Goal: Task Accomplishment & Management: Use online tool/utility

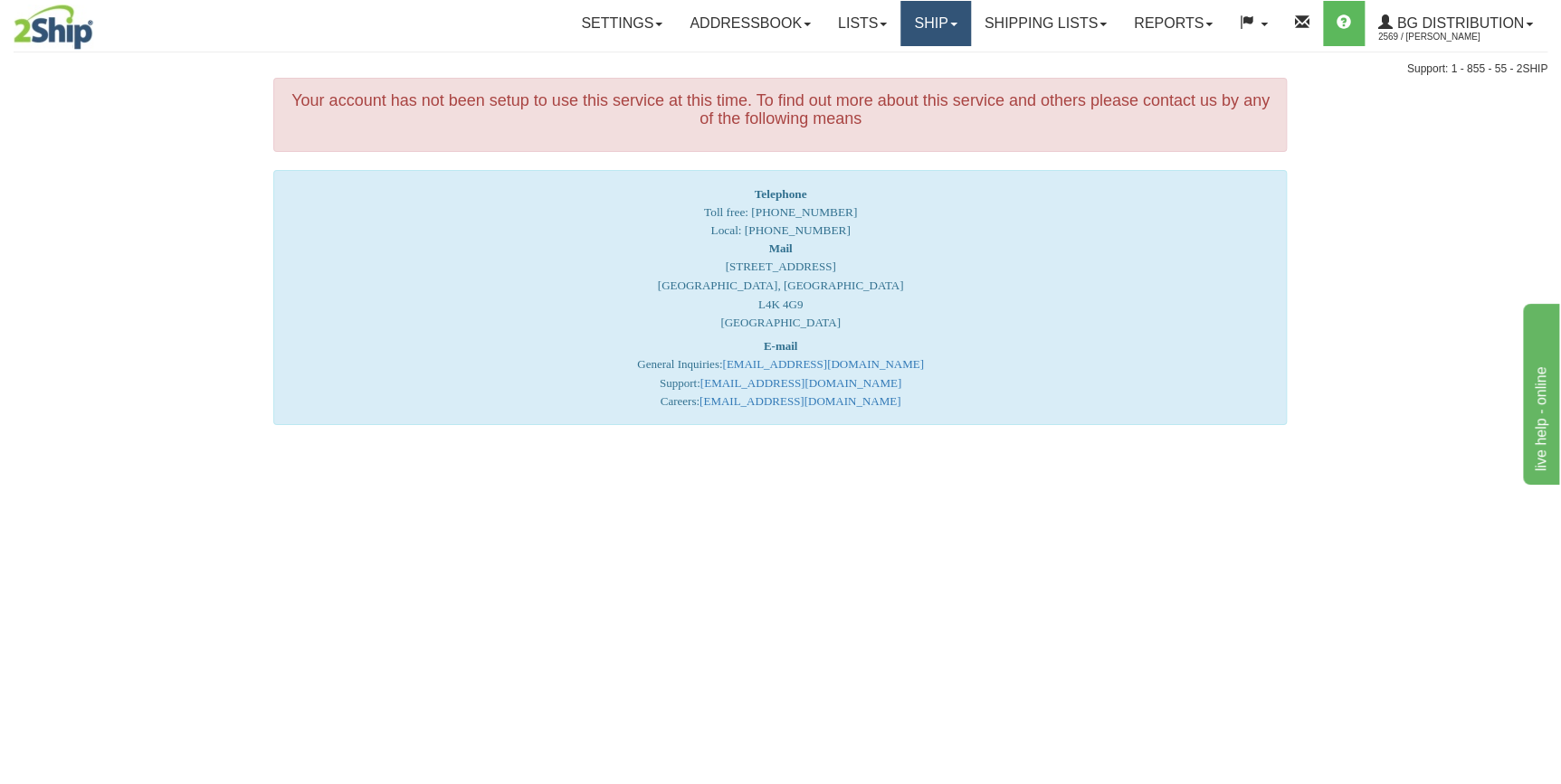
click at [918, 29] on link "Ship" at bounding box center [935, 23] width 70 height 45
click at [903, 72] on link "Ship Screen" at bounding box center [899, 63] width 143 height 23
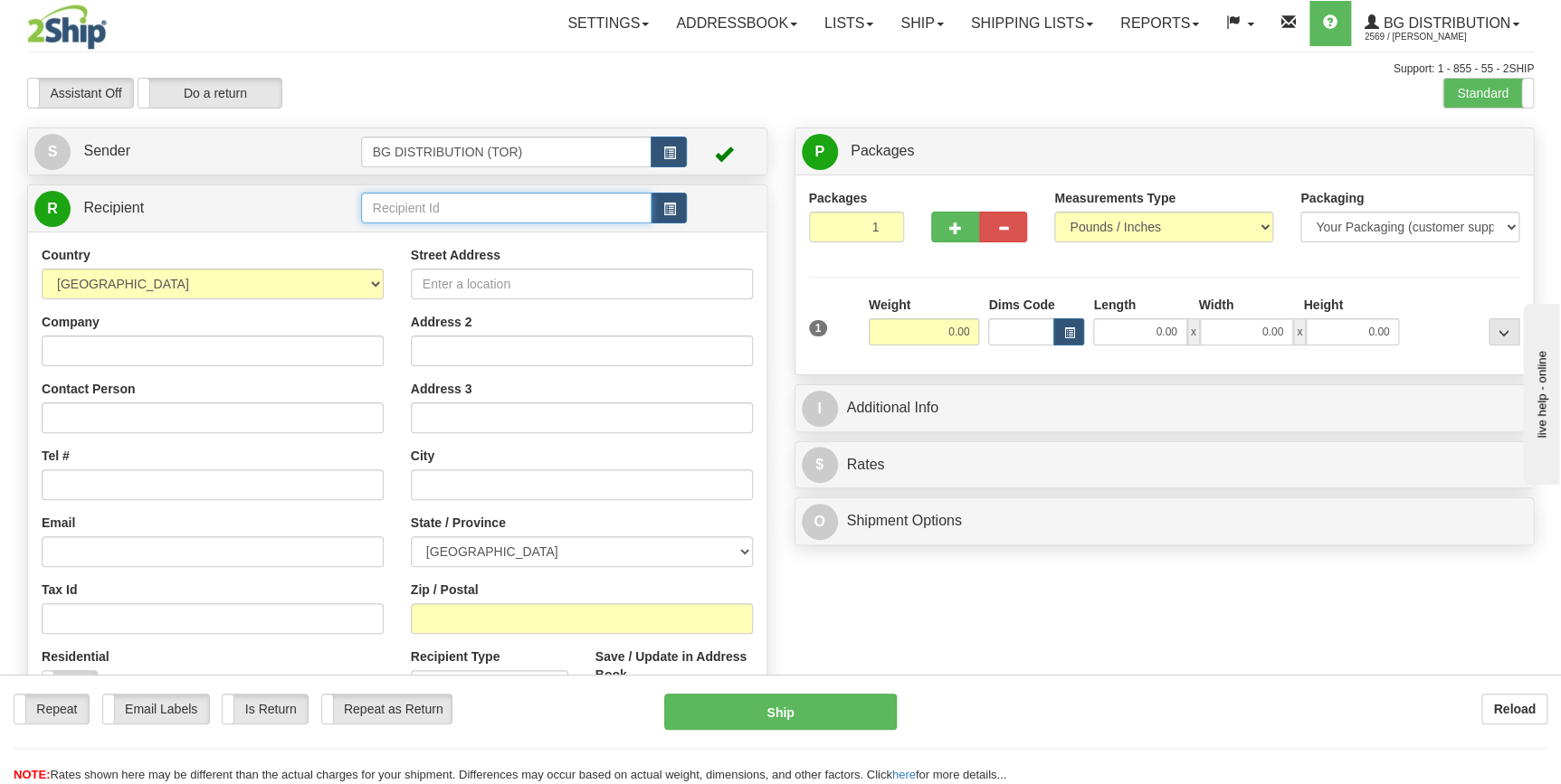
click at [441, 206] on input "text" at bounding box center [507, 208] width 291 height 31
click at [1127, 333] on input "0.00" at bounding box center [1140, 331] width 93 height 27
type input "73.00"
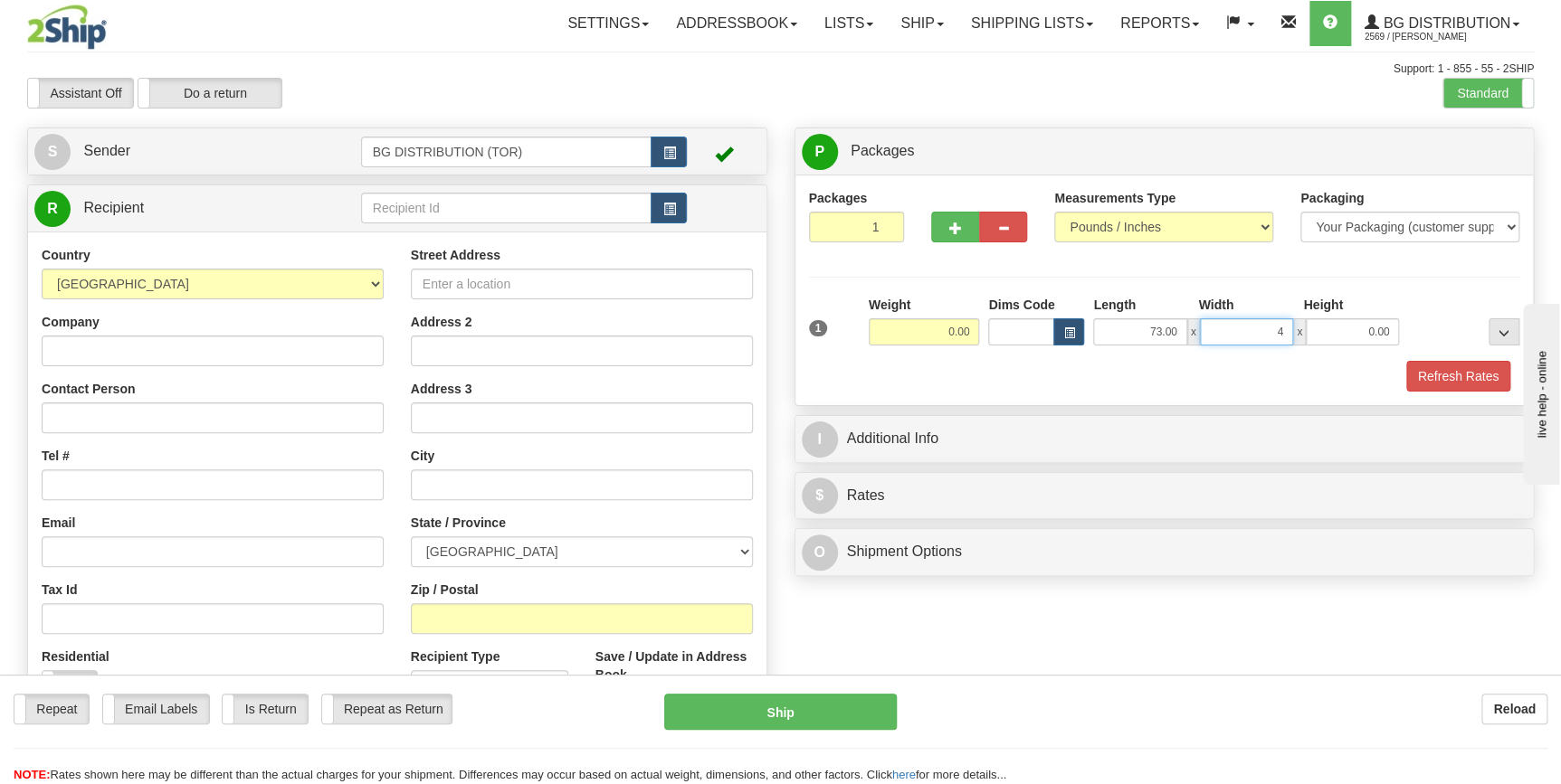
type input "4.00"
click at [954, 229] on span "button" at bounding box center [955, 229] width 12 height 12
type input "2"
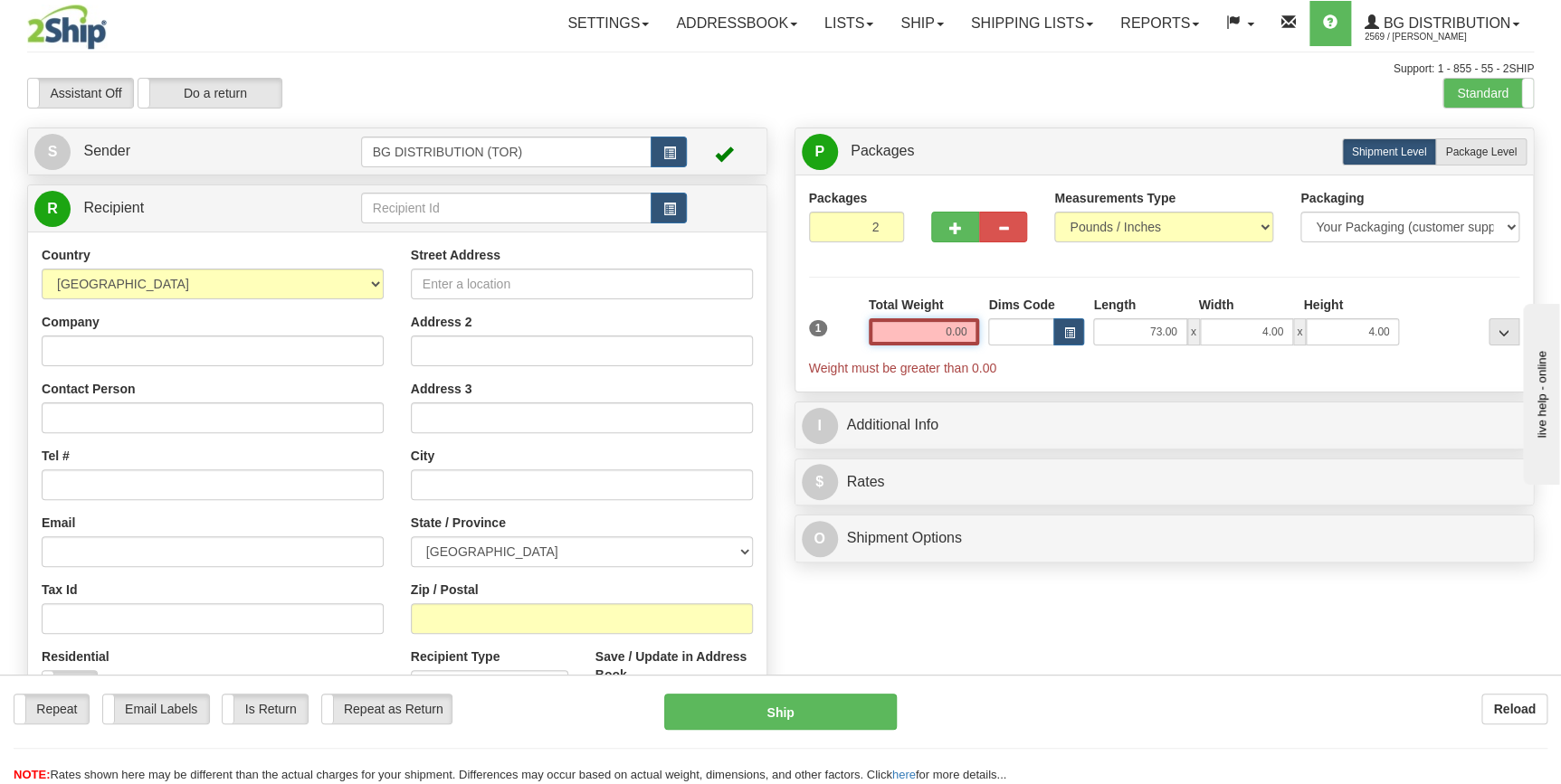
drag, startPoint x: 929, startPoint y: 334, endPoint x: 979, endPoint y: 333, distance: 50.0
click at [979, 333] on input "0.00" at bounding box center [925, 331] width 112 height 27
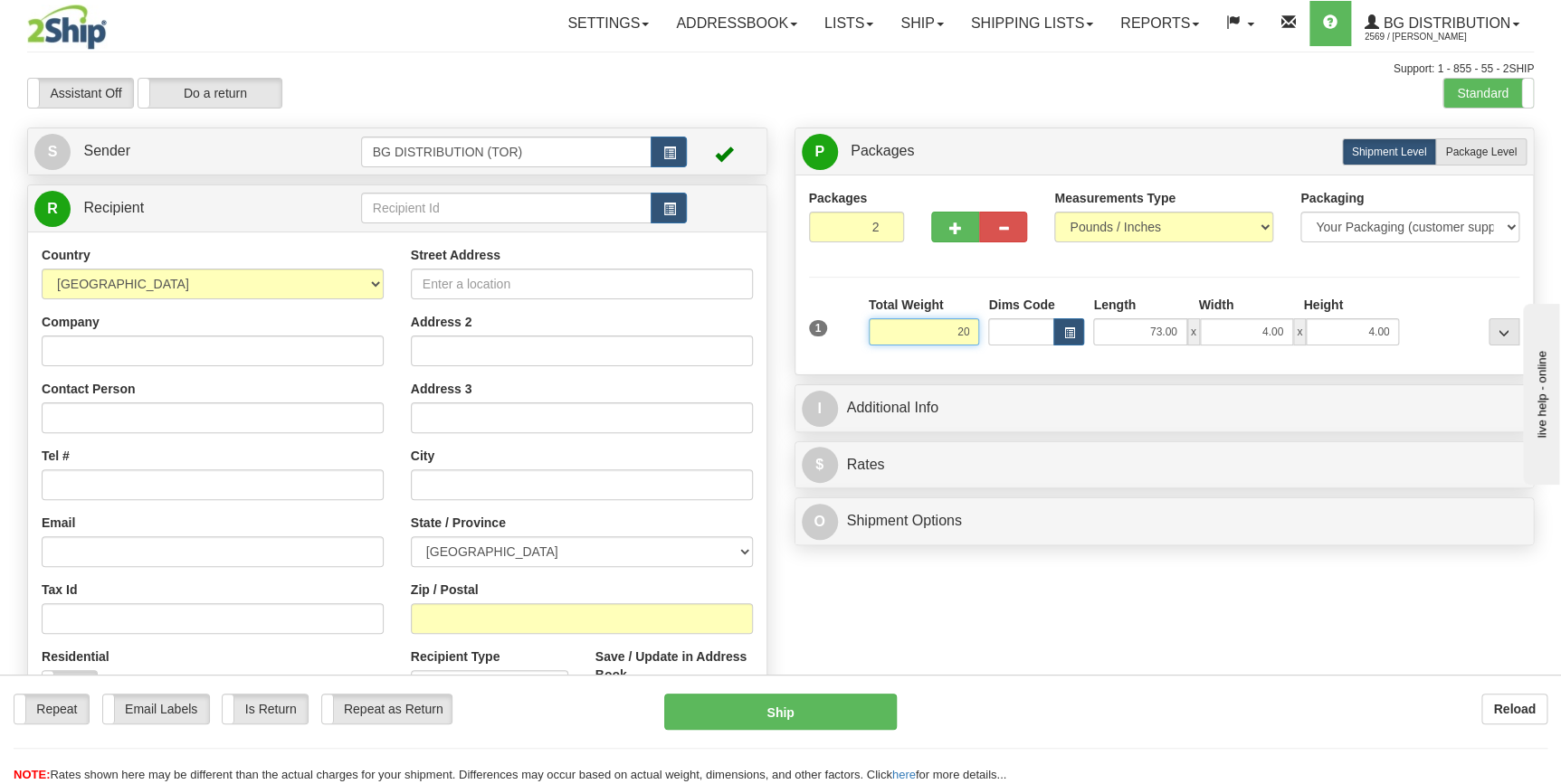
type input "20.00"
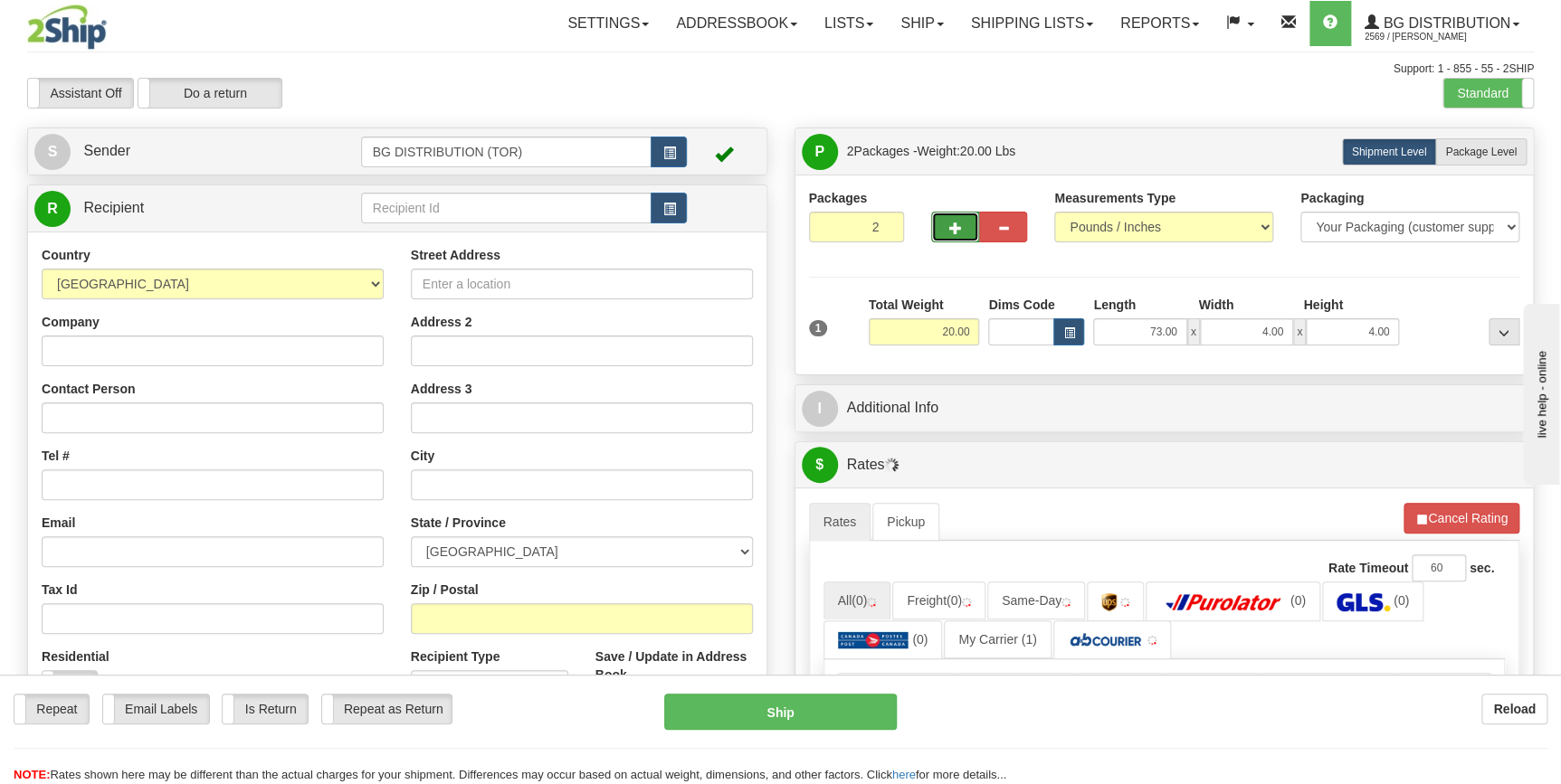
click at [954, 229] on span "button" at bounding box center [955, 229] width 12 height 12
type input "3"
click at [1488, 147] on span "Package Level" at bounding box center [1481, 152] width 71 height 12
radio input "true"
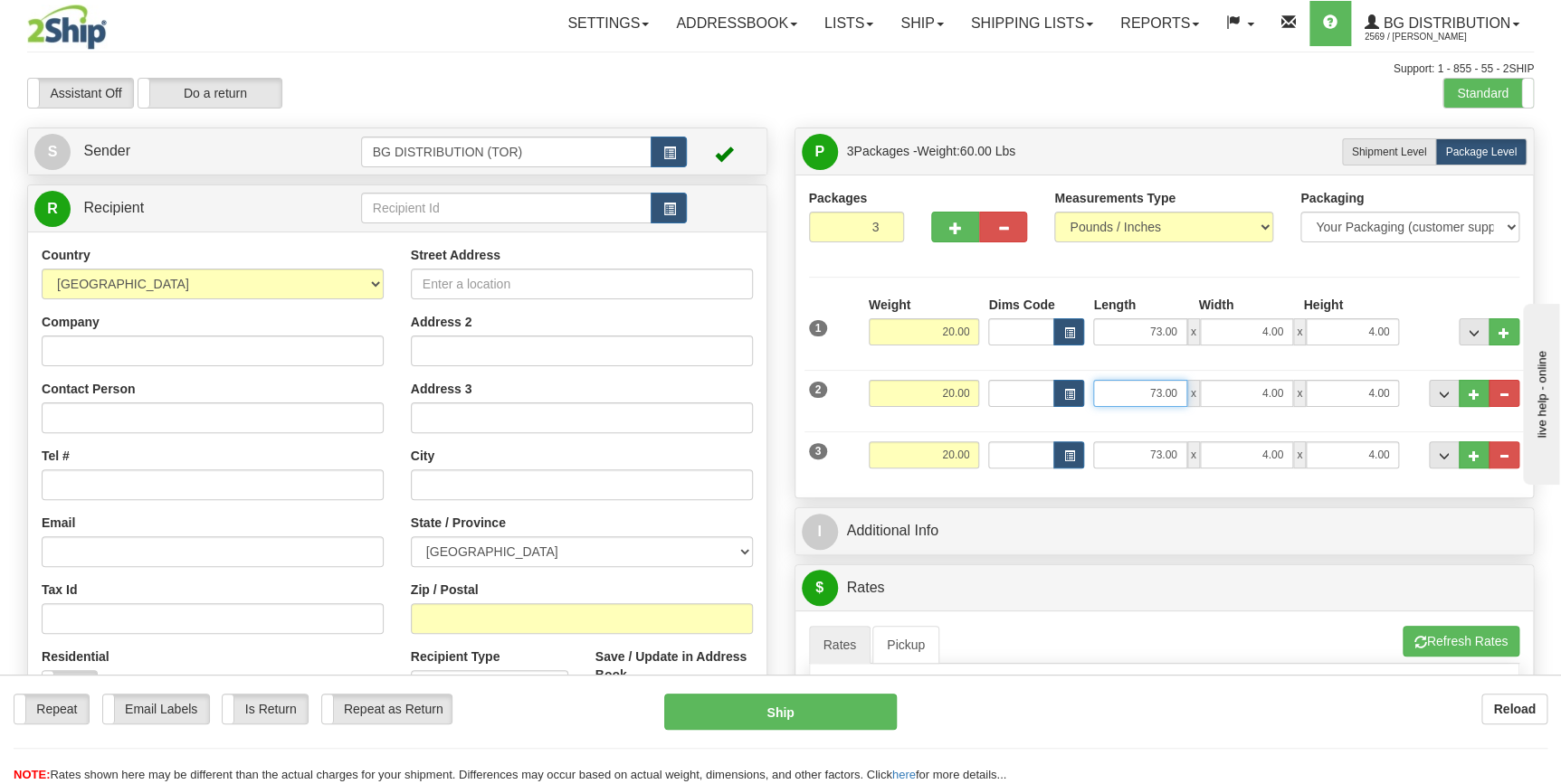
drag, startPoint x: 1148, startPoint y: 393, endPoint x: 1212, endPoint y: 394, distance: 64.0
click at [1212, 394] on div "73.00 x 4.00 x 4.00" at bounding box center [1247, 393] width 306 height 27
type input "6.00"
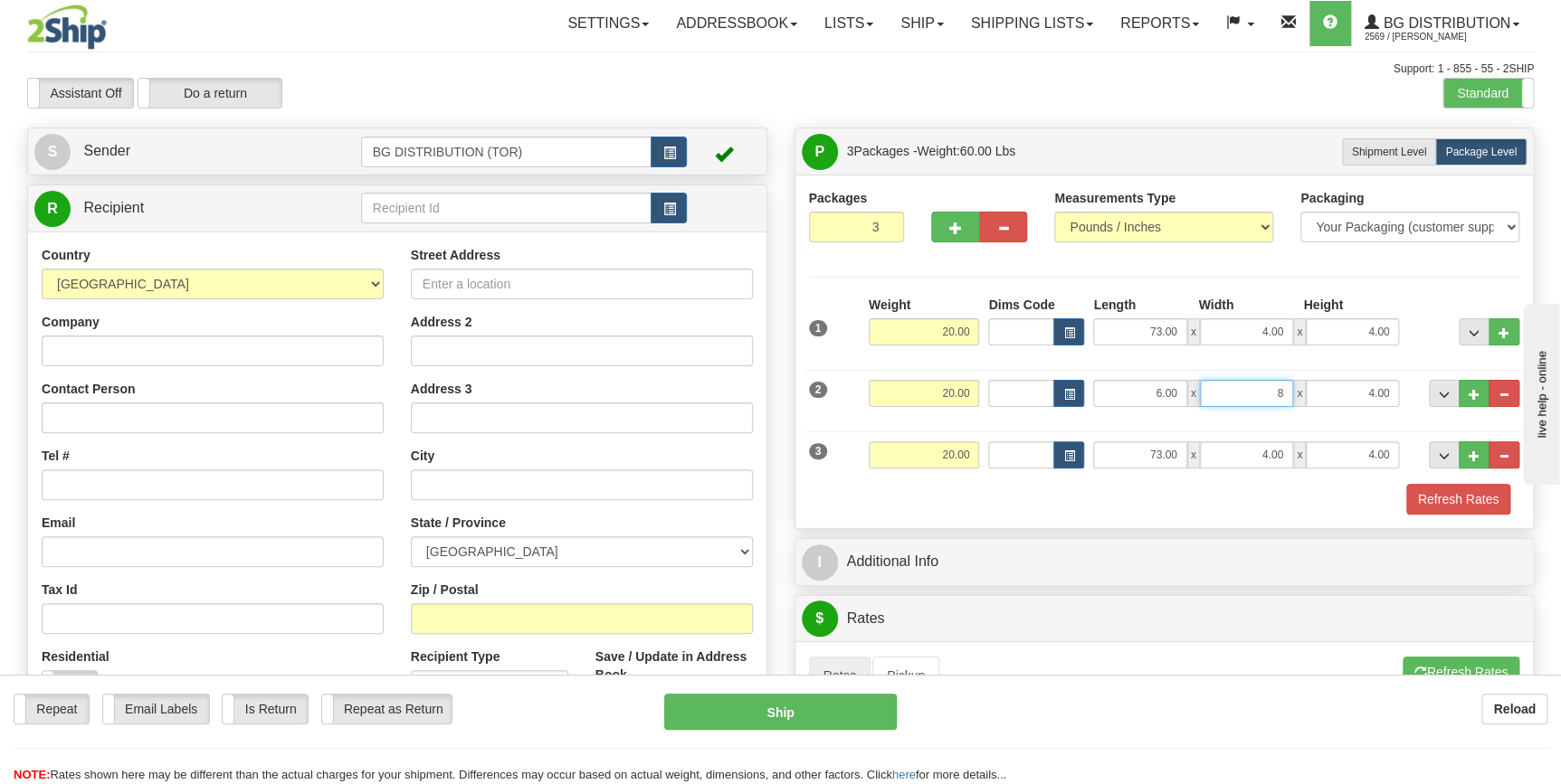
type input "8.00"
click at [1005, 233] on span "button" at bounding box center [1004, 229] width 12 height 12
type input "2"
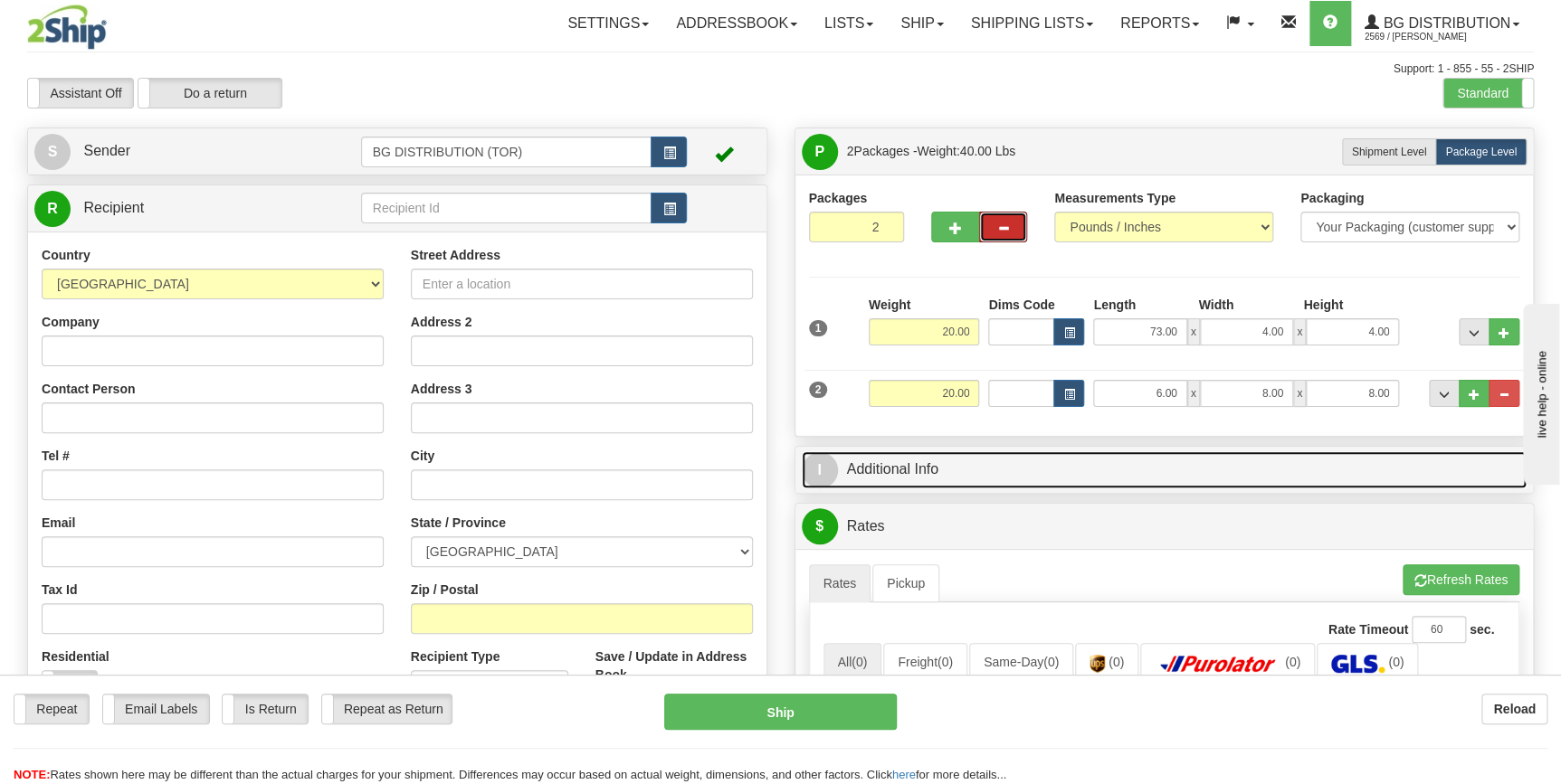
click at [1019, 478] on link "I Additional Info" at bounding box center [1164, 470] width 726 height 37
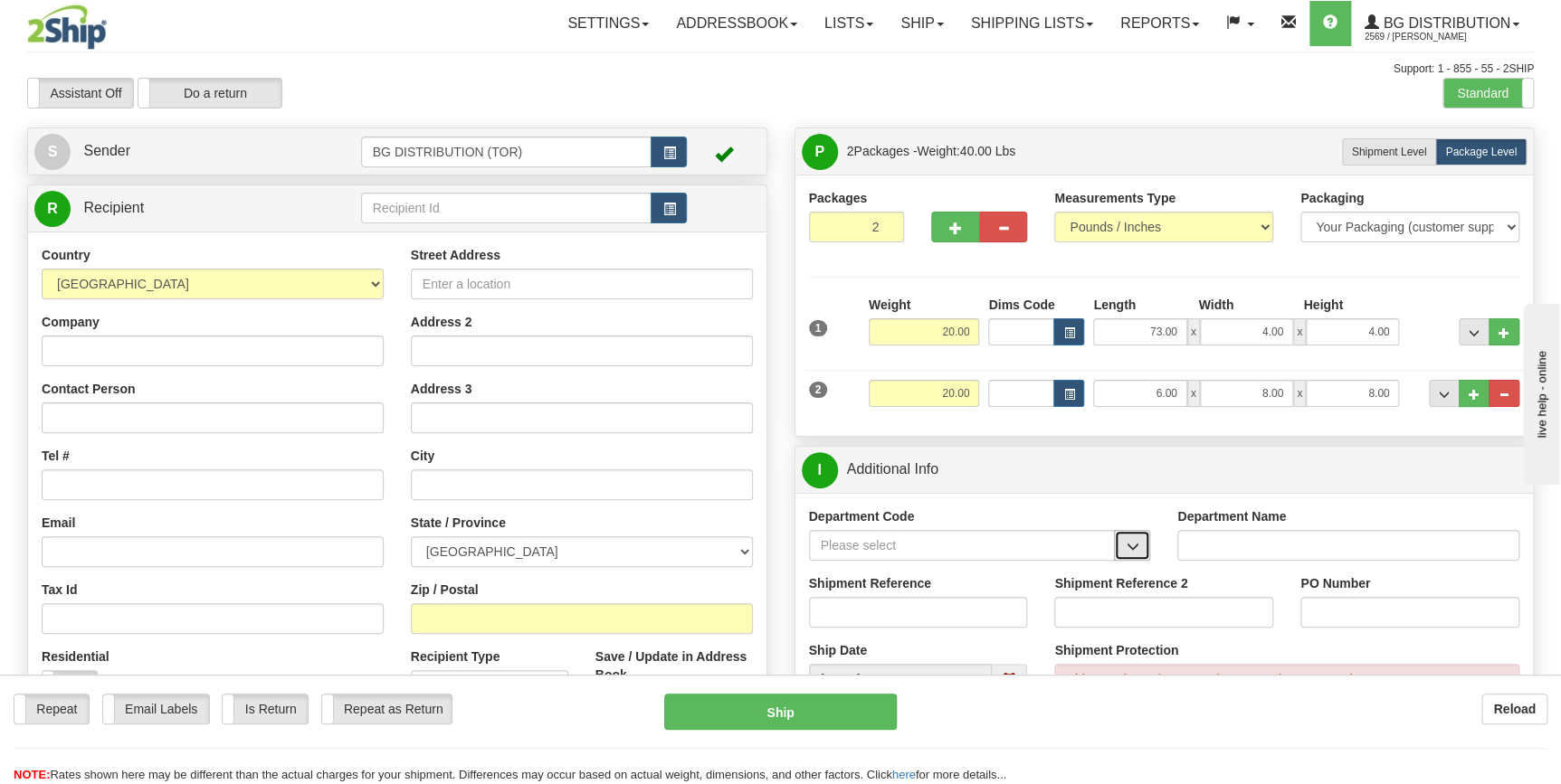
click at [1131, 551] on span "button" at bounding box center [1131, 547] width 12 height 12
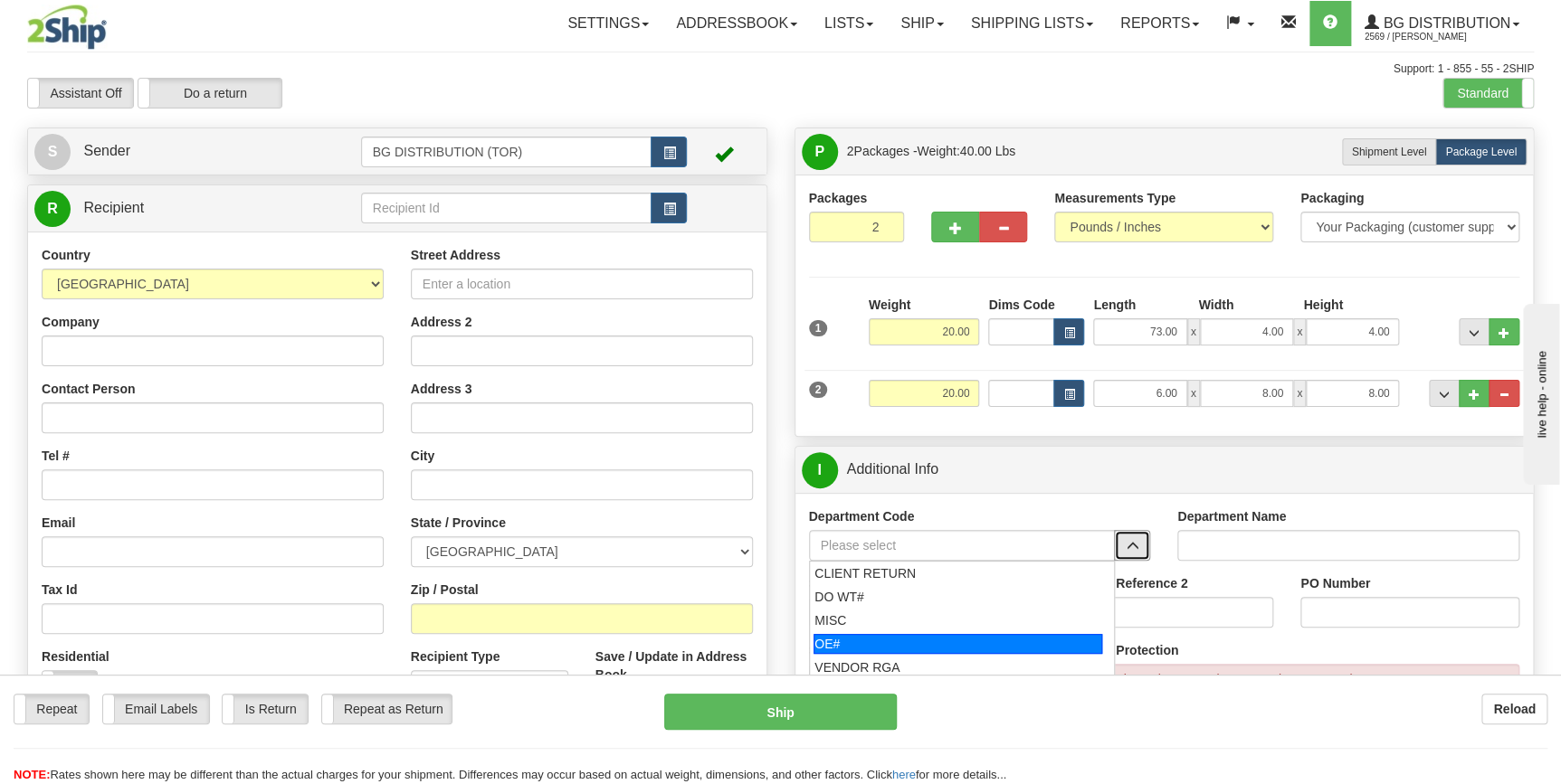
drag, startPoint x: 905, startPoint y: 644, endPoint x: 1008, endPoint y: 625, distance: 104.7
click at [906, 644] on div "OE#" at bounding box center [958, 644] width 288 height 20
type input "OE#"
type input "ORDERS"
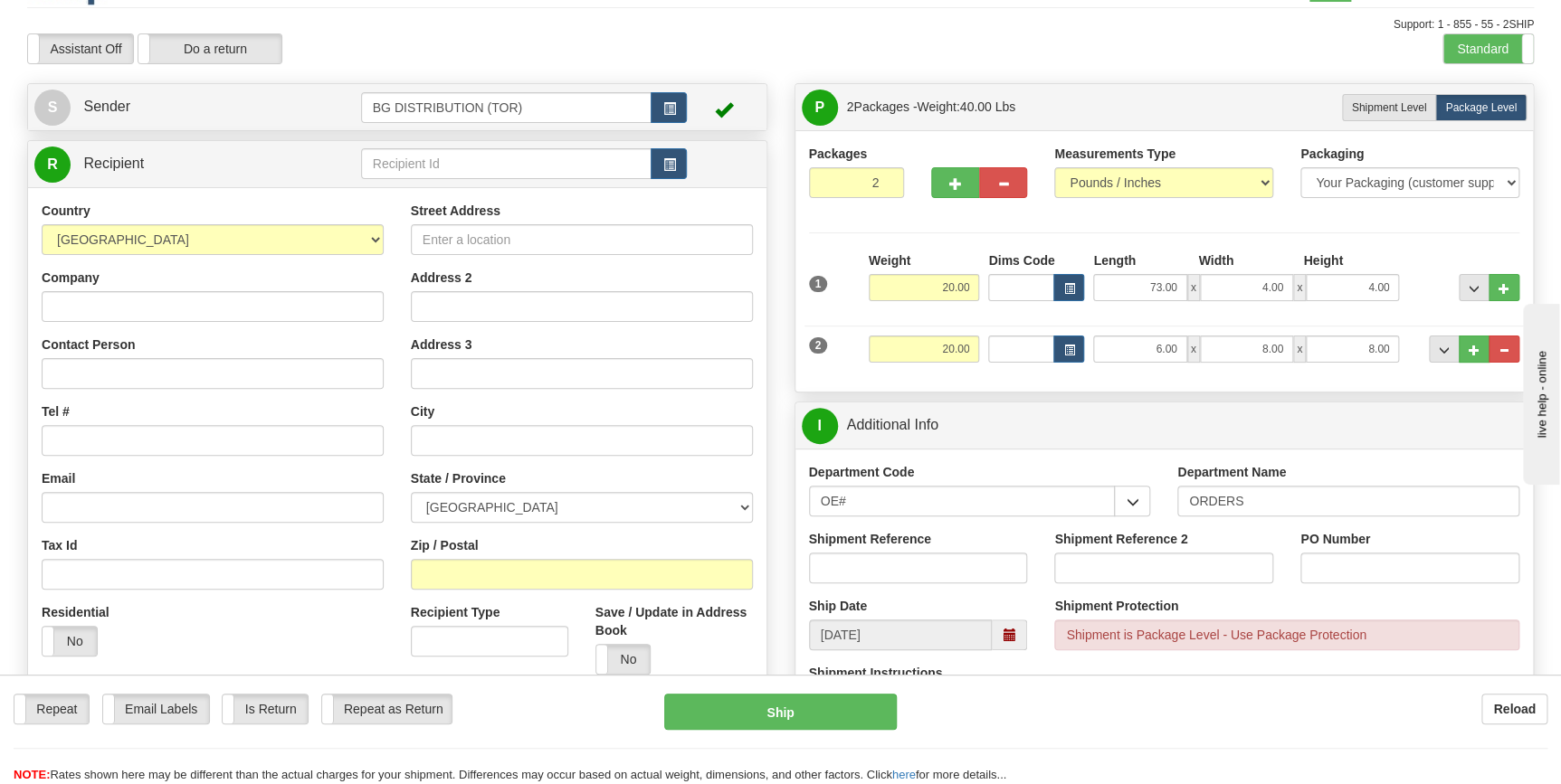
scroll to position [82, 0]
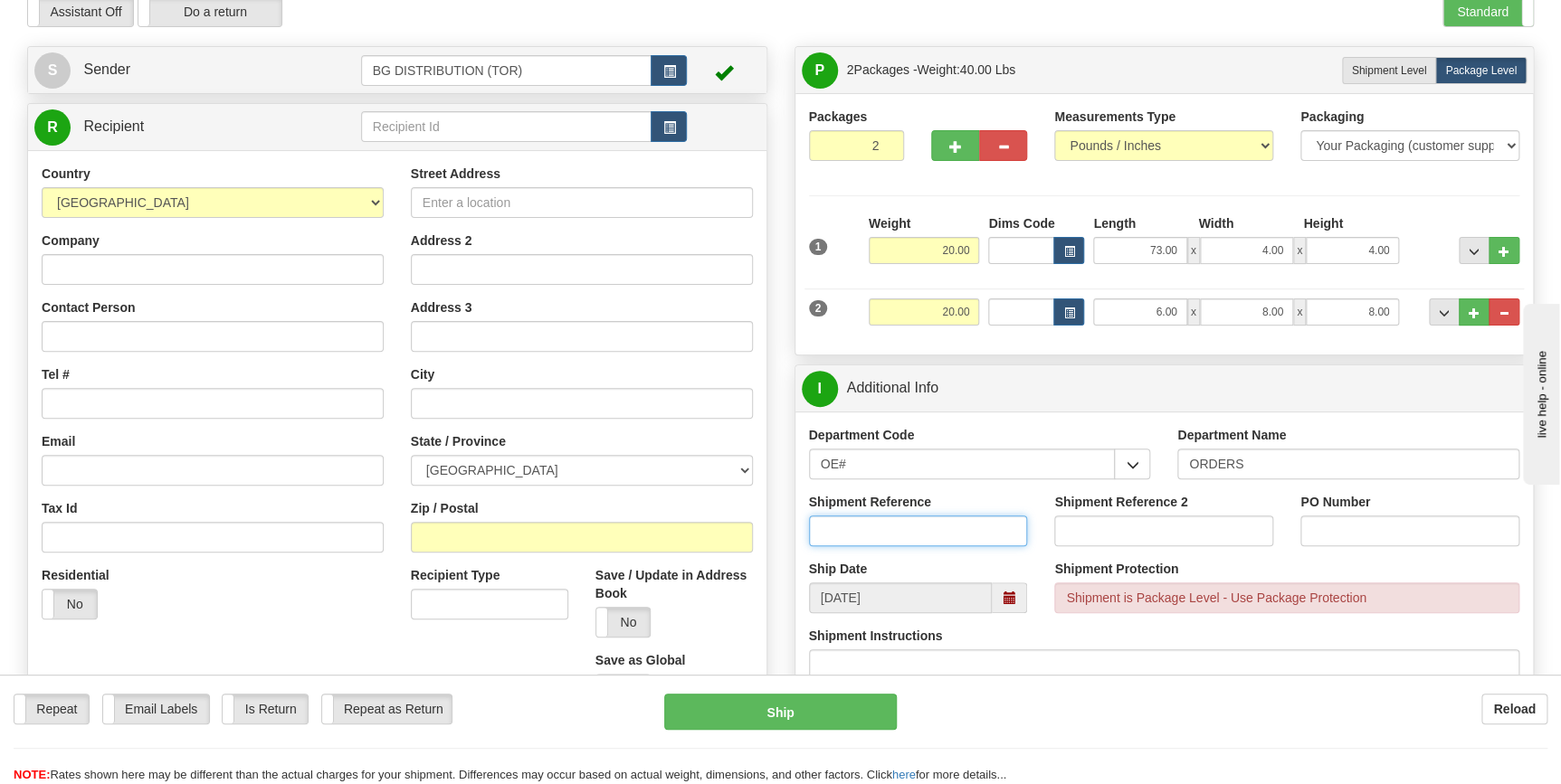
click at [895, 534] on input "Shipment Reference" at bounding box center [919, 531] width 219 height 31
paste input "70182042"
type input "70182042"
click at [1330, 524] on input "PO Number" at bounding box center [1410, 531] width 219 height 31
paste input "70182042"
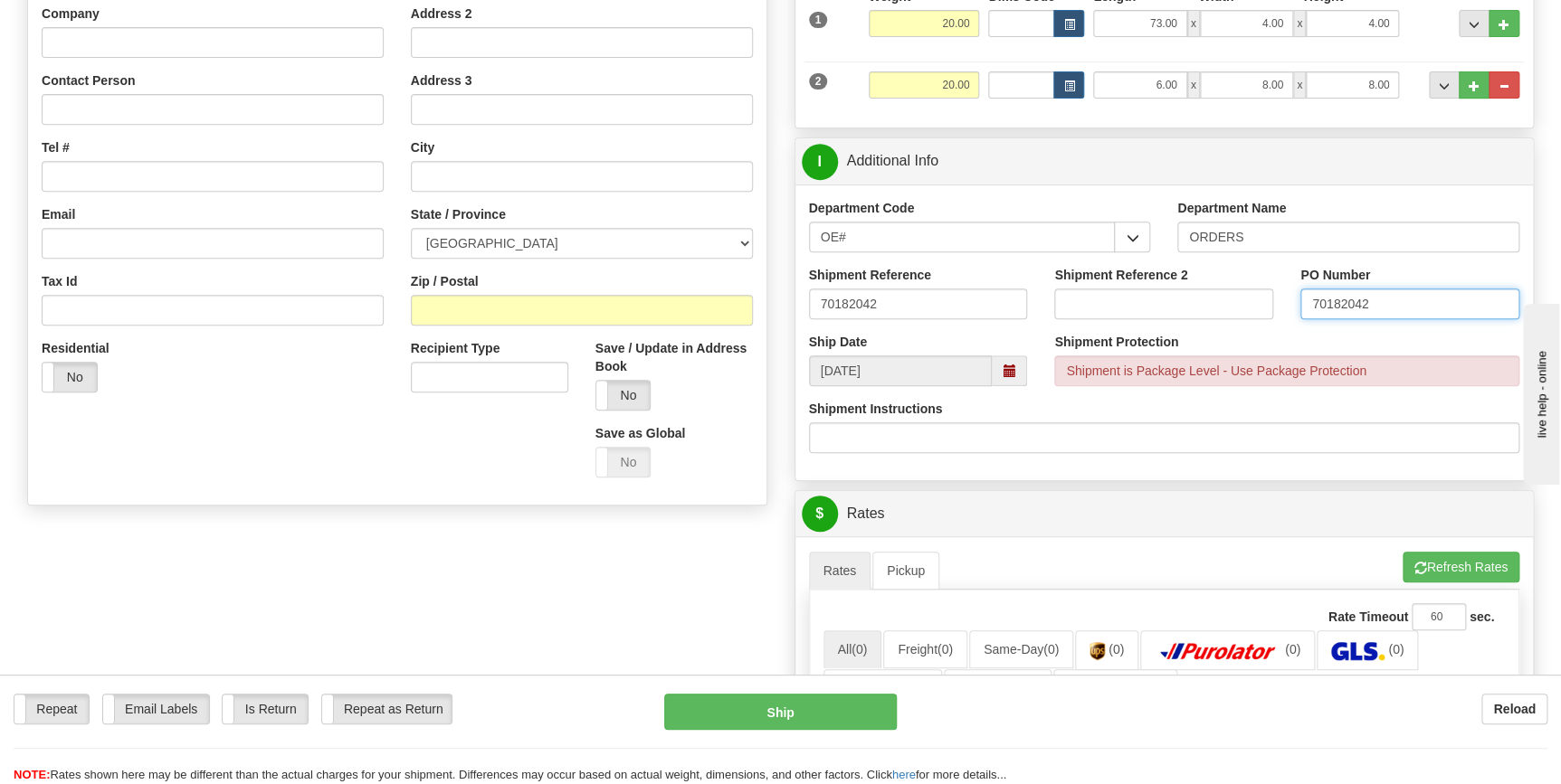
scroll to position [329, 0]
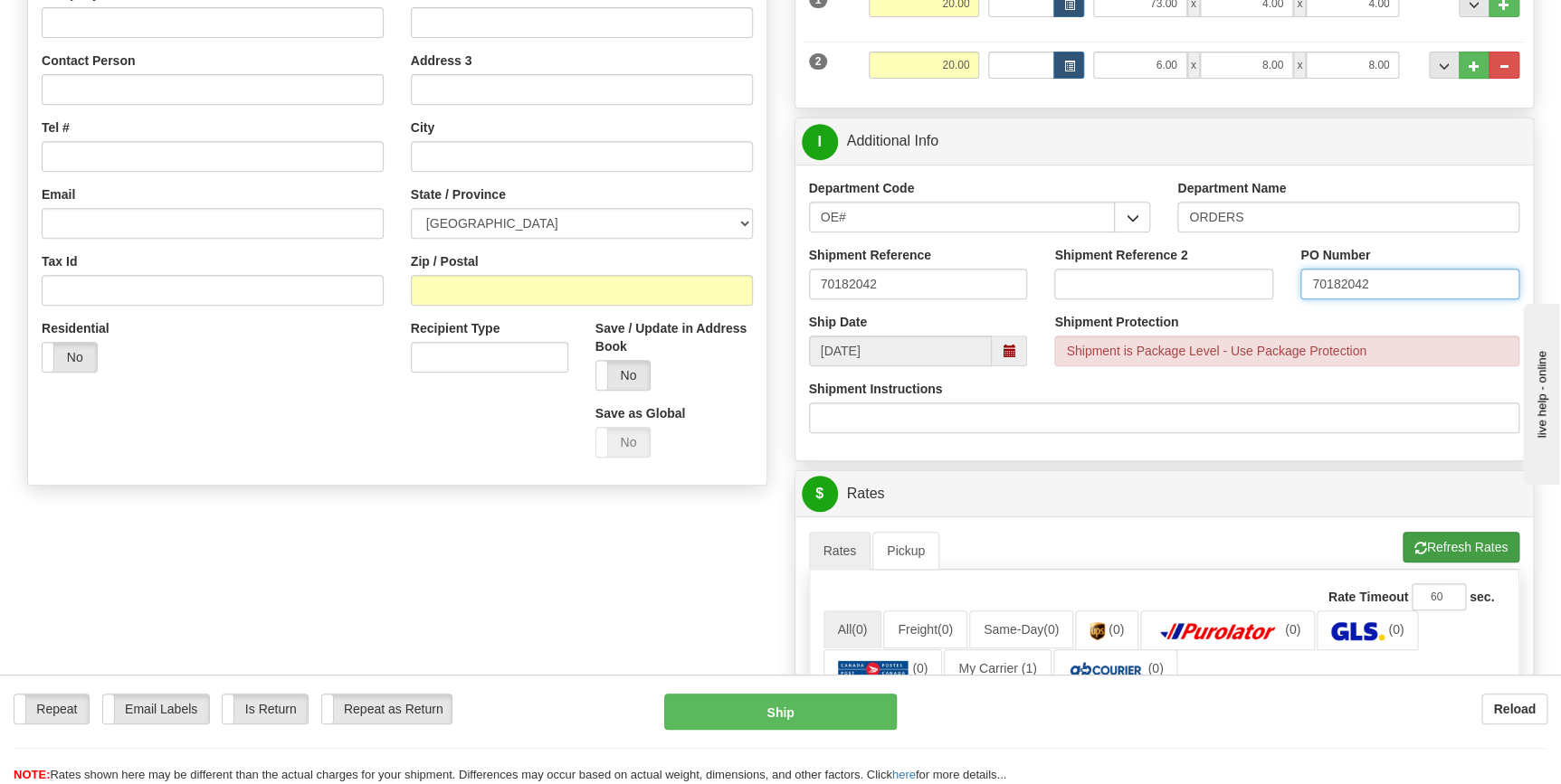
type input "70182042"
click at [1450, 551] on button "Refresh Rates" at bounding box center [1461, 548] width 116 height 31
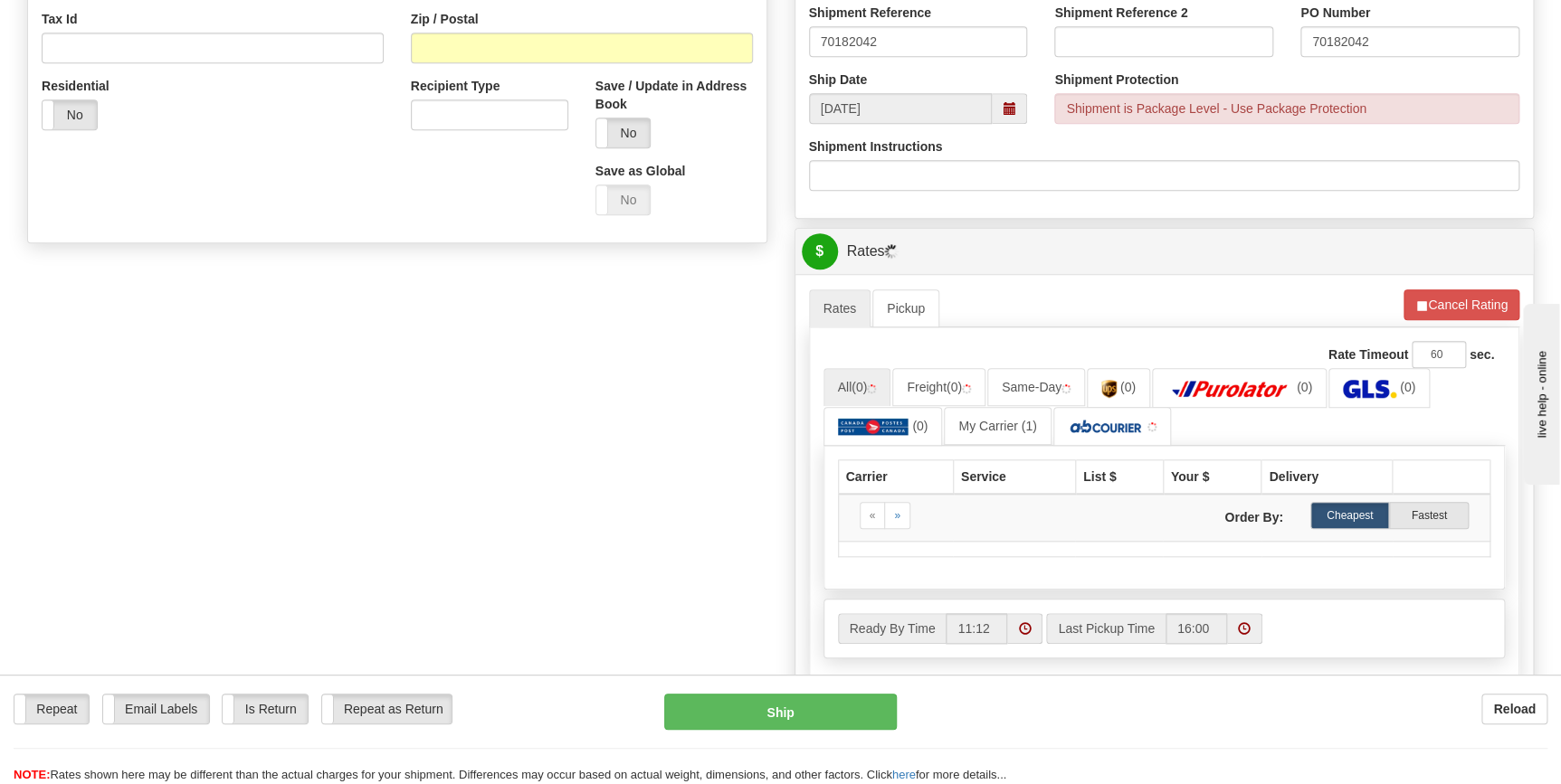
scroll to position [576, 0]
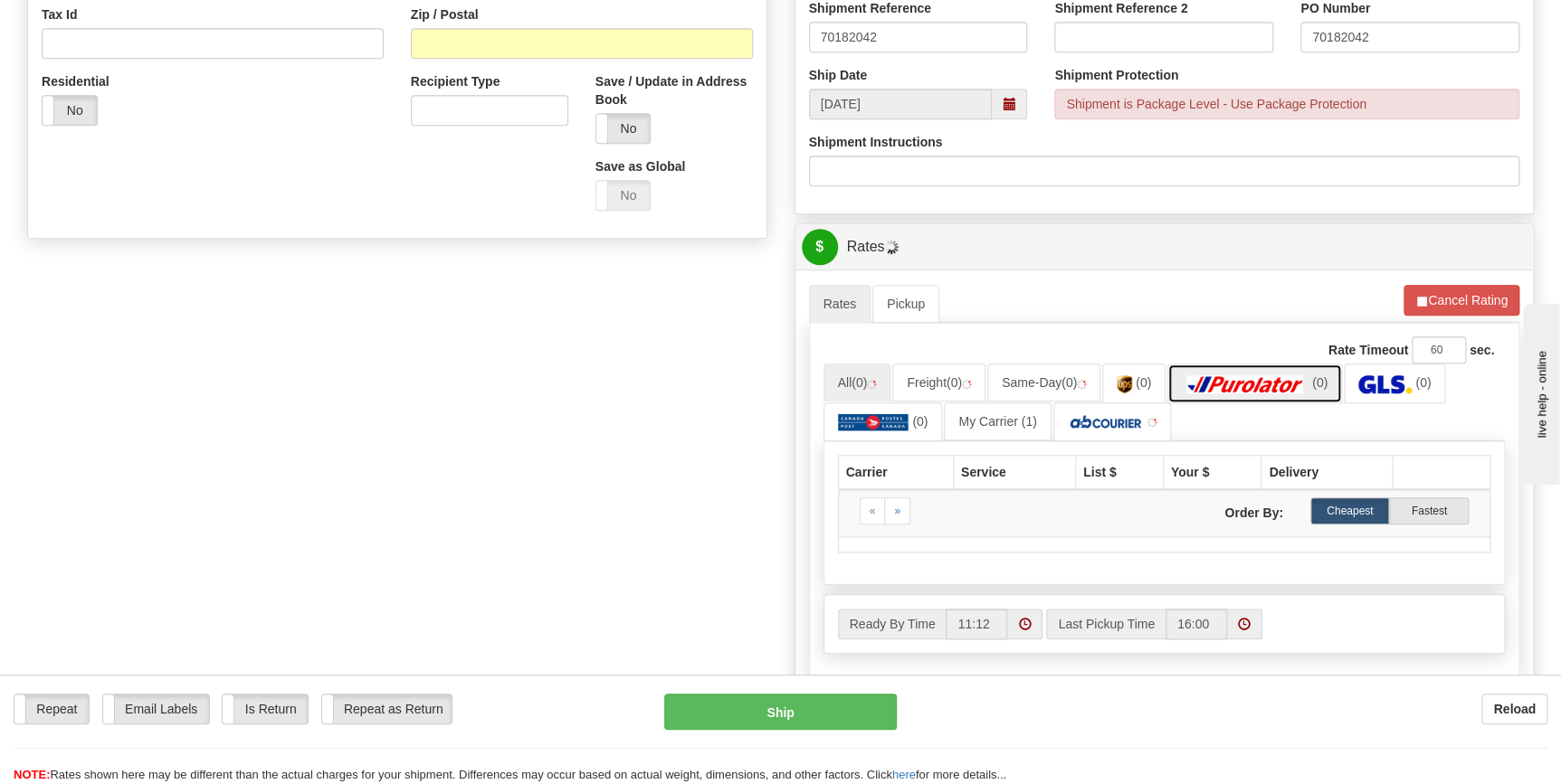
click at [1237, 379] on img at bounding box center [1246, 384] width 127 height 18
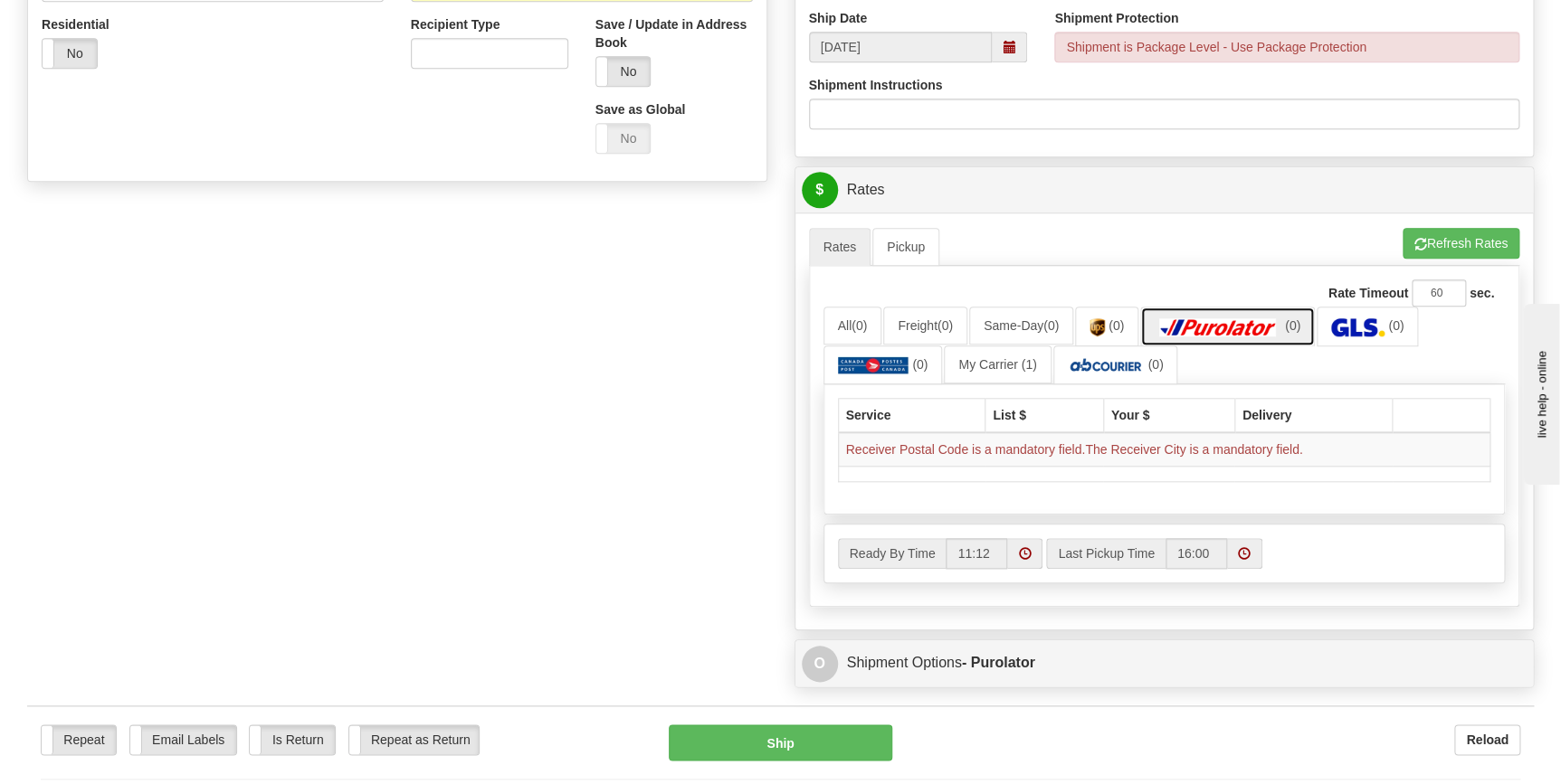
scroll to position [740, 0]
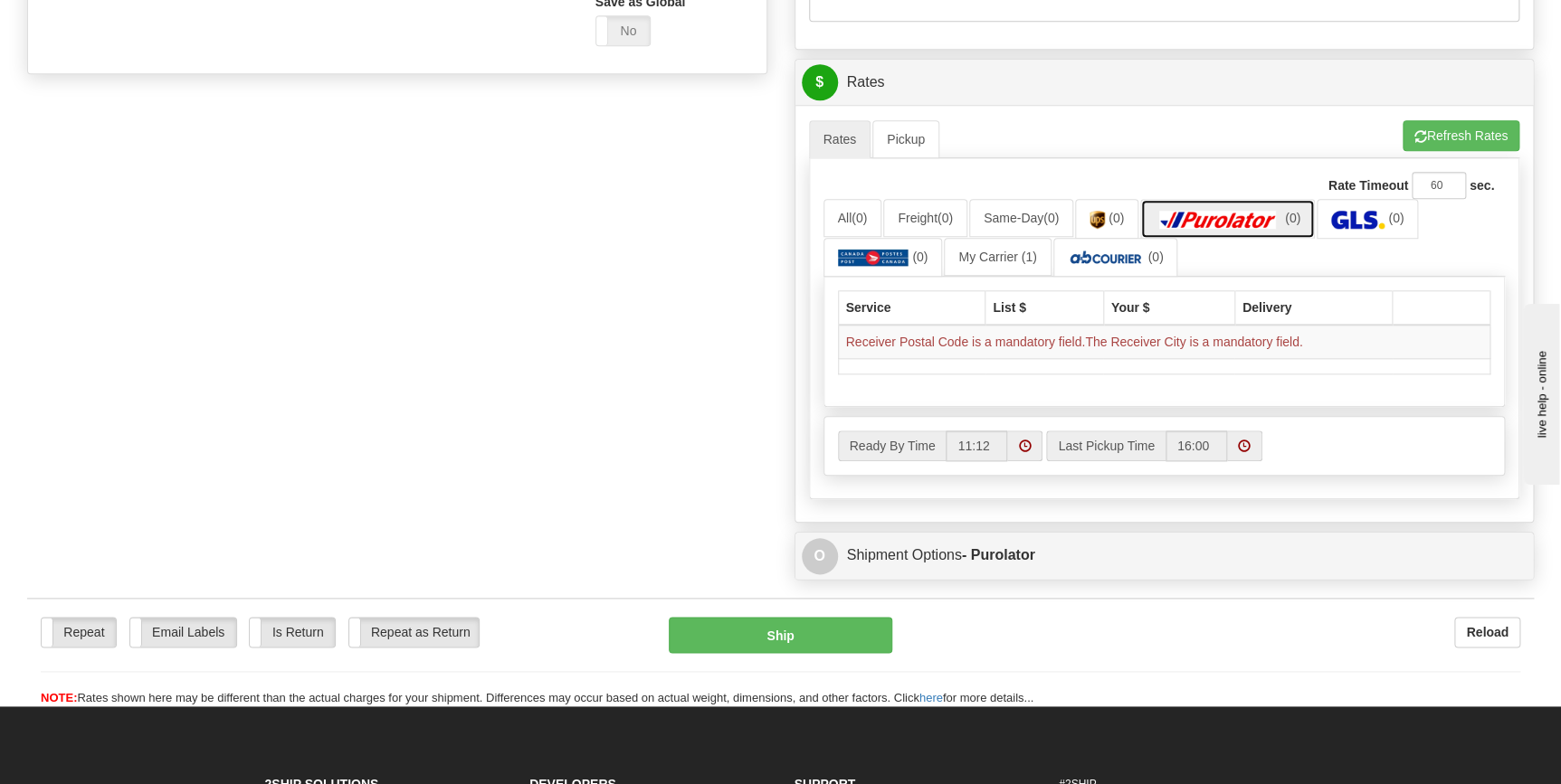
click at [1222, 227] on img at bounding box center [1219, 219] width 127 height 18
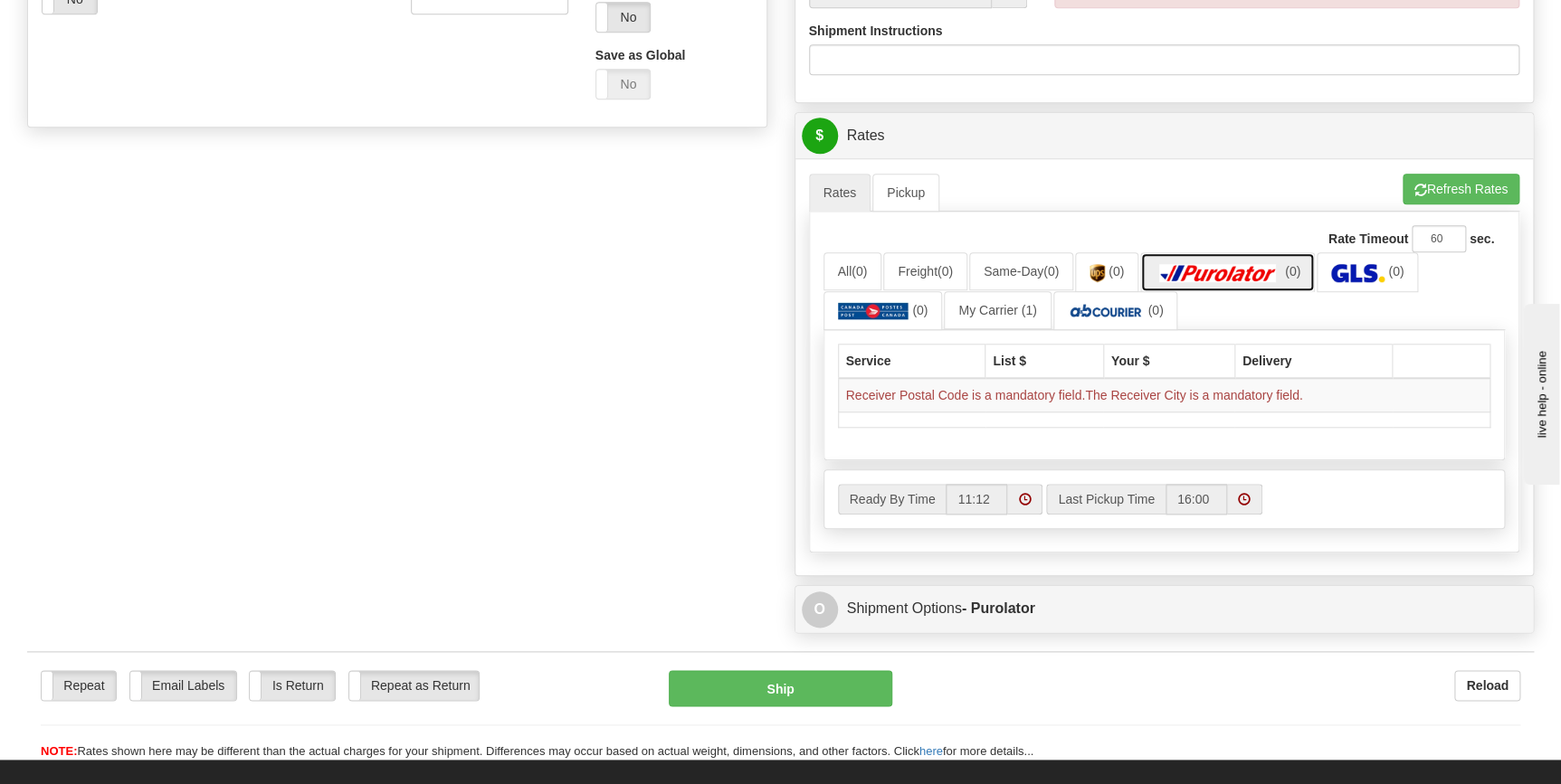
scroll to position [658, 0]
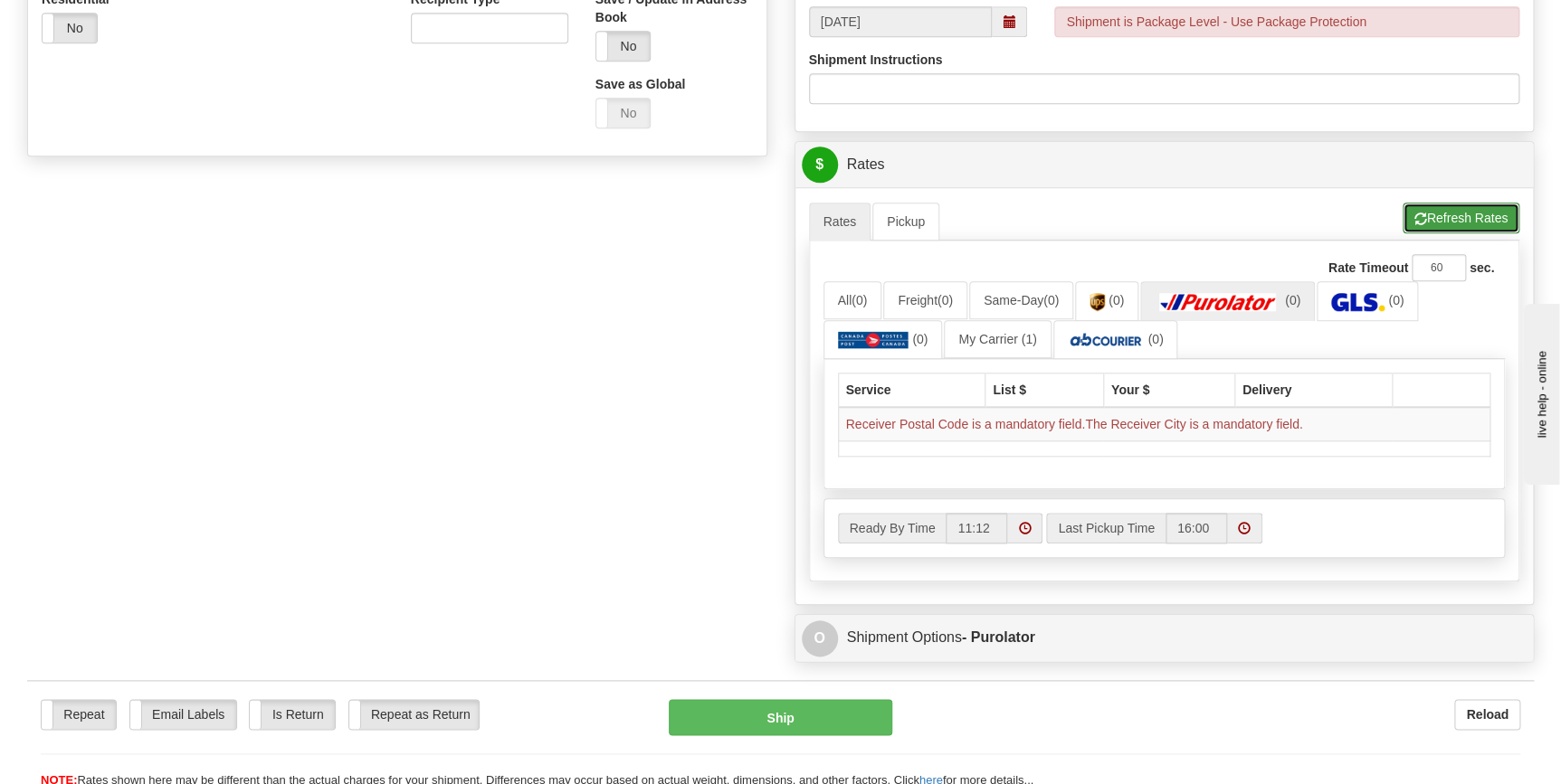
click at [1429, 218] on button "Refresh Rates" at bounding box center [1461, 218] width 116 height 31
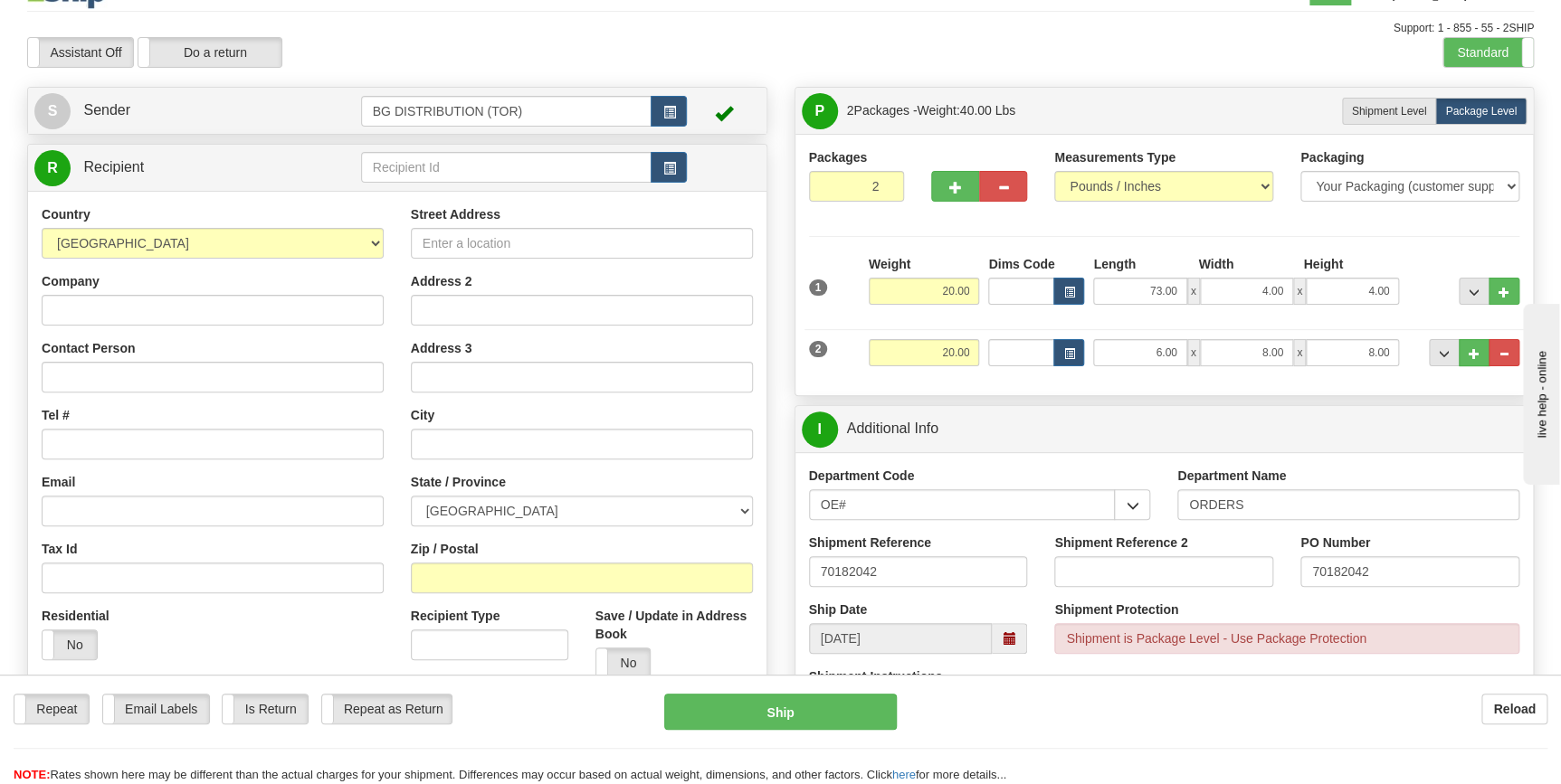
scroll to position [0, 0]
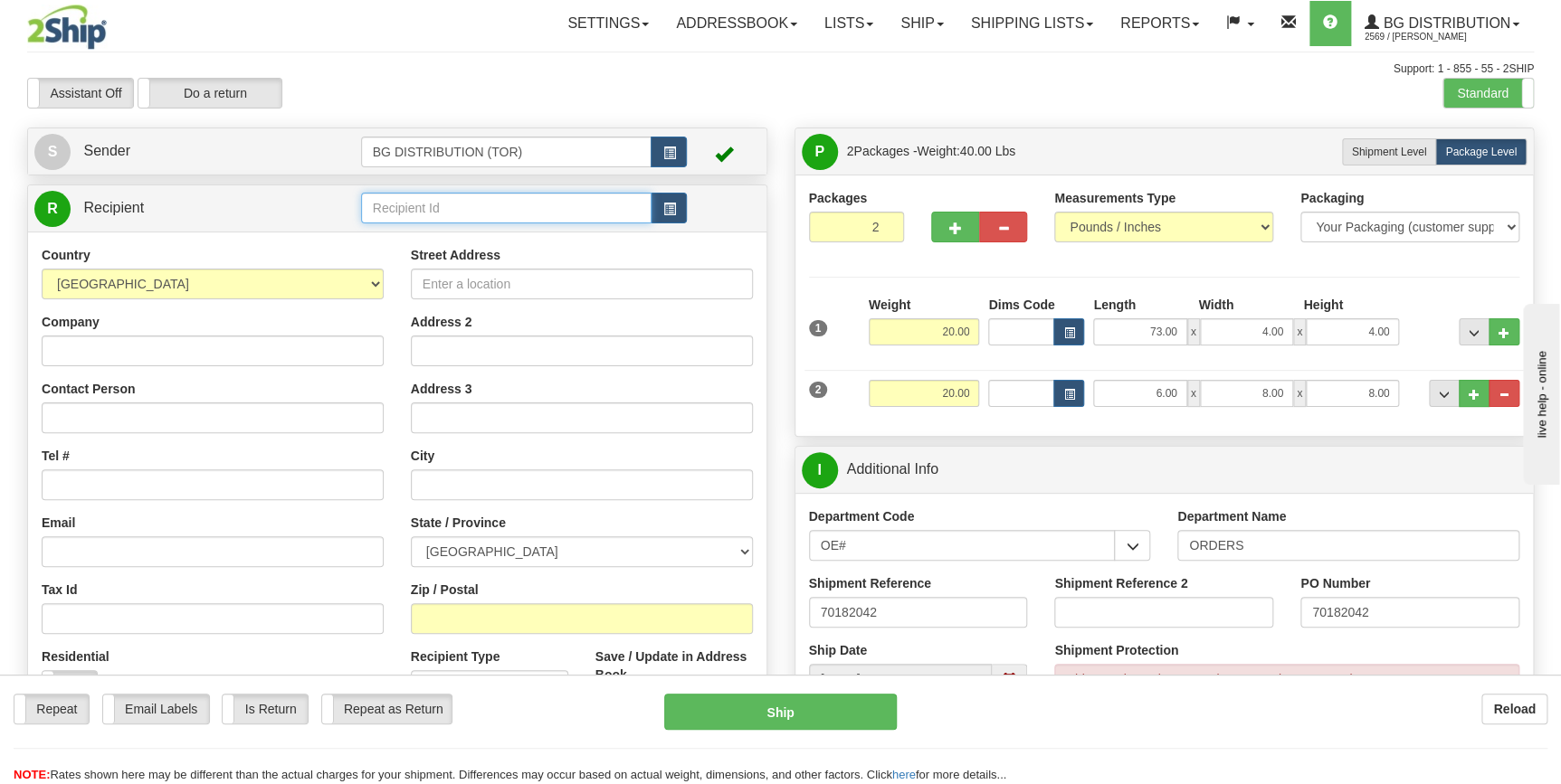
click at [405, 208] on input "text" at bounding box center [507, 208] width 291 height 31
click at [481, 208] on input "text" at bounding box center [507, 208] width 291 height 31
paste input "60035"
click at [410, 208] on input "60035" at bounding box center [507, 208] width 291 height 31
type input "60035"
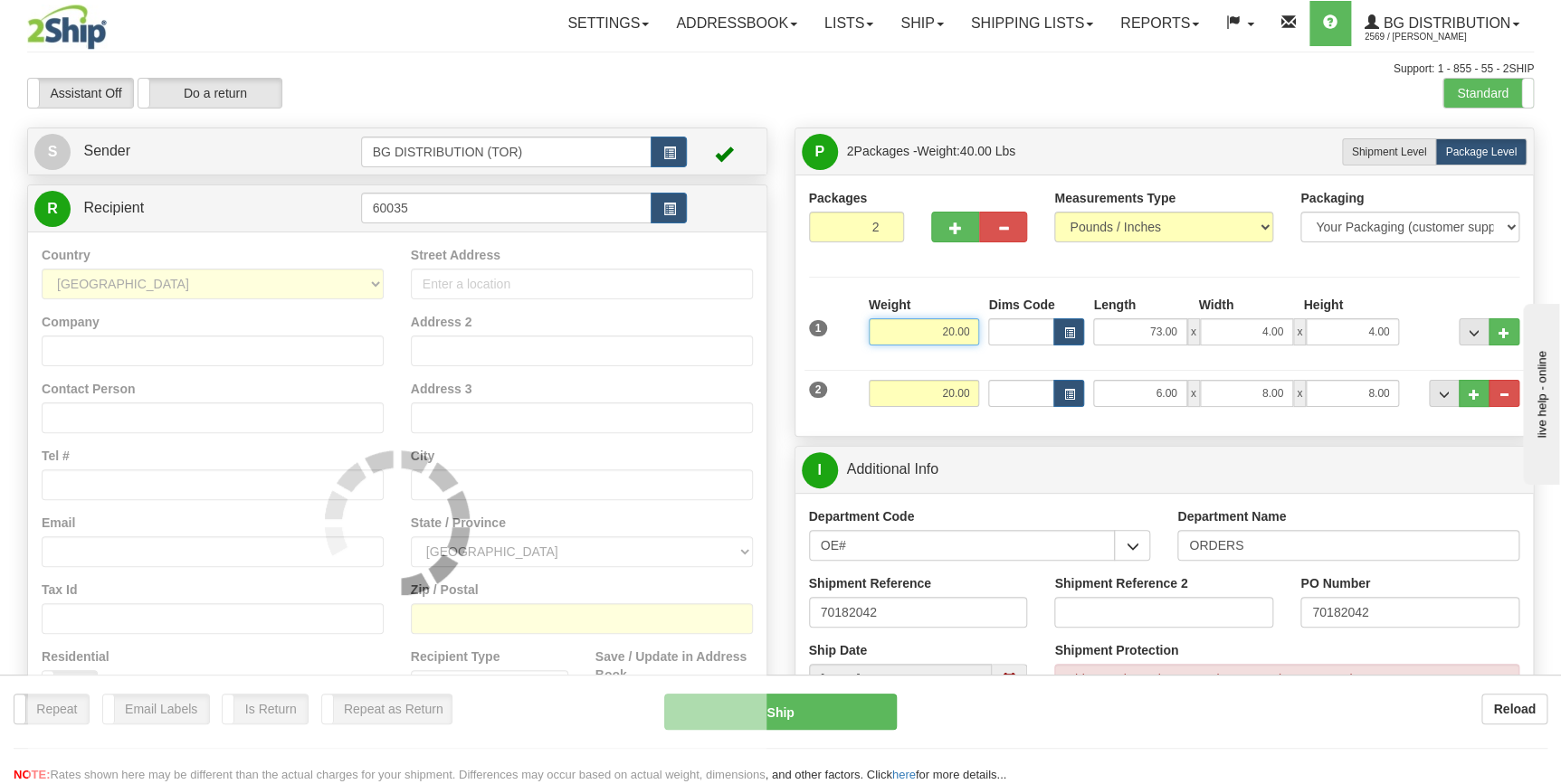
click at [251, 216] on link "R Recipient" at bounding box center [180, 208] width 290 height 37
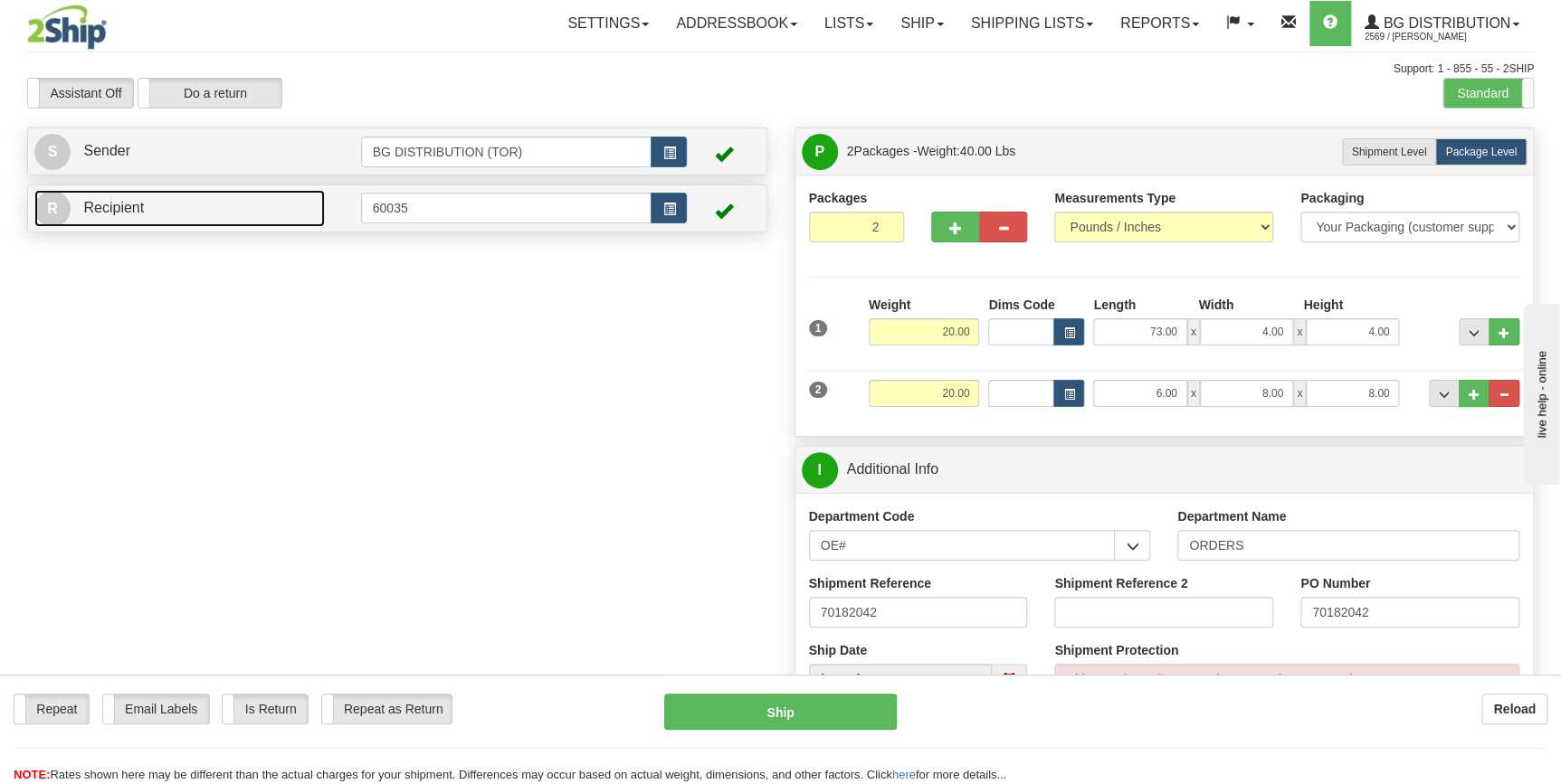
click at [260, 215] on link "R Recipient" at bounding box center [180, 208] width 290 height 37
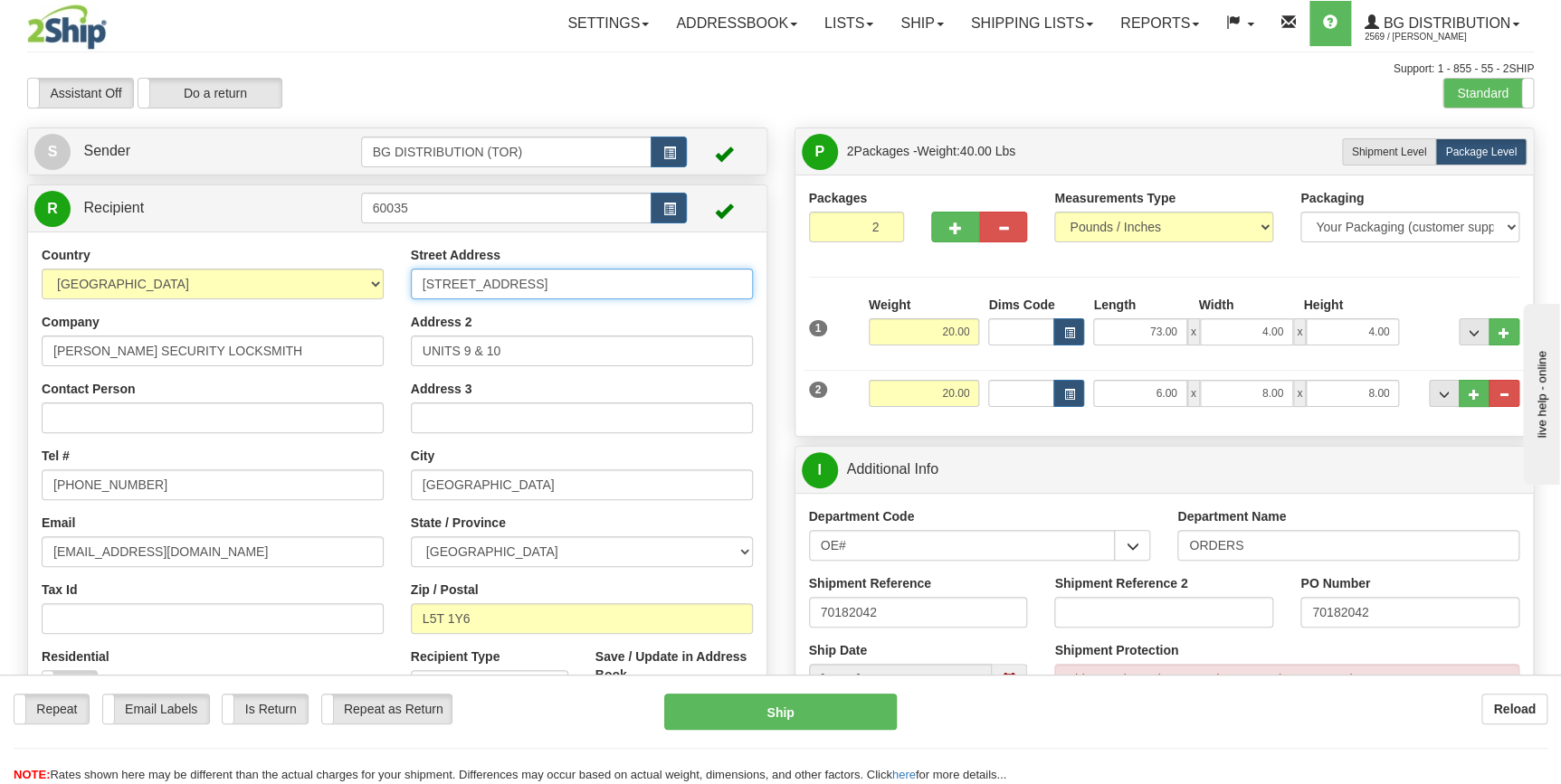
drag, startPoint x: 553, startPoint y: 287, endPoint x: 354, endPoint y: 288, distance: 199.0
click at [354, 288] on div "Country AFGHANISTAN ALAND ISLANDS ALBANIA ALGERIA AMERICAN SAMOA ANDORRA ANGOLA…" at bounding box center [397, 489] width 738 height 487
paste input "1 Old Lodge Road"
type input "1 Old Lodge Road"
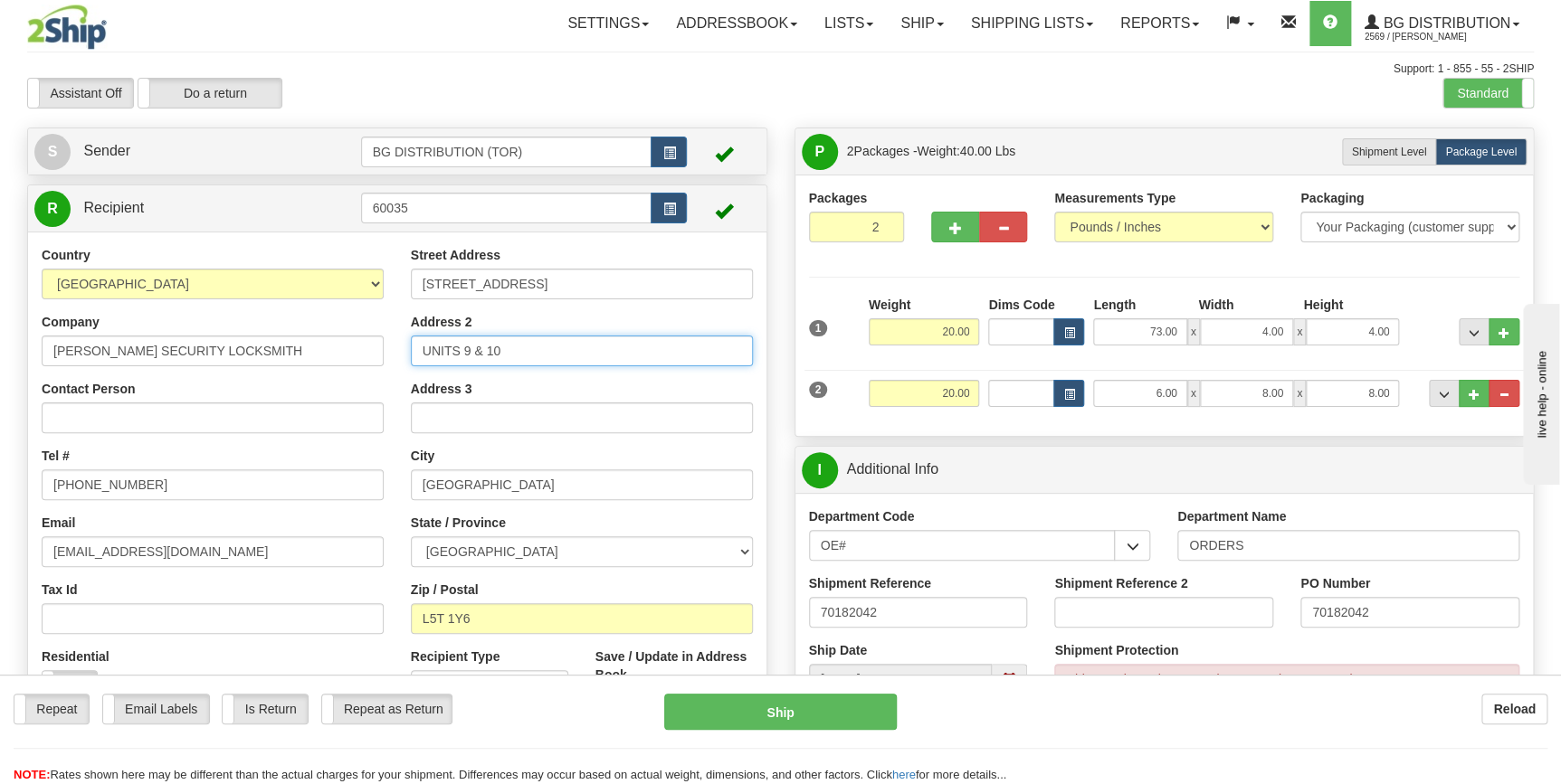
click at [537, 349] on input "UNITS 9 & 10" at bounding box center [582, 351] width 342 height 31
type input "U"
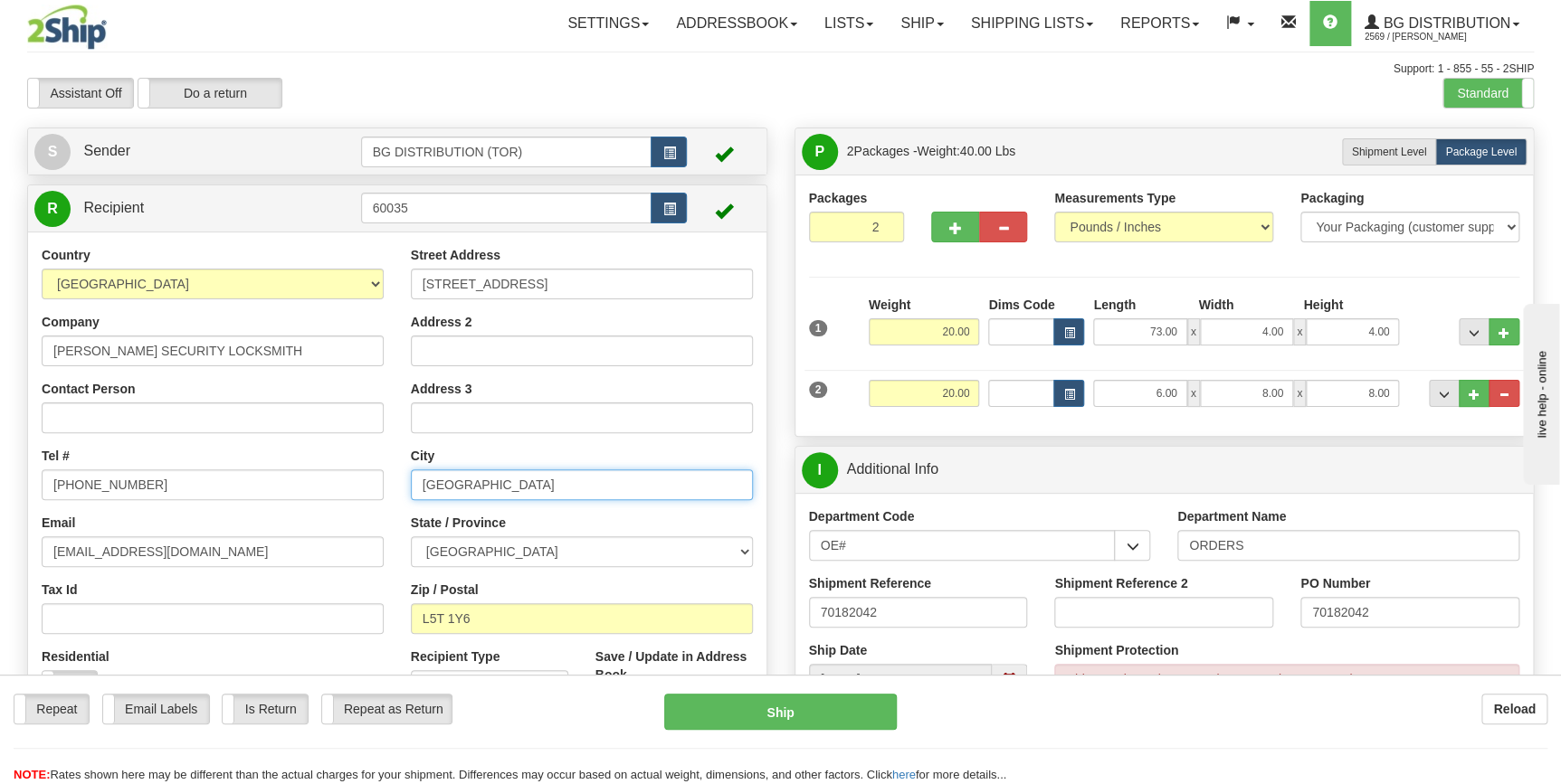
click at [533, 493] on input "MISSISSAUGA" at bounding box center [582, 485] width 342 height 31
drag, startPoint x: 533, startPoint y: 491, endPoint x: 292, endPoint y: 473, distance: 241.7
click at [292, 473] on div "Country AFGHANISTAN ALAND ISLANDS ALBANIA ALGERIA AMERICAN SAMOA ANDORRA ANGOLA…" at bounding box center [397, 489] width 738 height 487
paste input "Jasper"
type input "Jasper"
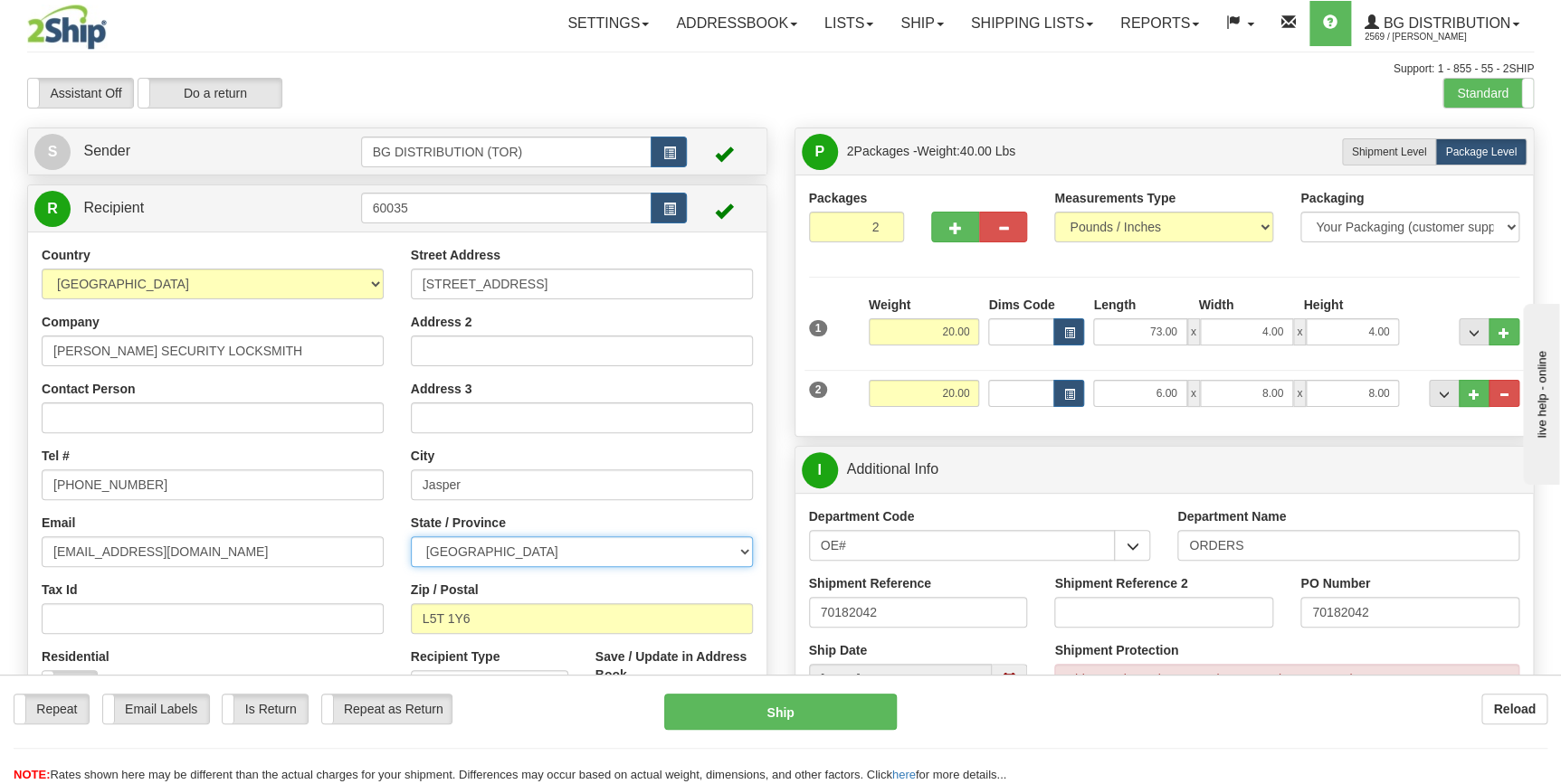
click at [543, 545] on select "ALBERTA BRITISH COLUMBIA MANITOBA NEW BRUNSWICK NEWFOUNDLAND NOVA SCOTIA NUNAVU…" at bounding box center [582, 551] width 342 height 31
select select "AB"
click at [411, 536] on select "ALBERTA BRITISH COLUMBIA MANITOBA NEW BRUNSWICK NEWFOUNDLAND NOVA SCOTIA NUNAVU…" at bounding box center [582, 551] width 342 height 31
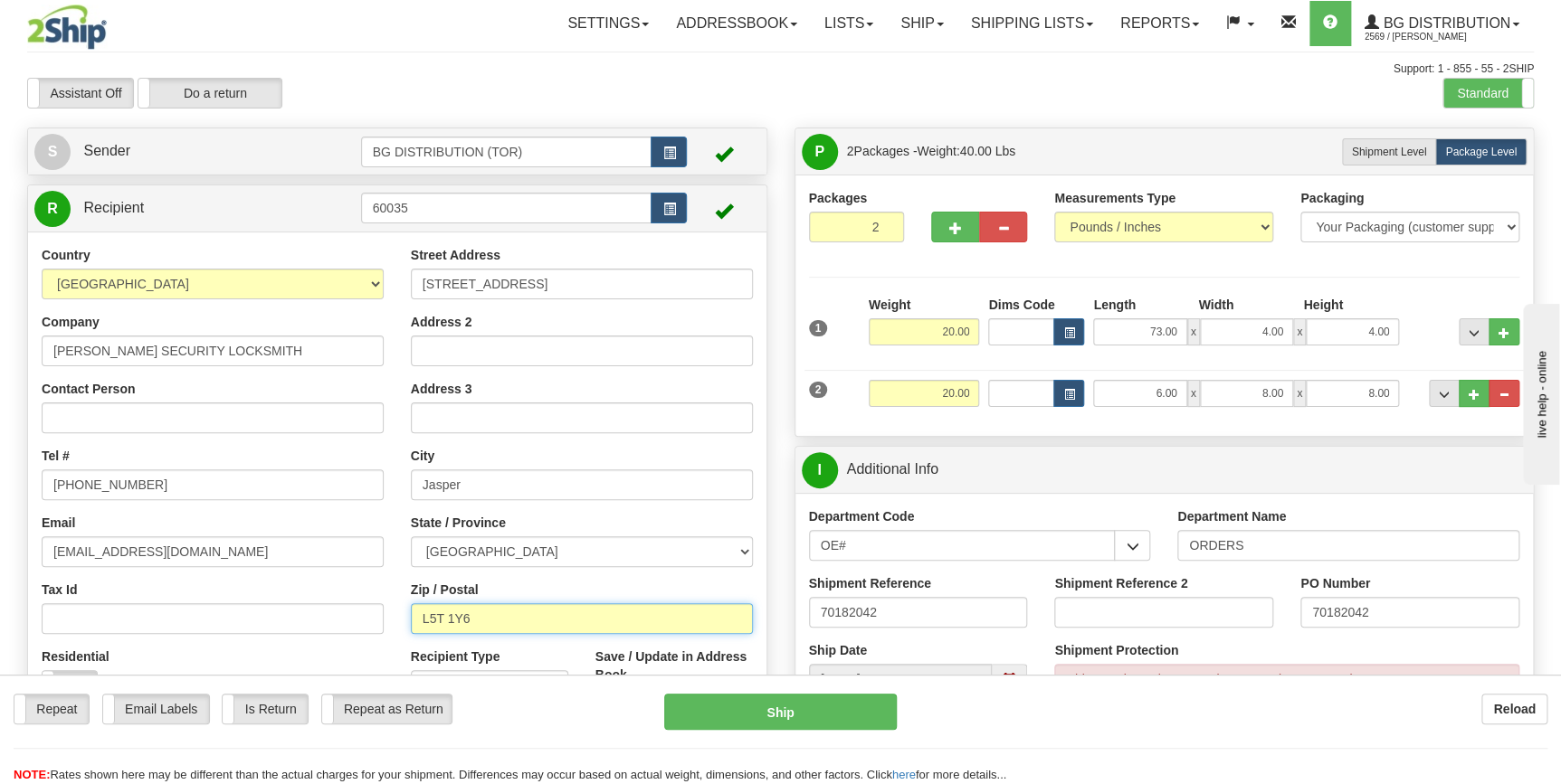
drag, startPoint x: 506, startPoint y: 619, endPoint x: 404, endPoint y: 617, distance: 102.0
click at [404, 617] on div "Street Address 1 Old Lodge Road Address 2 Address 3 City Jasper State / Provinc…" at bounding box center [582, 489] width 369 height 487
paste input "T0E 1E0"
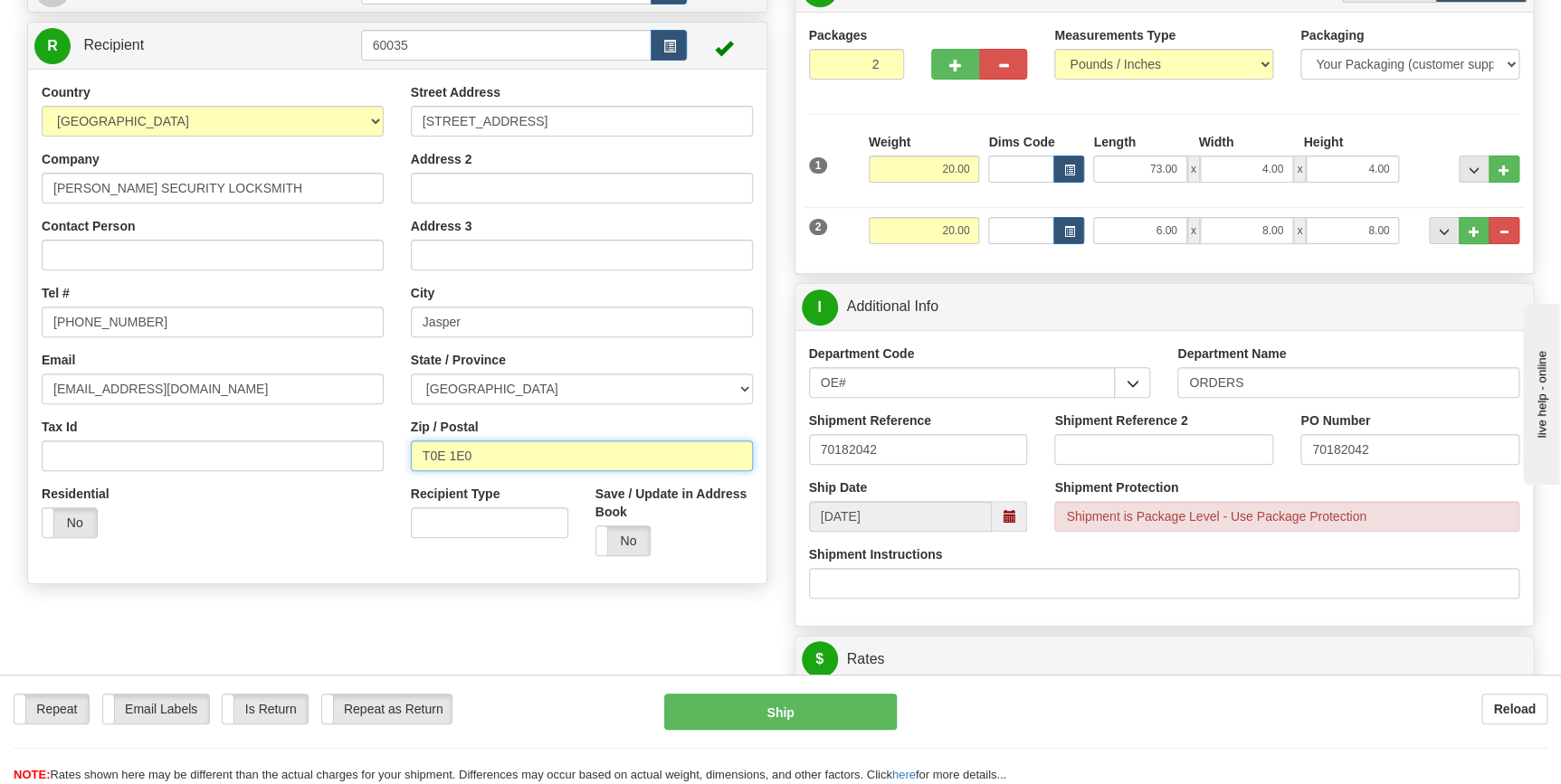
scroll to position [163, 0]
type input "T0E 1E0"
click at [543, 614] on div "Create a label for the return Create Pickup Without Label S" at bounding box center [780, 663] width 1534 height 1399
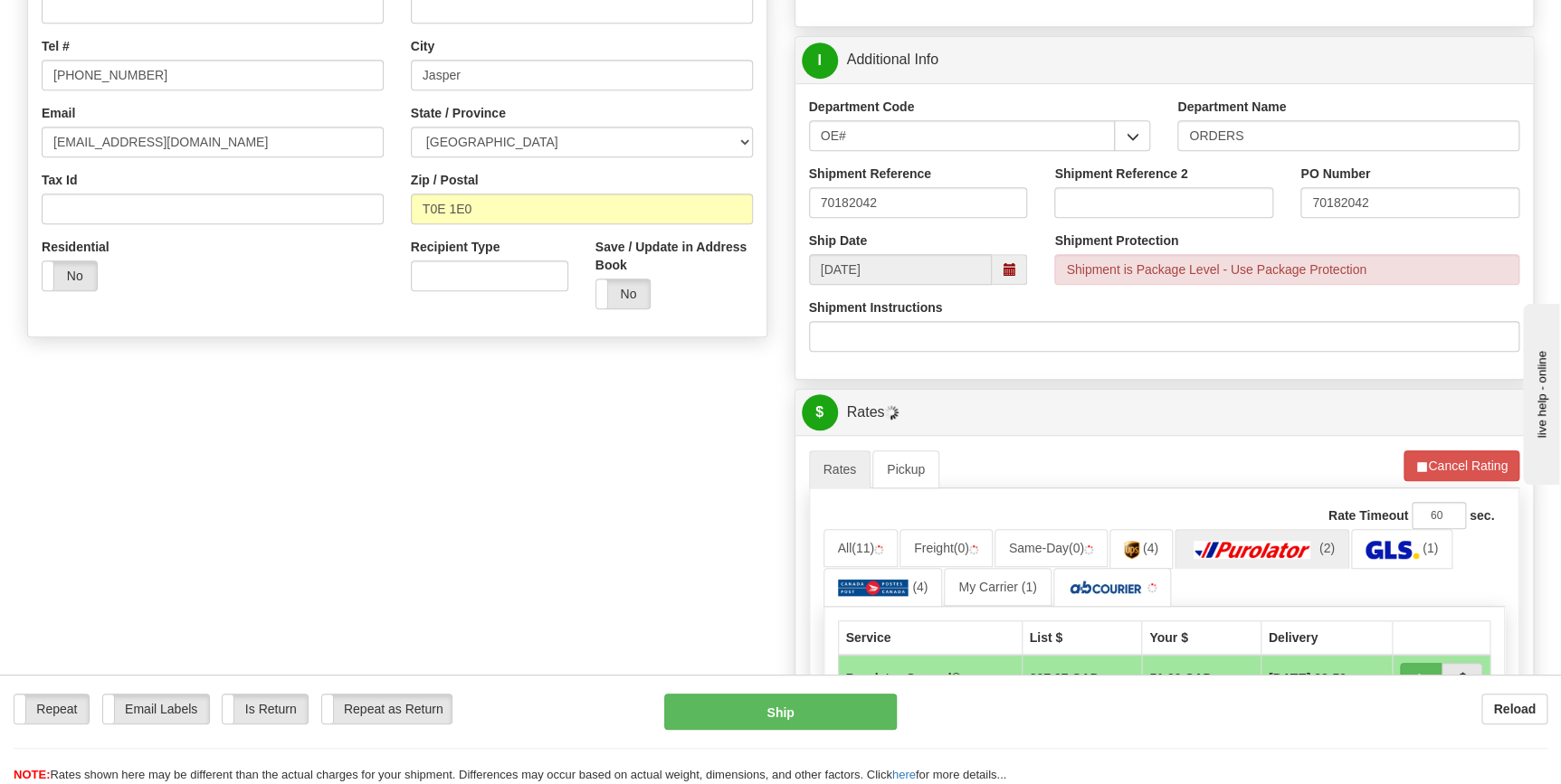
scroll to position [411, 0]
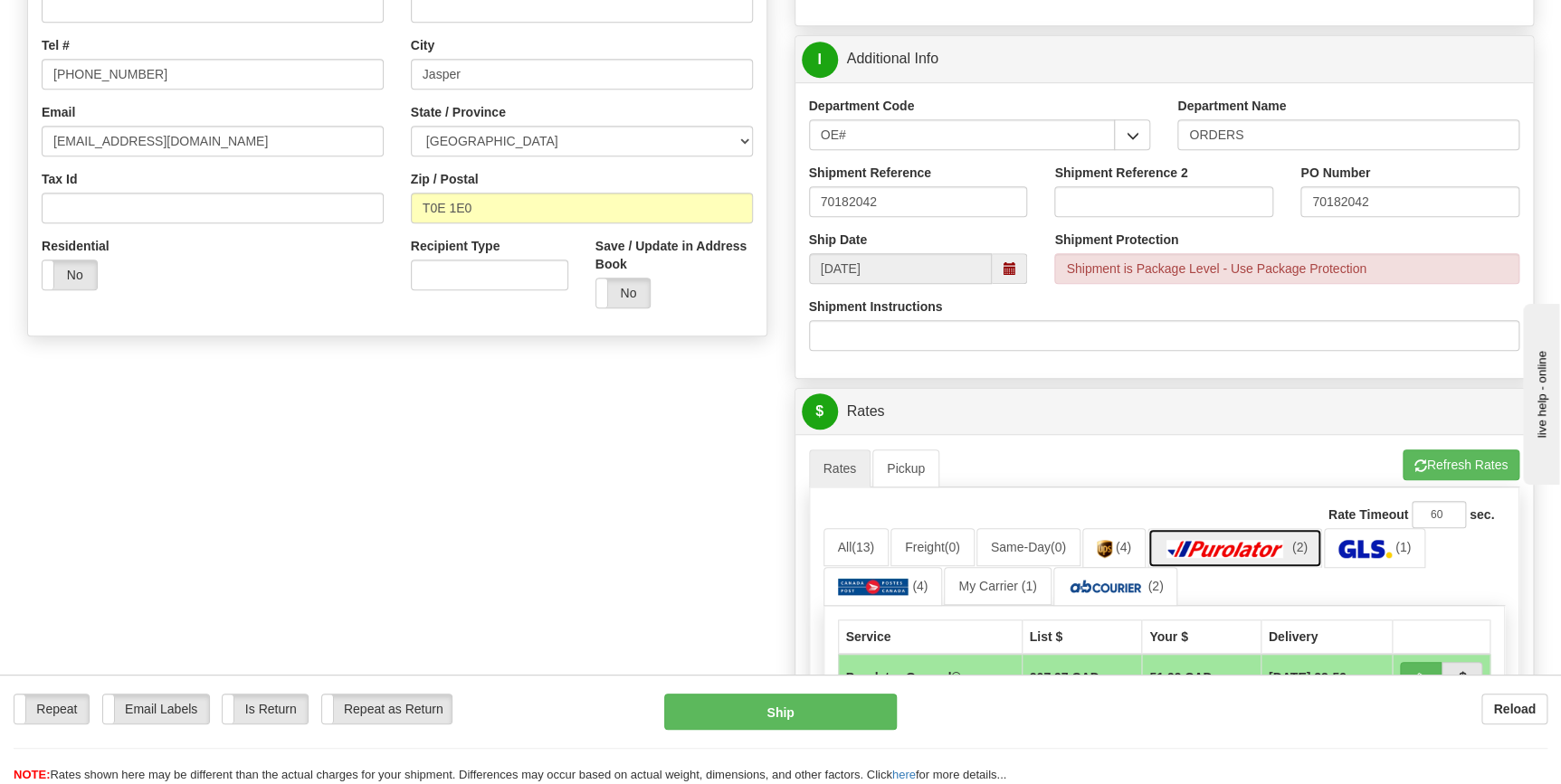
click at [1265, 551] on img at bounding box center [1226, 549] width 127 height 18
click at [1238, 551] on img at bounding box center [1226, 549] width 127 height 18
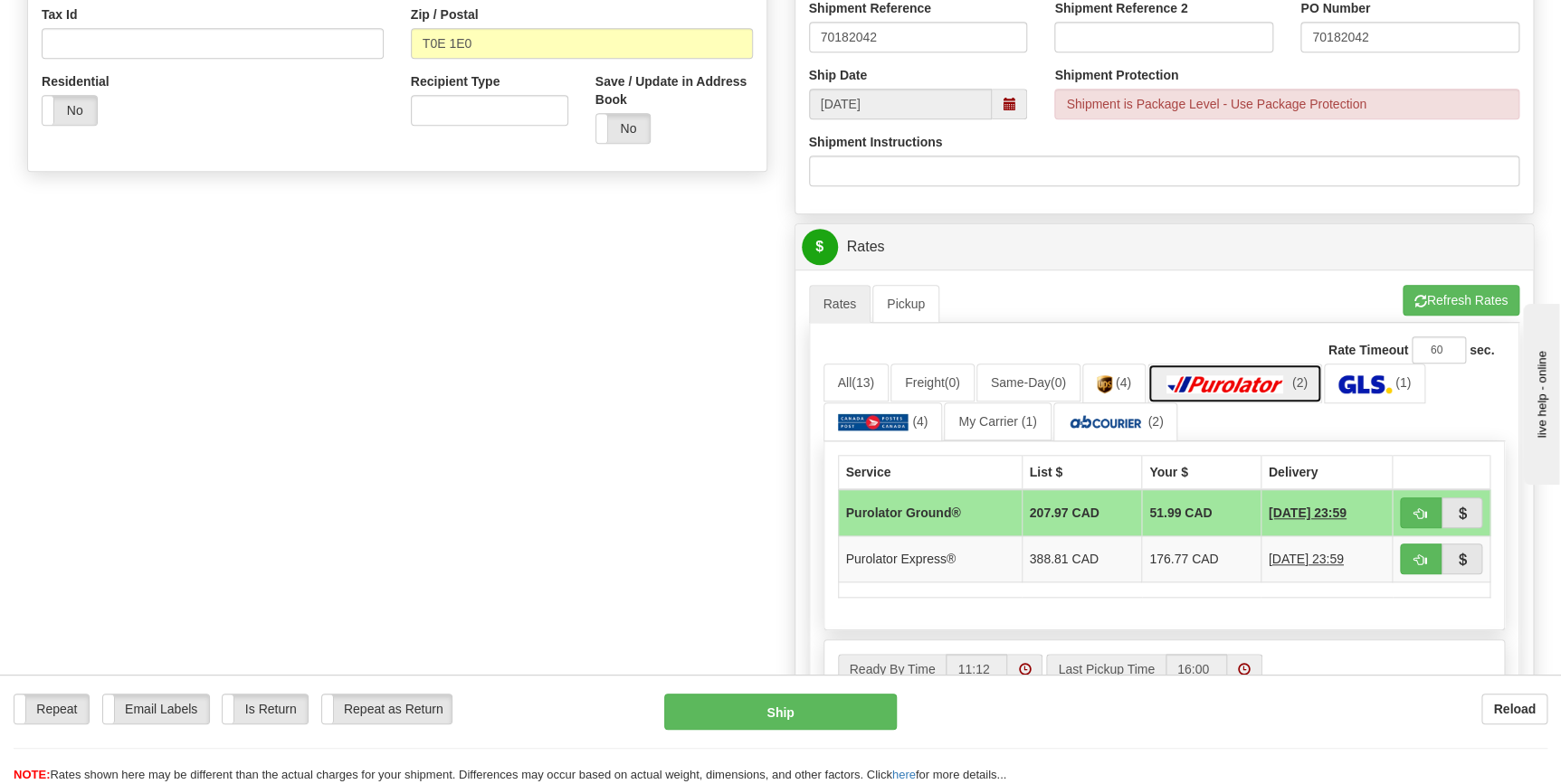
click at [1243, 384] on img at bounding box center [1226, 384] width 127 height 18
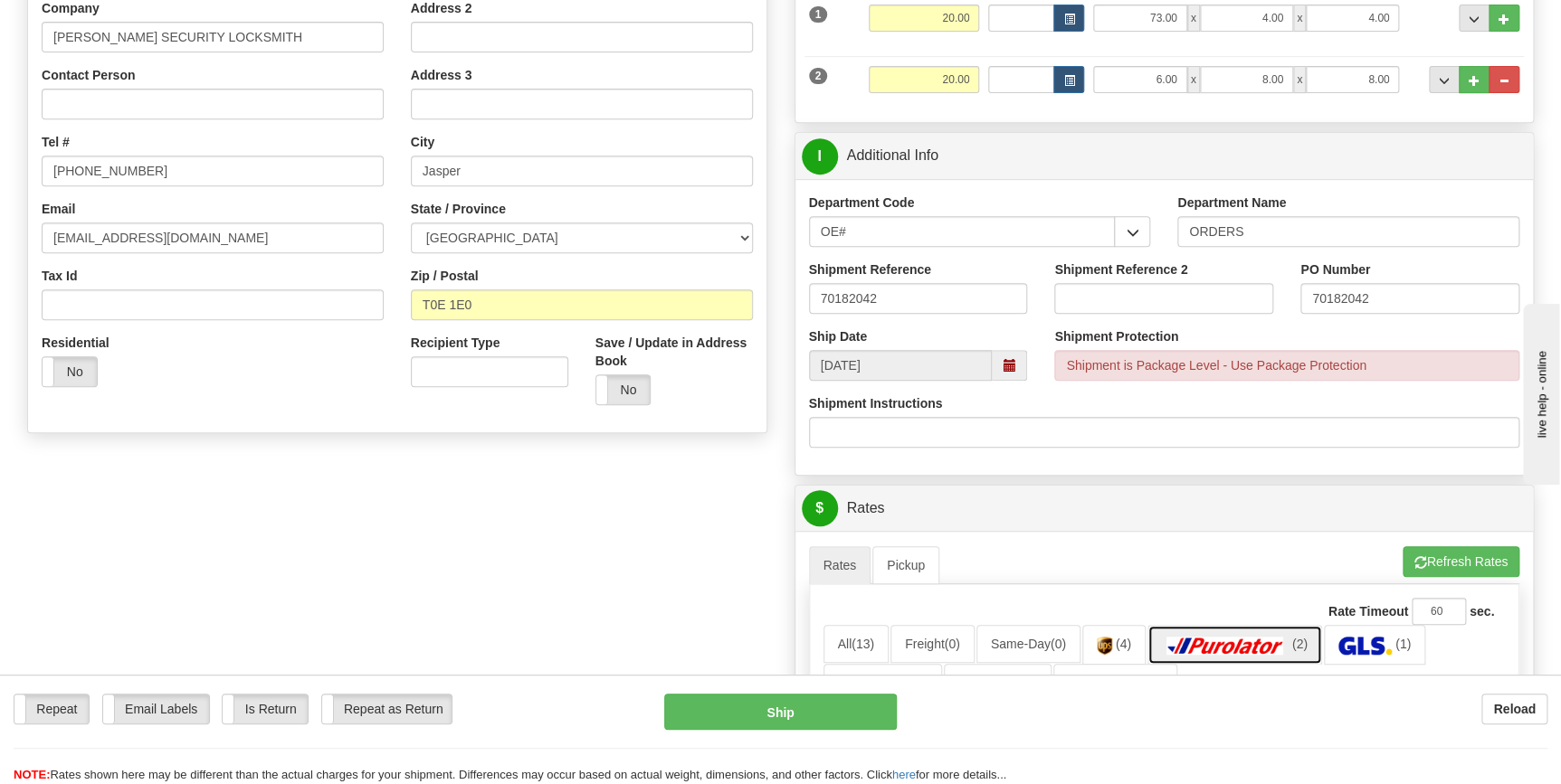
scroll to position [0, 0]
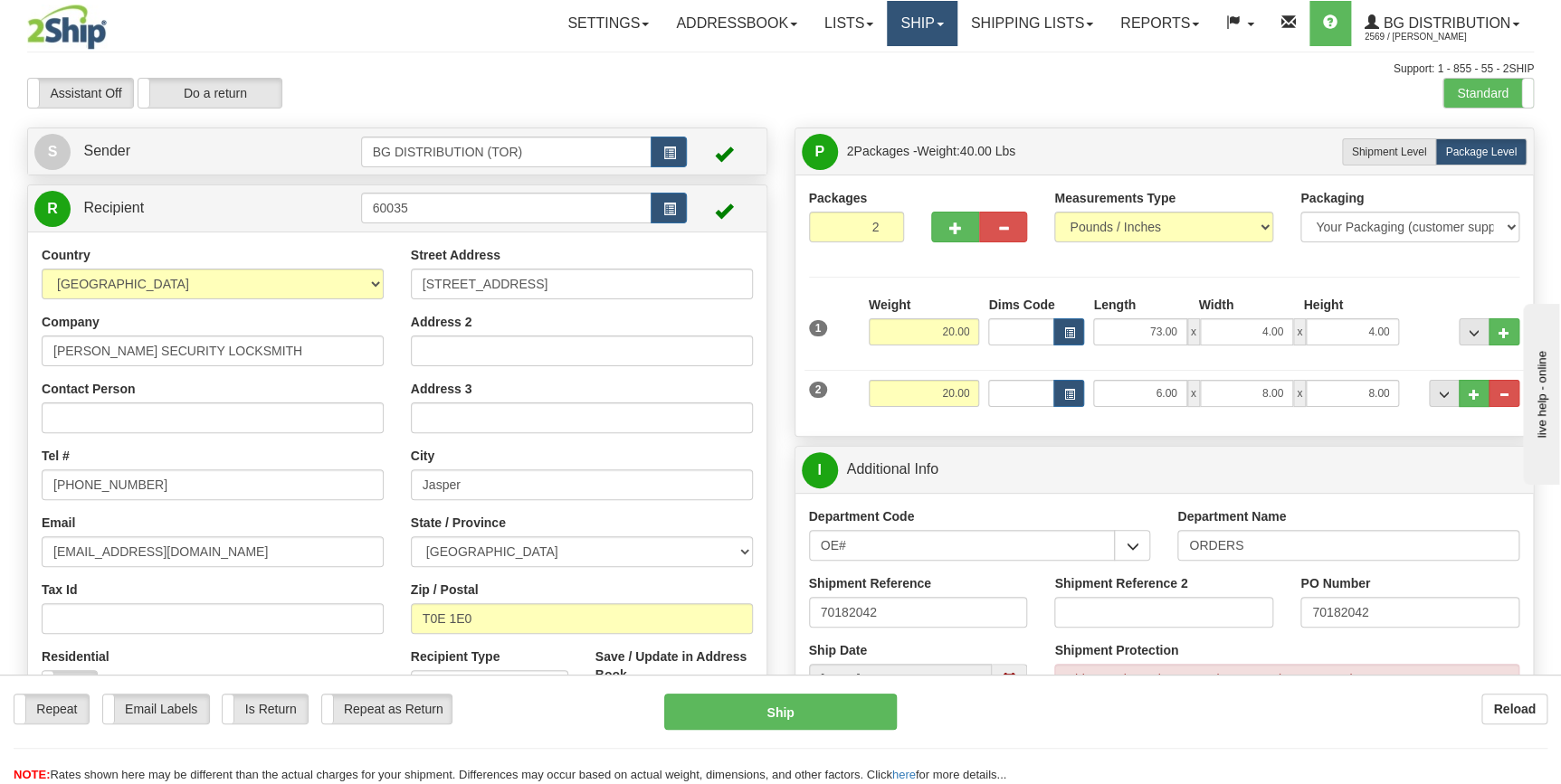
click at [906, 31] on link "Ship" at bounding box center [922, 23] width 70 height 45
click at [886, 63] on span "Ship Screen" at bounding box center [866, 62] width 69 height 14
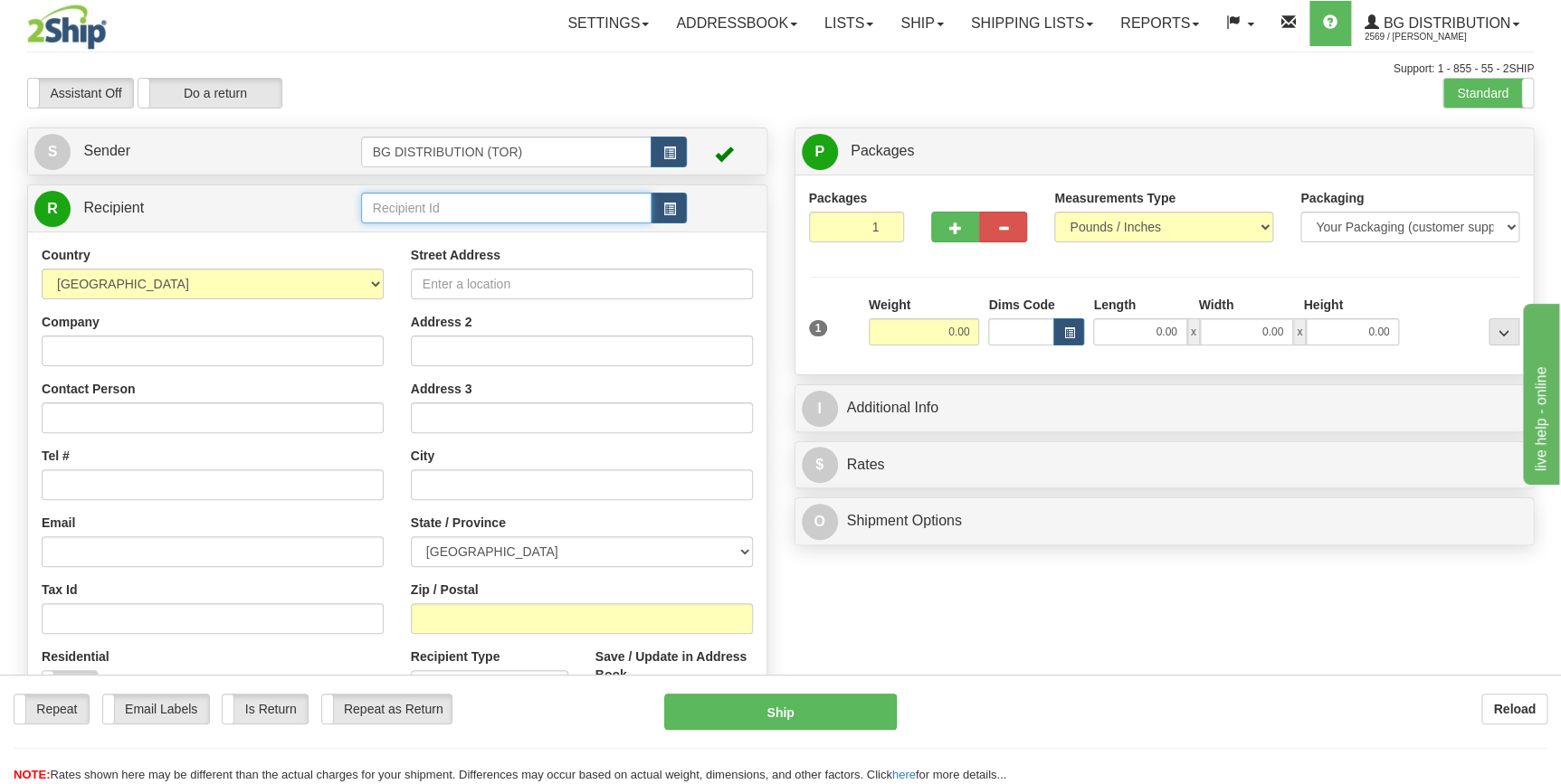
click at [474, 209] on input "text" at bounding box center [507, 208] width 291 height 31
click at [505, 208] on input "text" at bounding box center [507, 208] width 291 height 31
type input "1"
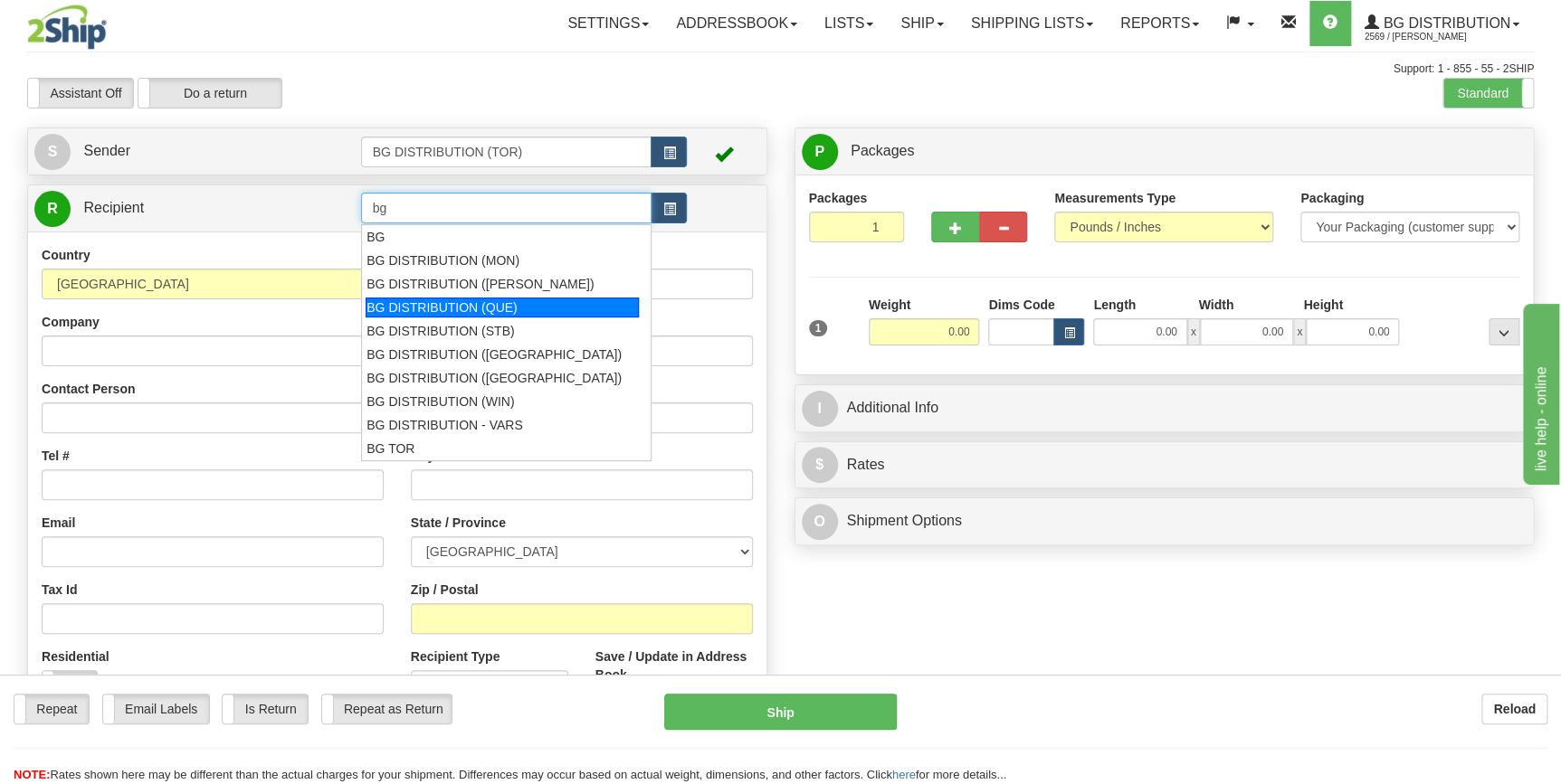
click at [492, 299] on div "BG DISTRIBUTION (QUE)" at bounding box center [502, 307] width 273 height 20
type input "BG DISTRIBUTION (QUE)"
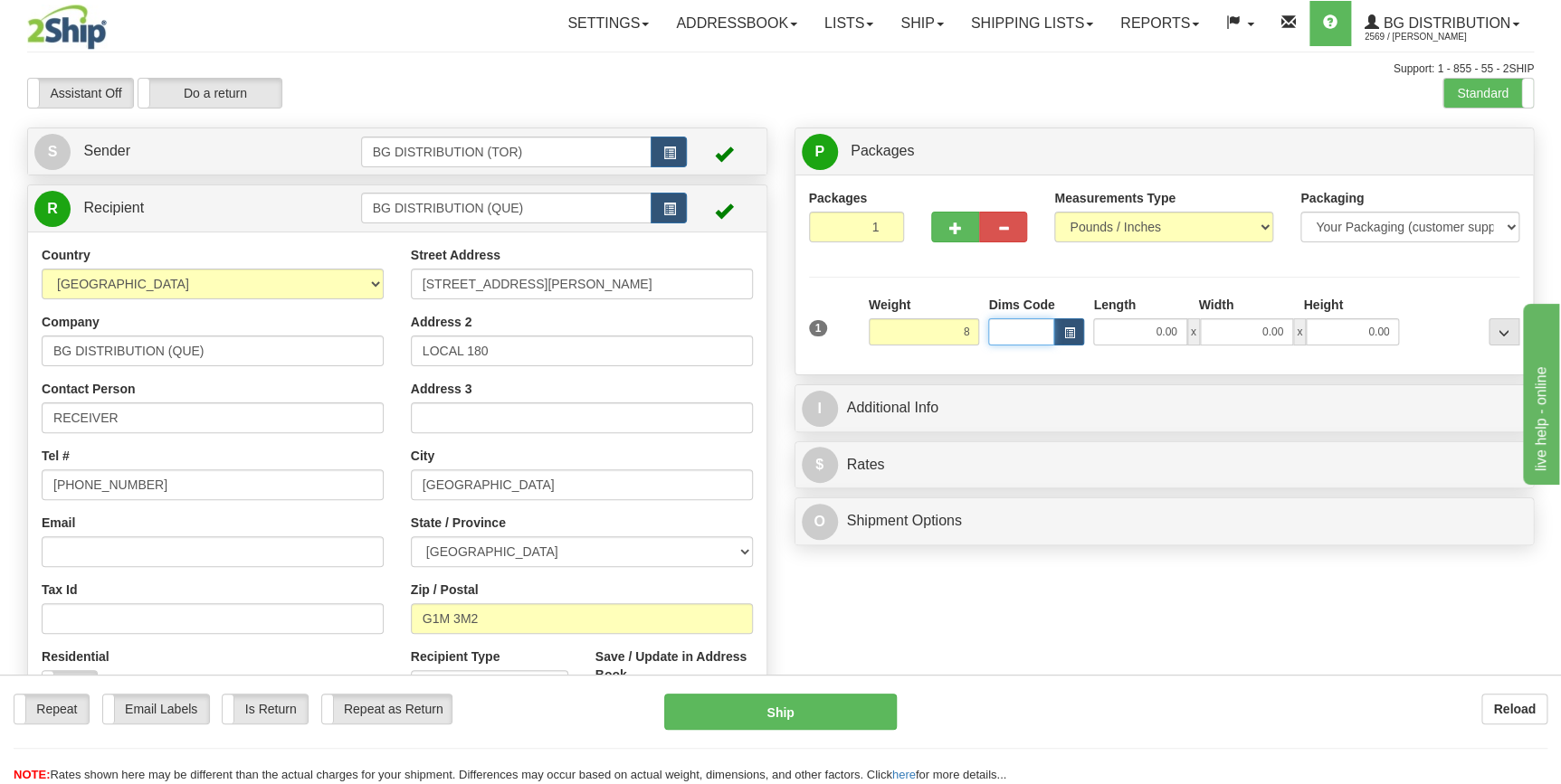
type input "8.00"
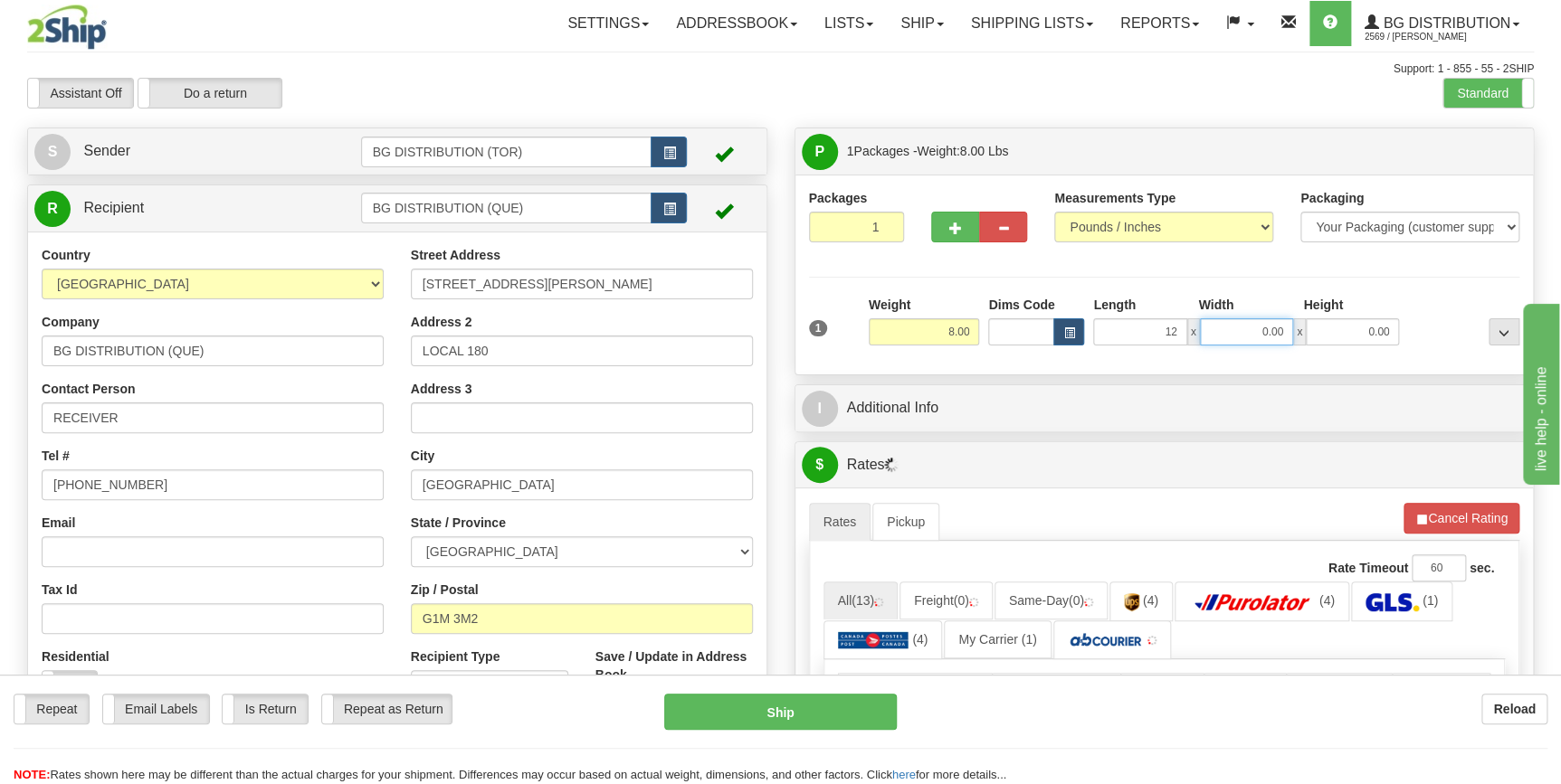
type input "12.00"
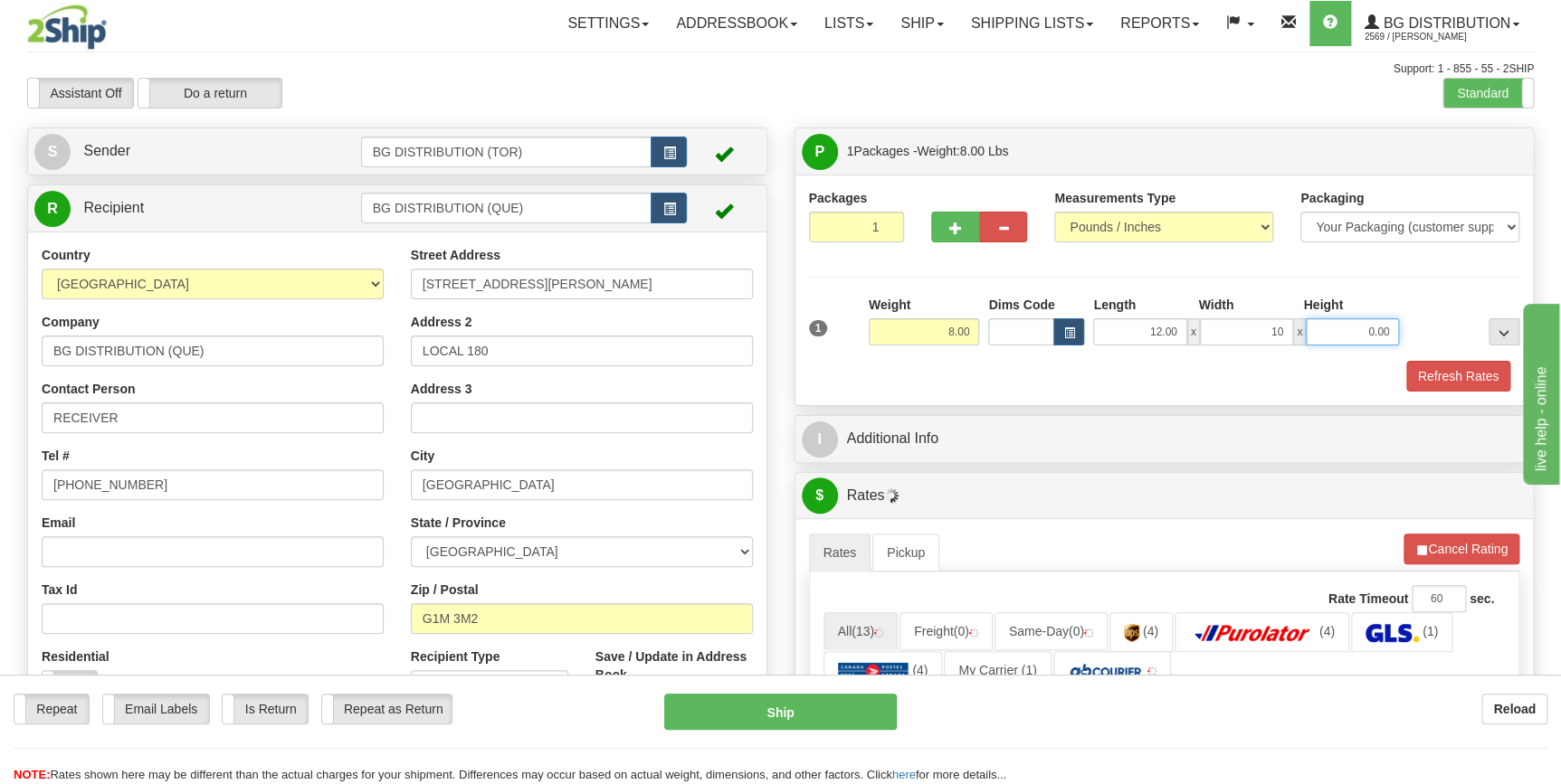
type input "10.00"
type input "6.00"
click at [1000, 381] on div "Refresh Rates" at bounding box center [1165, 377] width 721 height 31
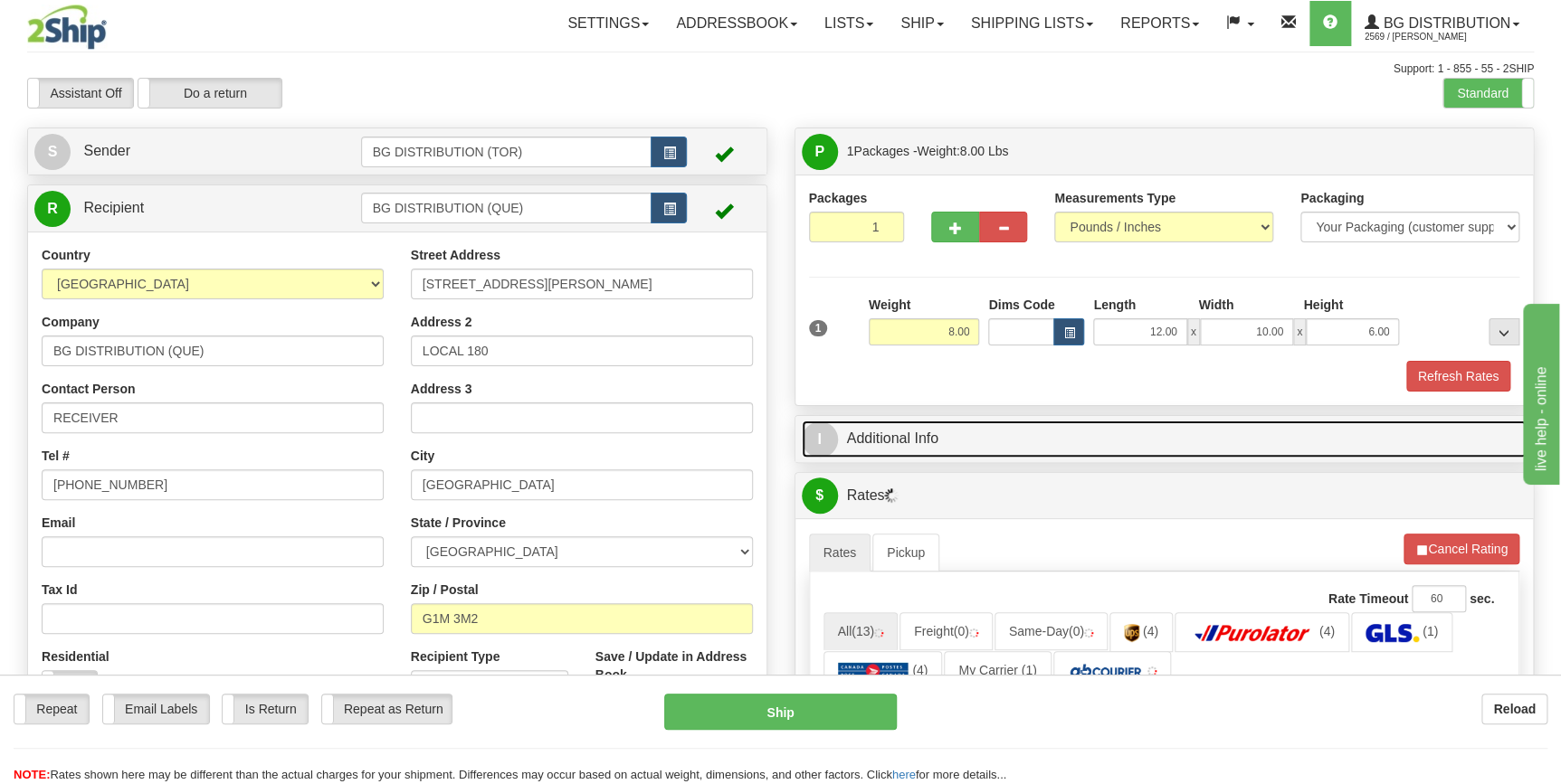
click at [1004, 429] on link "I Additional Info" at bounding box center [1164, 439] width 726 height 37
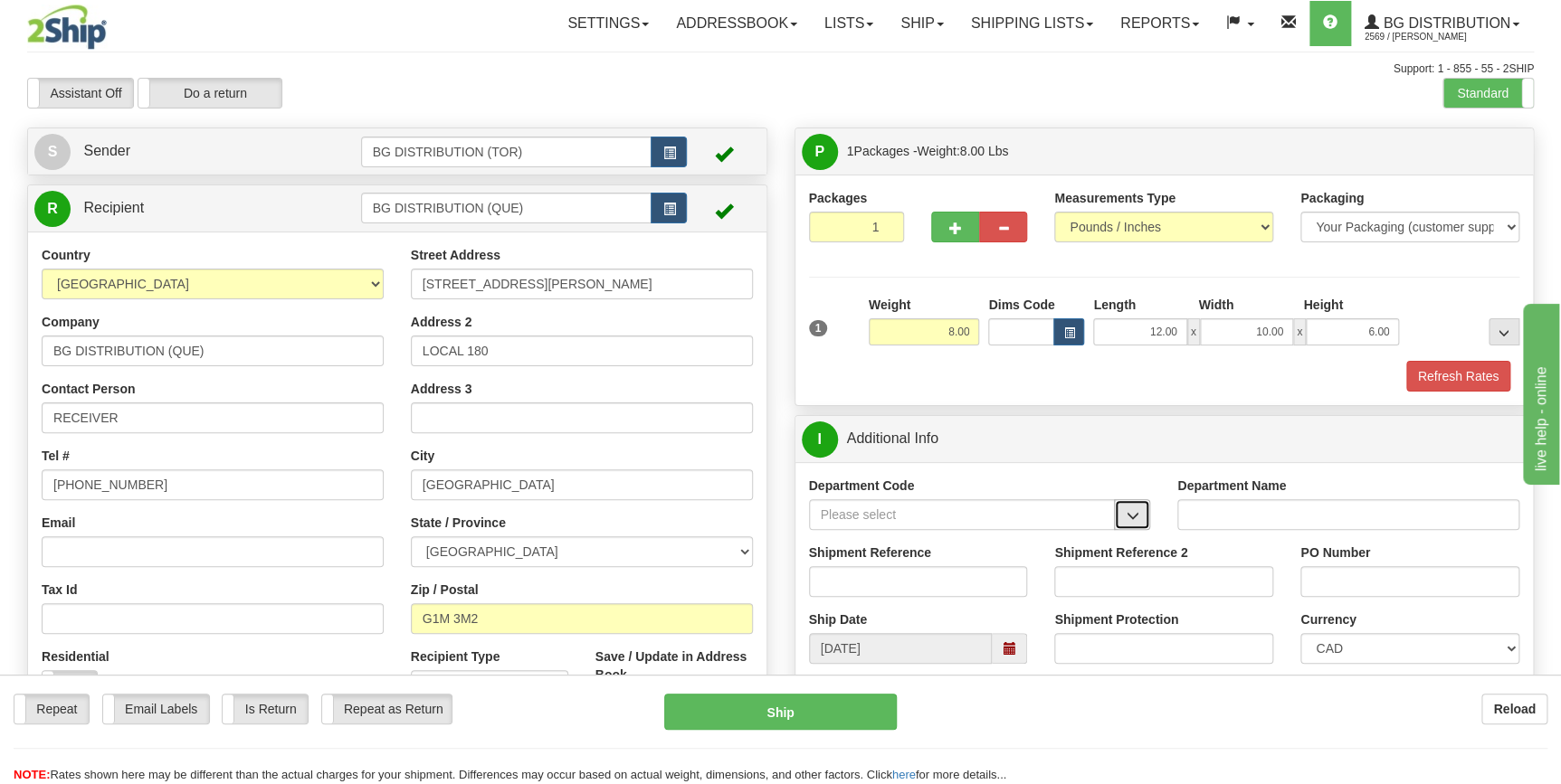
click at [1125, 514] on button "button" at bounding box center [1132, 515] width 37 height 31
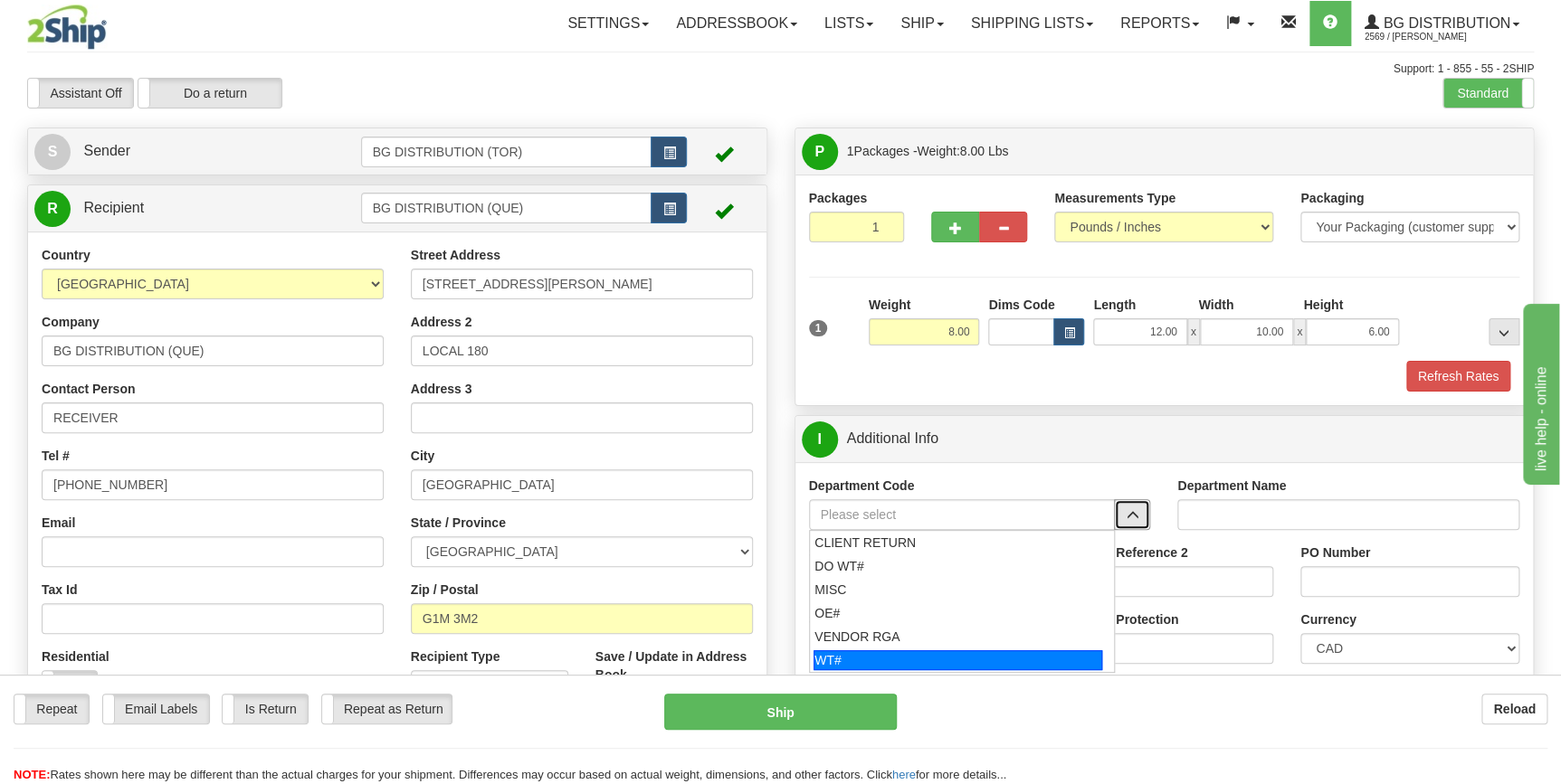
click at [855, 660] on div "WT#" at bounding box center [958, 660] width 288 height 20
type input "WT#"
type input "WAREHOUSE TRANSFERS"
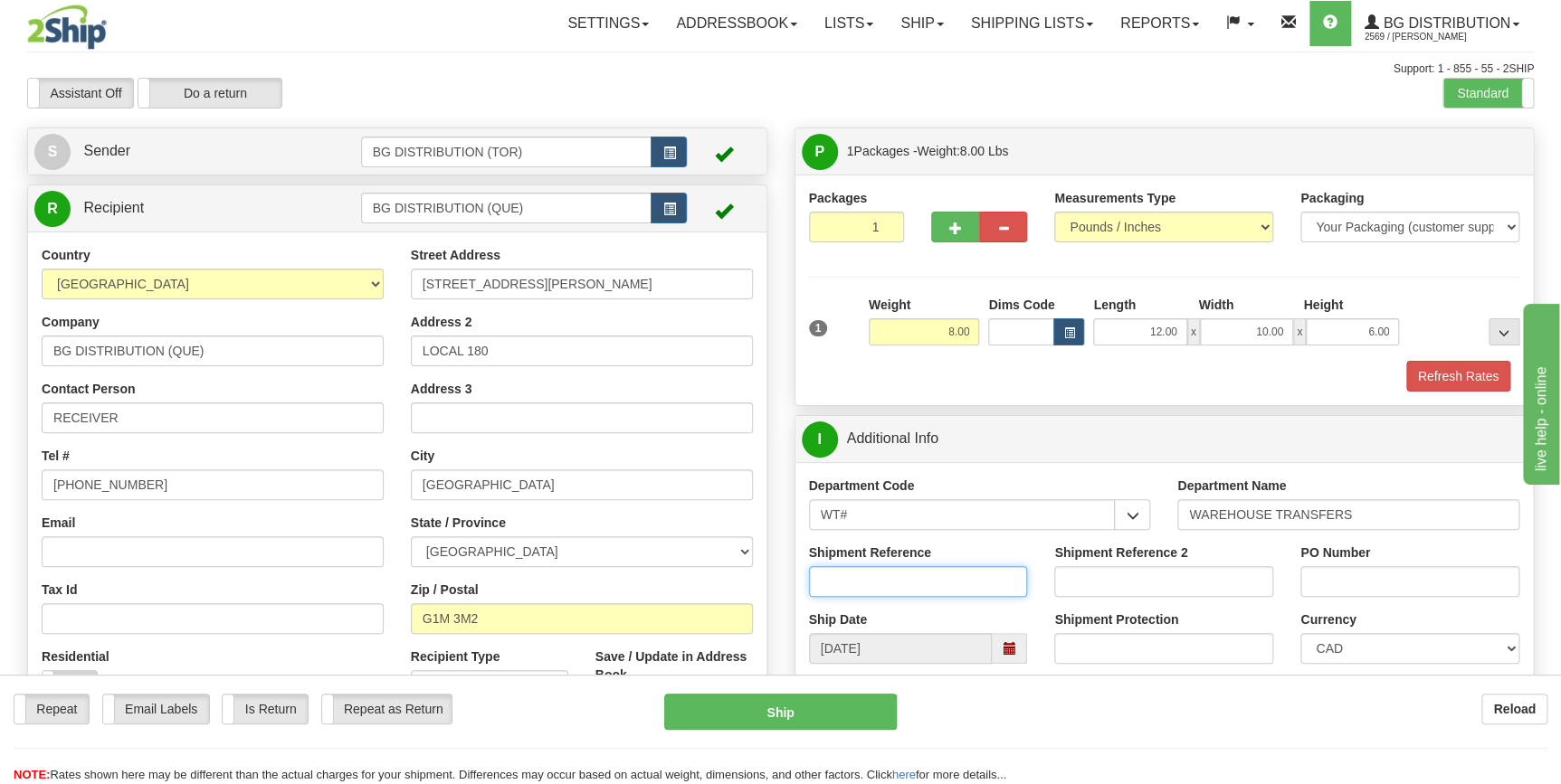
click at [919, 579] on input "Shipment Reference" at bounding box center [919, 581] width 219 height 31
click at [919, 579] on input "165764-00" at bounding box center [919, 581] width 219 height 31
type input "165764-00"
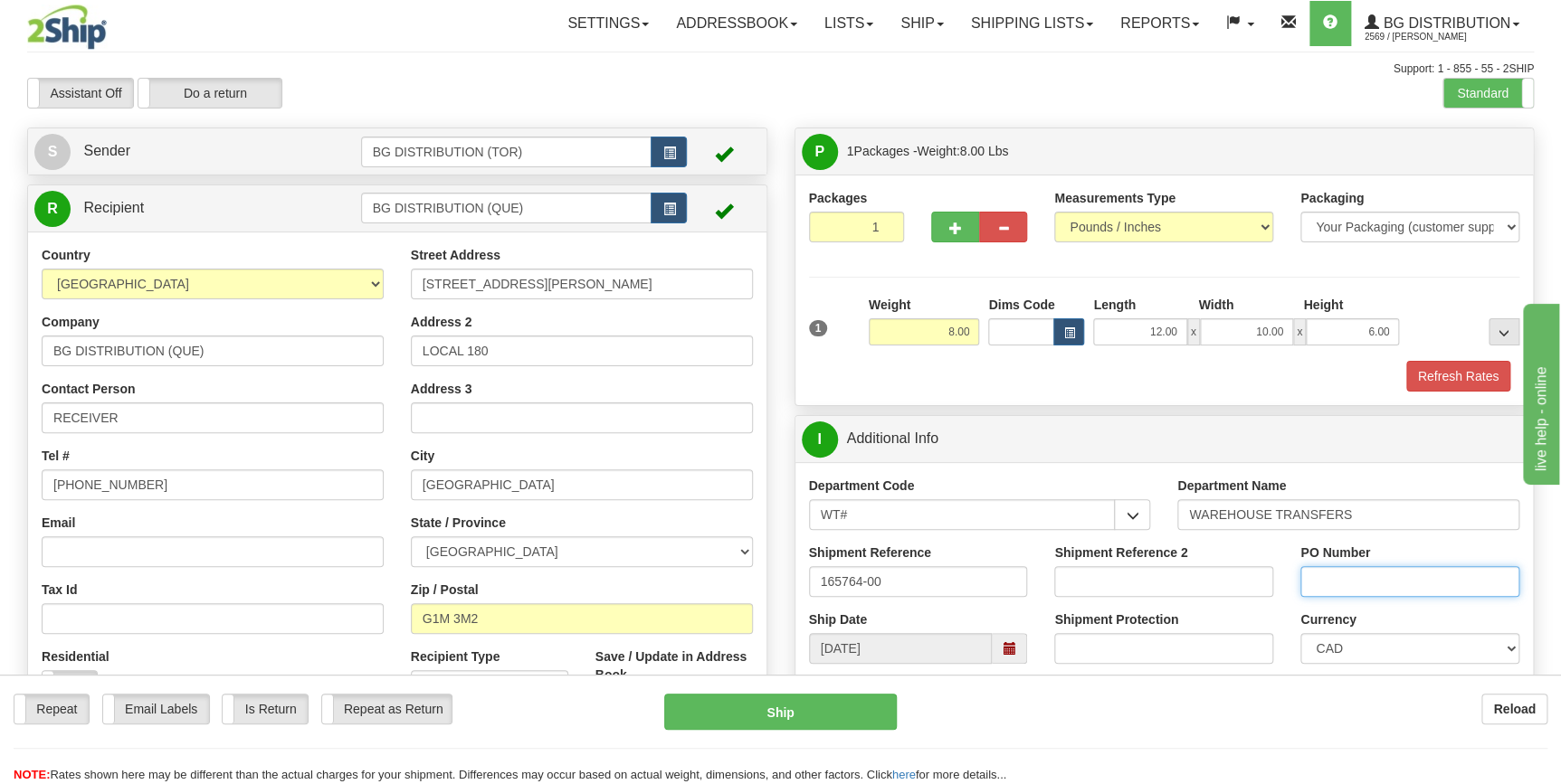
click at [1338, 597] on input "PO Number" at bounding box center [1410, 581] width 219 height 31
paste input "165764-00"
type input "165764-00"
click at [1042, 542] on div "Department Code WT# CLIENT RETURN DO WT# MISC OE# VENDOR RGA WT#" at bounding box center [980, 510] width 369 height 67
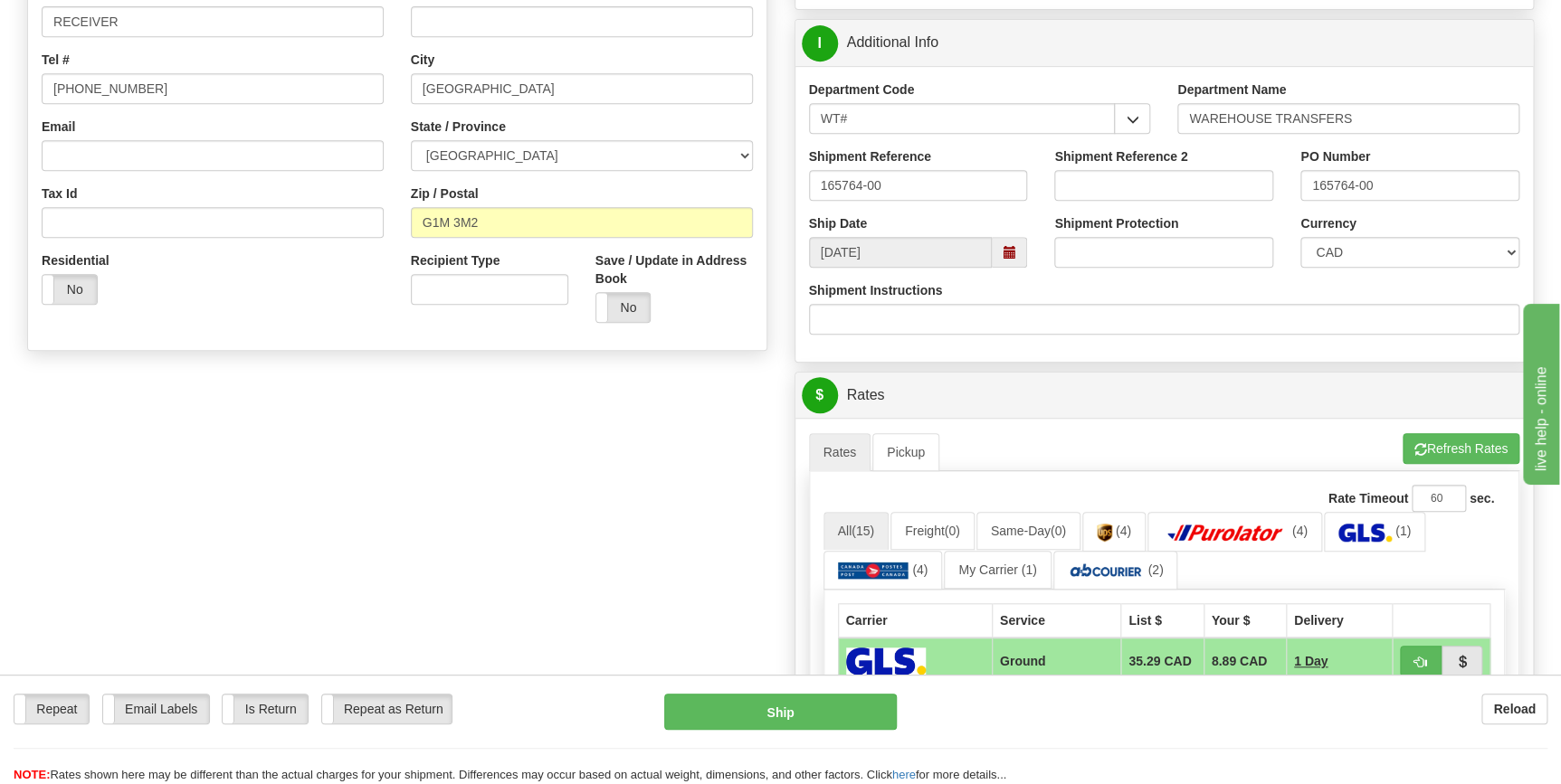
scroll to position [493, 0]
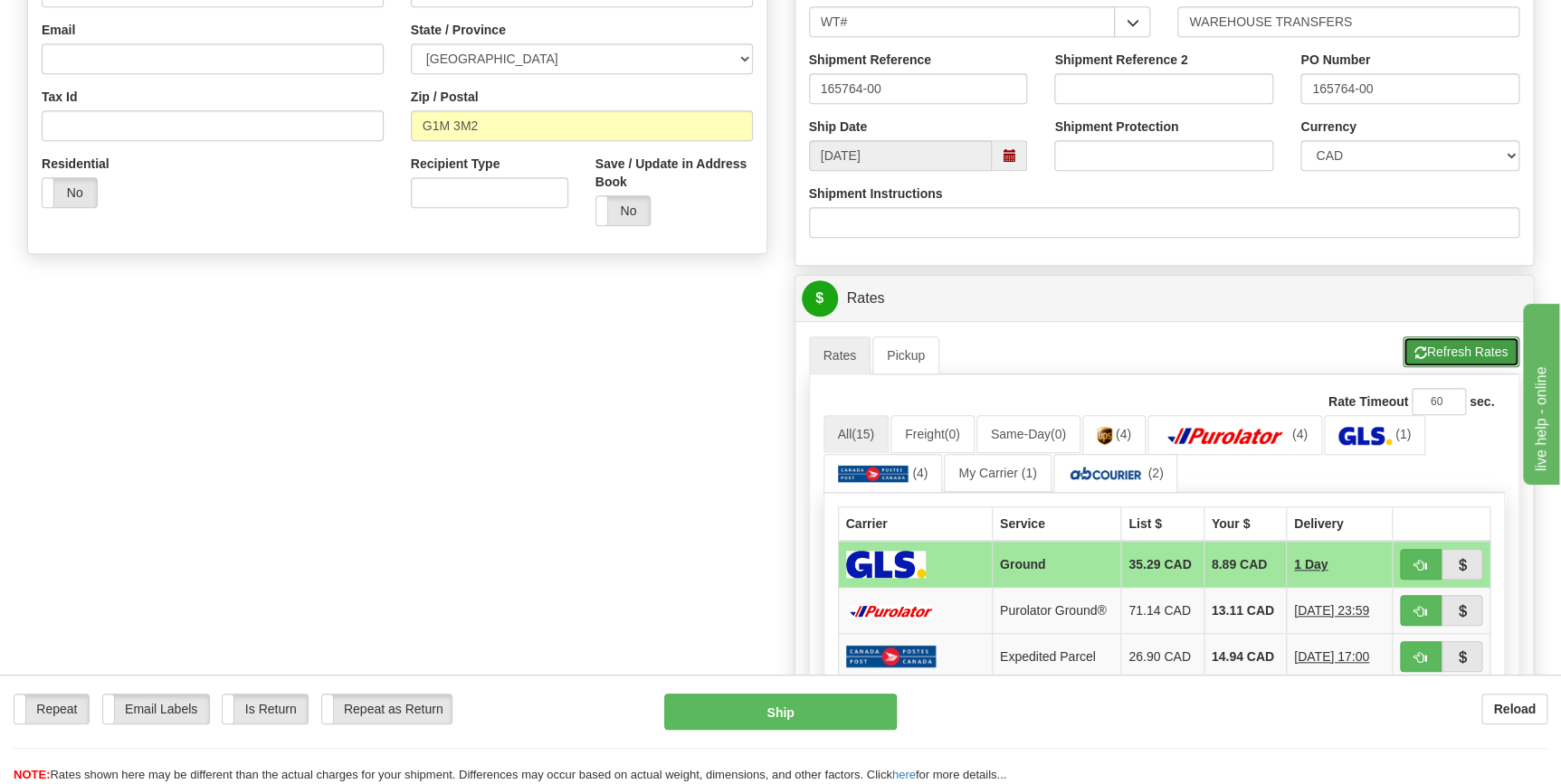
click at [1439, 336] on button "Refresh Rates" at bounding box center [1461, 352] width 116 height 31
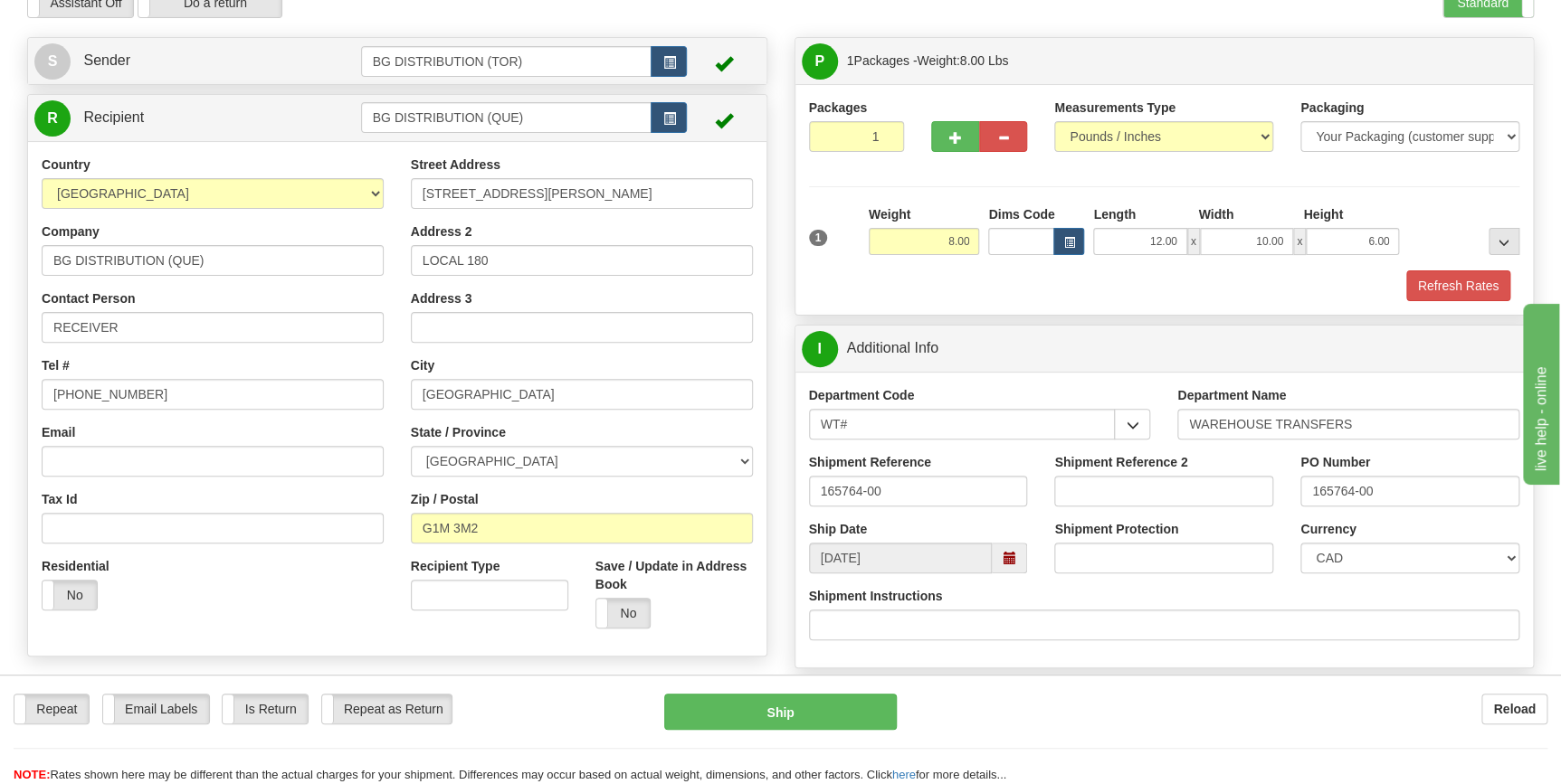
scroll to position [82, 0]
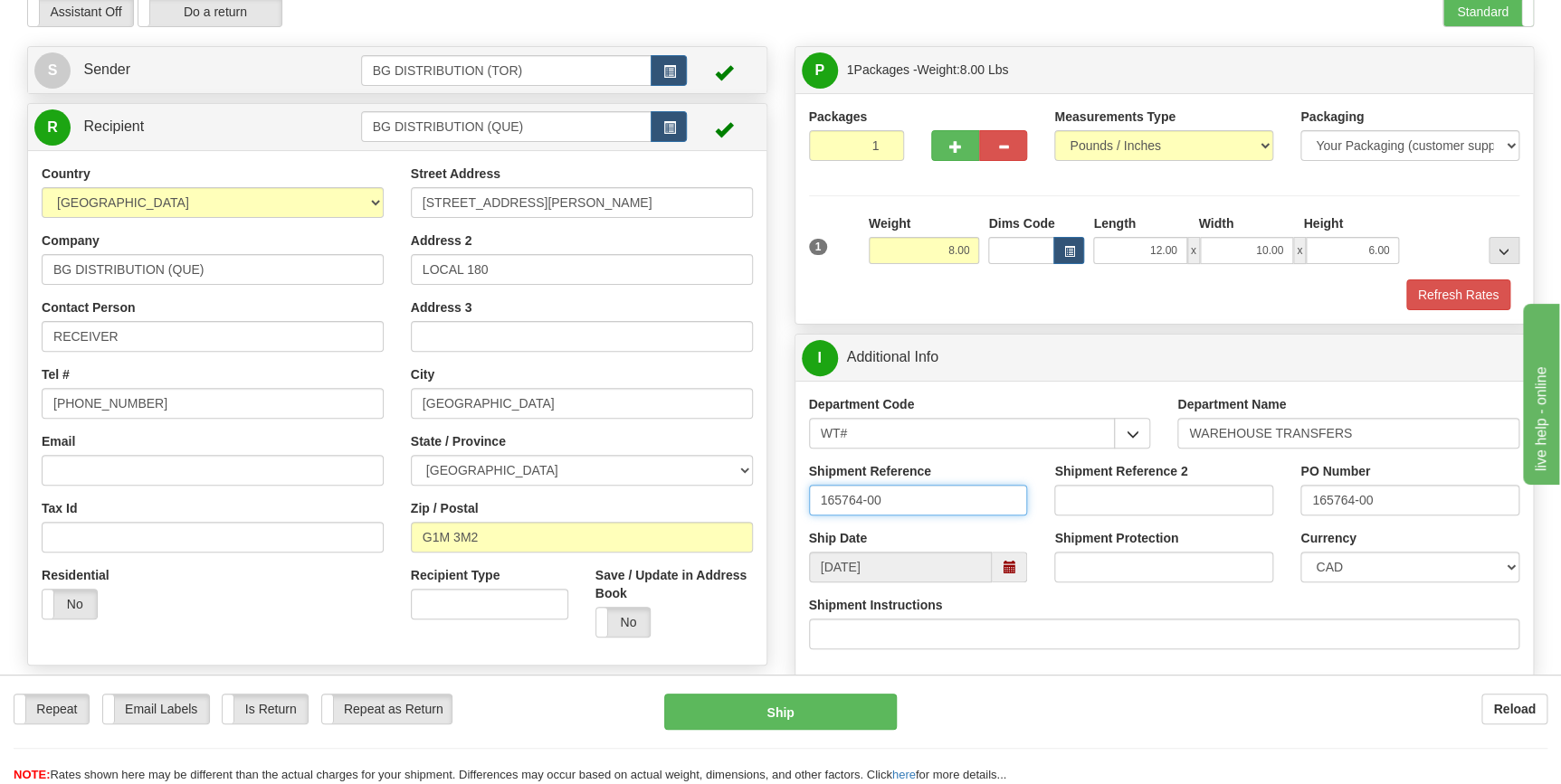
click at [904, 488] on input "165764-00" at bounding box center [919, 501] width 219 height 31
type input "165764-00"
click at [1028, 471] on div "Shipment Reference 165764-00" at bounding box center [919, 496] width 246 height 67
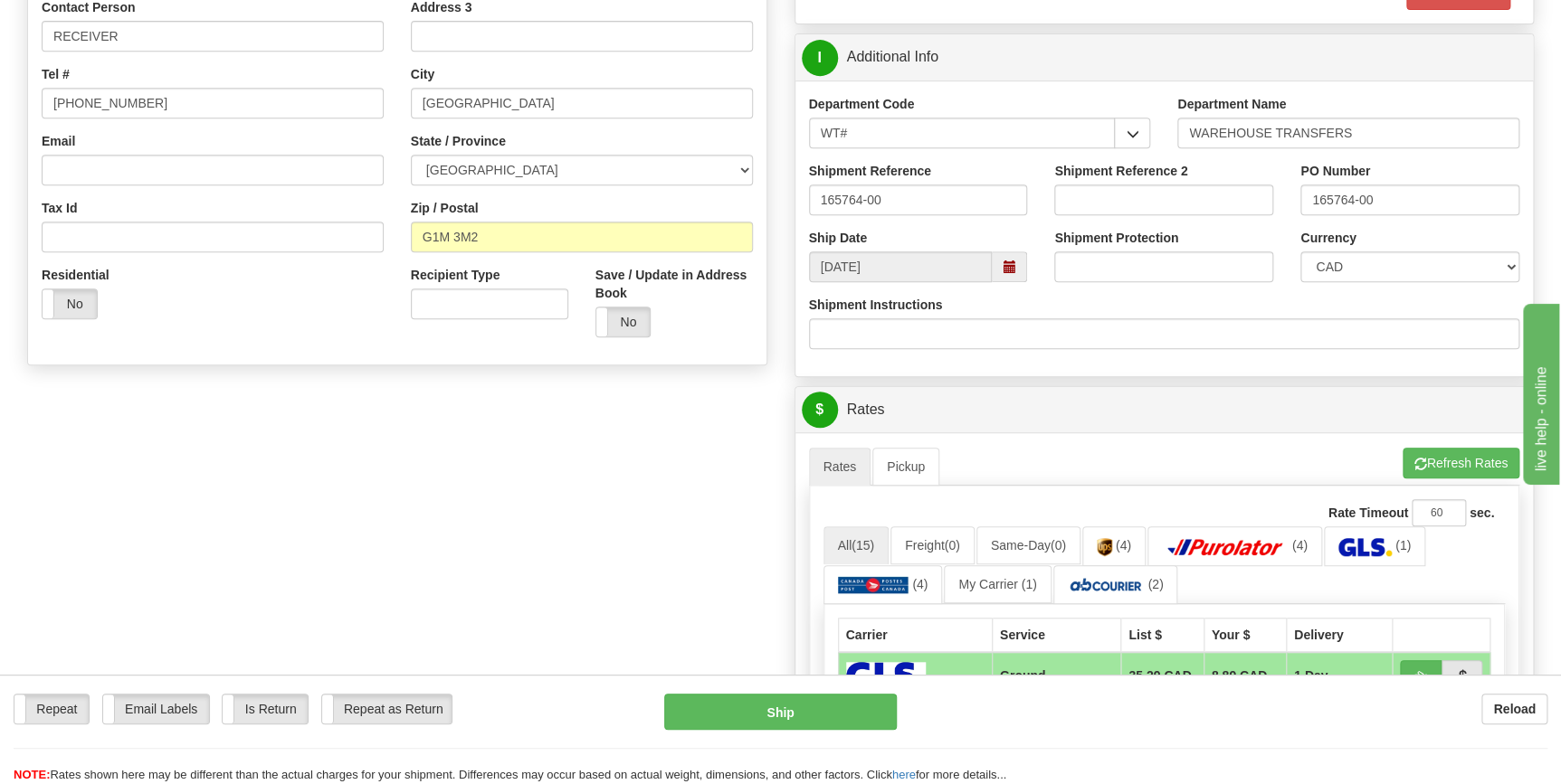
scroll to position [411, 0]
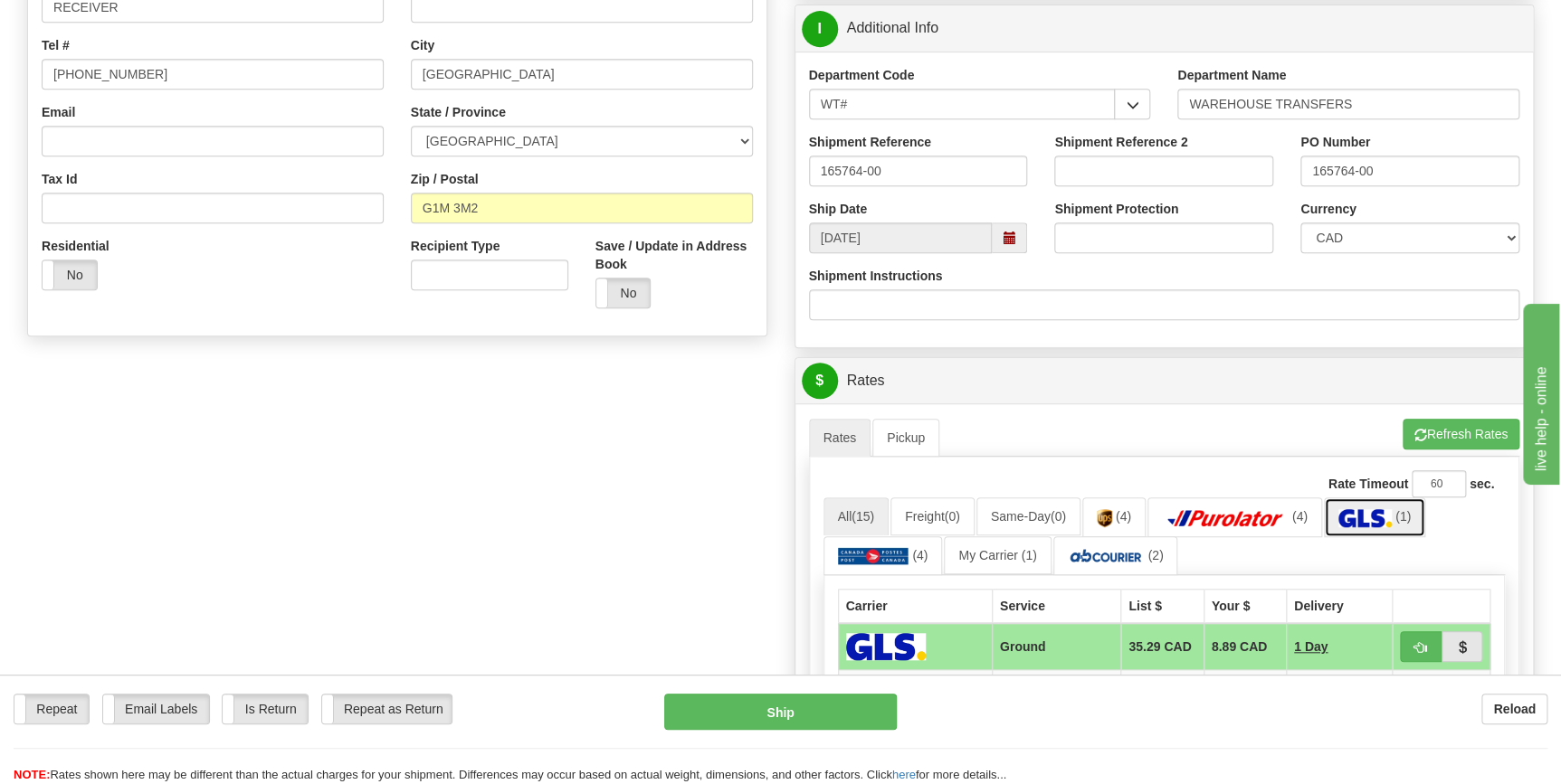
click at [1371, 504] on link "(1)" at bounding box center [1375, 517] width 101 height 38
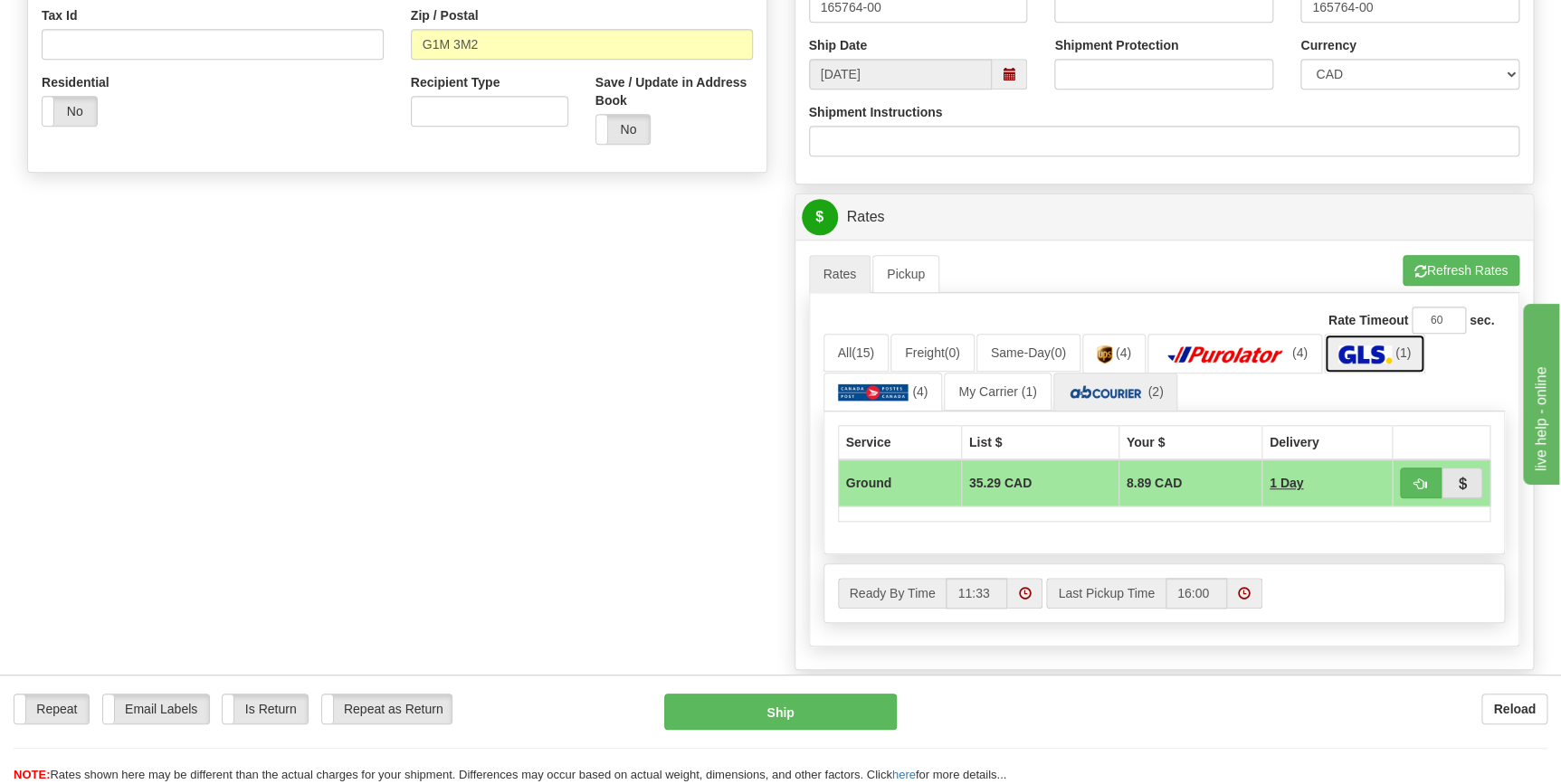
scroll to position [576, 0]
click at [1421, 257] on button "Refresh Rates" at bounding box center [1461, 270] width 116 height 31
click at [1144, 384] on link "(2)" at bounding box center [1116, 391] width 125 height 38
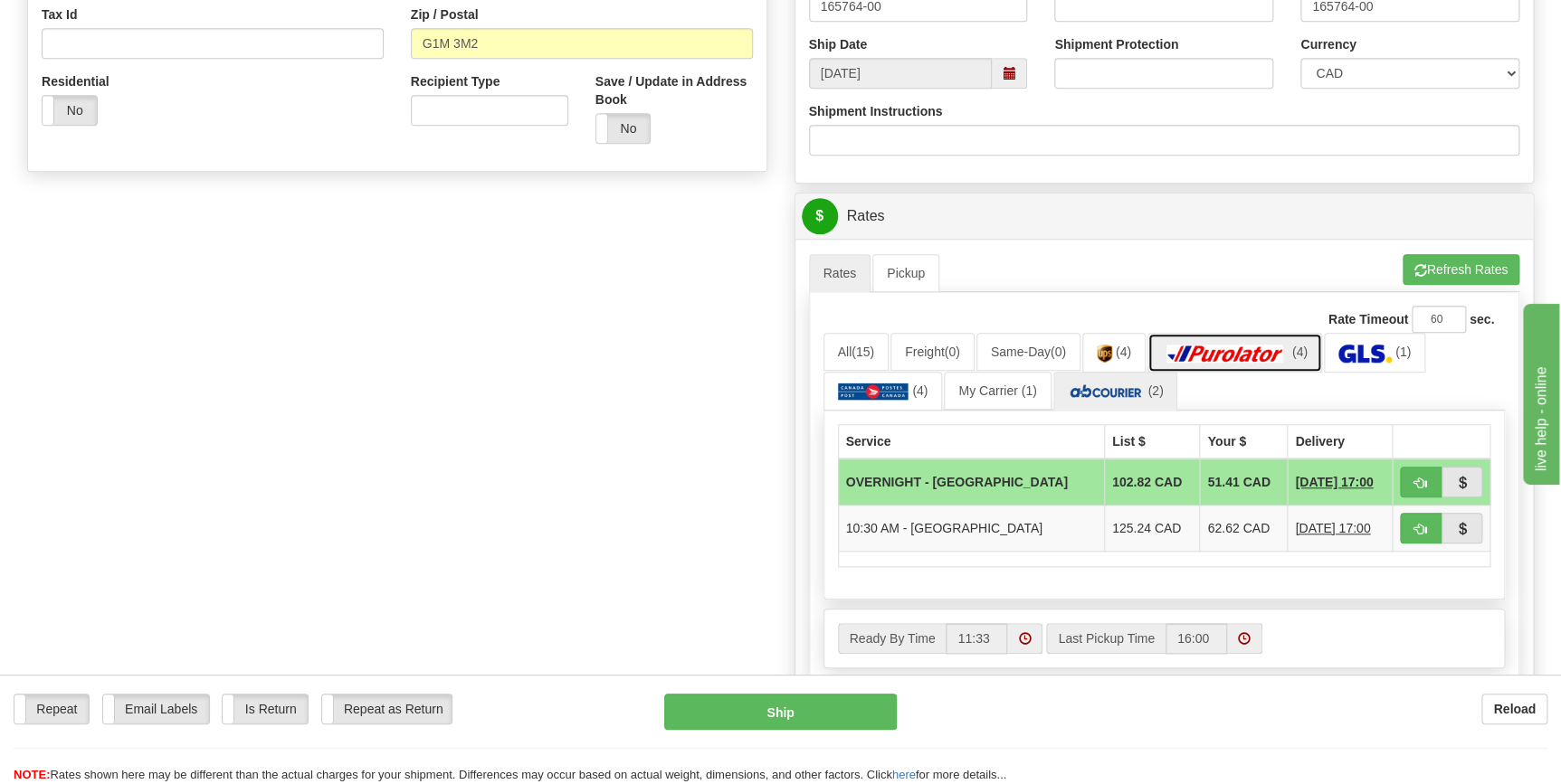
click at [1216, 354] on img at bounding box center [1226, 354] width 127 height 18
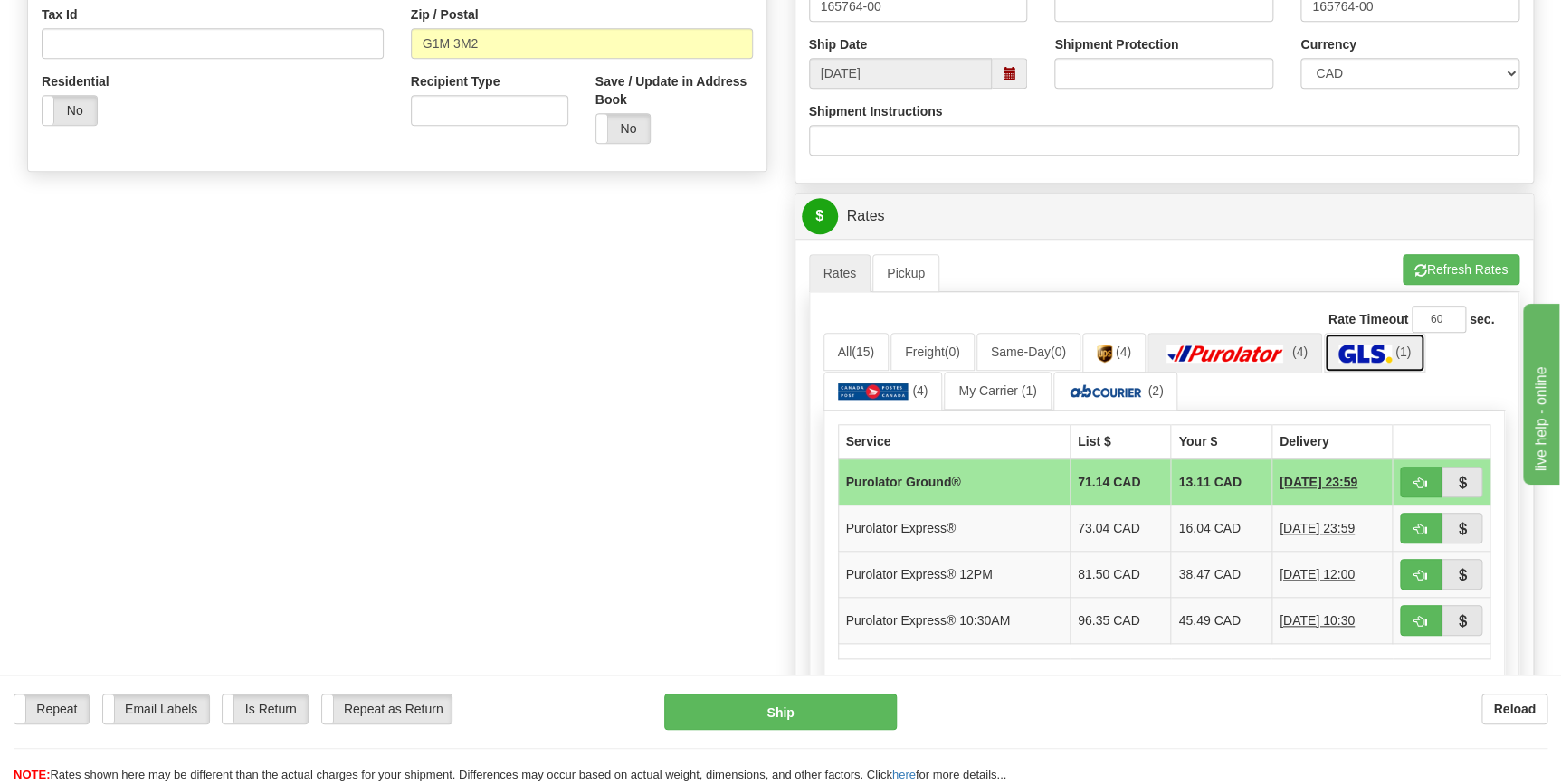
click at [1377, 345] on img at bounding box center [1366, 354] width 54 height 18
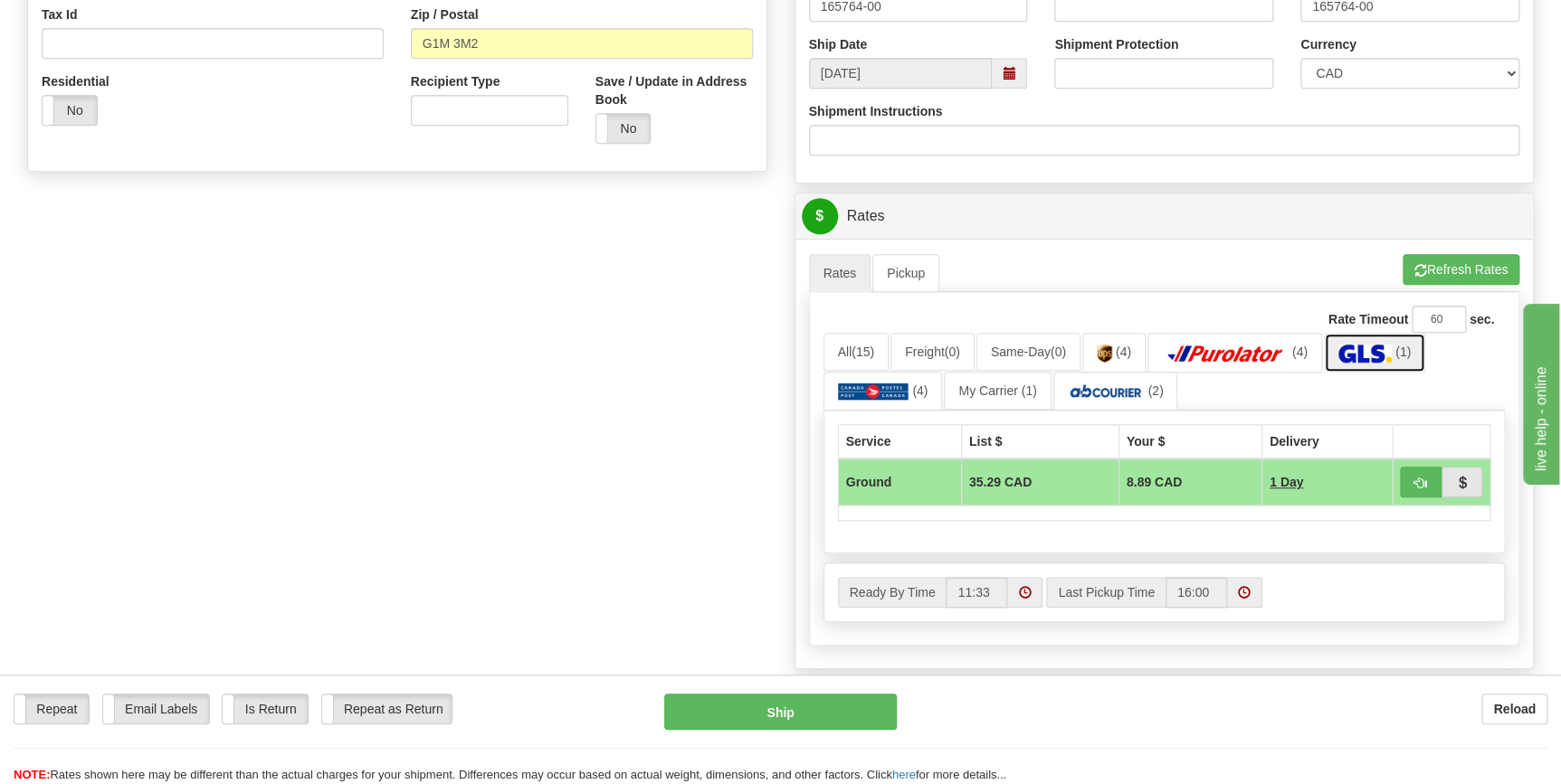
click at [1365, 353] on img at bounding box center [1366, 354] width 54 height 18
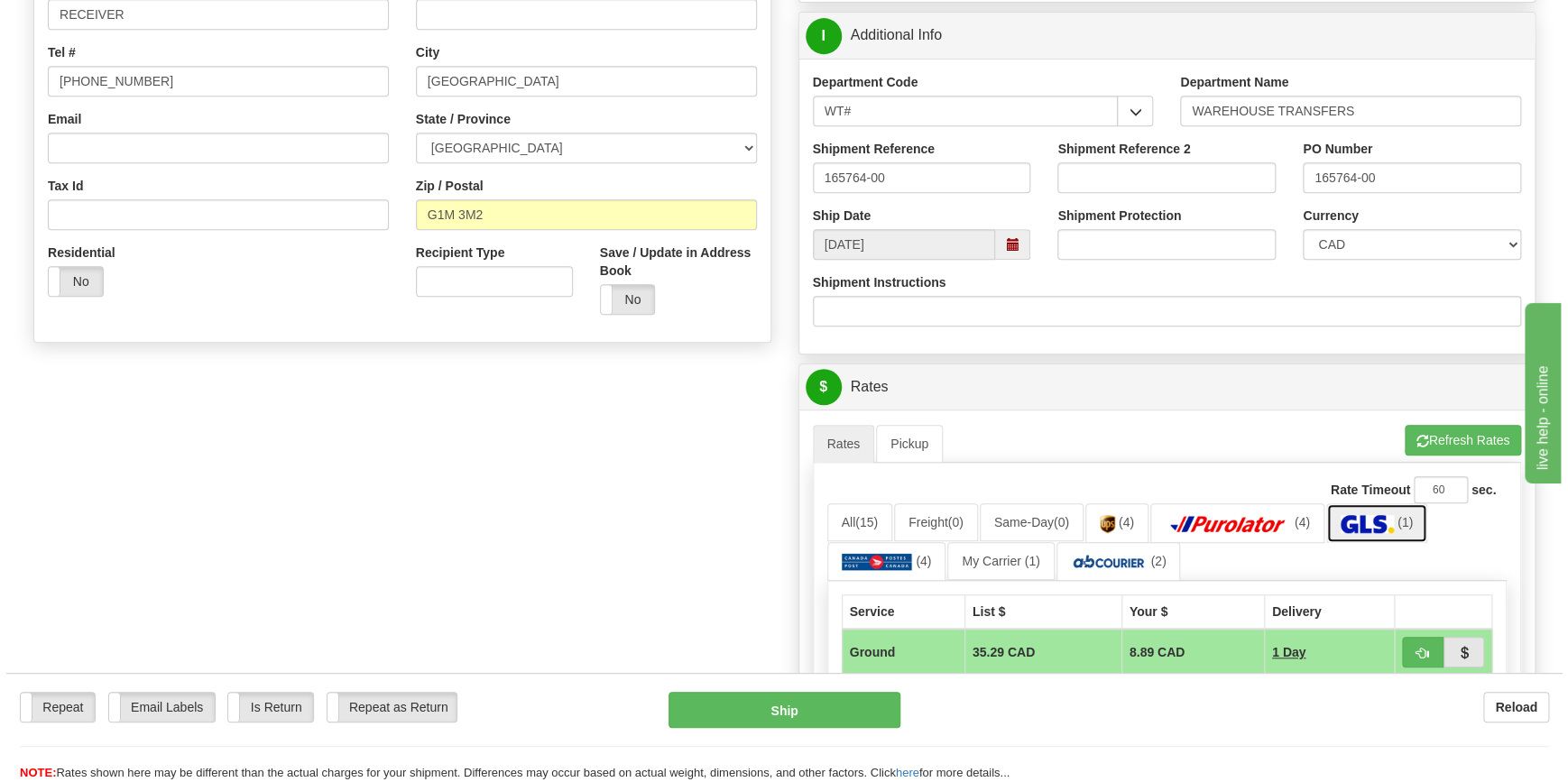
scroll to position [163, 0]
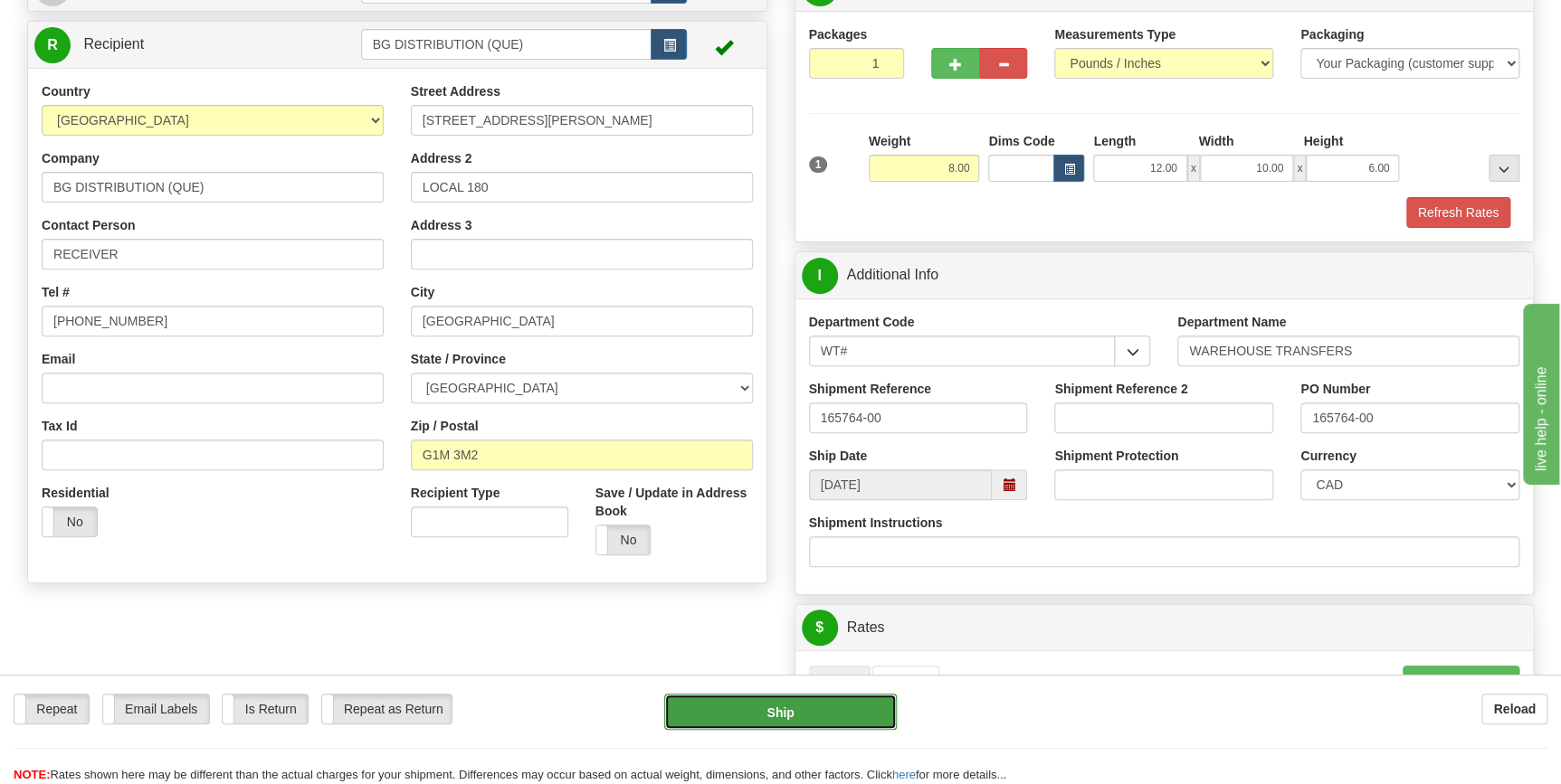
click at [769, 705] on button "Ship" at bounding box center [780, 712] width 233 height 37
type input "1"
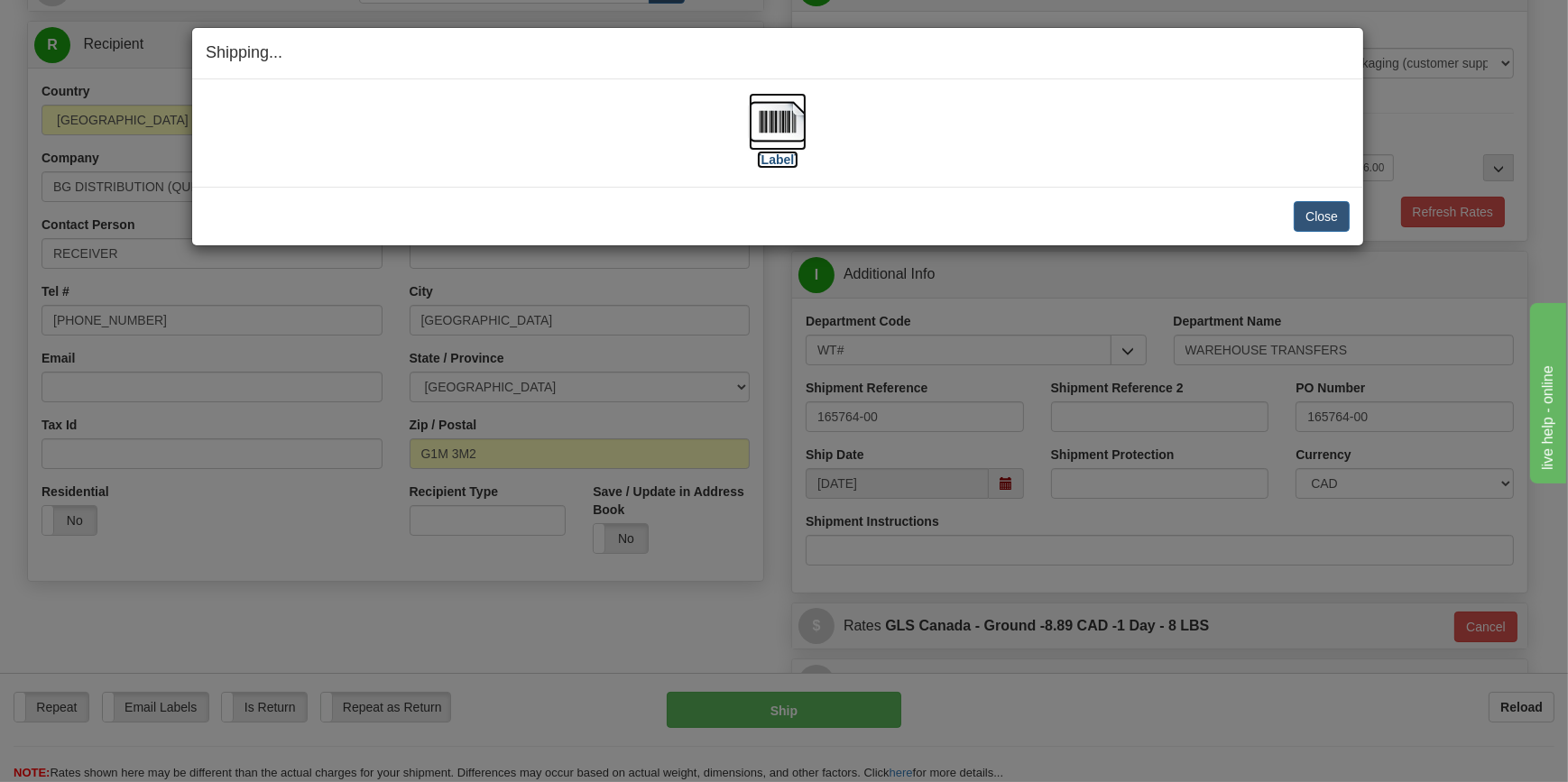
click at [766, 120] on img at bounding box center [778, 122] width 57 height 58
click at [1312, 218] on button "Close" at bounding box center [1321, 217] width 56 height 31
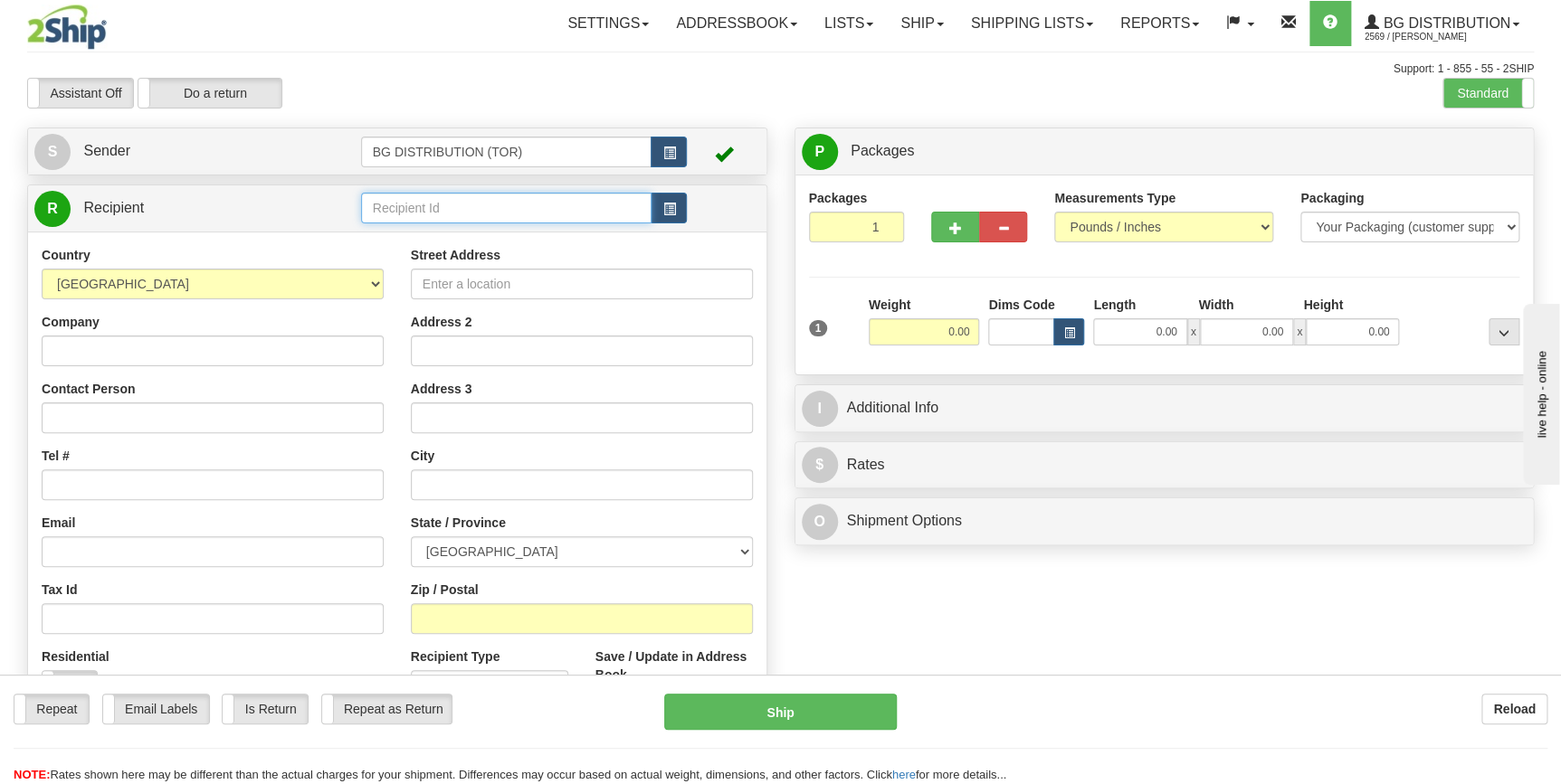
click at [444, 204] on input "text" at bounding box center [507, 208] width 291 height 31
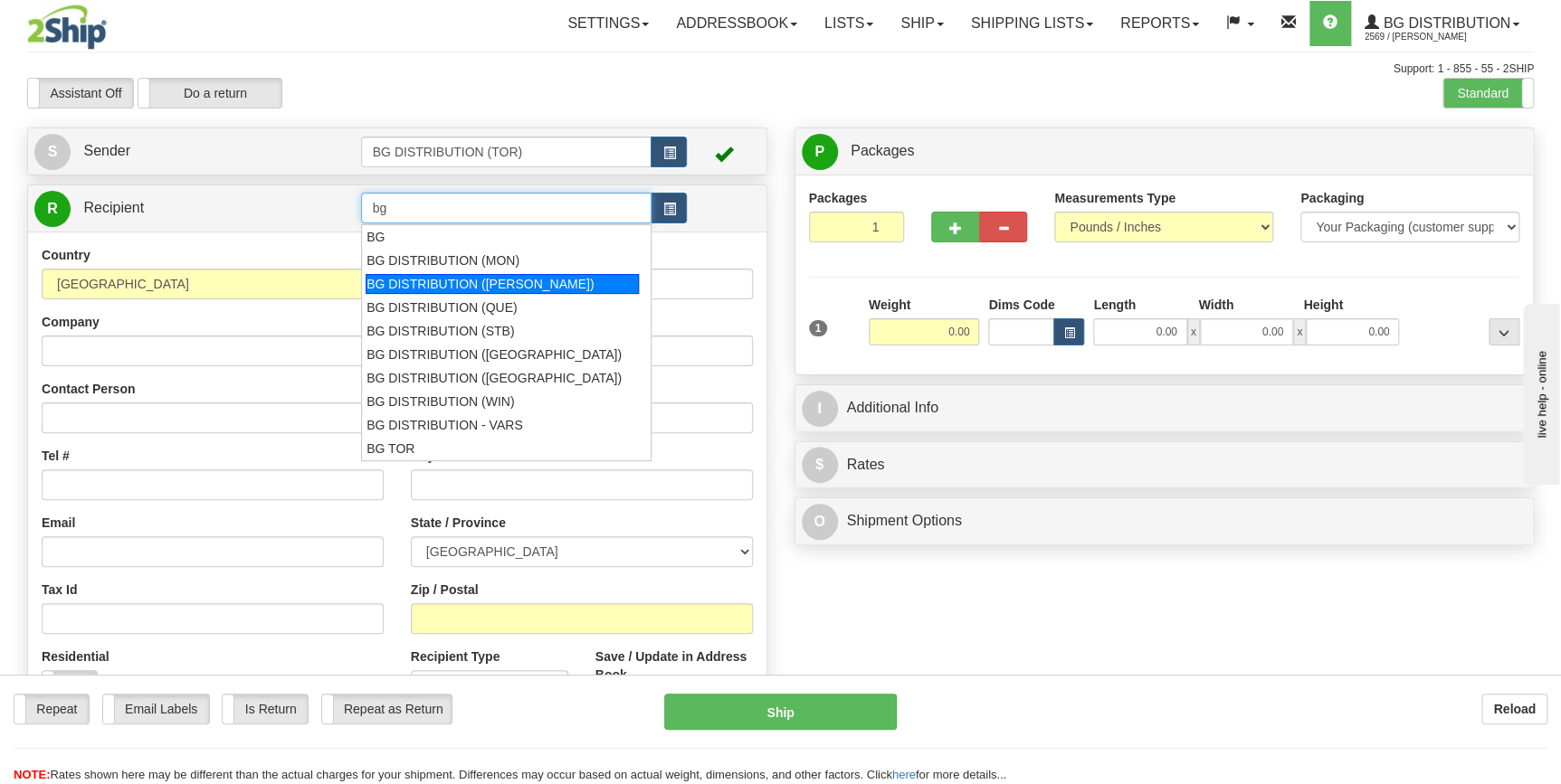
click at [495, 287] on div "BG DISTRIBUTION ([PERSON_NAME])" at bounding box center [502, 283] width 273 height 20
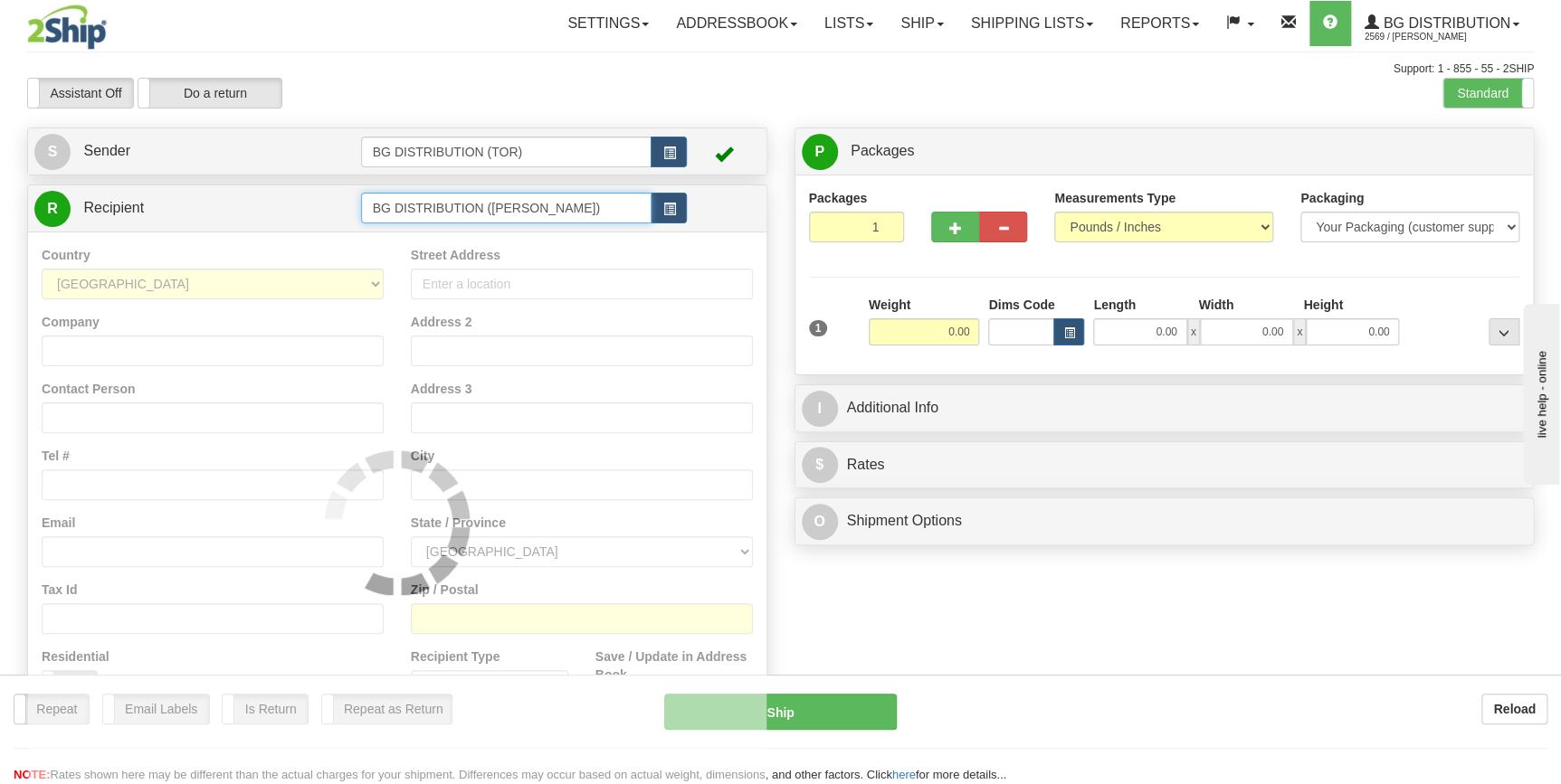
type input "BG DISTRIBUTION ([PERSON_NAME])"
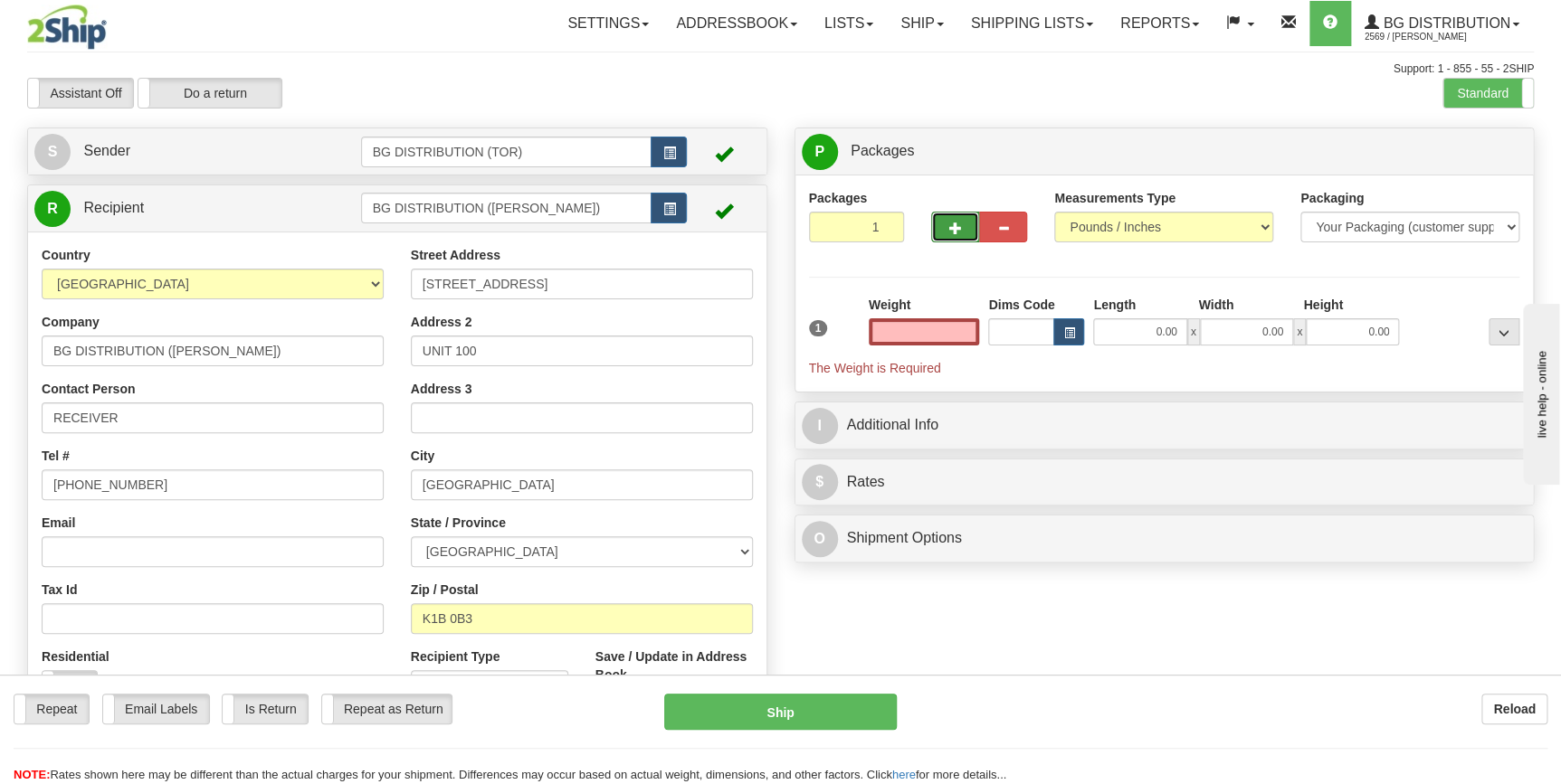
type input "0.00"
click at [954, 238] on button "button" at bounding box center [955, 227] width 48 height 31
click at [953, 233] on span "button" at bounding box center [955, 229] width 12 height 12
type input "3"
click at [1474, 144] on label "Package Level Pack.." at bounding box center [1480, 152] width 91 height 27
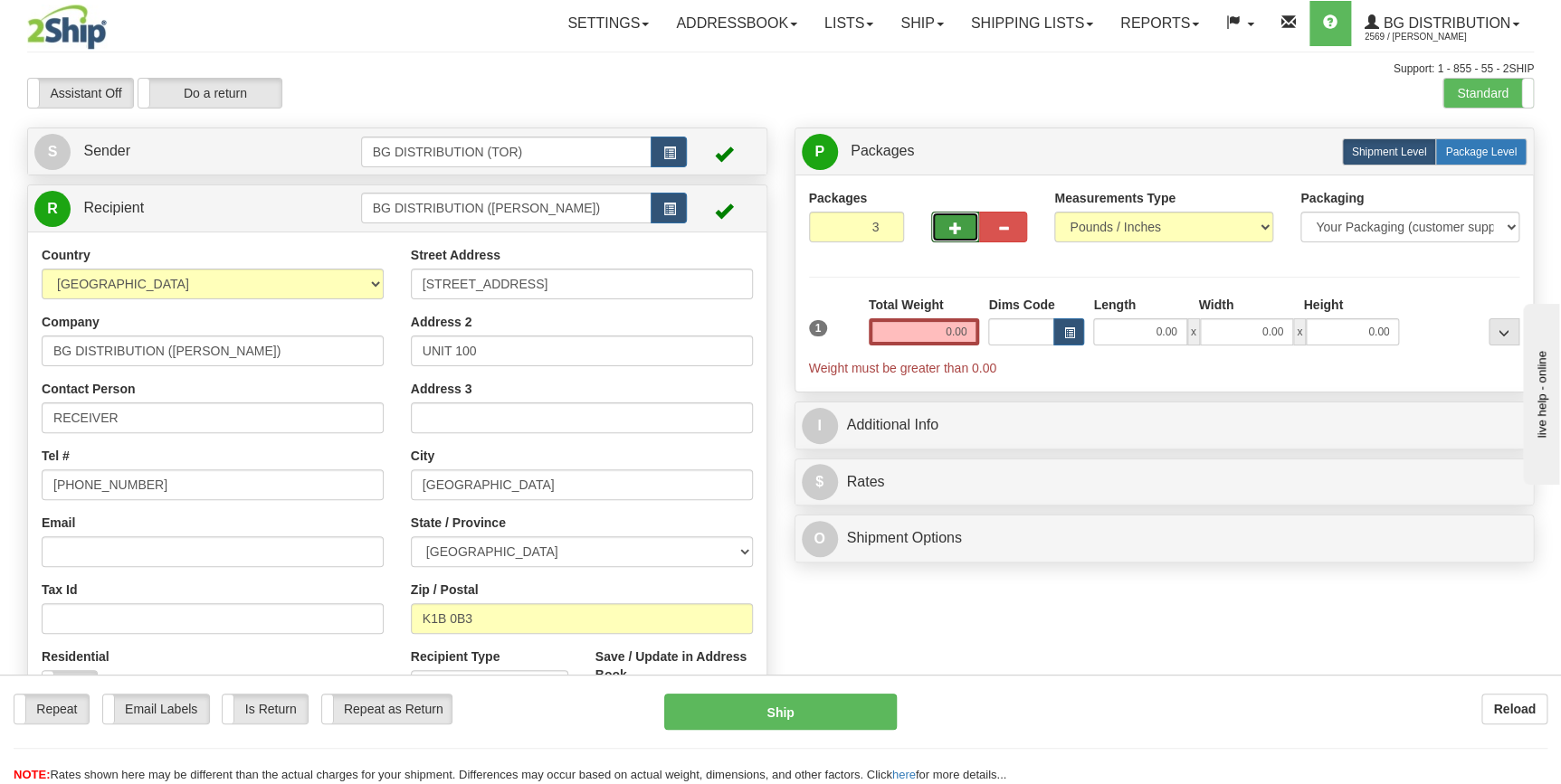
radio input "true"
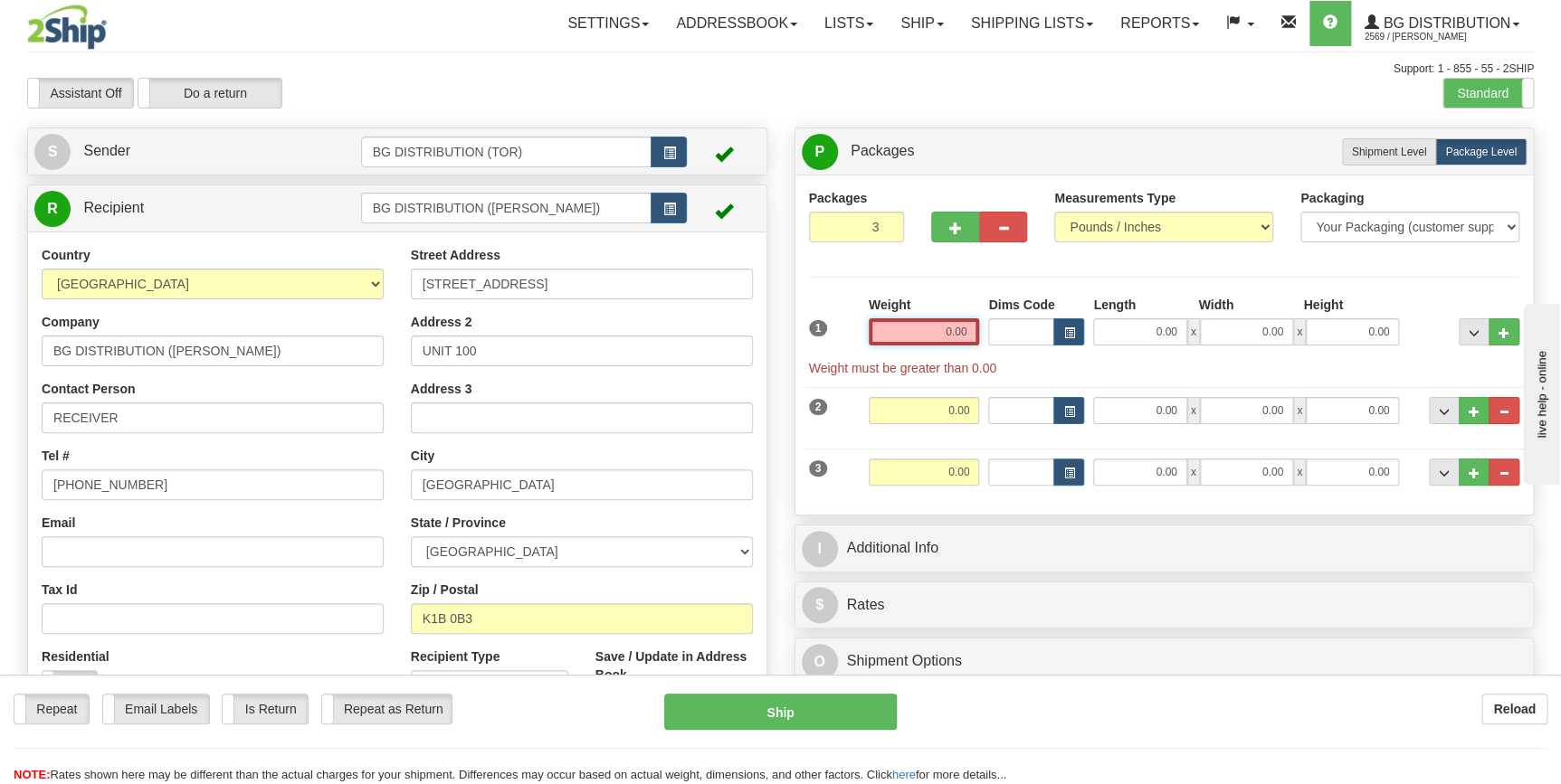
click at [960, 331] on input "0.00" at bounding box center [925, 331] width 112 height 27
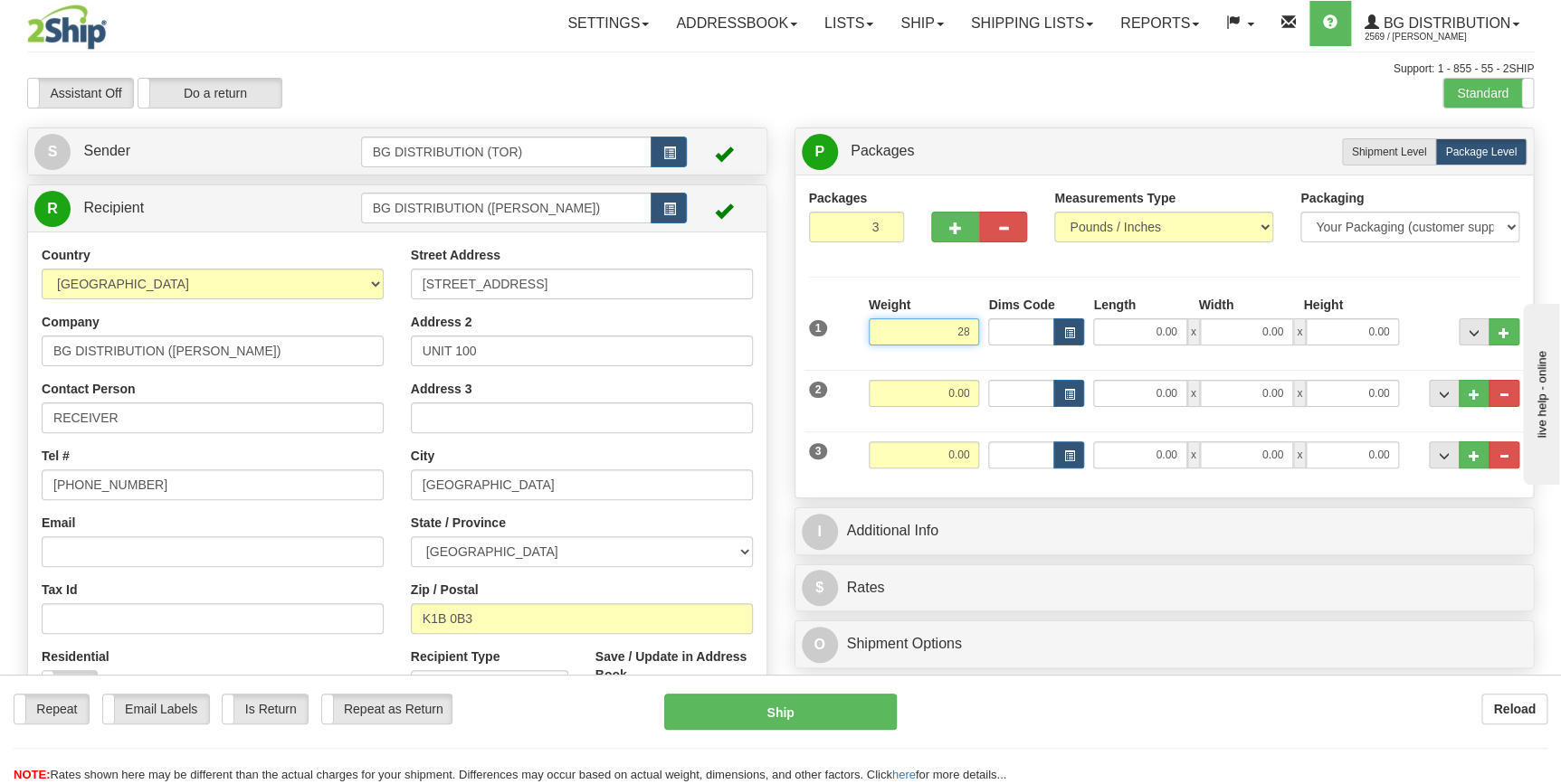
type input "28.00"
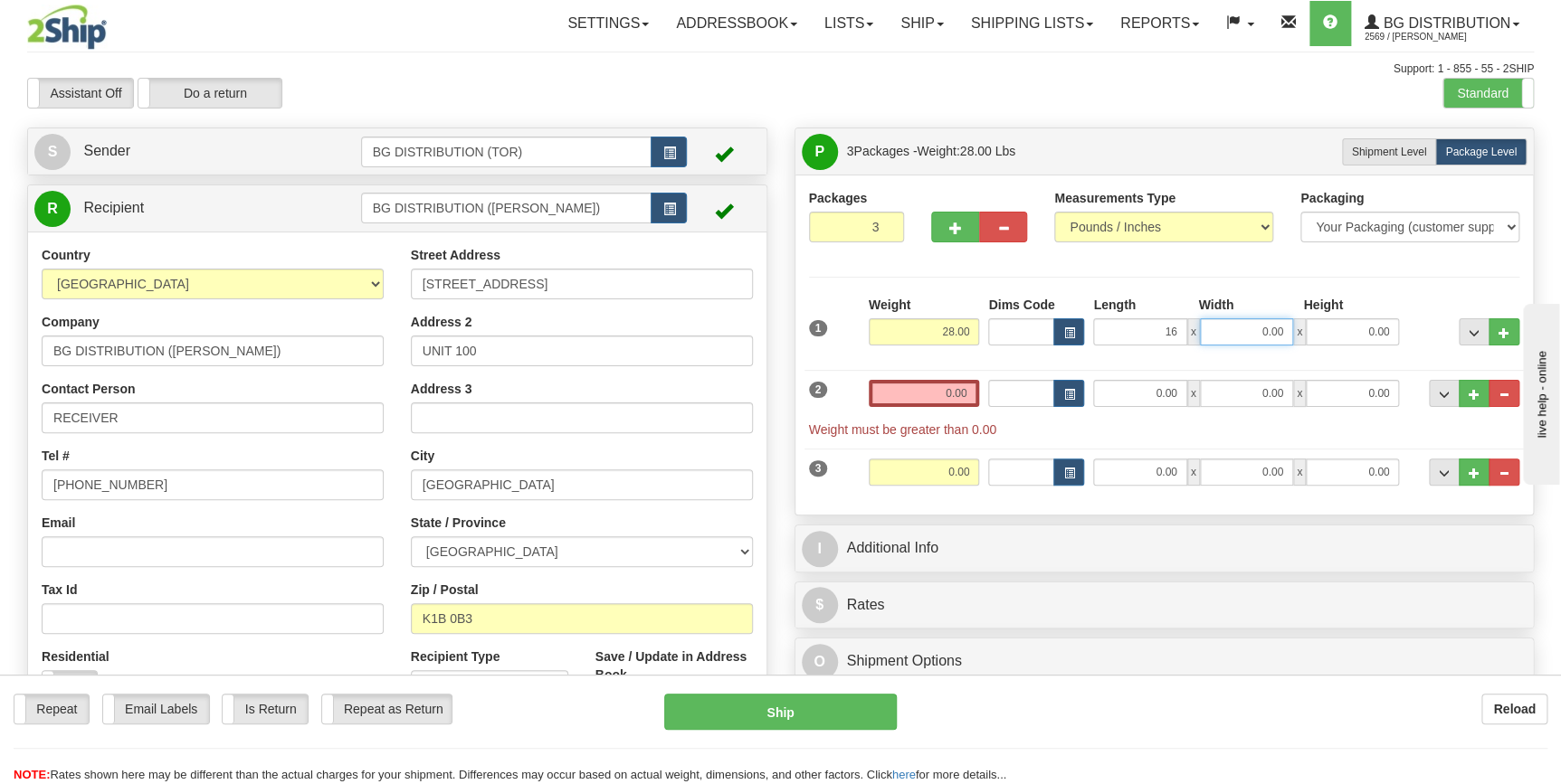
type input "16.00"
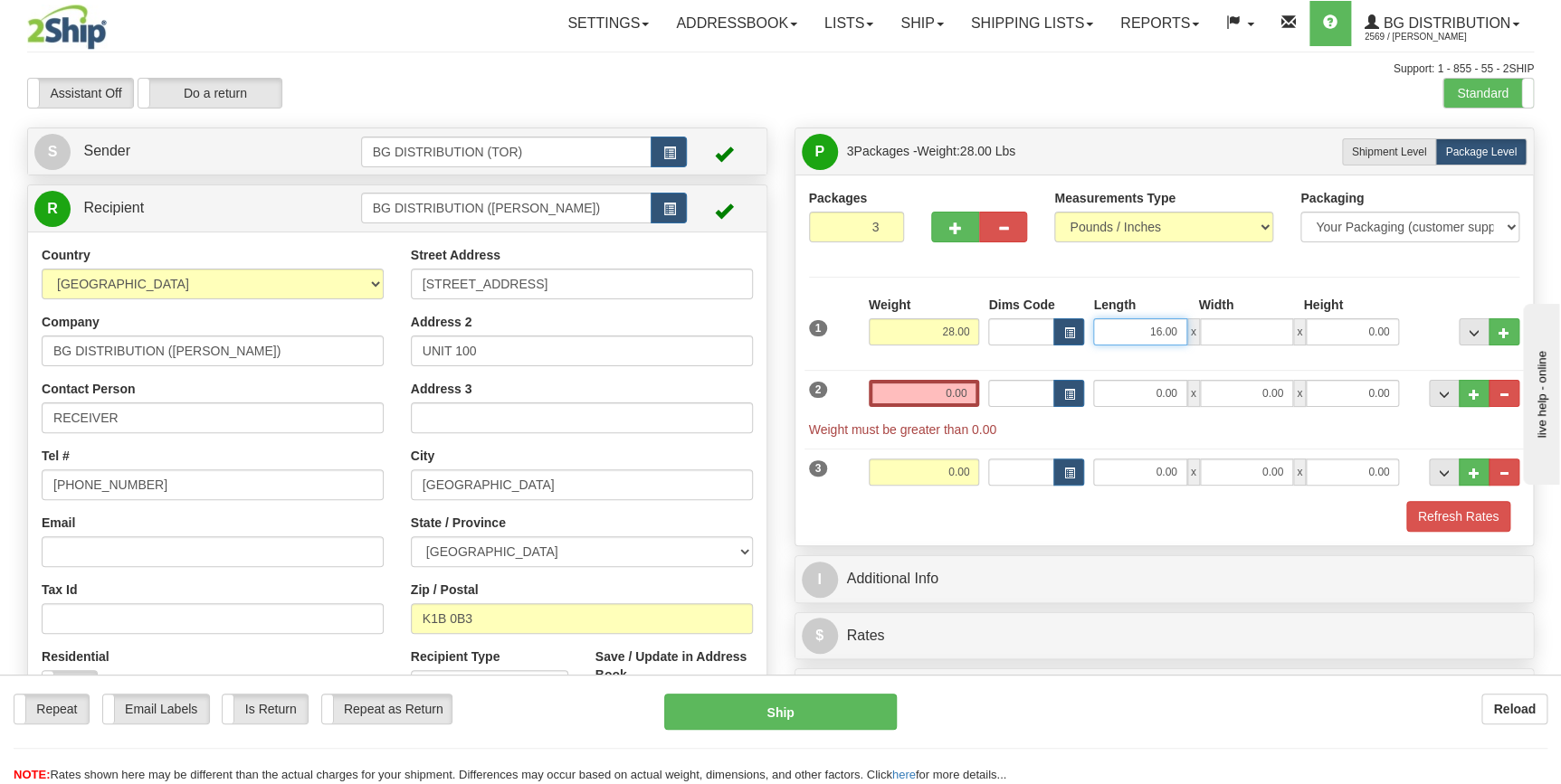
type input "0.00"
click at [1150, 331] on input "16.00" at bounding box center [1140, 331] width 93 height 27
type input "28.00"
type input "16.00"
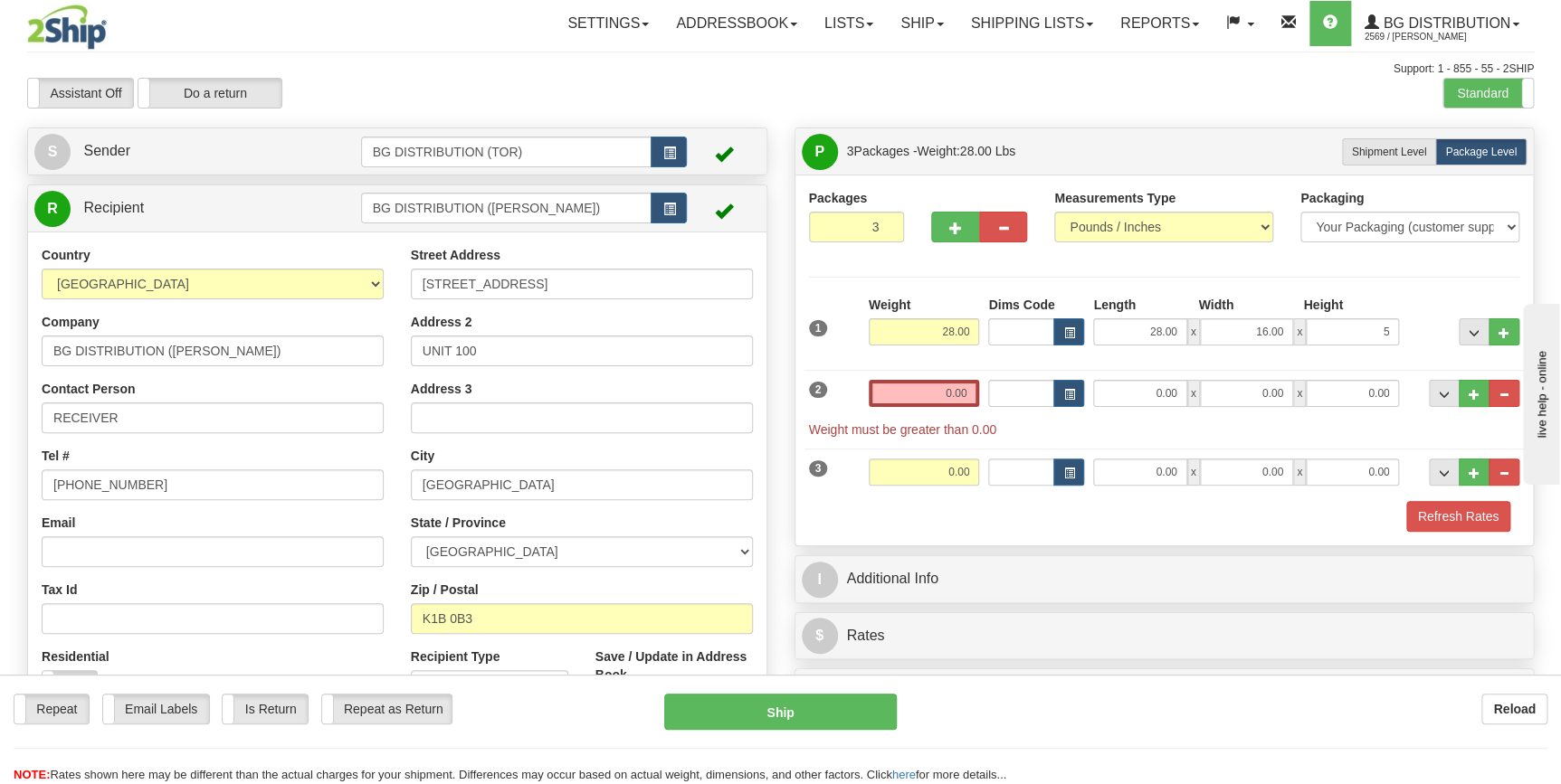
type input "5.00"
click at [1033, 356] on div "1 Weight 28.00 Dims Code x x" at bounding box center [1165, 328] width 721 height 64
click at [959, 388] on input "0.00" at bounding box center [925, 393] width 112 height 27
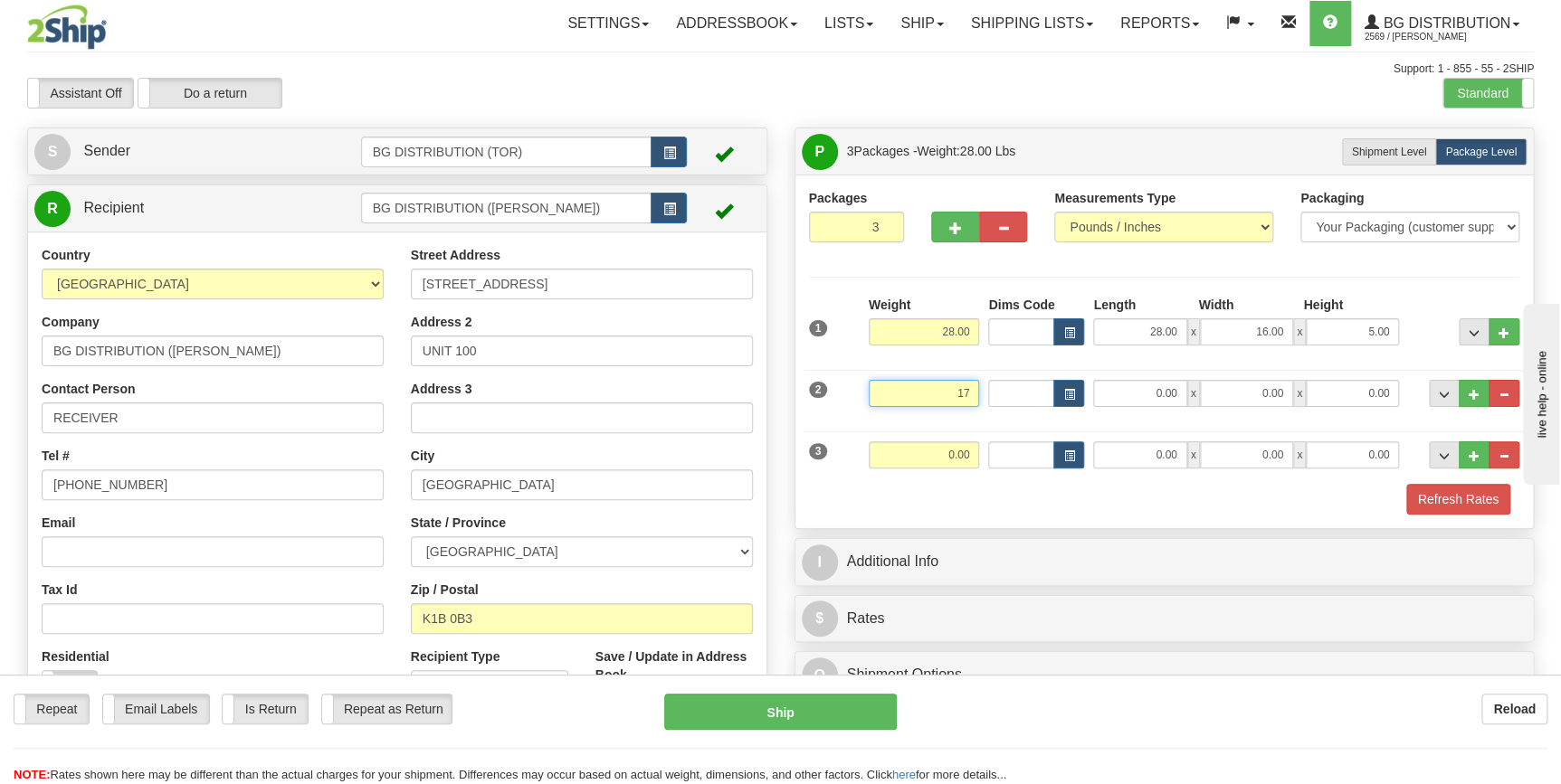
type input "17.00"
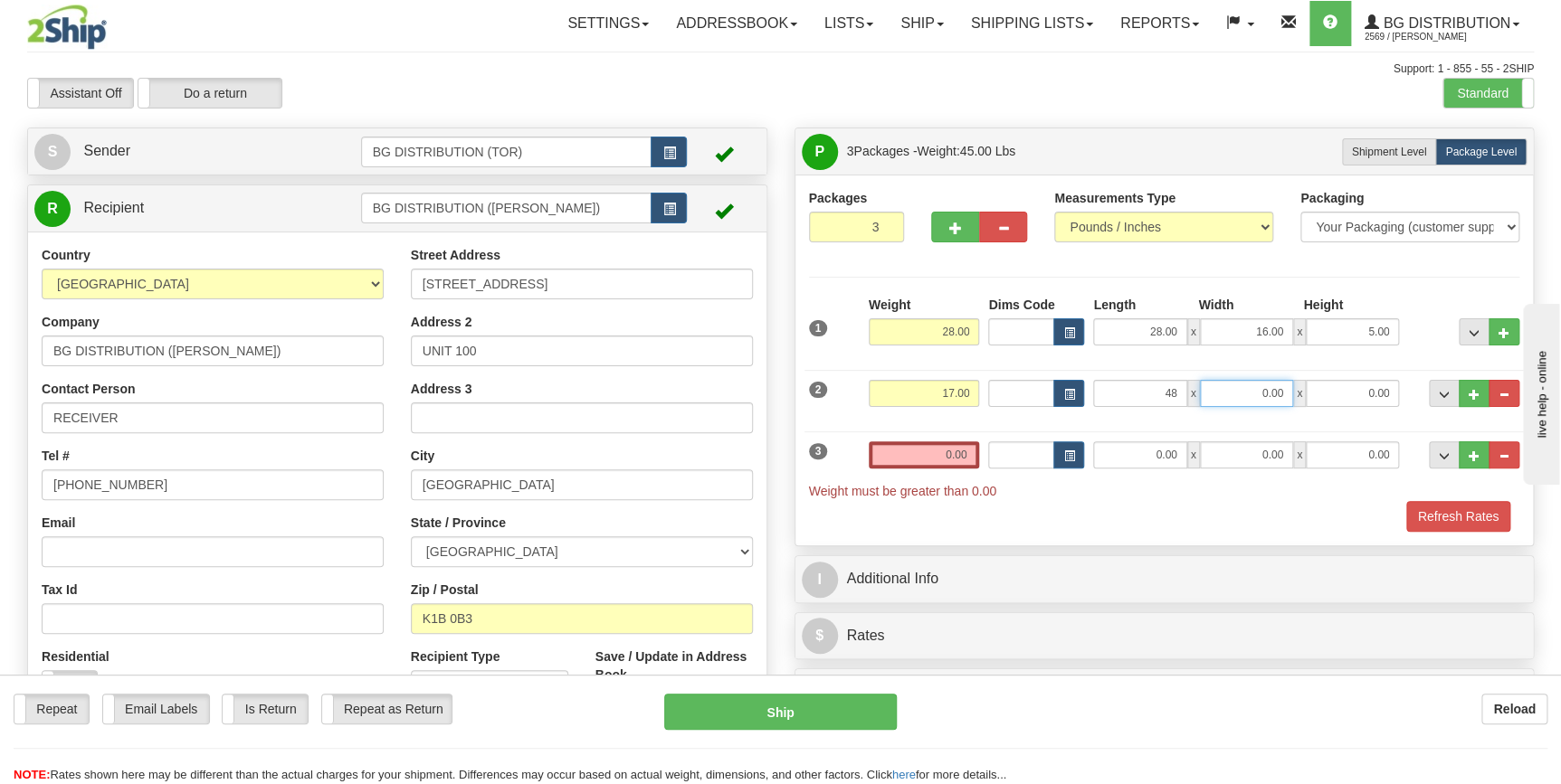
type input "48.00"
type input "7.00"
type input "5.00"
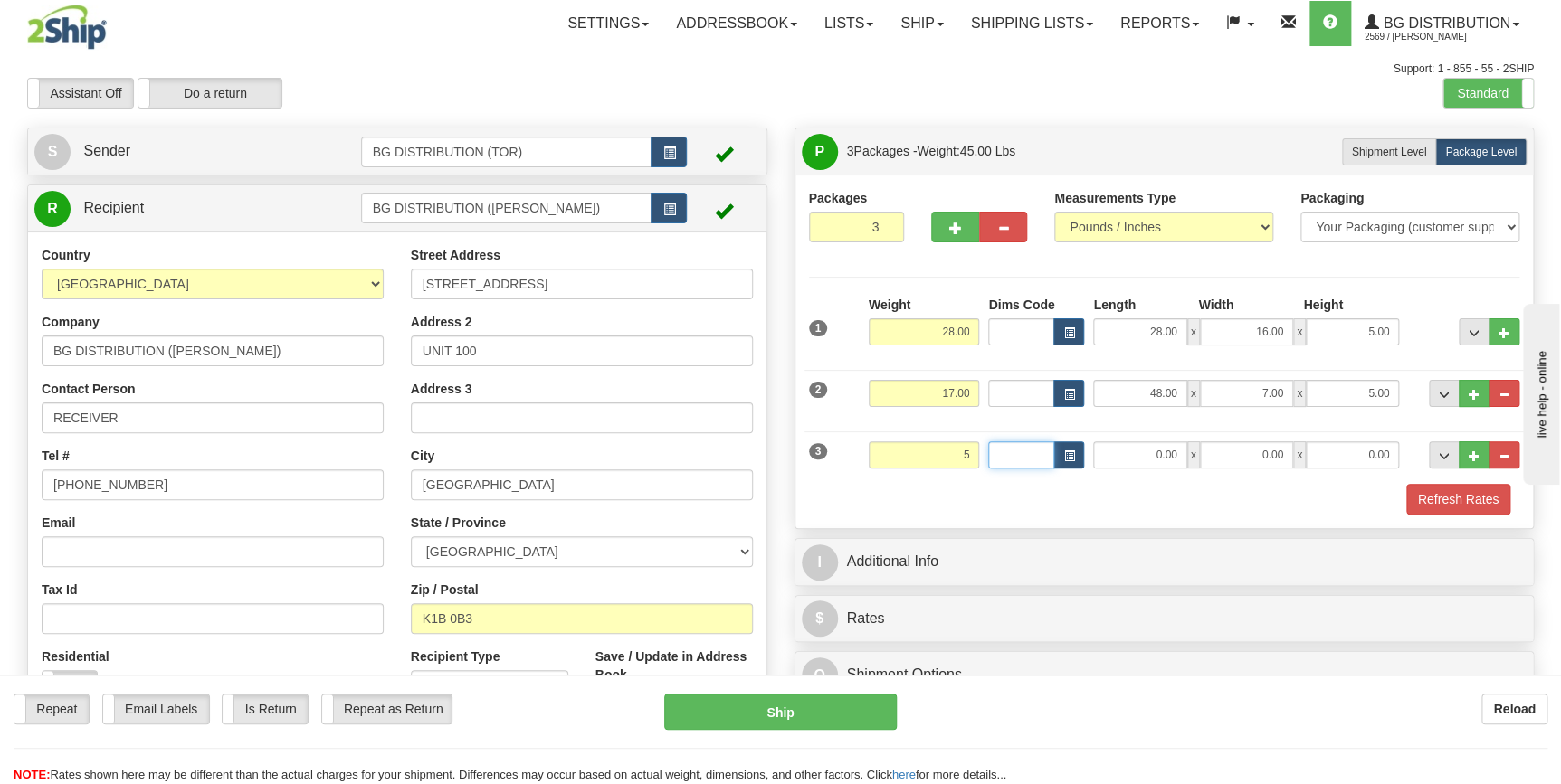
type input "5.00"
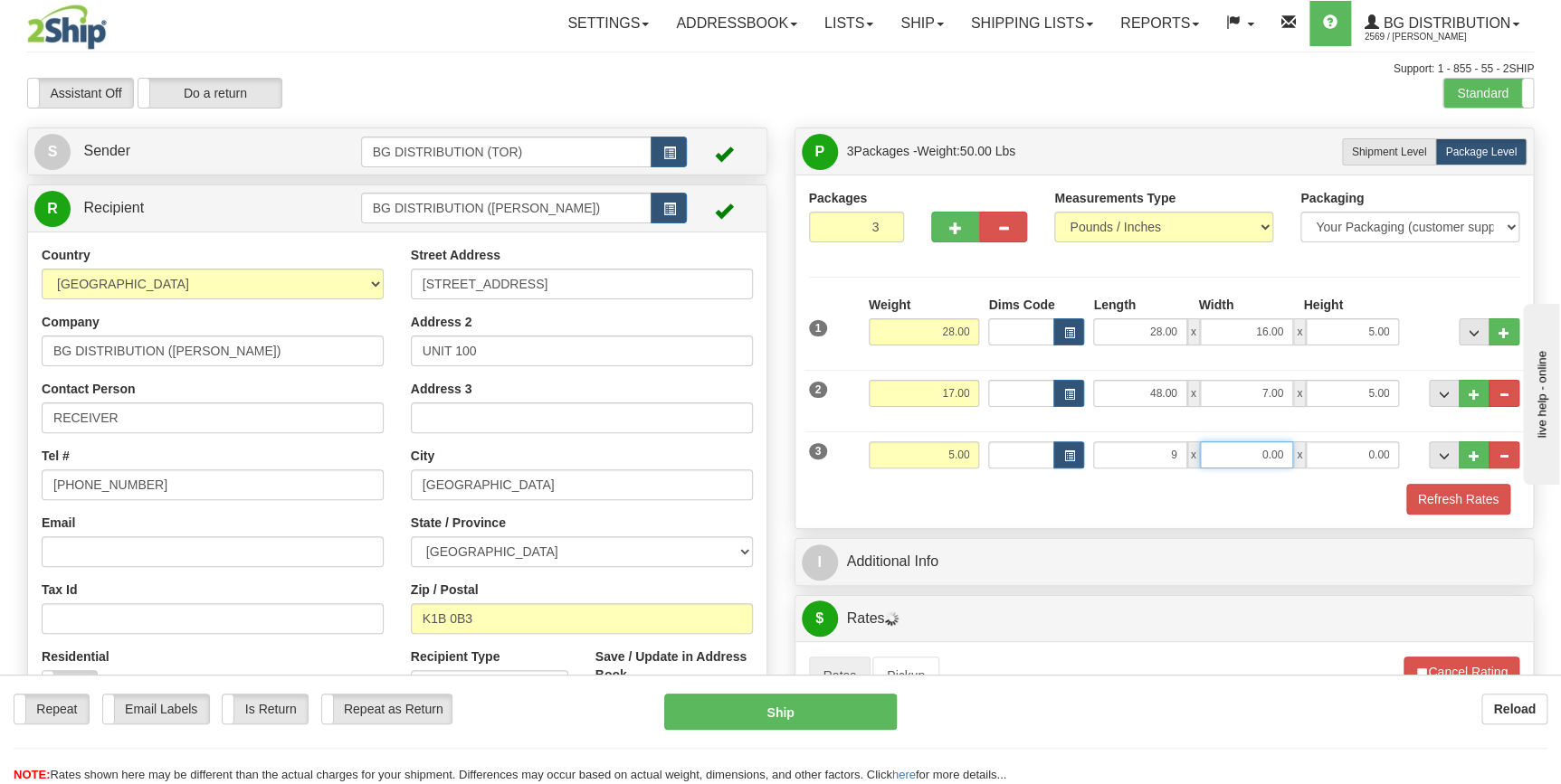
type input "9.00"
type input "6.00"
click at [1059, 495] on div "Refresh Rates" at bounding box center [1165, 500] width 721 height 31
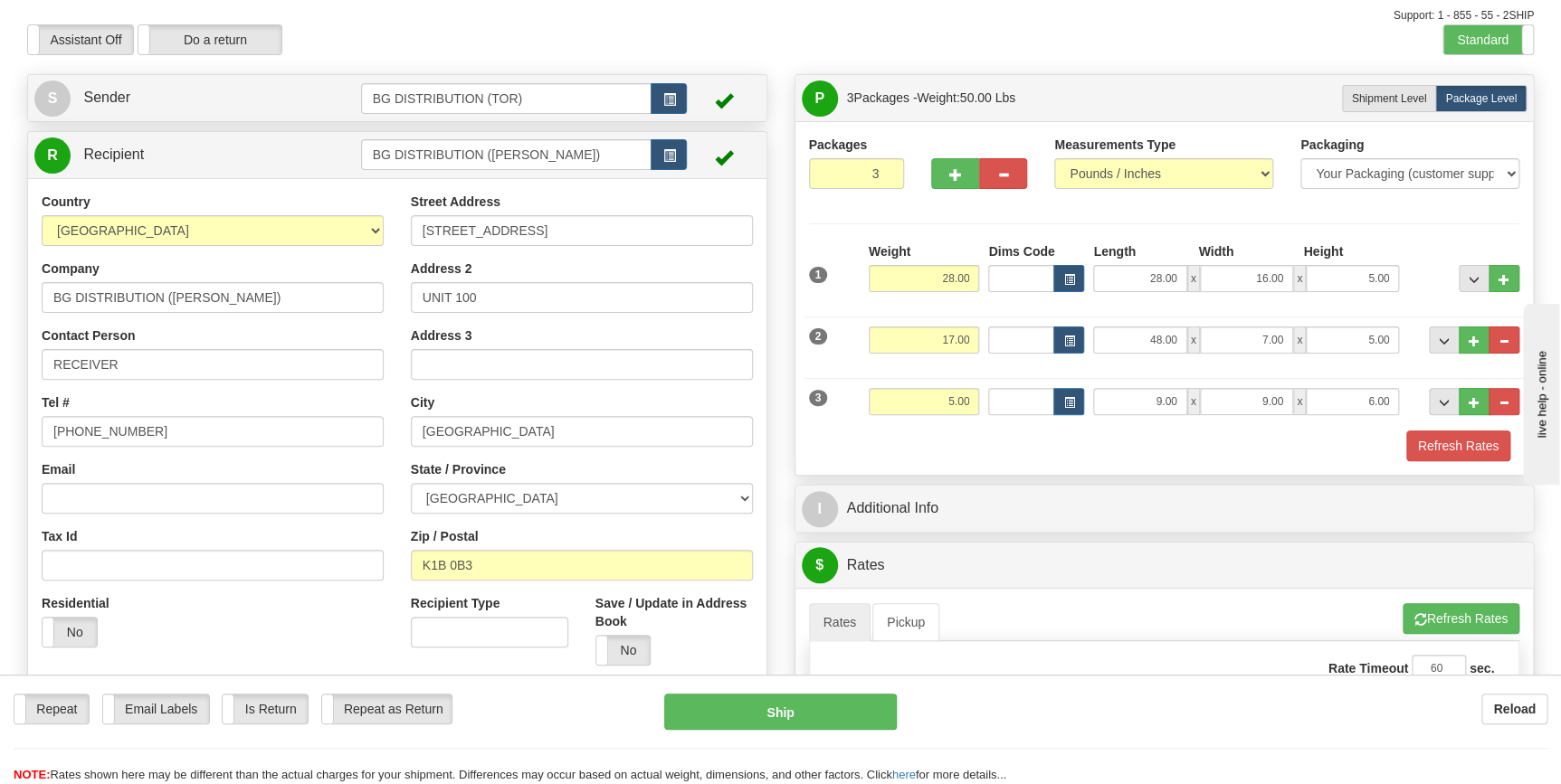
scroll to position [163, 0]
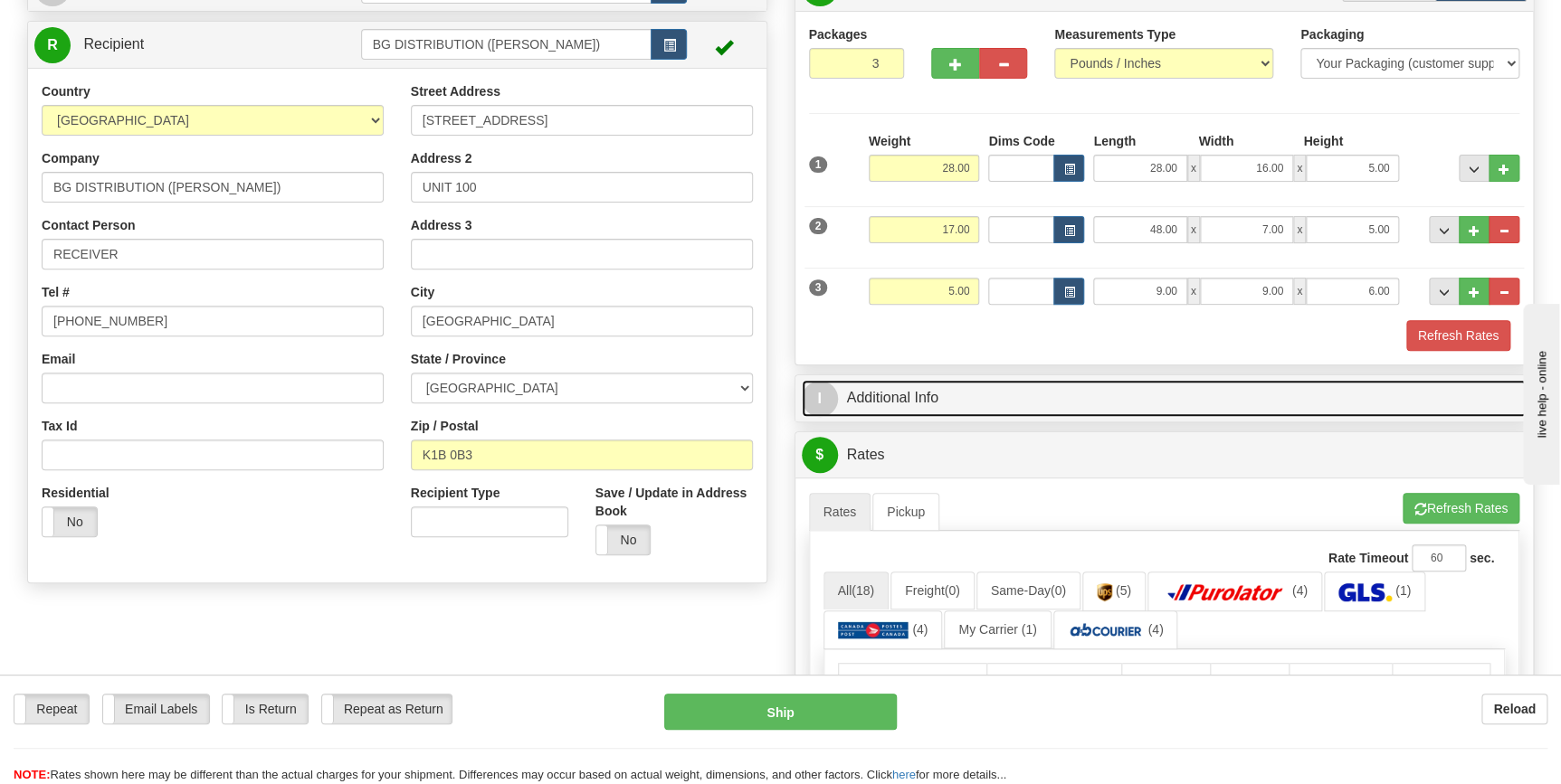
click at [1135, 391] on link "I Additional Info" at bounding box center [1164, 398] width 726 height 37
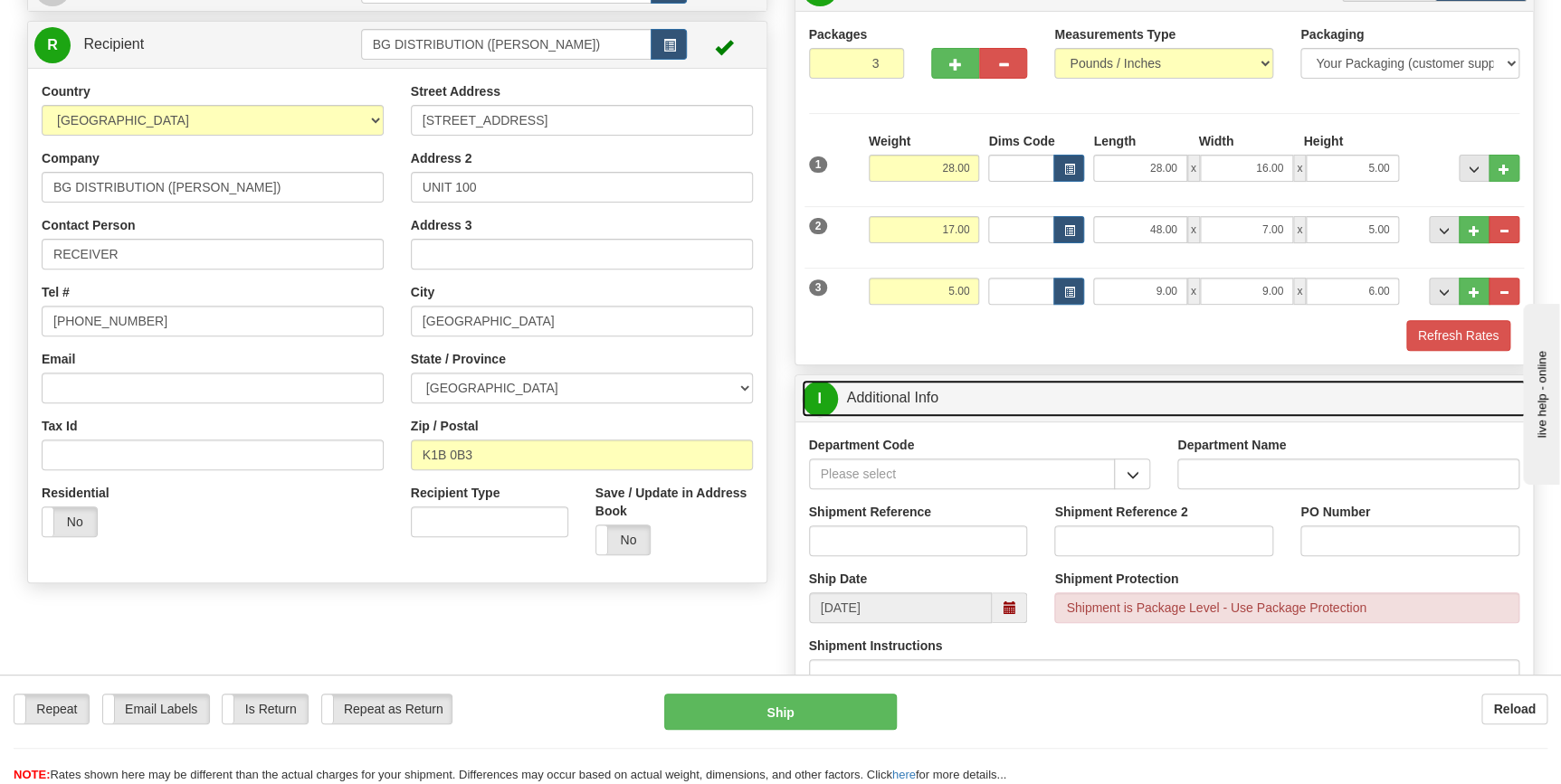
scroll to position [329, 0]
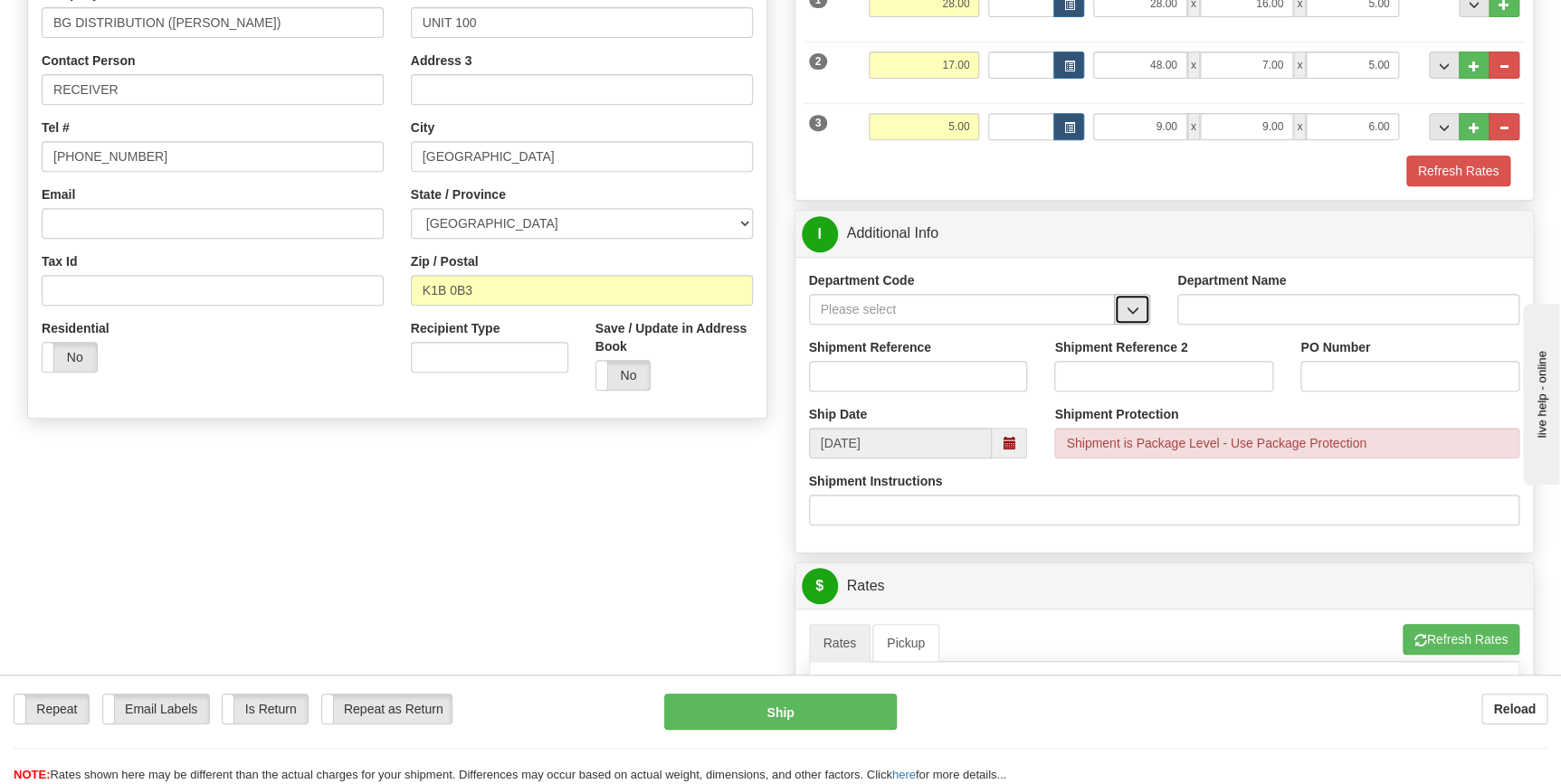
click at [1133, 311] on span "button" at bounding box center [1131, 310] width 12 height 12
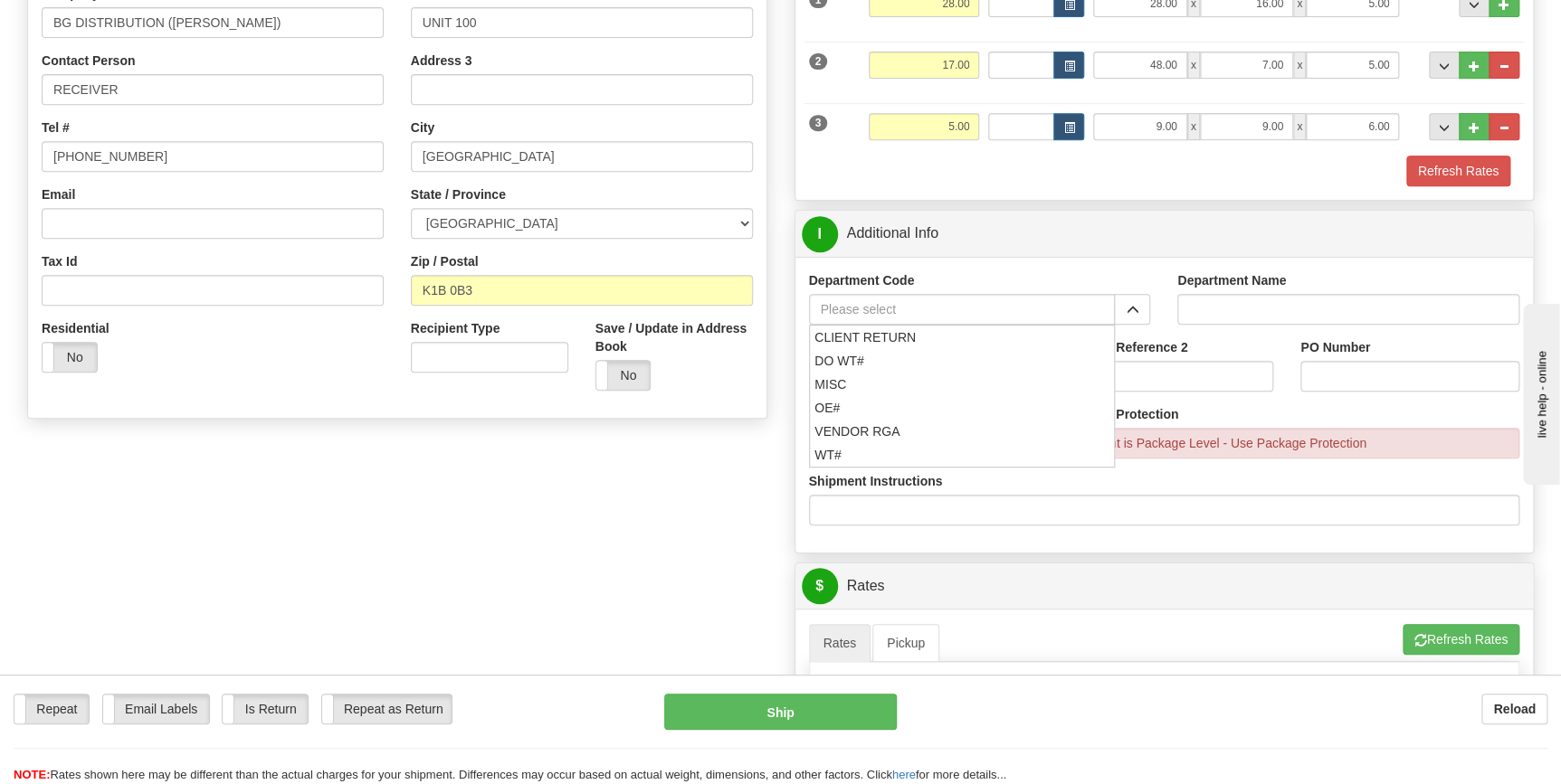
click at [716, 535] on div "Create a label for the return Create Pickup Without Label S" at bounding box center [780, 568] width 1534 height 1538
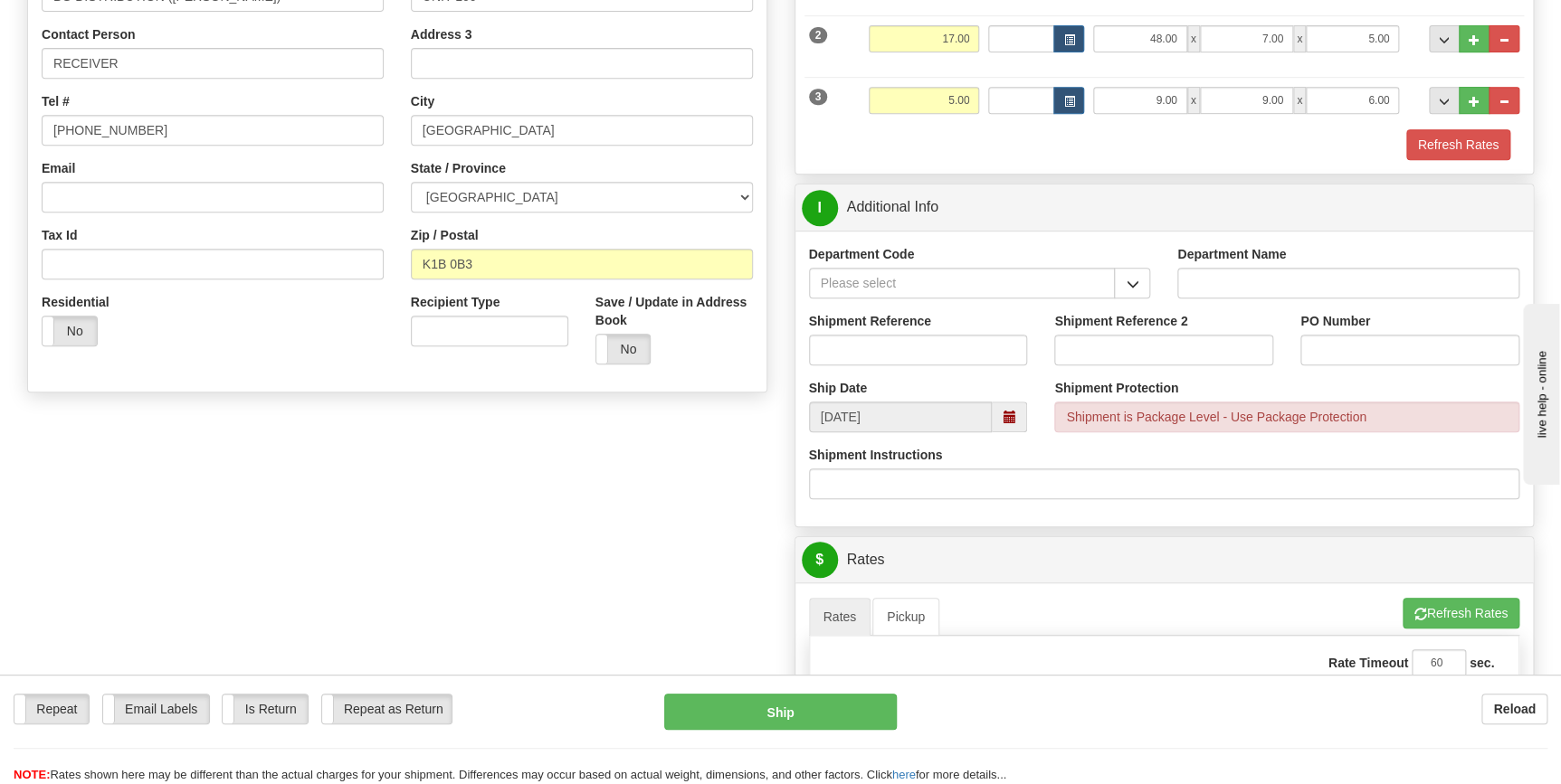
scroll to position [411, 0]
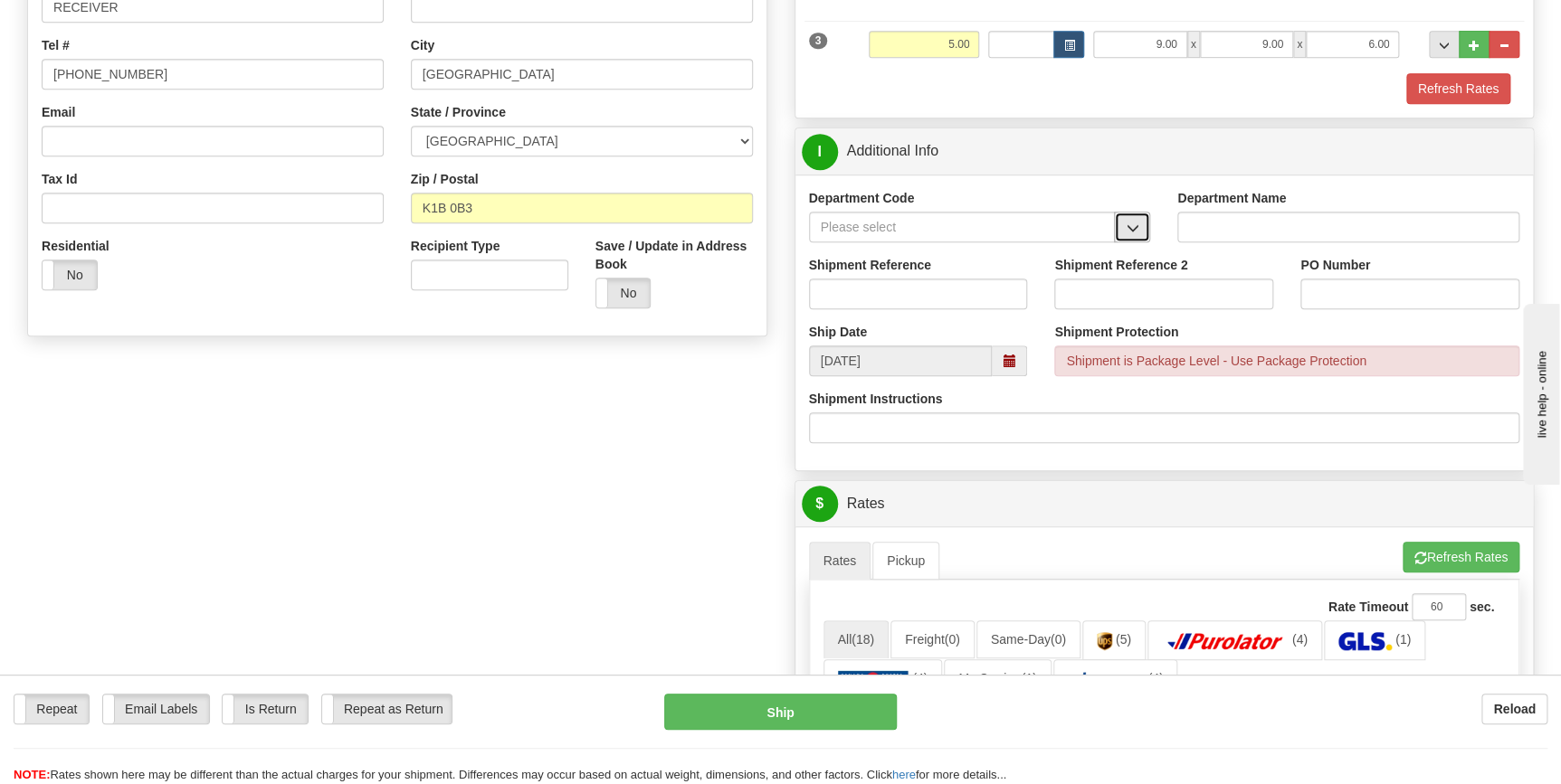
click at [1131, 234] on button "button" at bounding box center [1132, 227] width 37 height 31
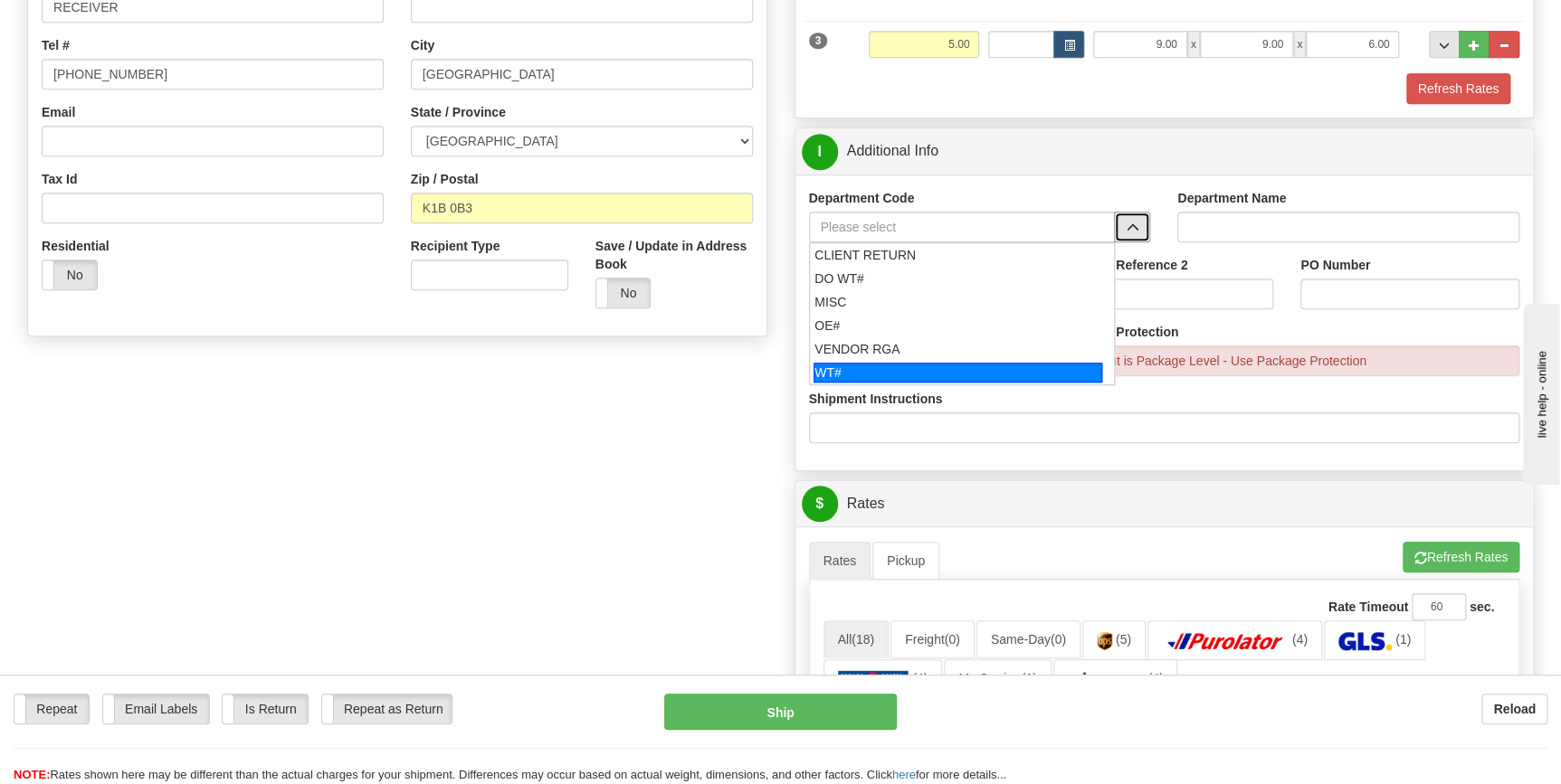
click at [874, 364] on div "WT#" at bounding box center [958, 373] width 288 height 20
type input "WT#"
type input "WAREHOUSE TRANSFERS"
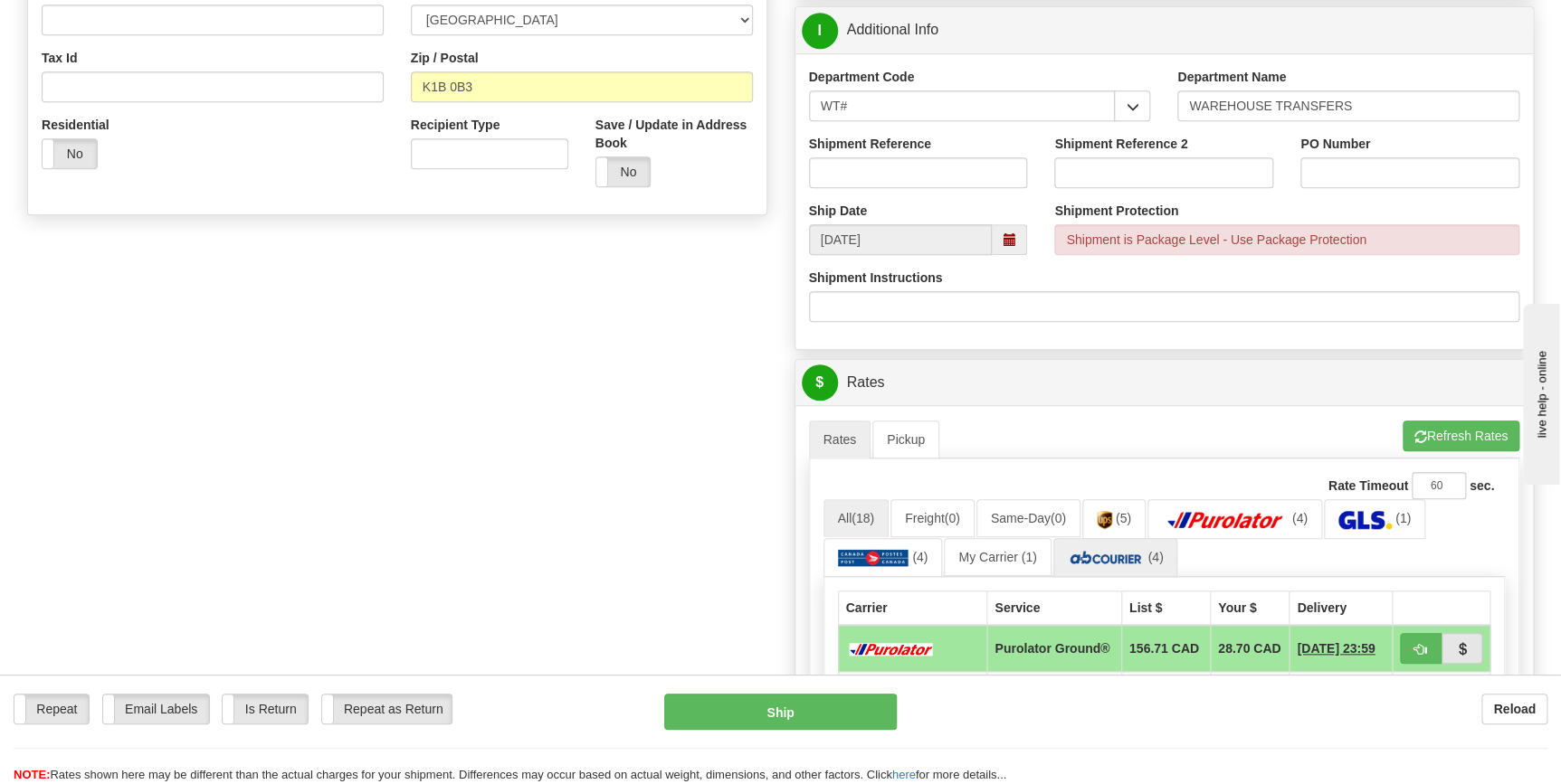
scroll to position [658, 0]
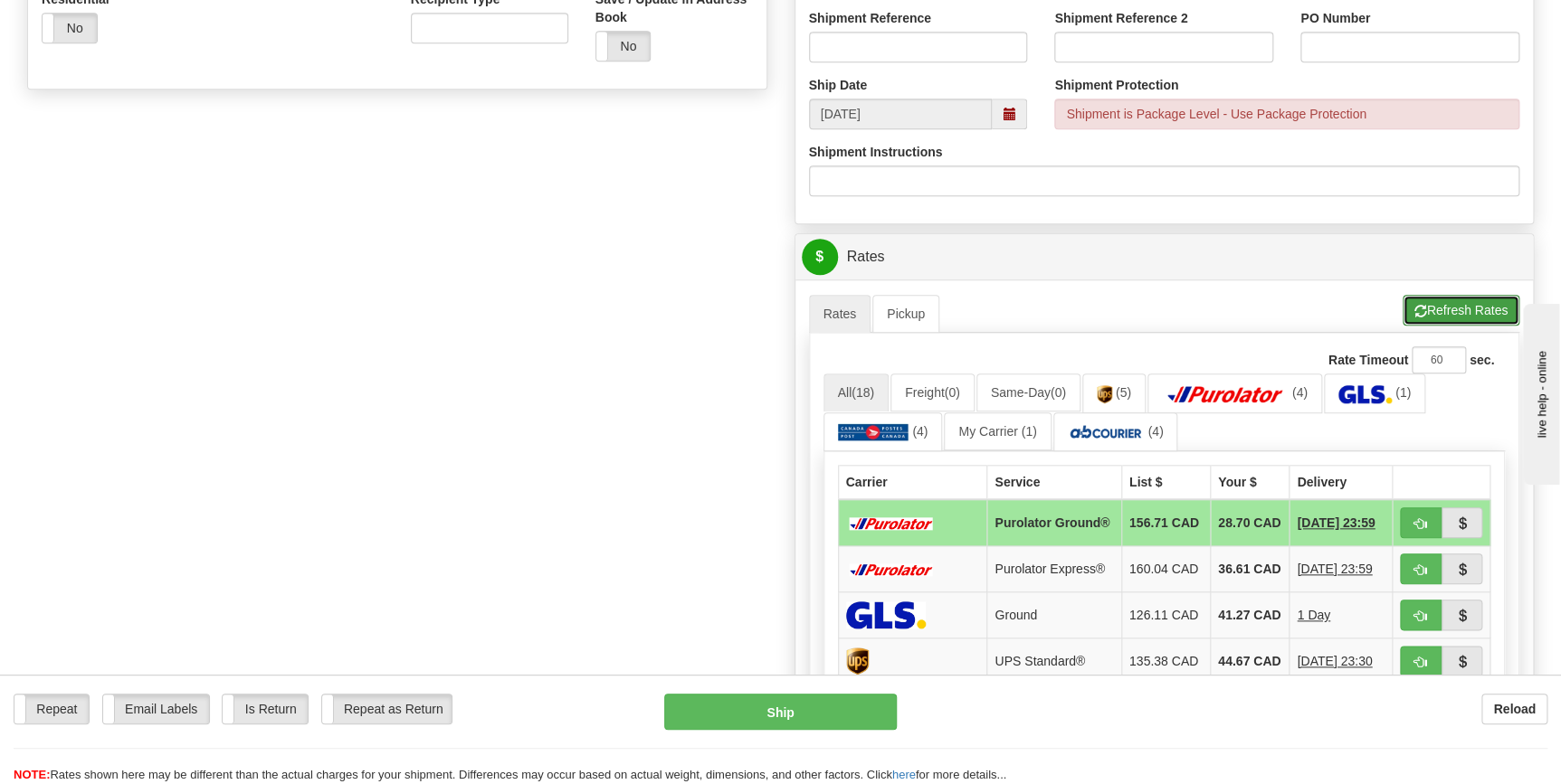
click at [1411, 300] on button "Refresh Rates" at bounding box center [1461, 310] width 116 height 31
click at [1127, 433] on img at bounding box center [1106, 432] width 77 height 18
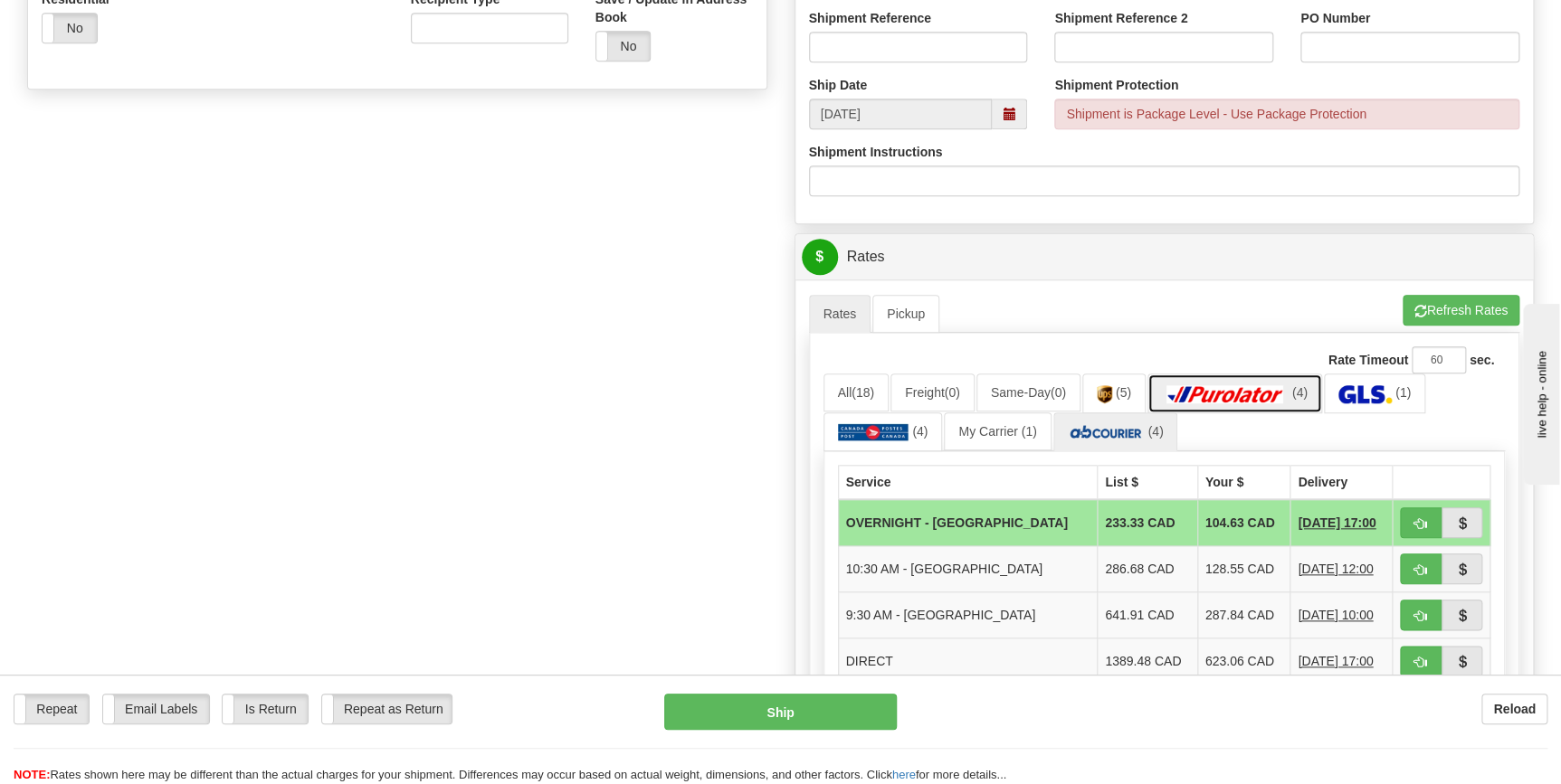
click at [1208, 376] on link "(4)" at bounding box center [1235, 393] width 175 height 38
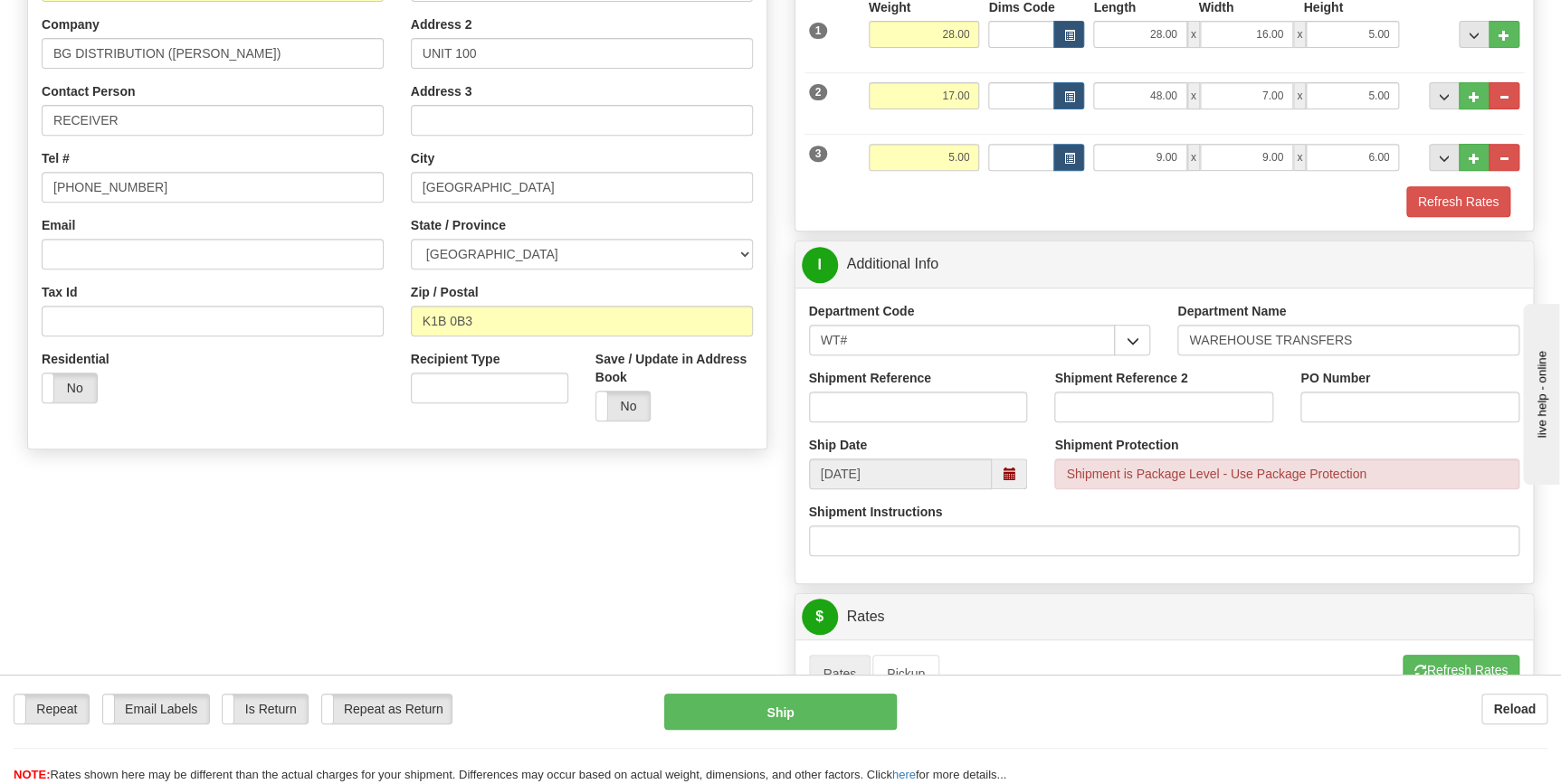
scroll to position [329, 0]
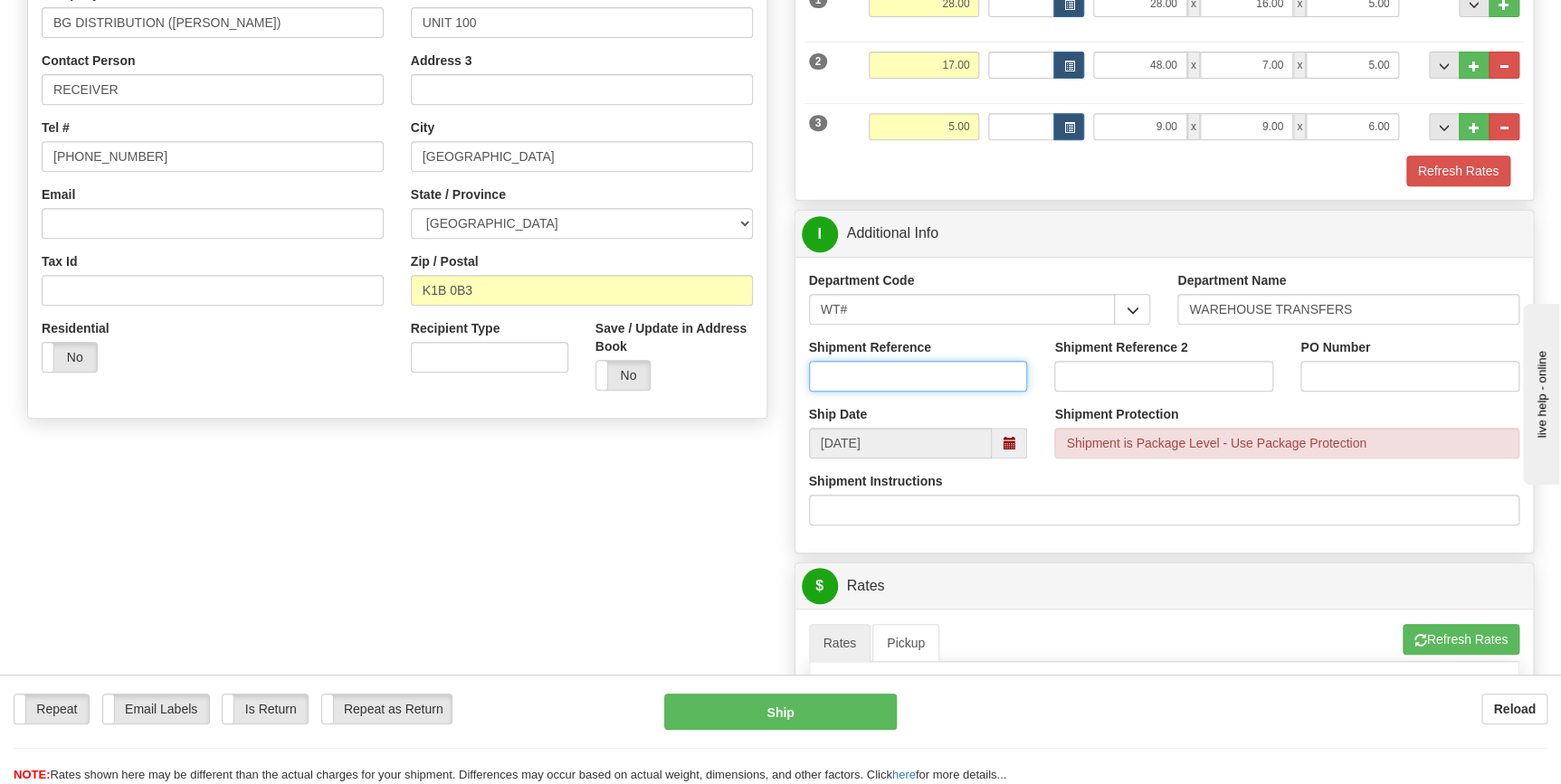
click at [925, 364] on input "Shipment Reference" at bounding box center [919, 377] width 219 height 31
click at [987, 373] on input "165686-00" at bounding box center [919, 377] width 219 height 31
type input "165686-00"
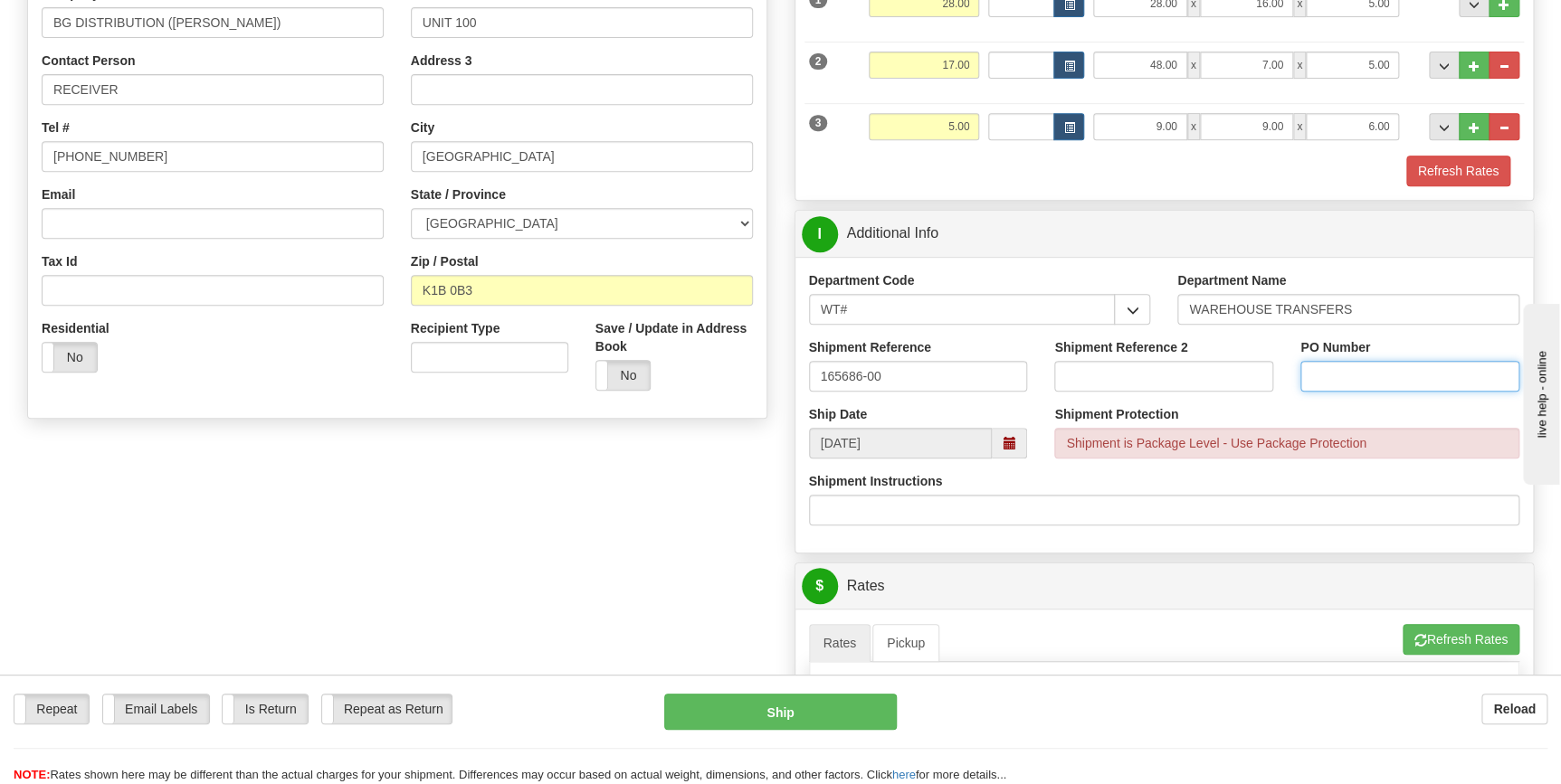
click at [1433, 377] on input "PO Number" at bounding box center [1410, 377] width 219 height 31
paste input "165686-00"
type input "165686-00"
click at [1300, 394] on div "PO Number 165686-00" at bounding box center [1410, 372] width 246 height 67
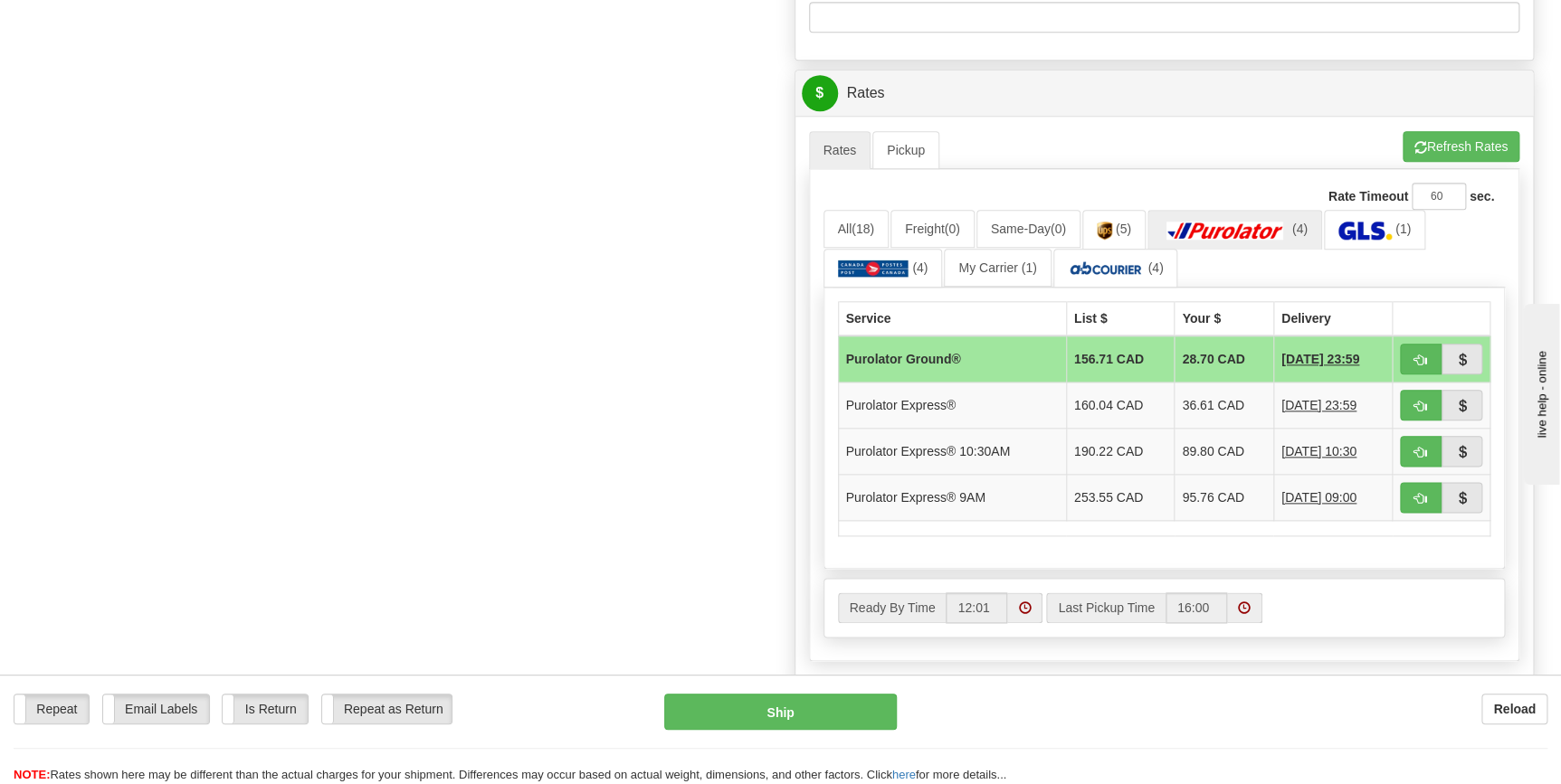
scroll to position [822, 0]
click at [1141, 270] on img at bounding box center [1106, 267] width 77 height 18
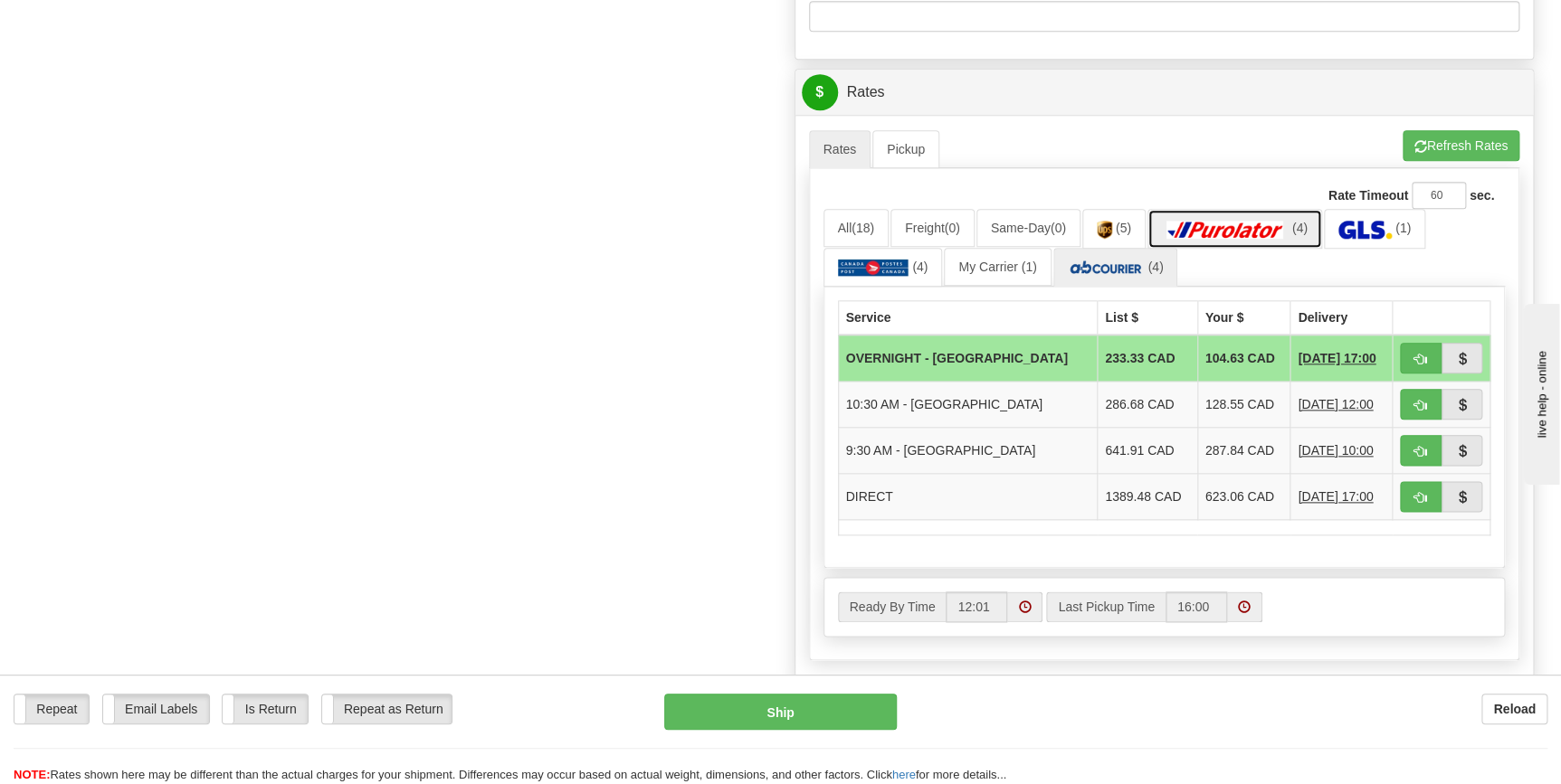
click at [1235, 223] on img at bounding box center [1226, 230] width 127 height 18
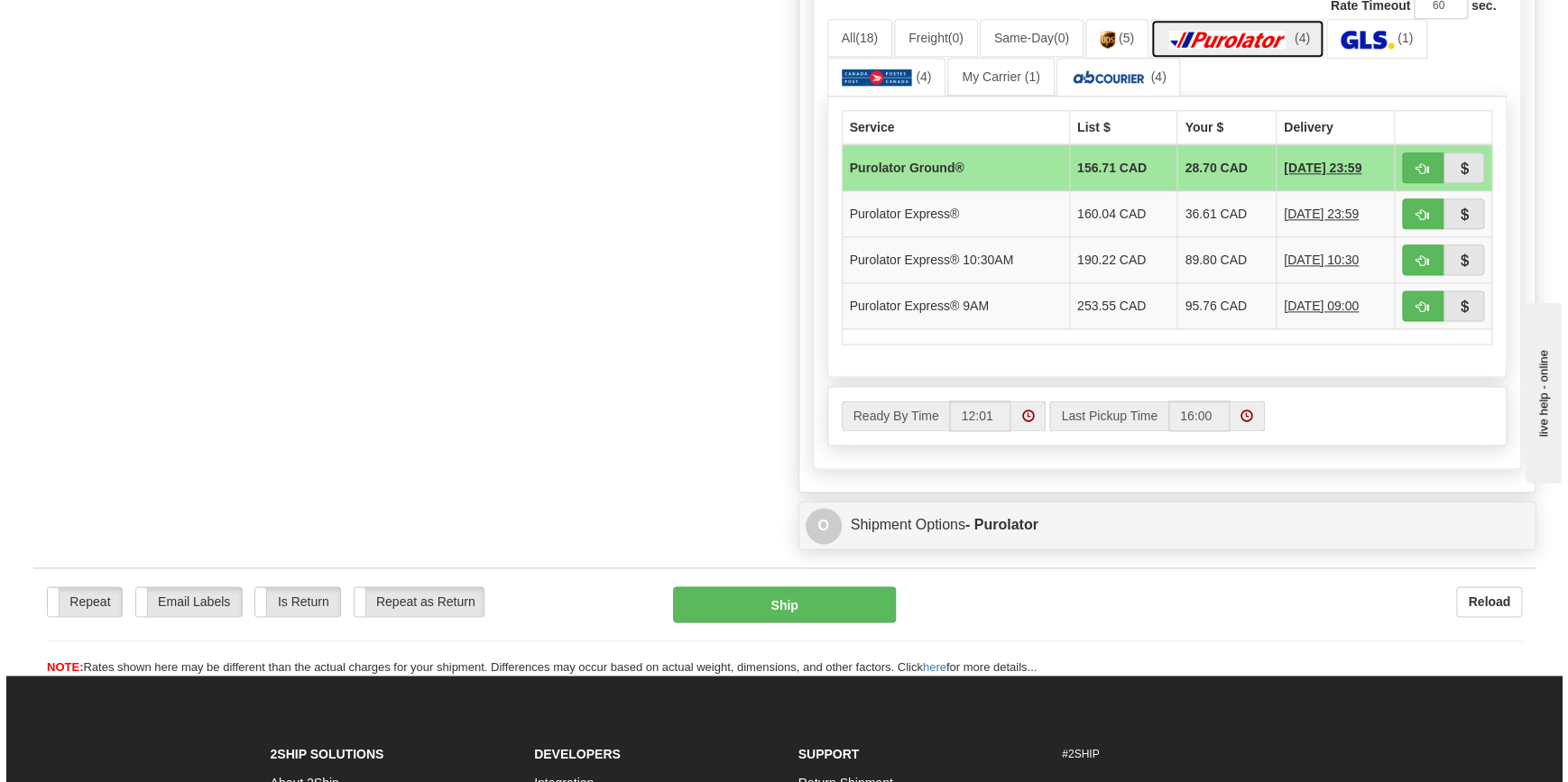
scroll to position [1148, 0]
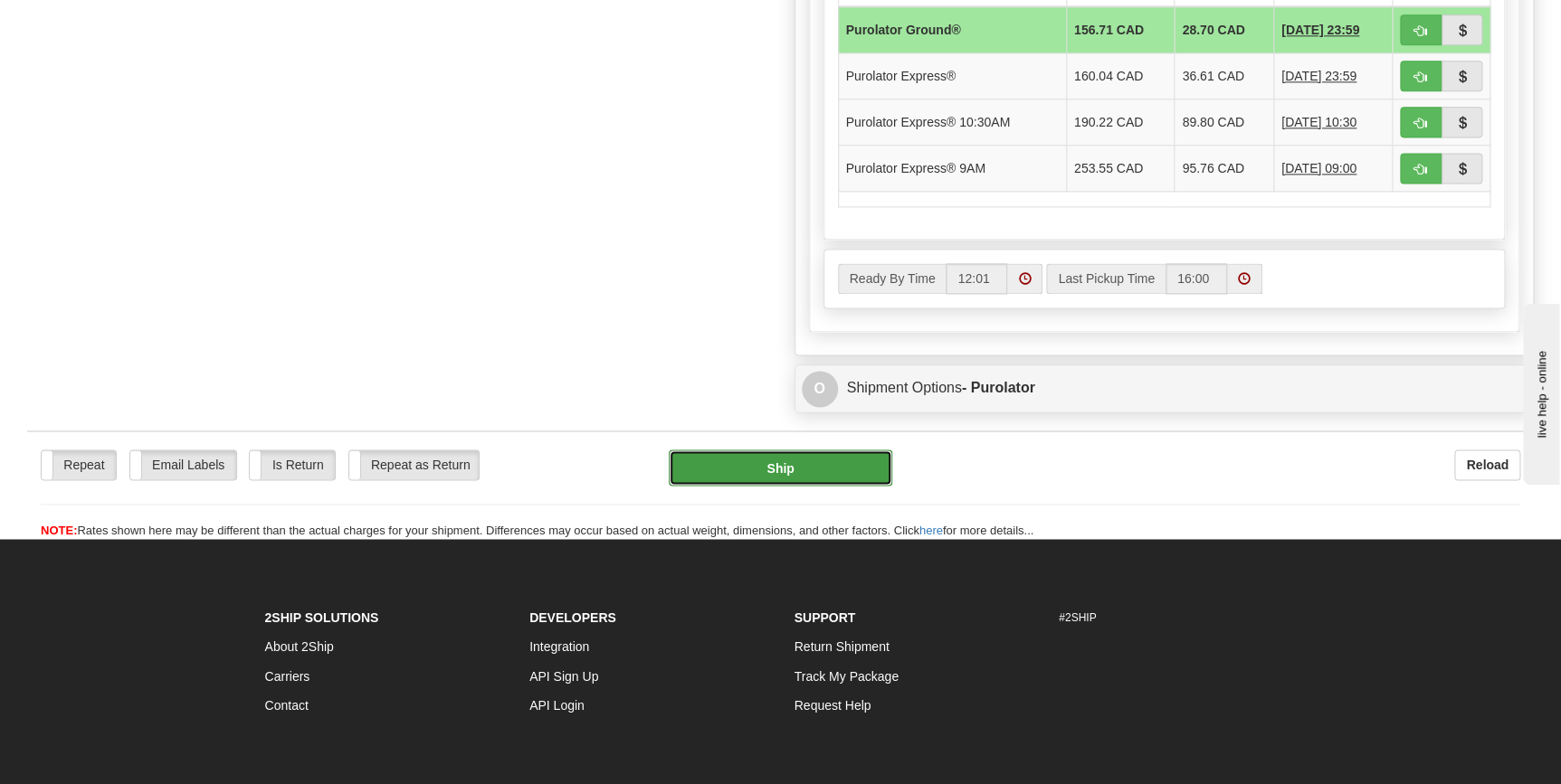
click at [818, 464] on button "Ship" at bounding box center [780, 468] width 224 height 37
type input "260"
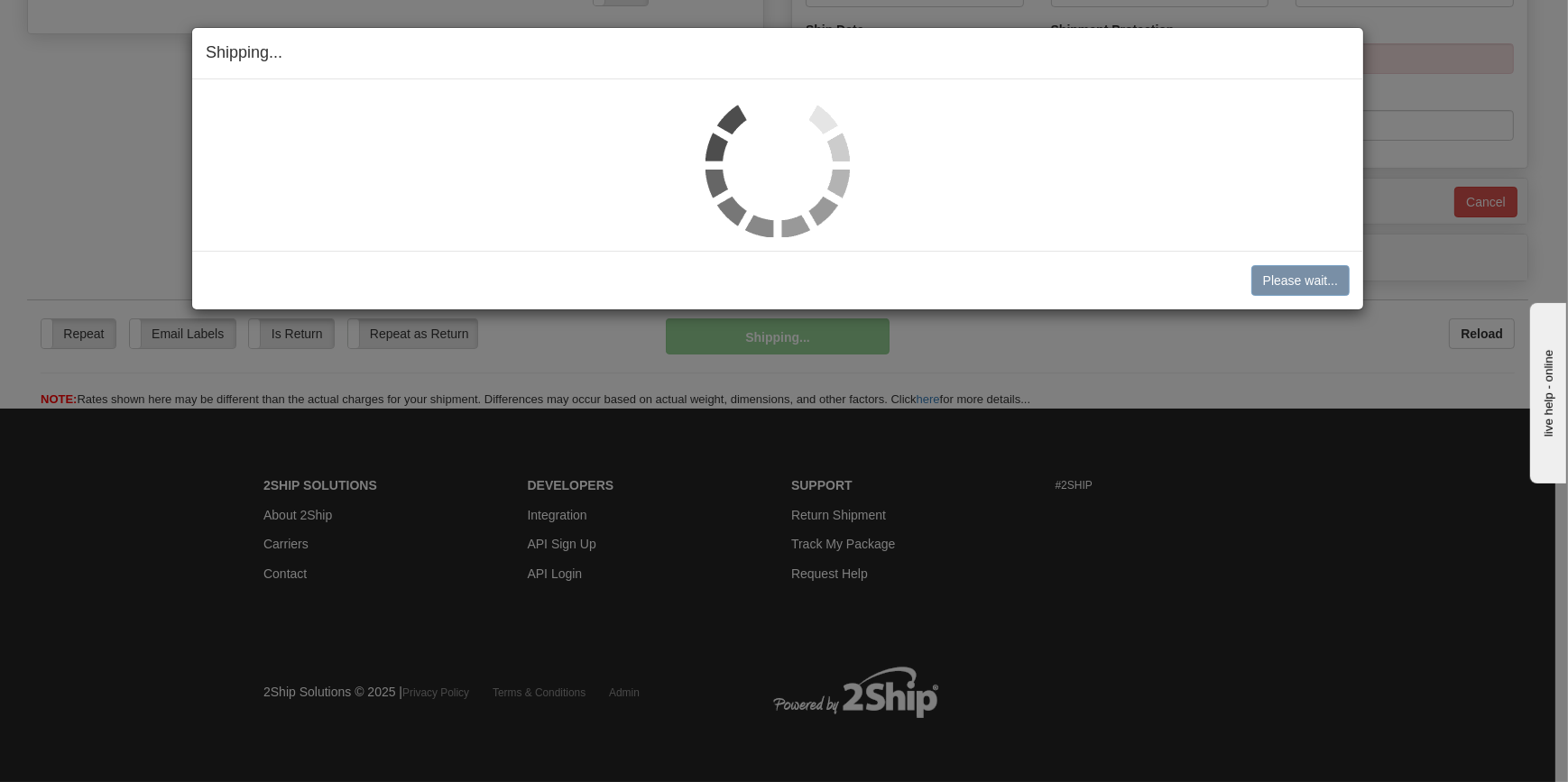
scroll to position [710, 0]
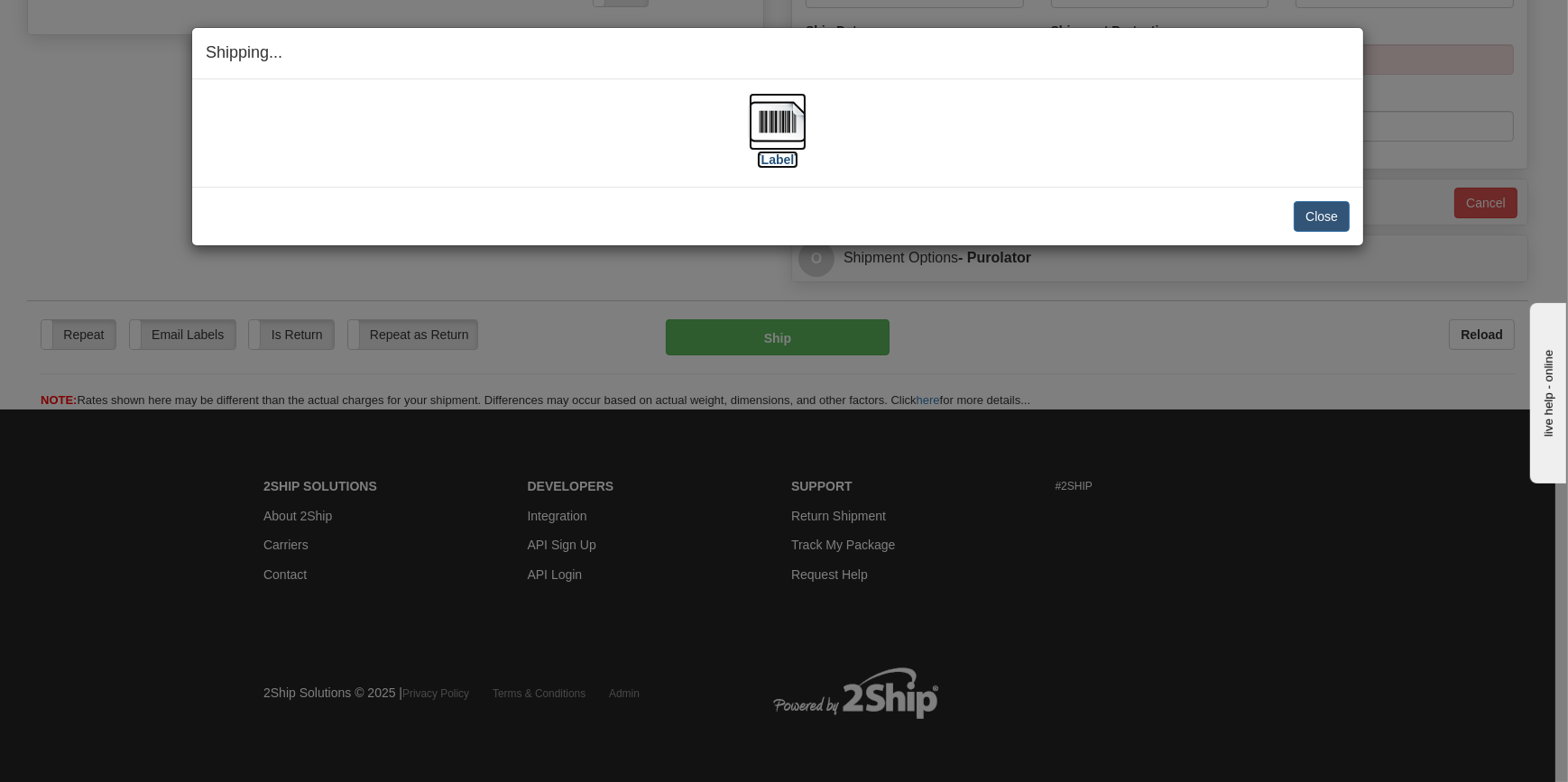
click at [760, 111] on img at bounding box center [778, 122] width 57 height 58
click at [1331, 209] on button "Close" at bounding box center [1321, 217] width 56 height 31
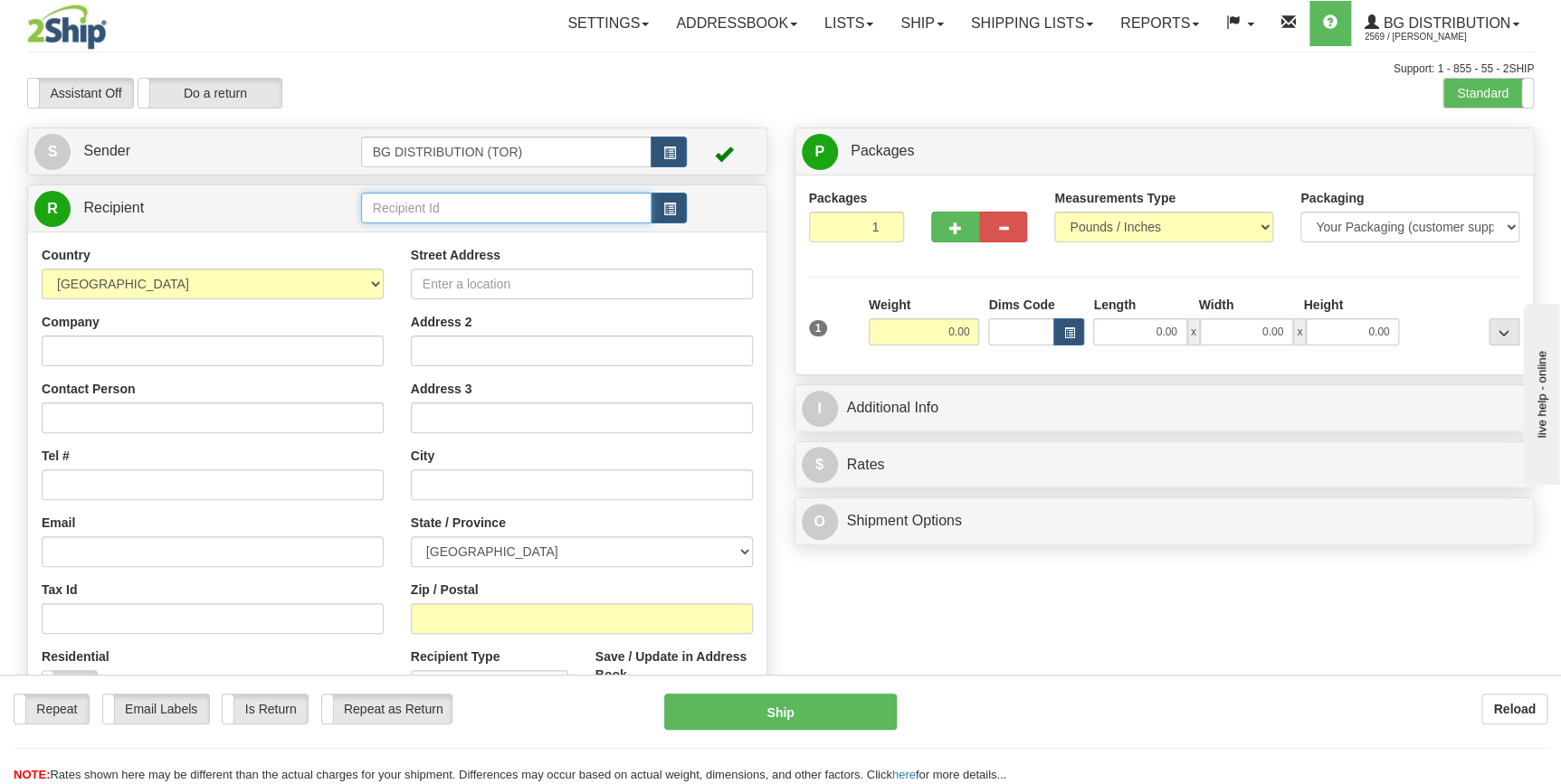
click at [451, 213] on input "text" at bounding box center [507, 208] width 291 height 31
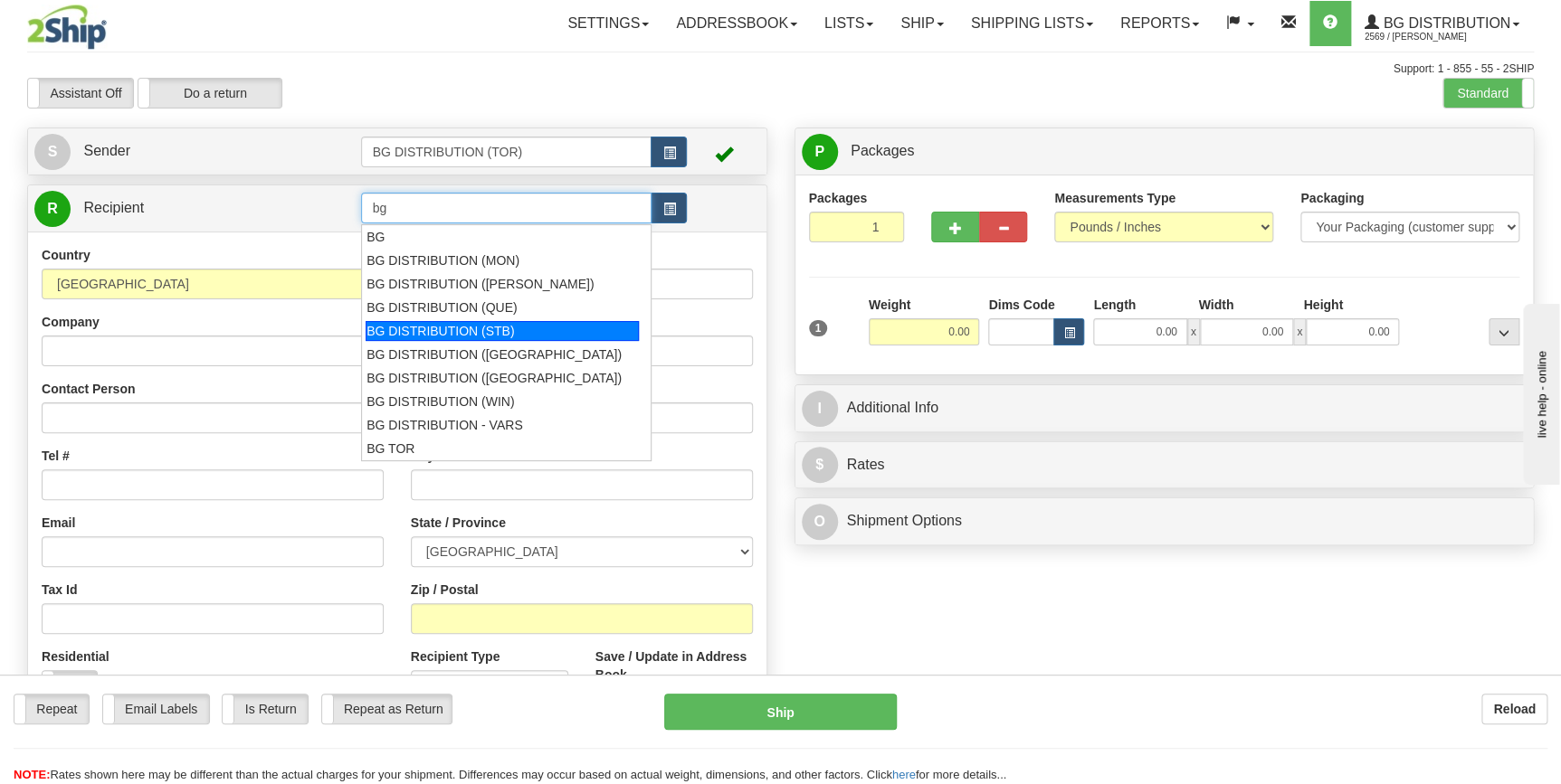
click at [503, 323] on div "BG DISTRIBUTION (STB)" at bounding box center [502, 331] width 273 height 20
type input "BG DISTRIBUTION (STB)"
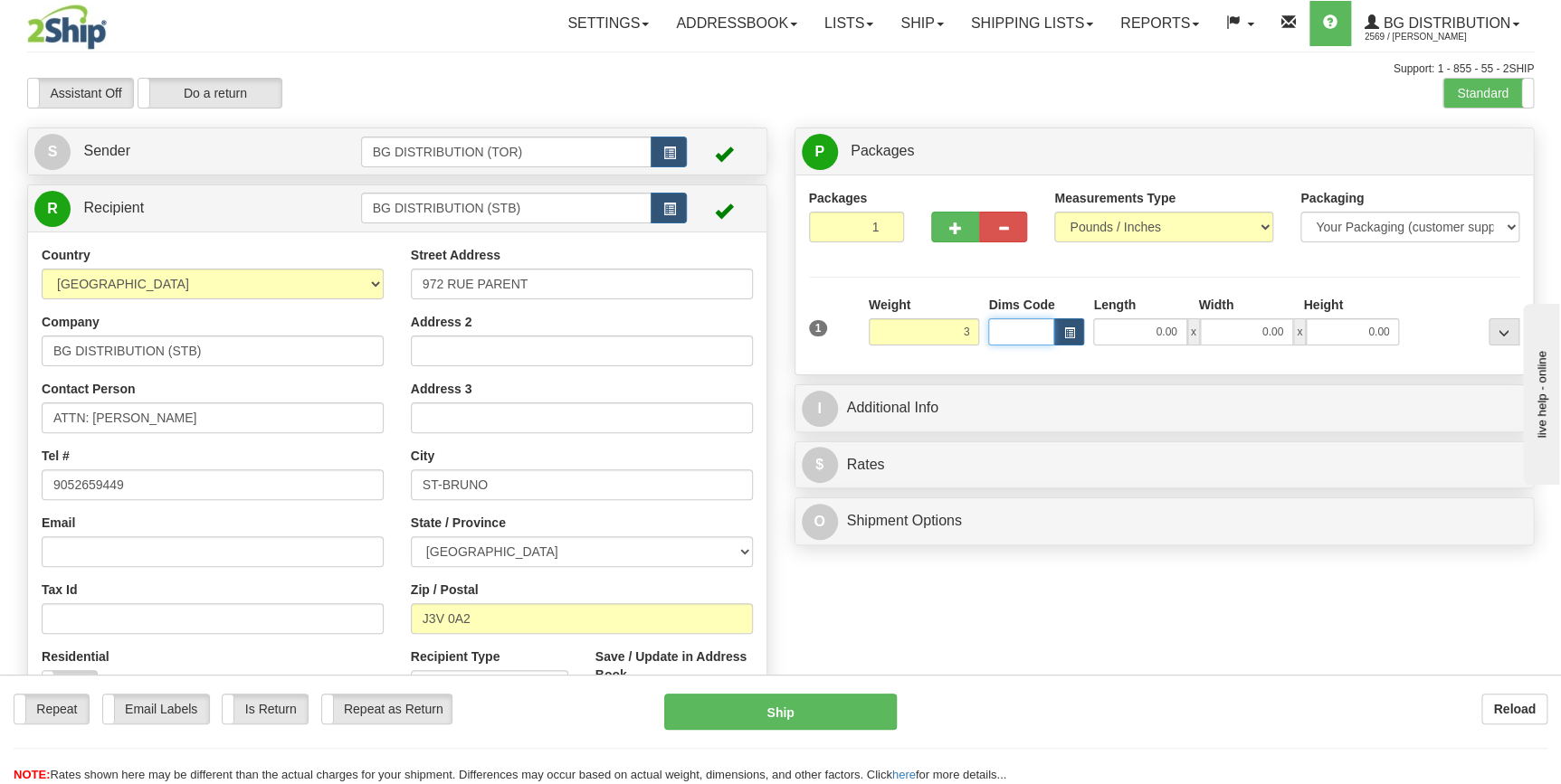
type input "3.00"
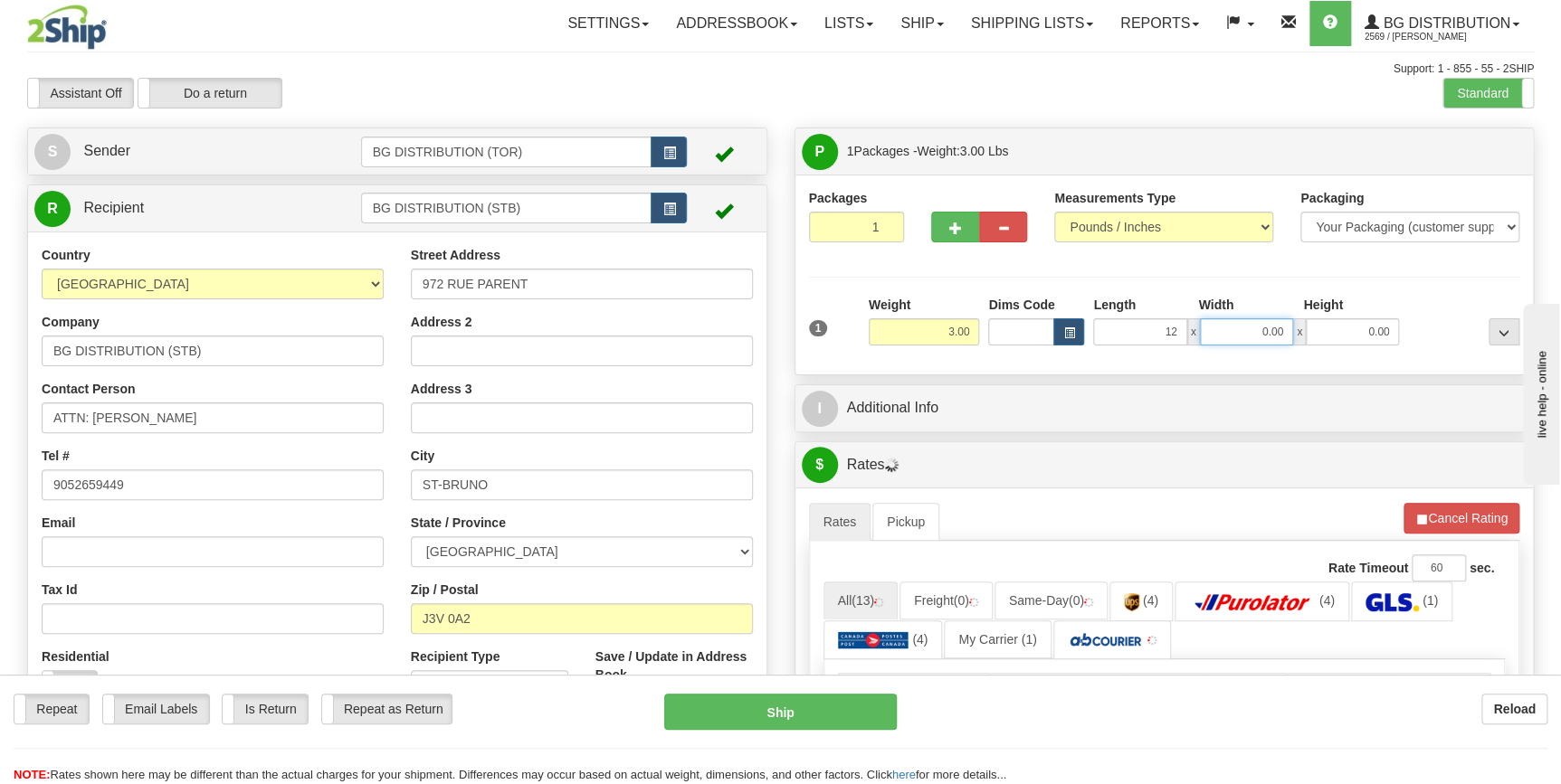
type input "12.00"
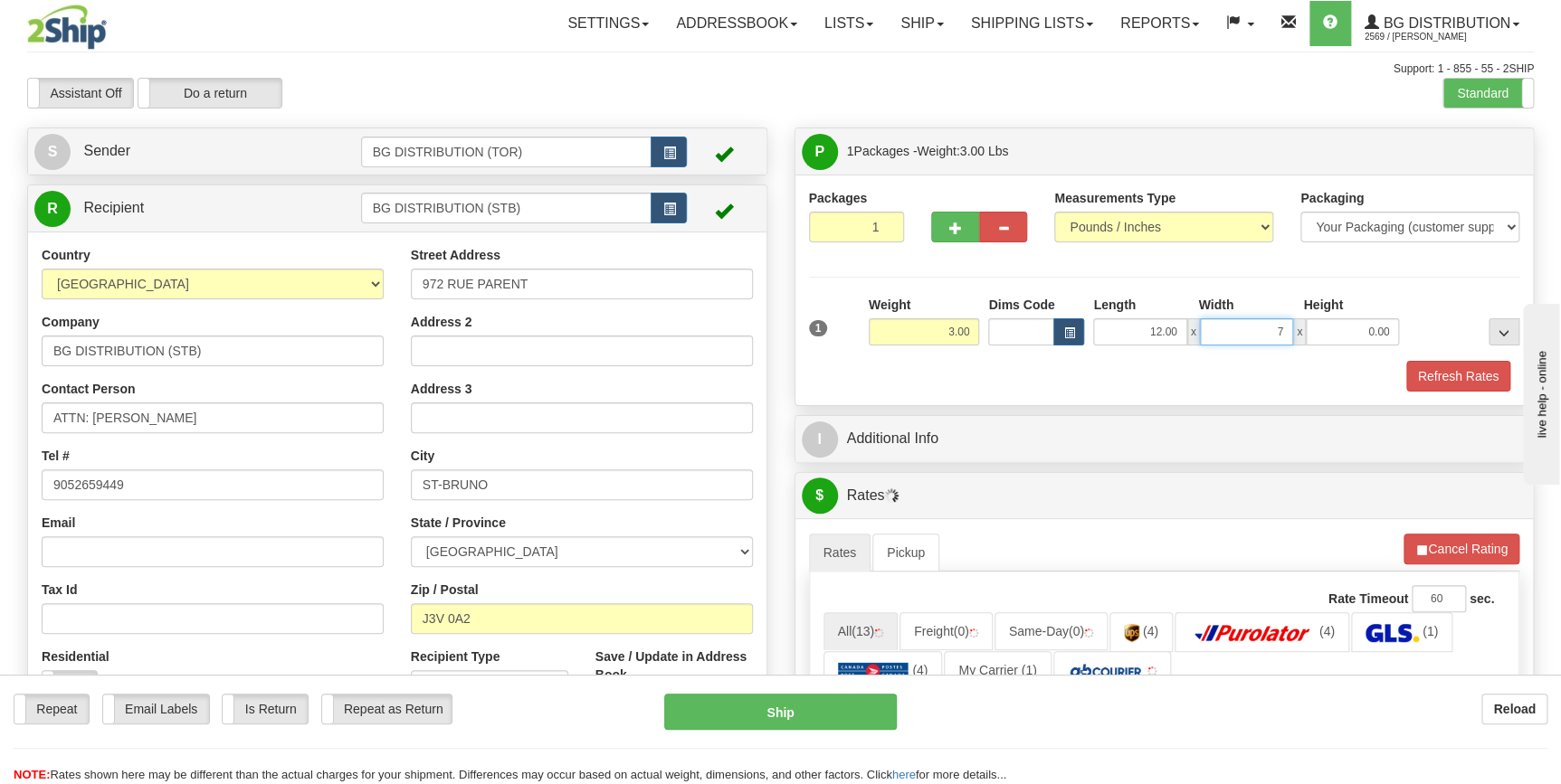
type input "7.00"
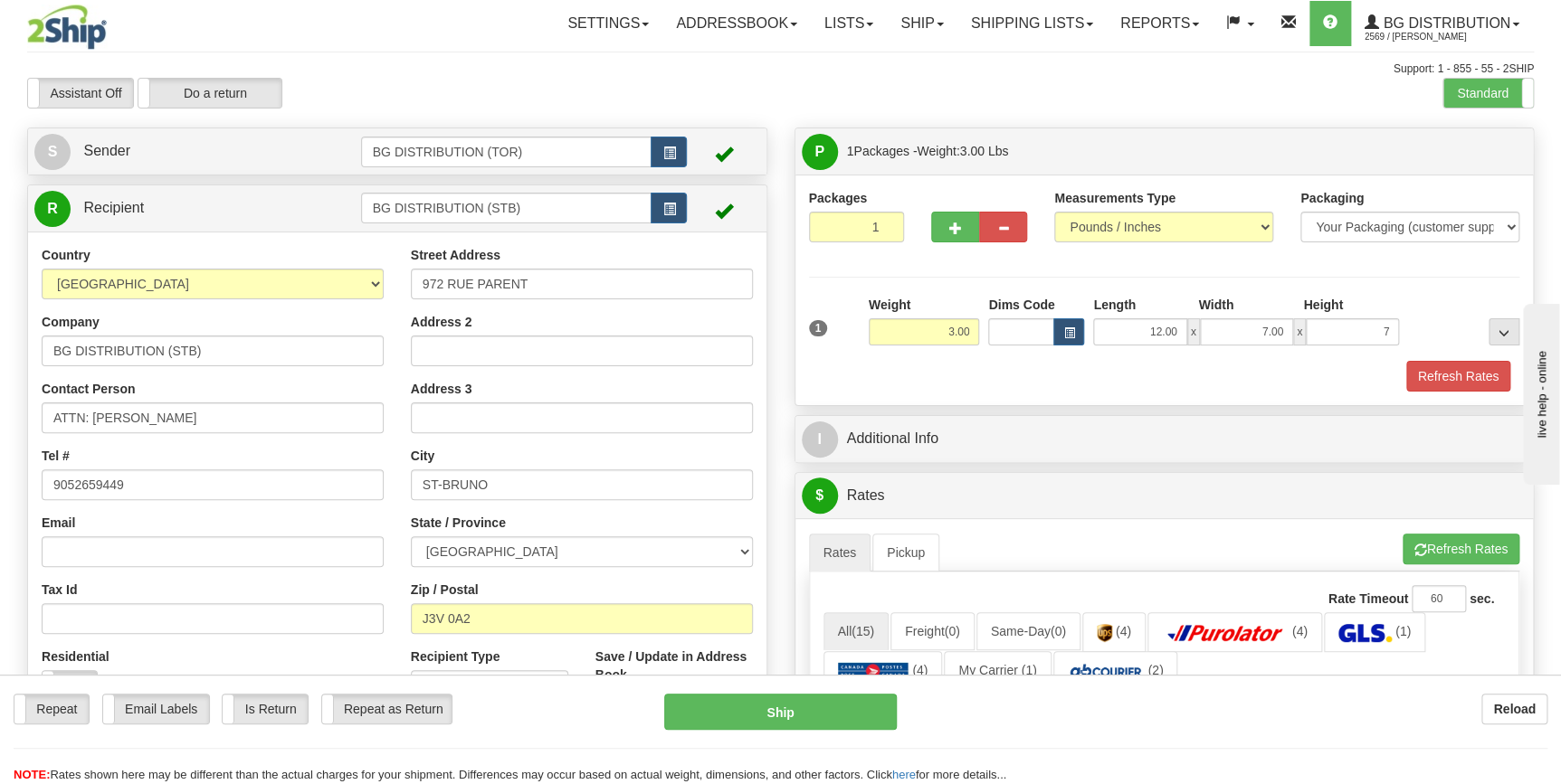
type input "7.00"
click at [884, 387] on div "Refresh Rates" at bounding box center [1165, 377] width 721 height 31
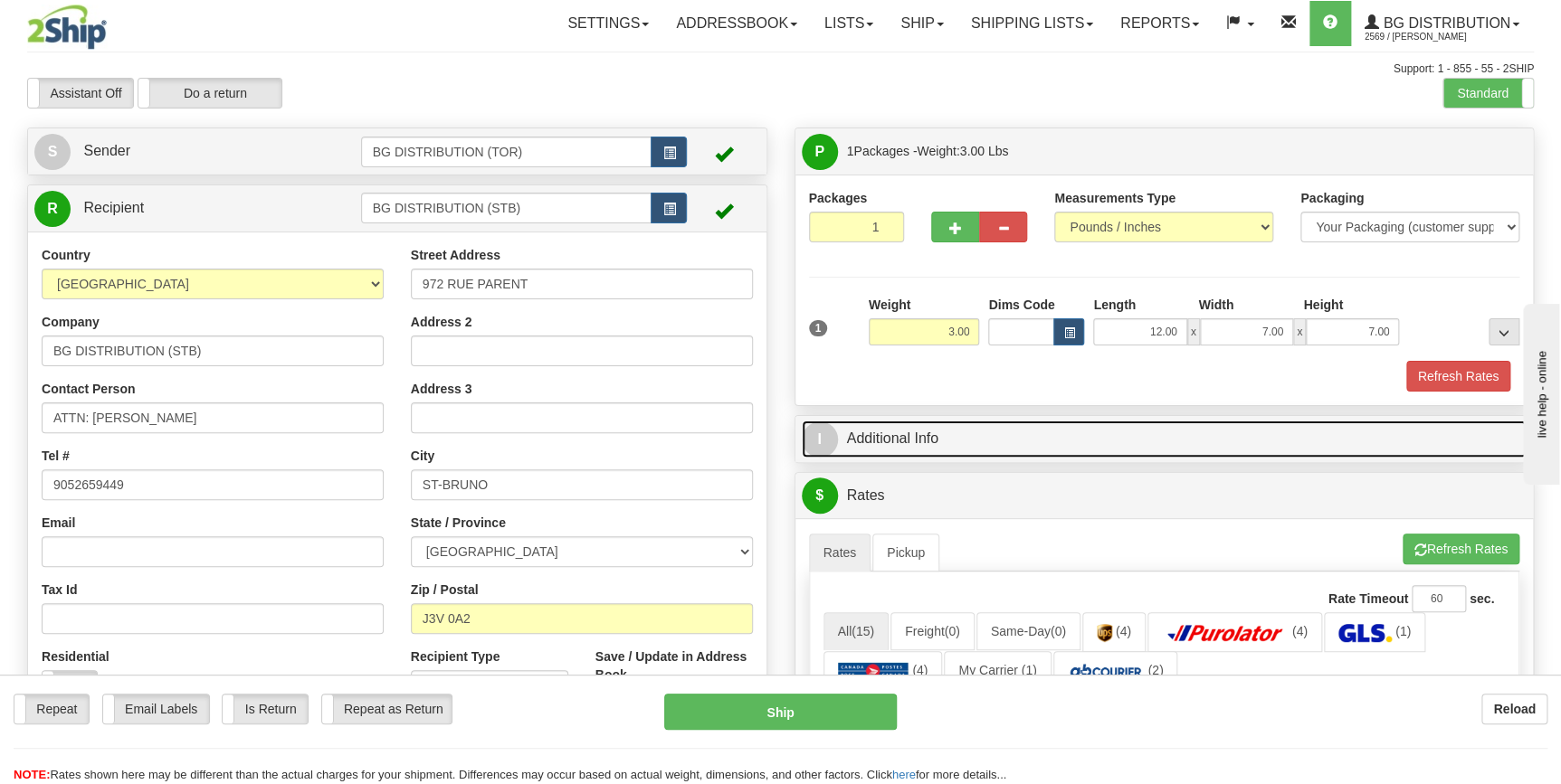
click at [985, 437] on link "I Additional Info" at bounding box center [1164, 439] width 726 height 37
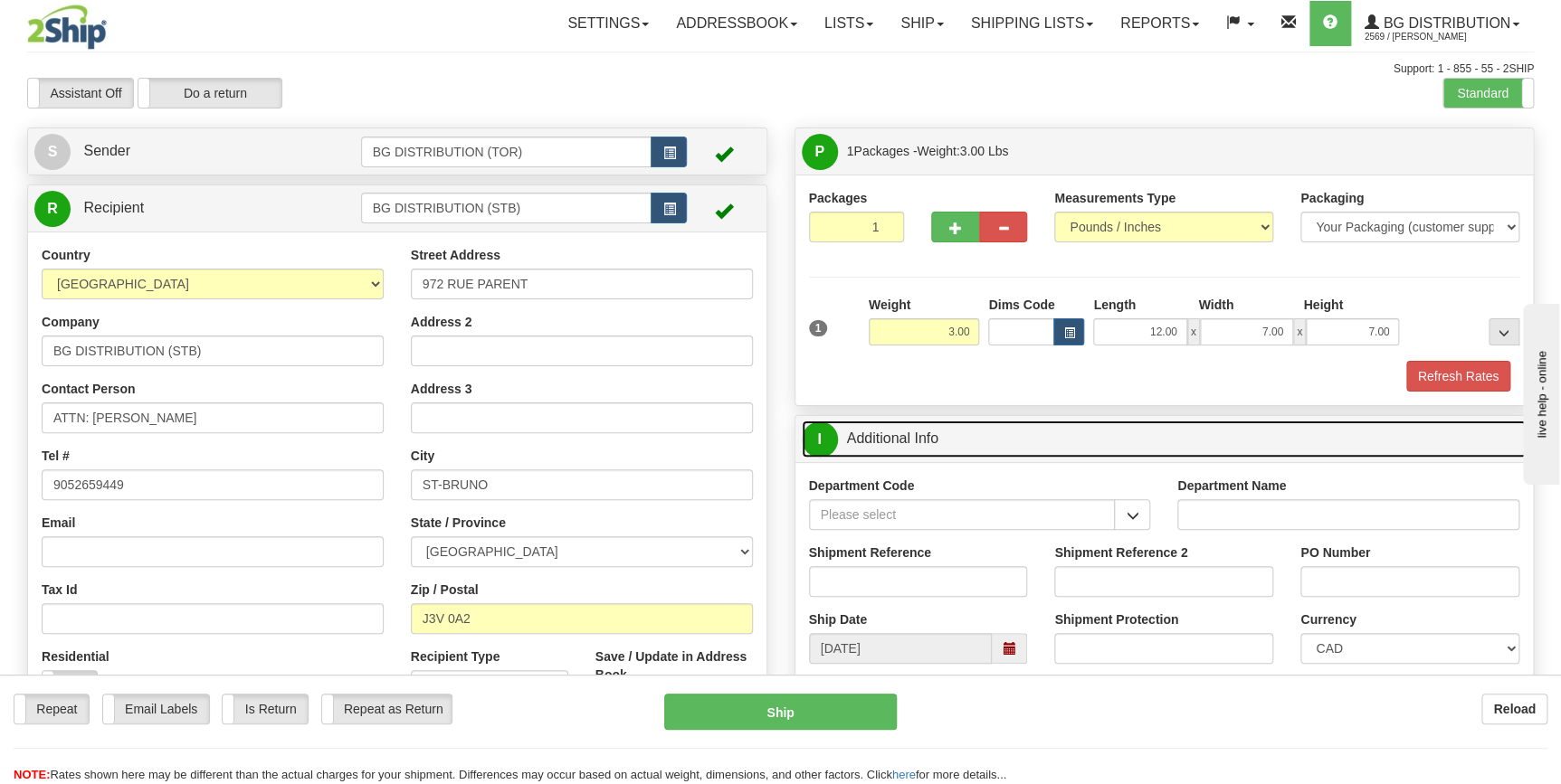
scroll to position [163, 0]
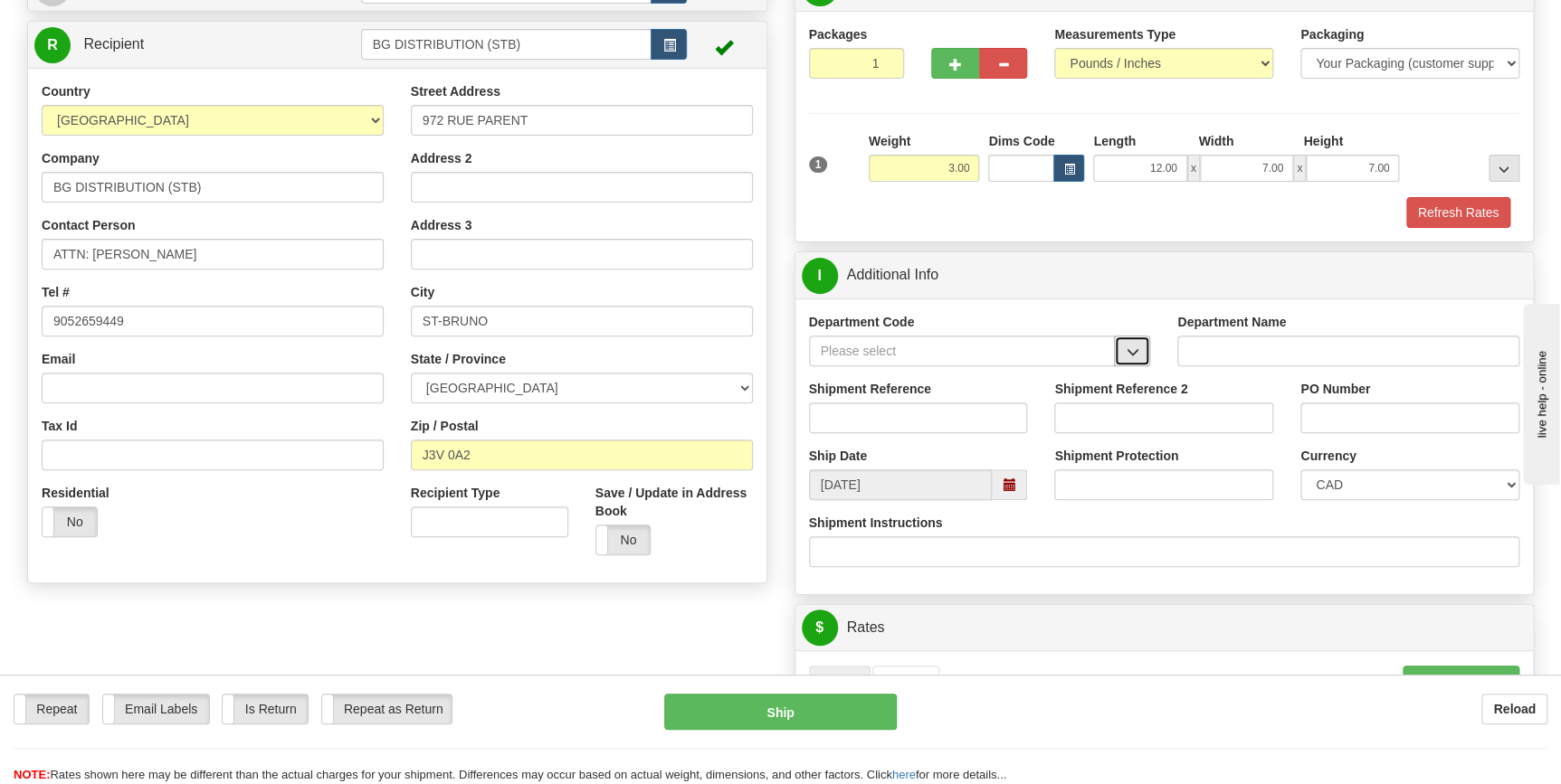
click at [1134, 352] on span "button" at bounding box center [1131, 353] width 12 height 12
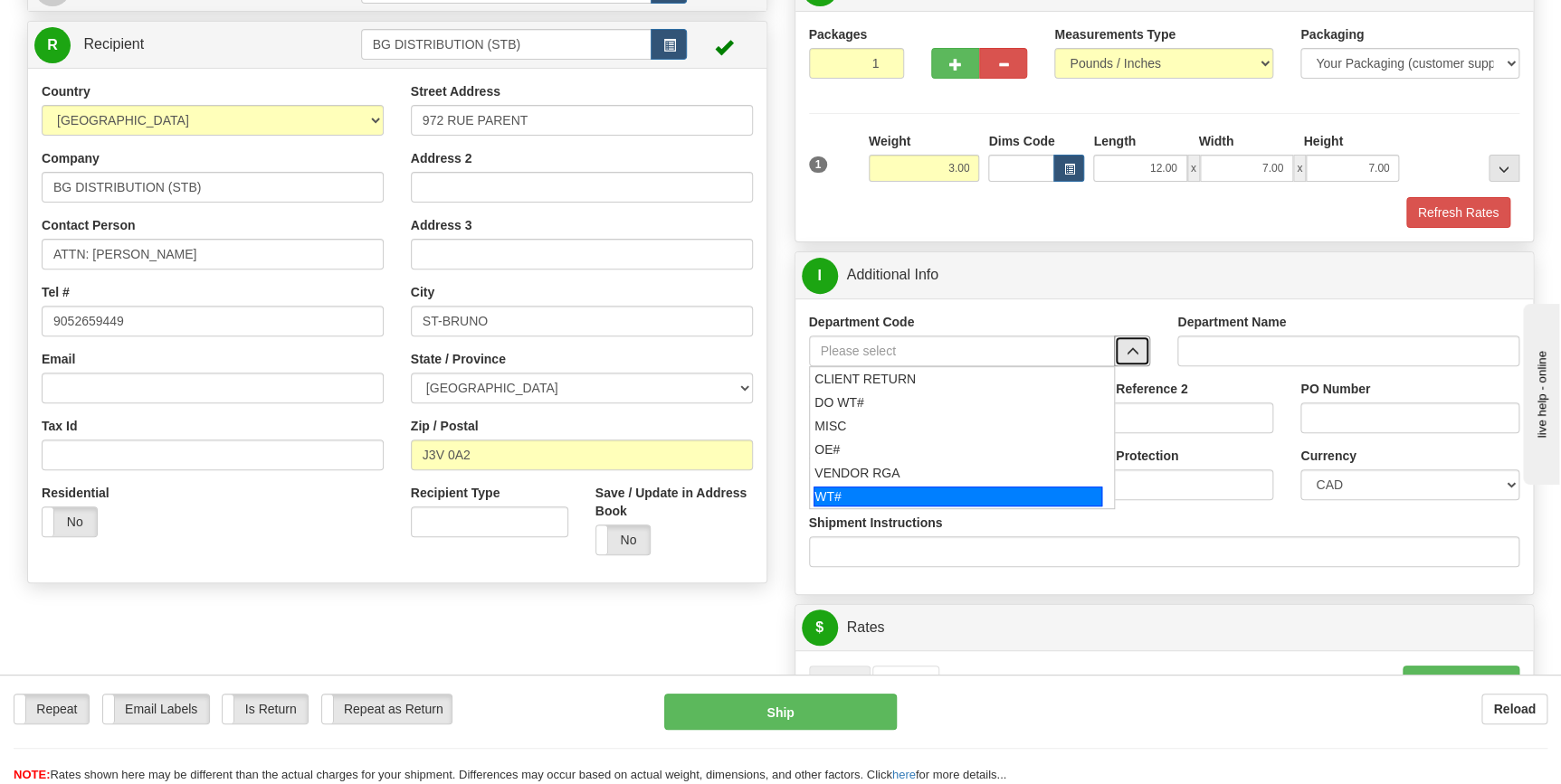
click at [870, 488] on div "WT#" at bounding box center [958, 497] width 288 height 20
type input "WT#"
type input "WAREHOUSE TRANSFERS"
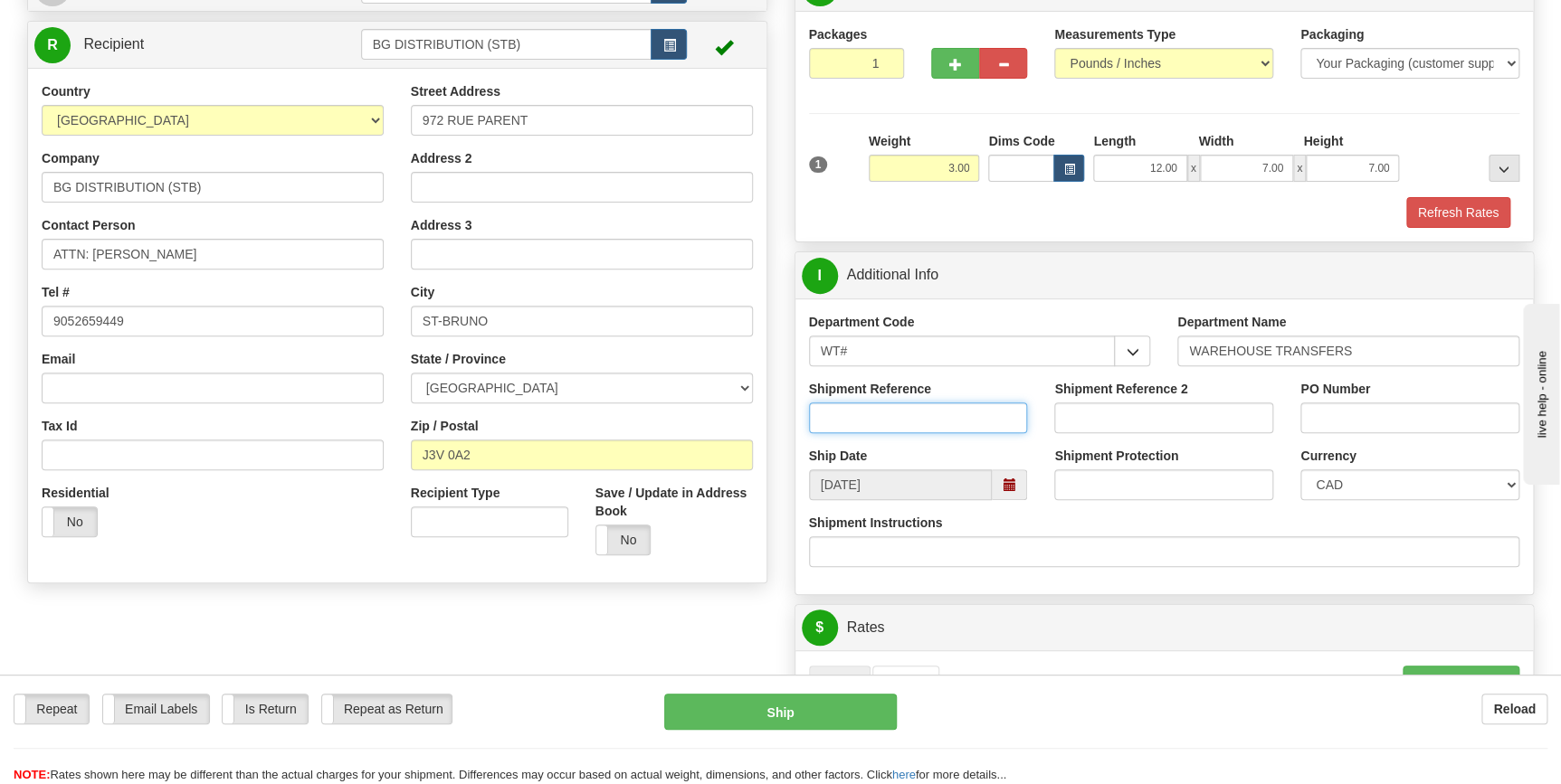
click at [879, 421] on input "Shipment Reference" at bounding box center [919, 418] width 219 height 31
click at [937, 424] on input "165727-00" at bounding box center [919, 418] width 219 height 31
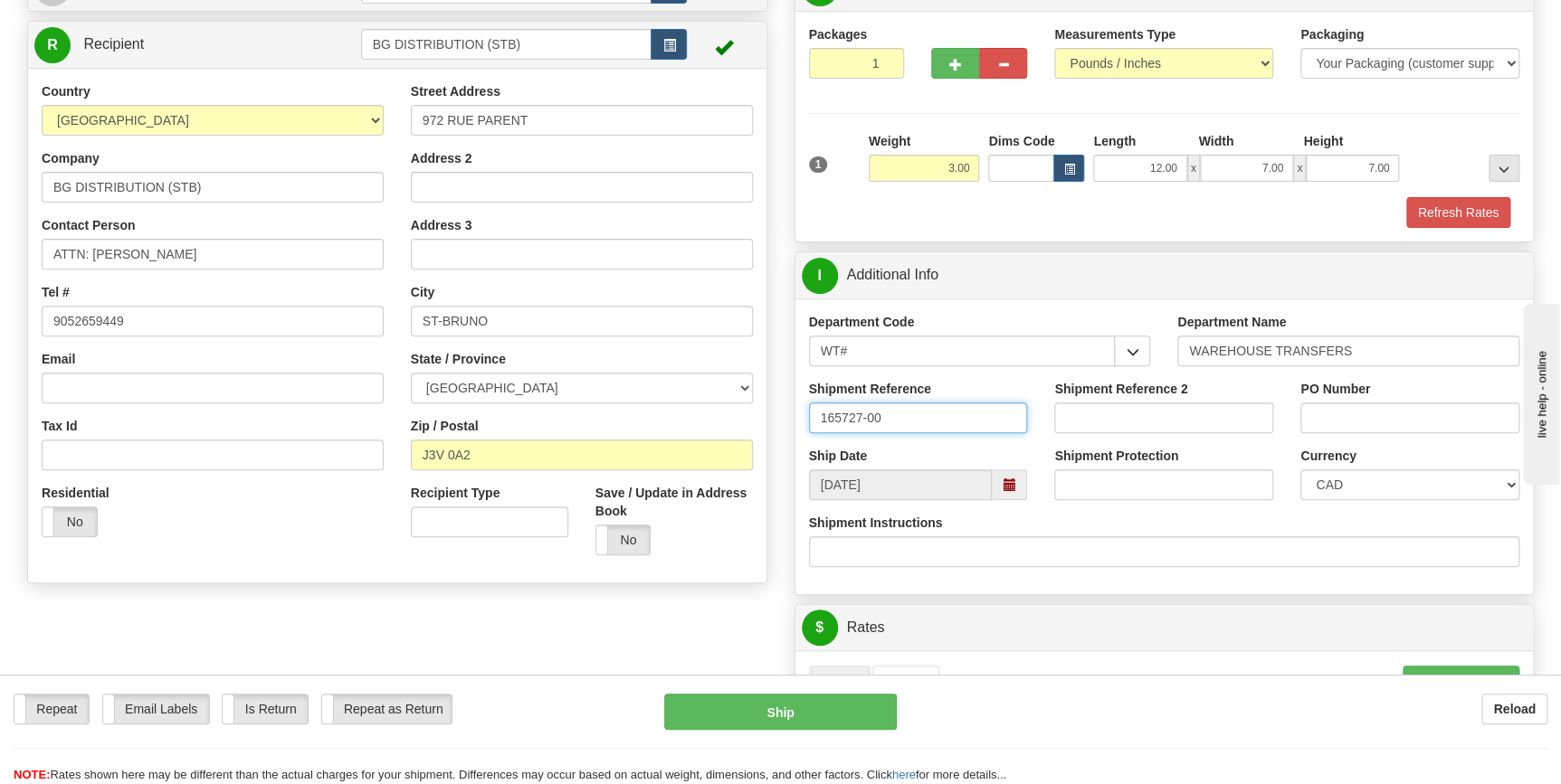
type input "165727-00"
click at [1323, 417] on input "PO Number" at bounding box center [1410, 418] width 219 height 31
paste input "165727-00"
type input "165727-00"
click at [1287, 432] on div "PO Number 165727-00" at bounding box center [1410, 413] width 246 height 67
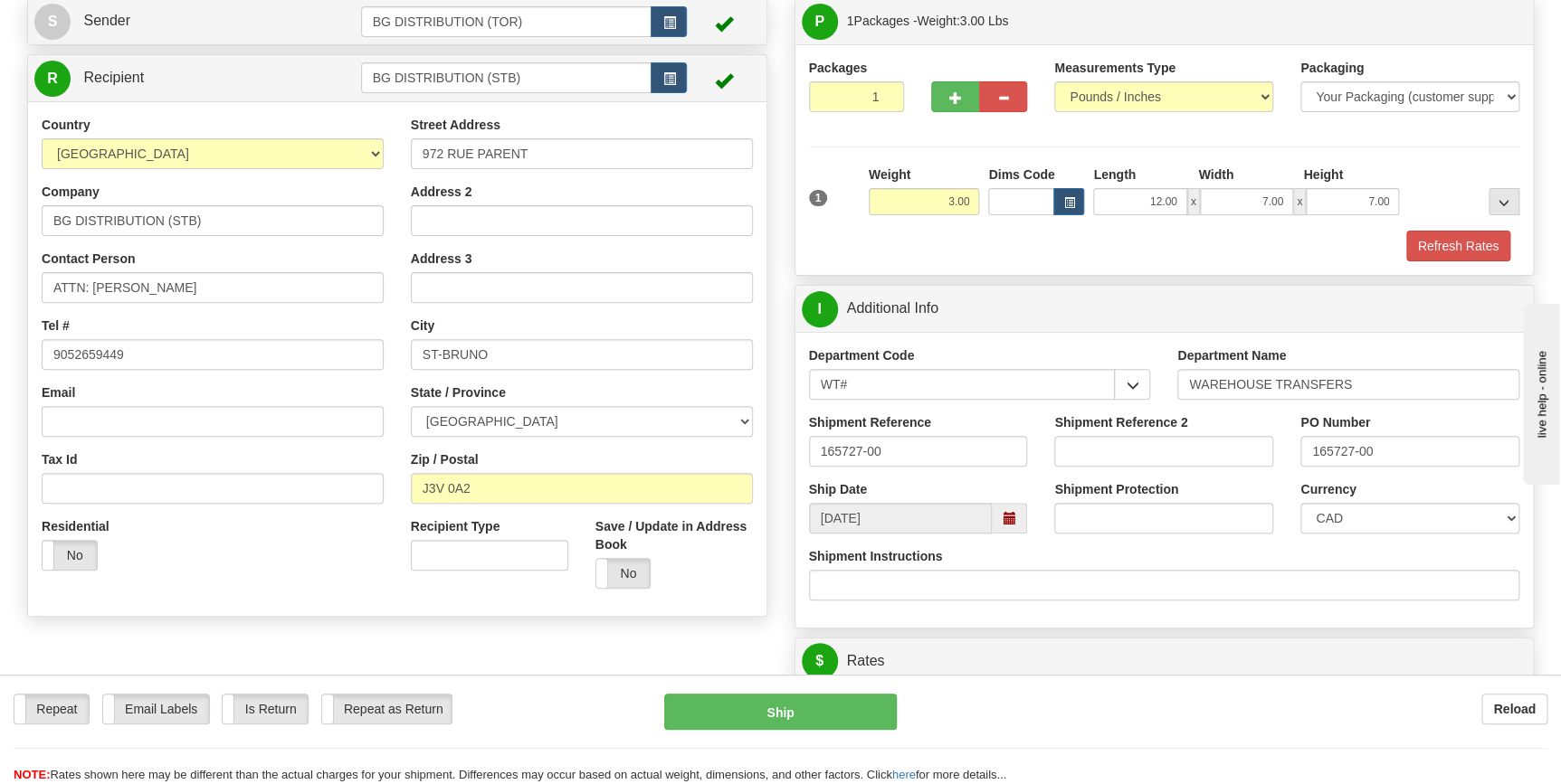
scroll to position [411, 0]
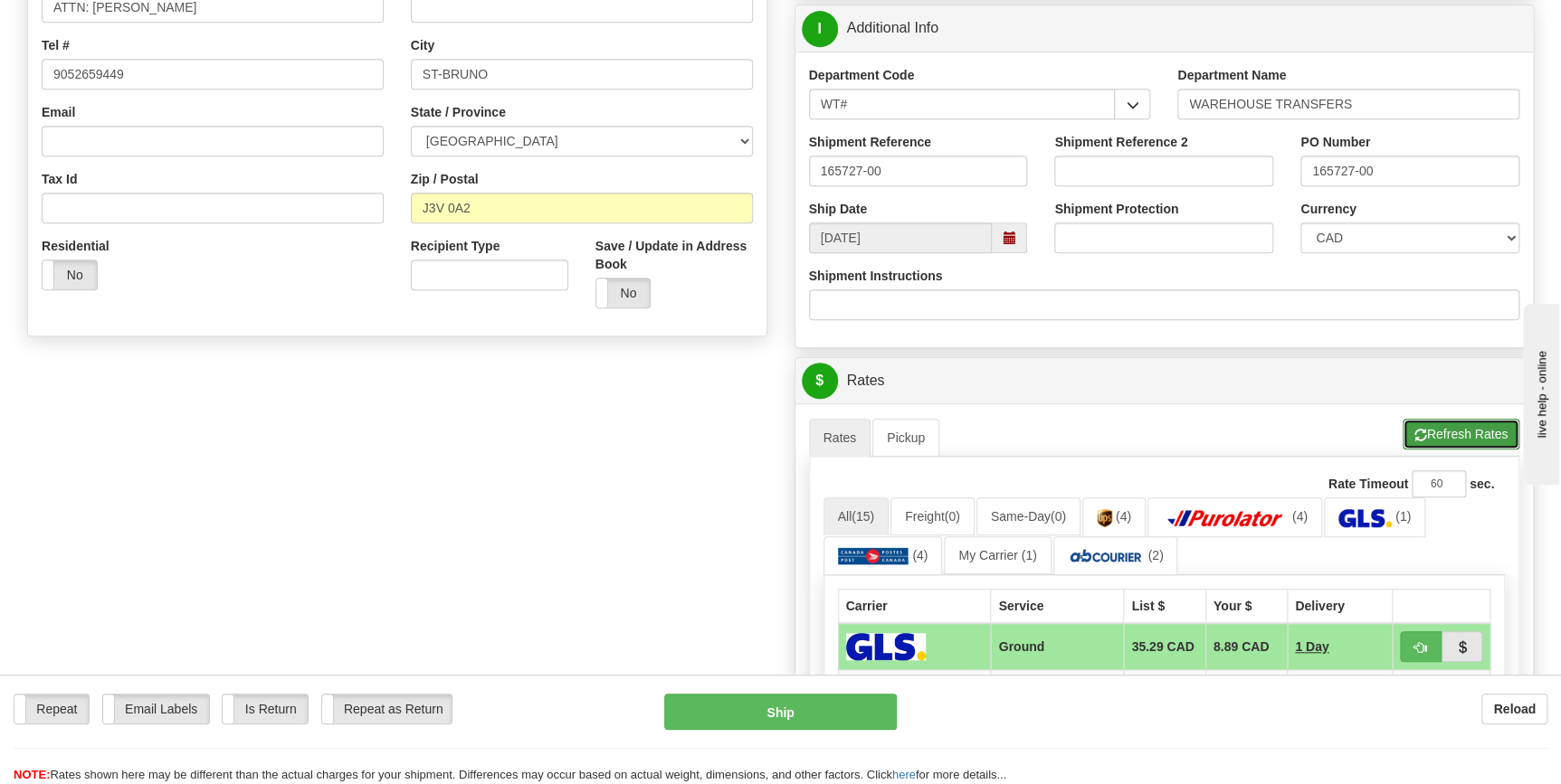
click at [1466, 431] on button "Refresh Rates" at bounding box center [1461, 434] width 116 height 31
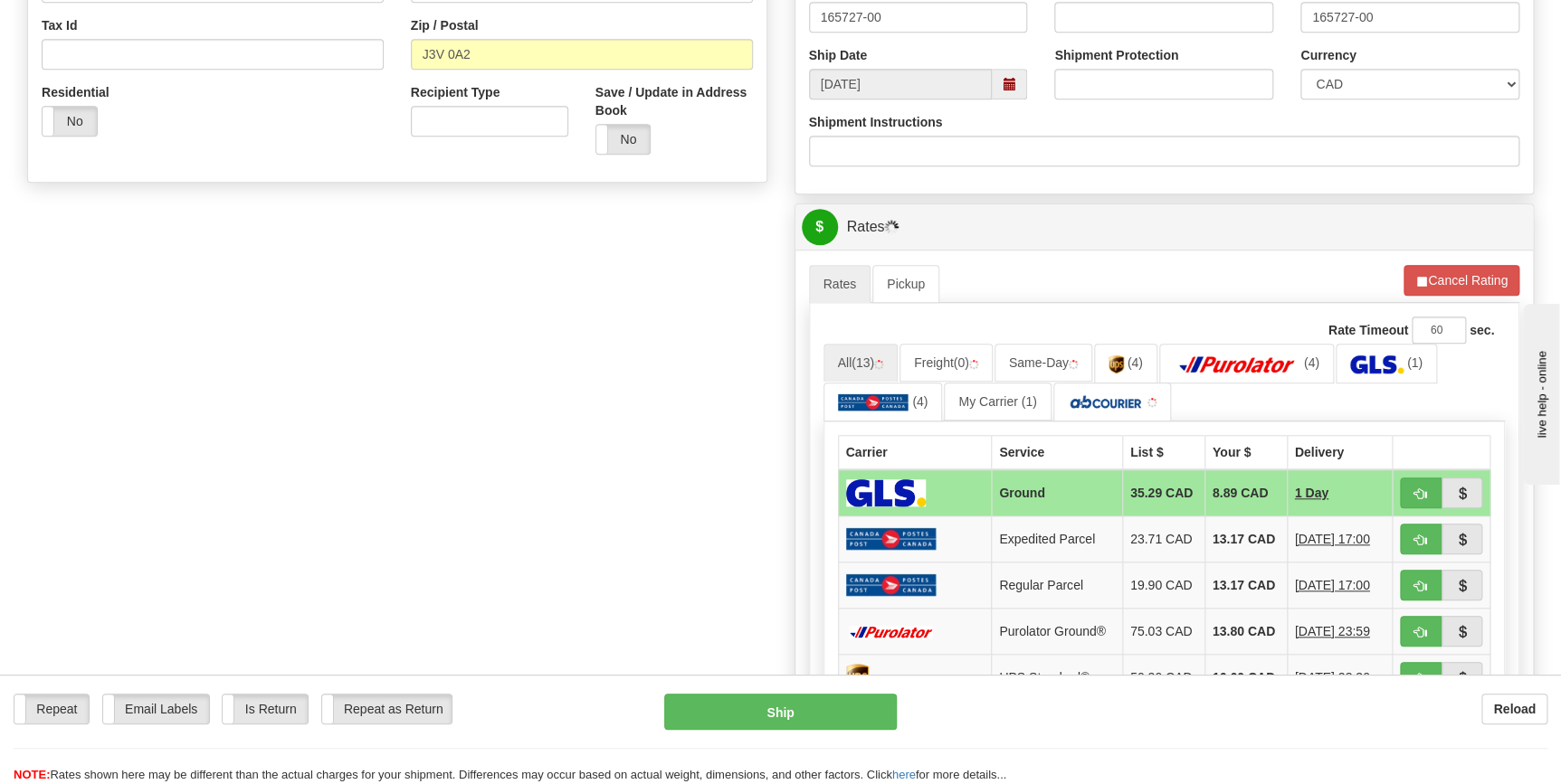
scroll to position [576, 0]
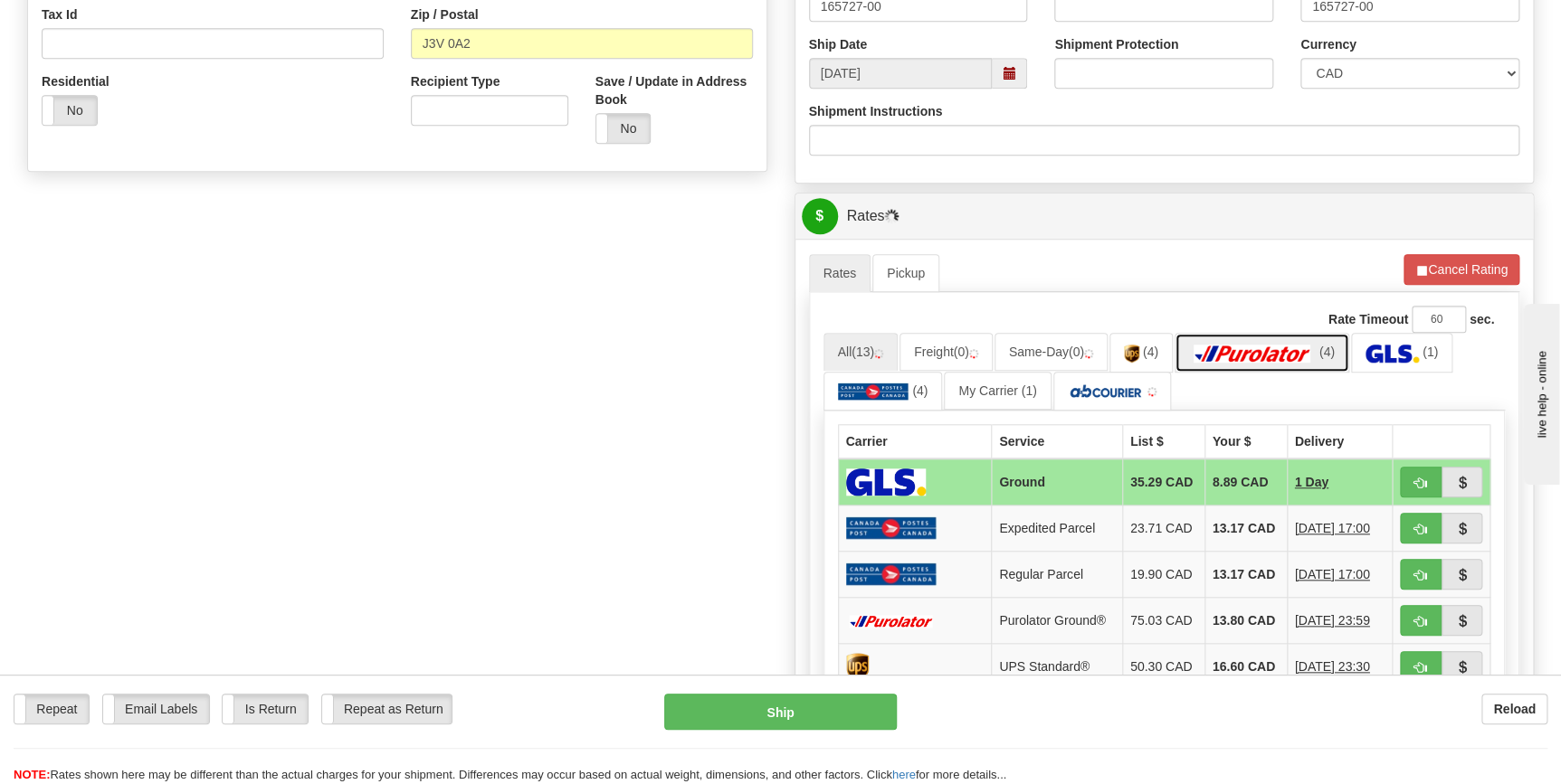
click at [1227, 353] on img at bounding box center [1252, 354] width 127 height 18
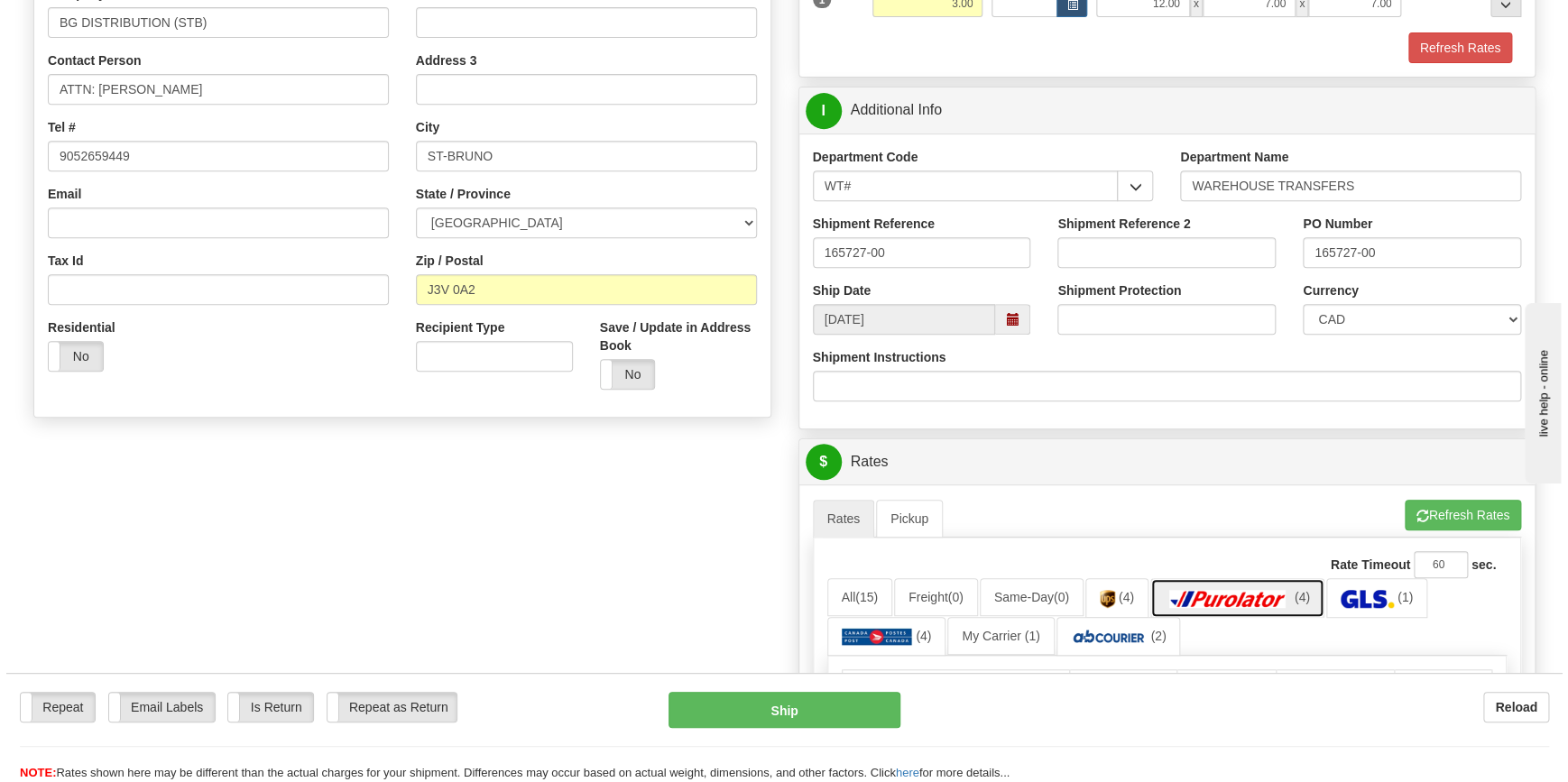
scroll to position [738, 0]
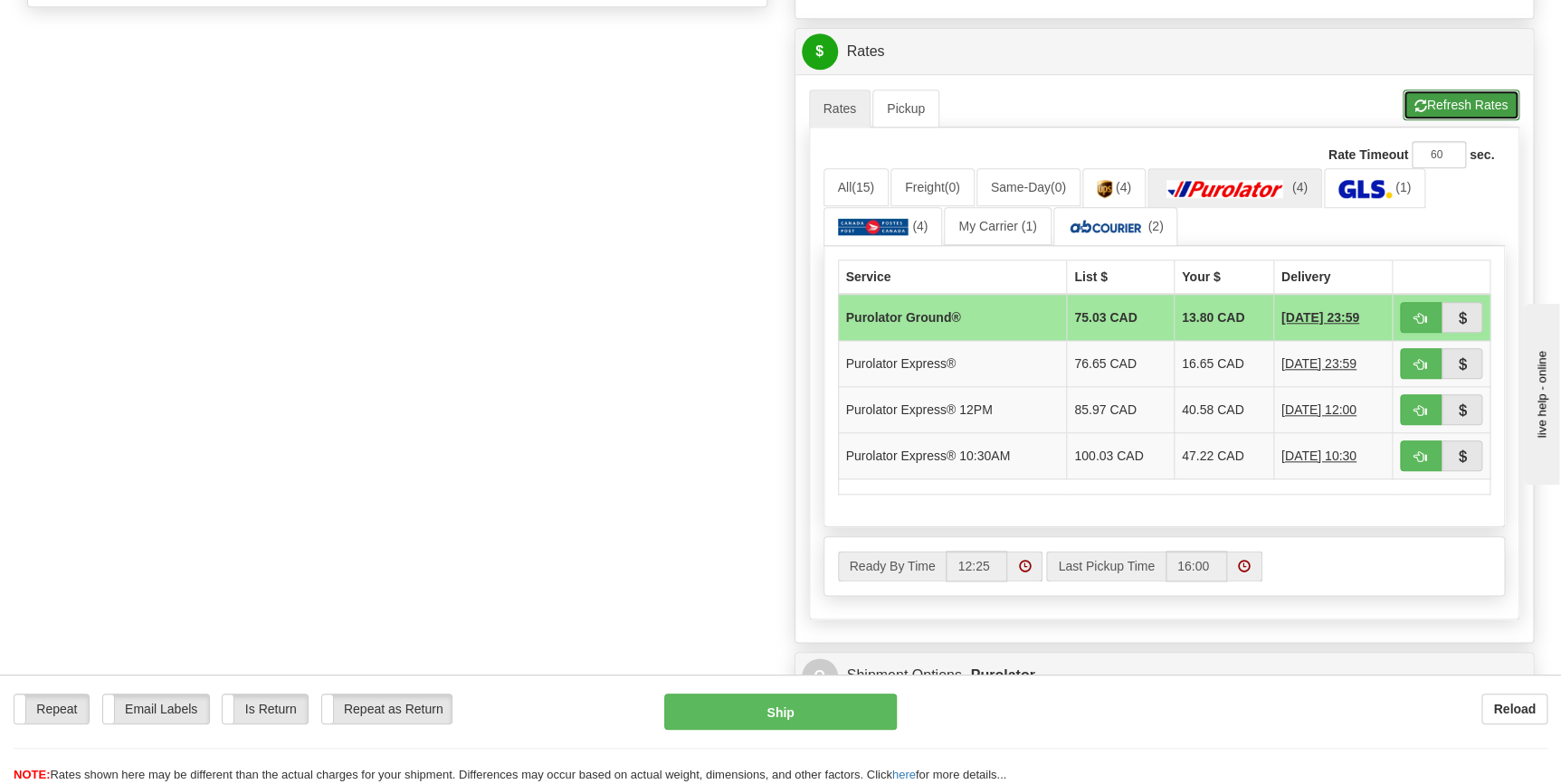
click at [1436, 112] on button "Refresh Rates" at bounding box center [1461, 105] width 116 height 31
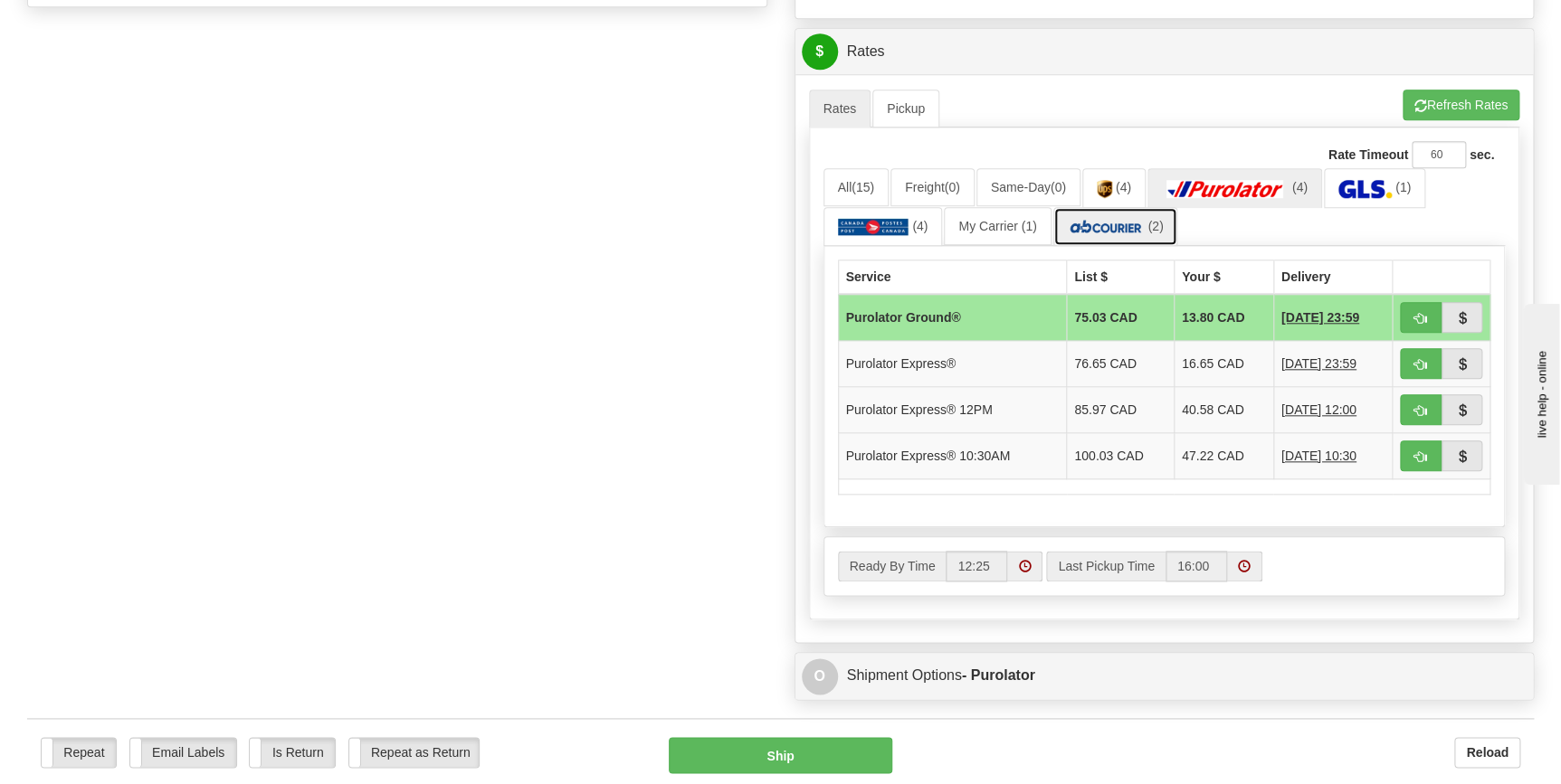
click at [1141, 225] on img at bounding box center [1106, 227] width 77 height 18
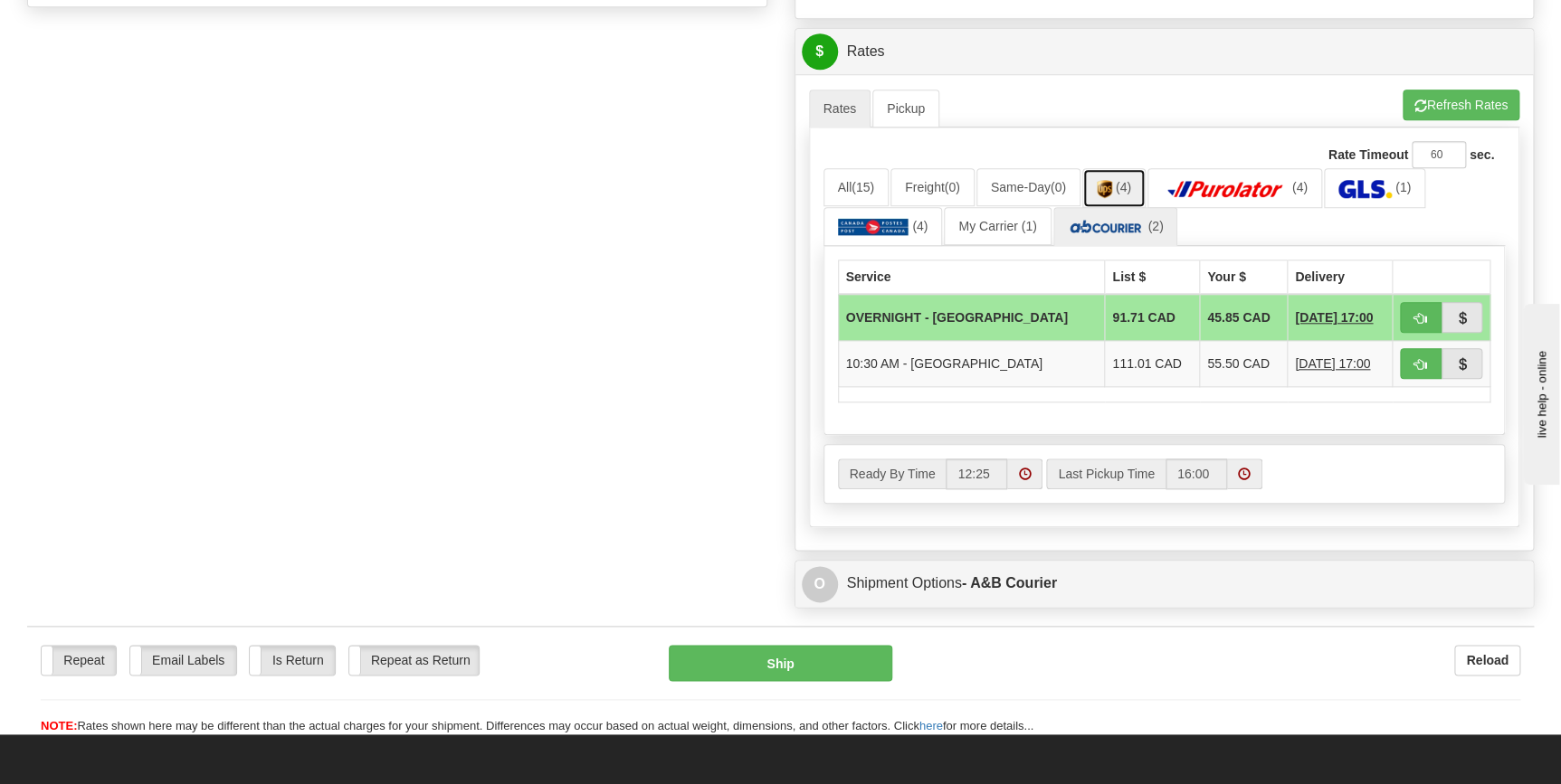
click at [1140, 191] on link "(4)" at bounding box center [1114, 187] width 63 height 38
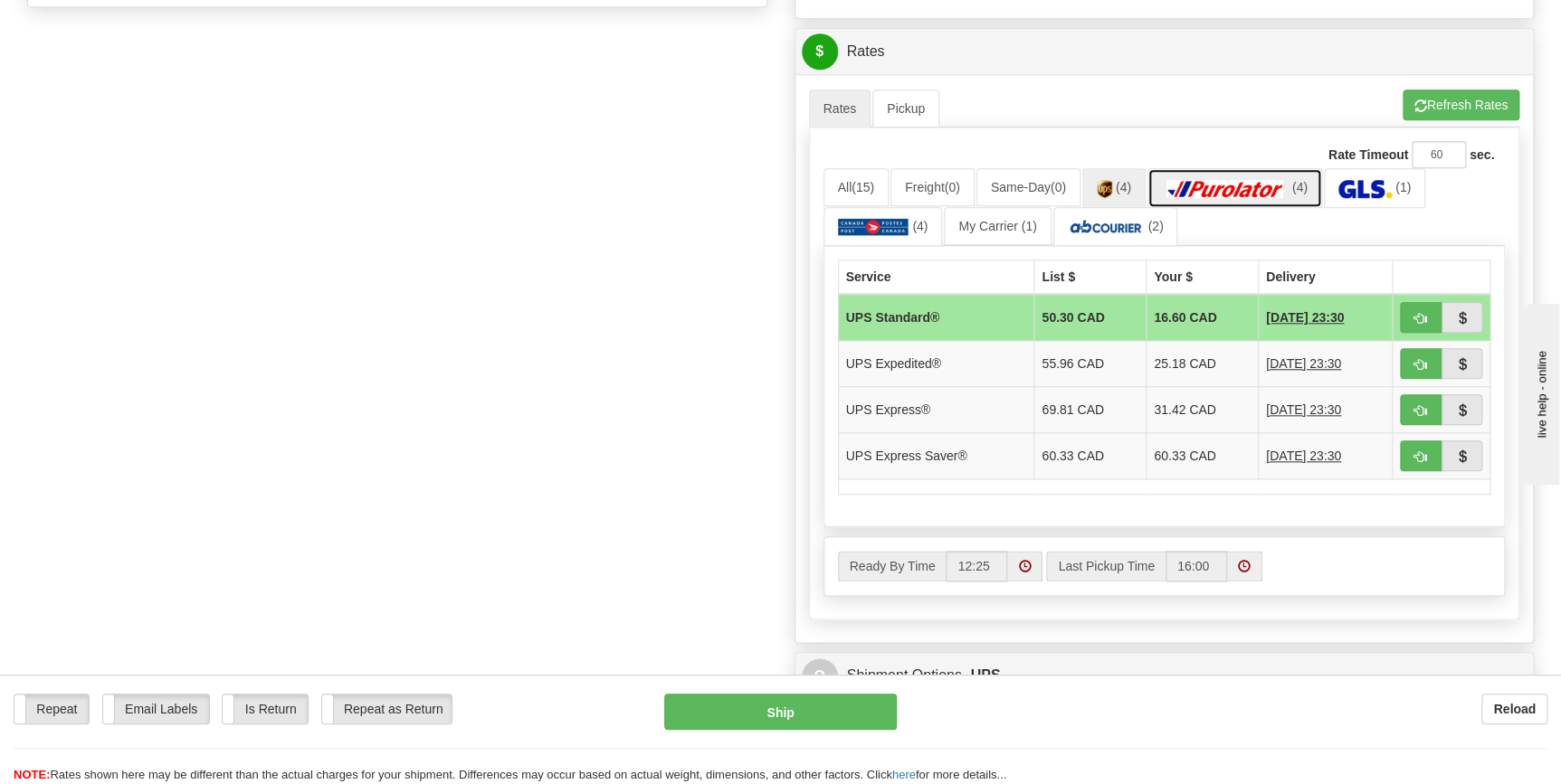
click at [1210, 185] on img at bounding box center [1226, 188] width 127 height 18
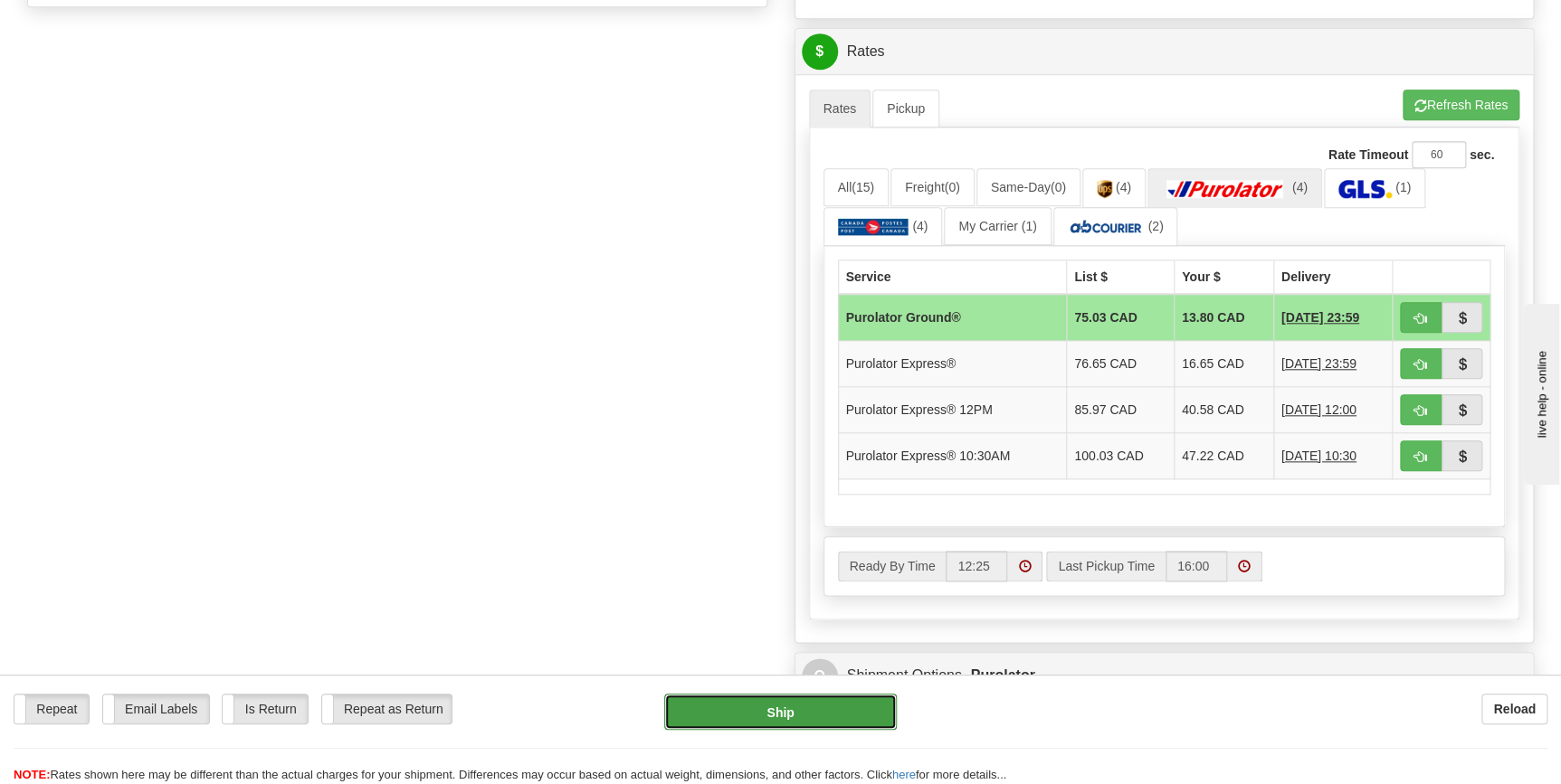
click at [814, 706] on button "Ship" at bounding box center [780, 712] width 233 height 37
type input "260"
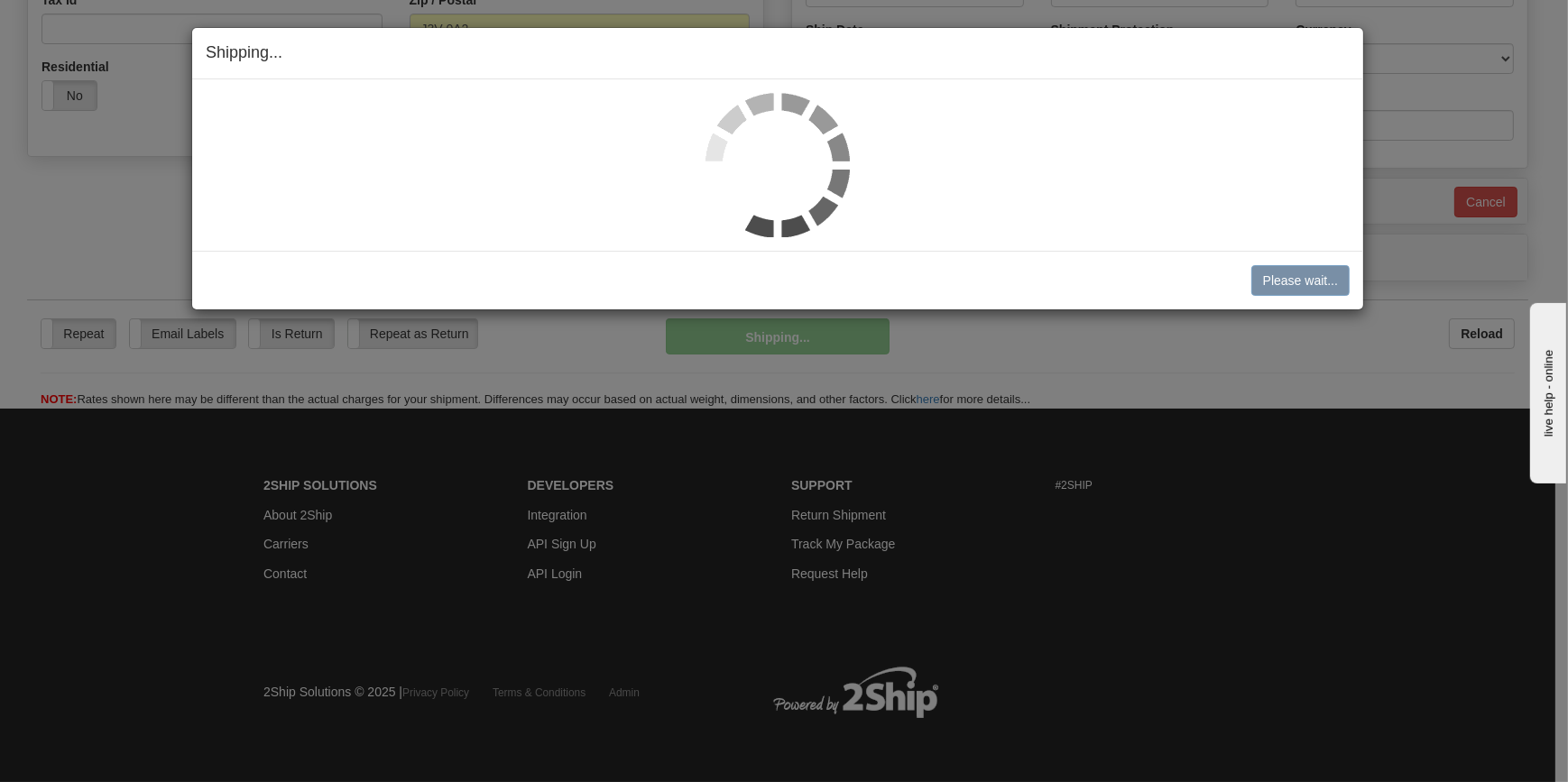
scroll to position [587, 0]
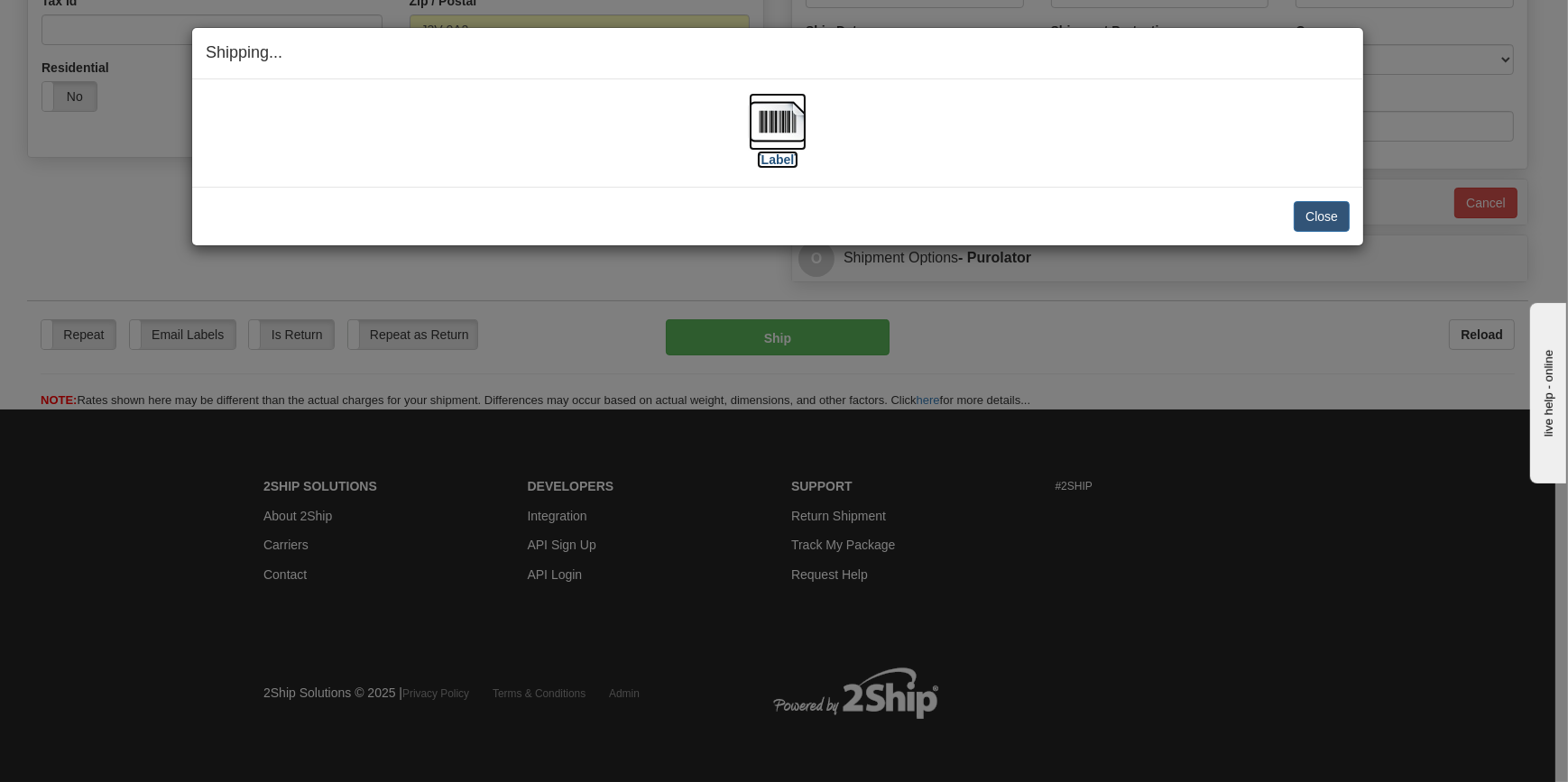
click at [783, 111] on img at bounding box center [778, 122] width 57 height 58
